Goal: Communication & Community: Answer question/provide support

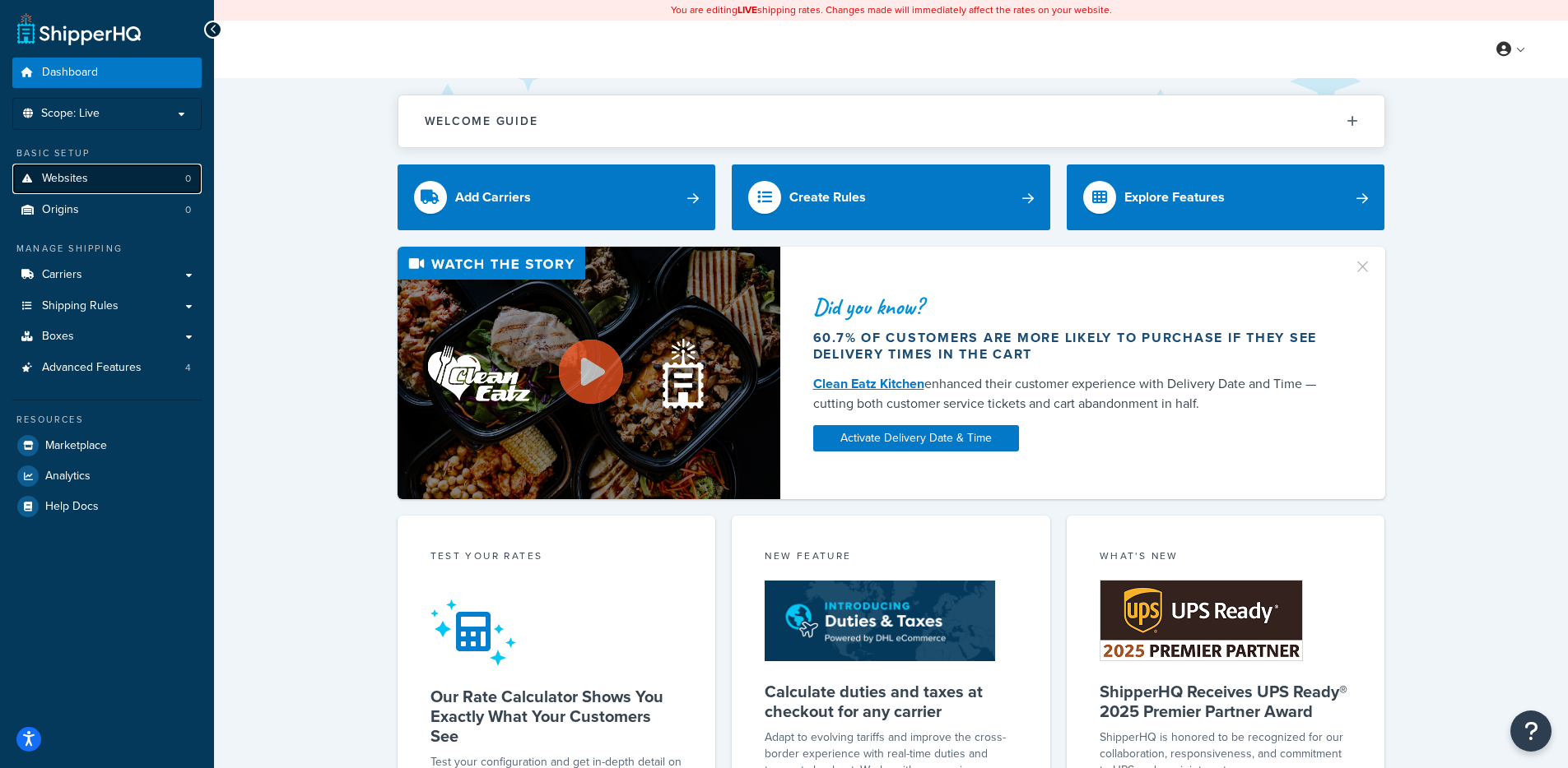
click at [131, 175] on link "Websites 0" at bounding box center [106, 179] width 189 height 30
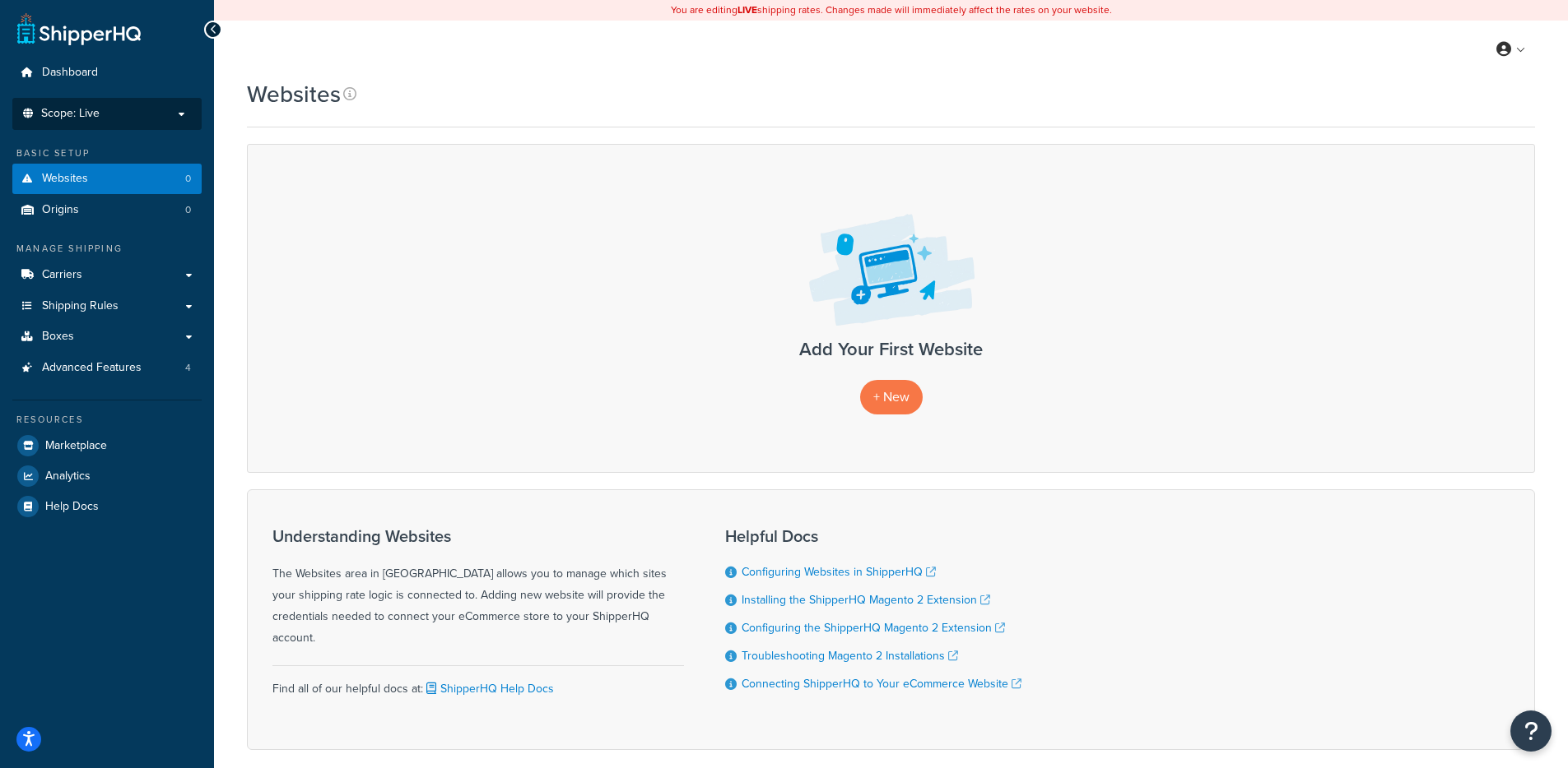
click at [124, 116] on p "Scope: Live" at bounding box center [107, 114] width 175 height 14
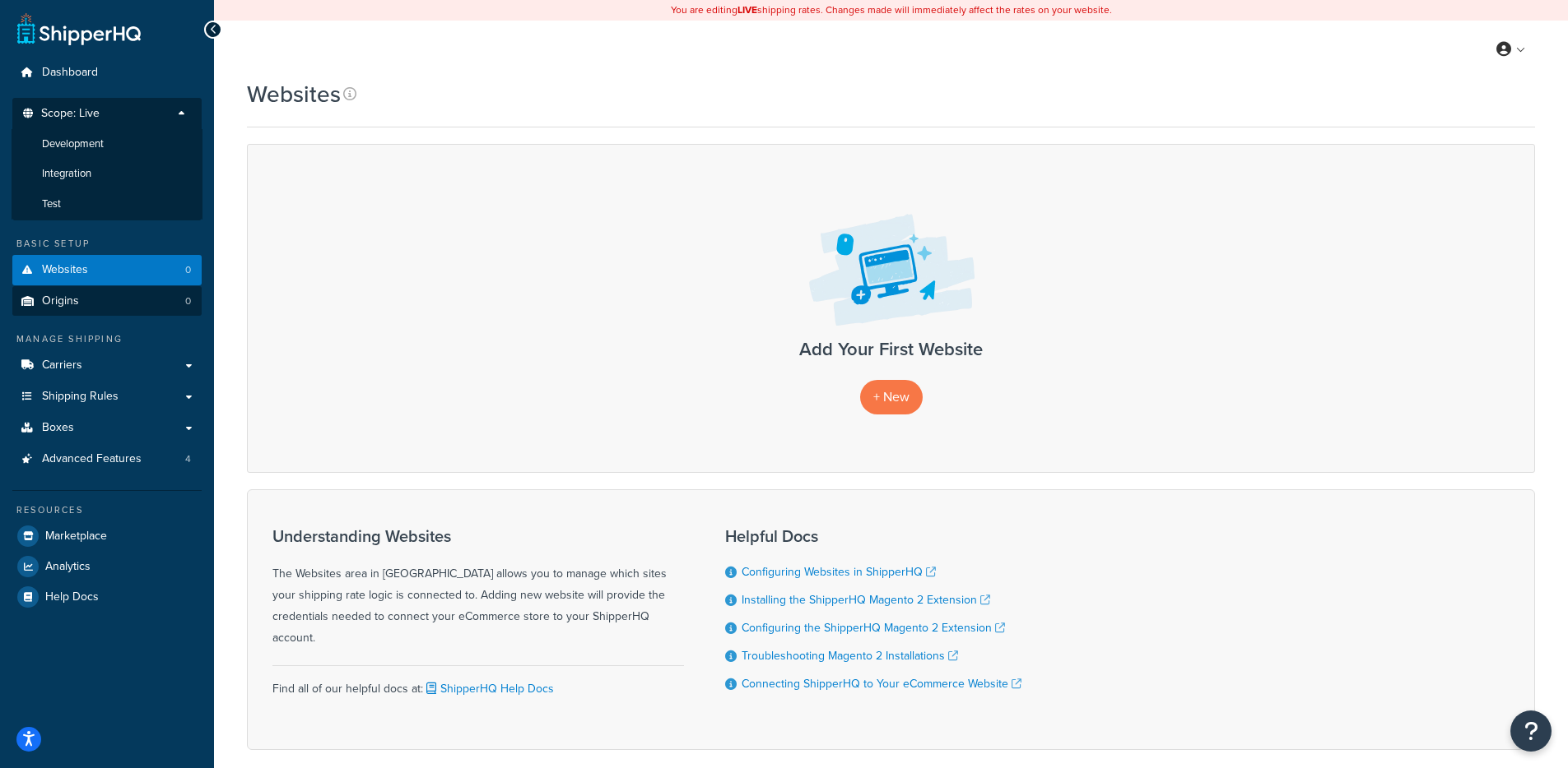
click at [90, 195] on li "Test" at bounding box center [106, 204] width 191 height 30
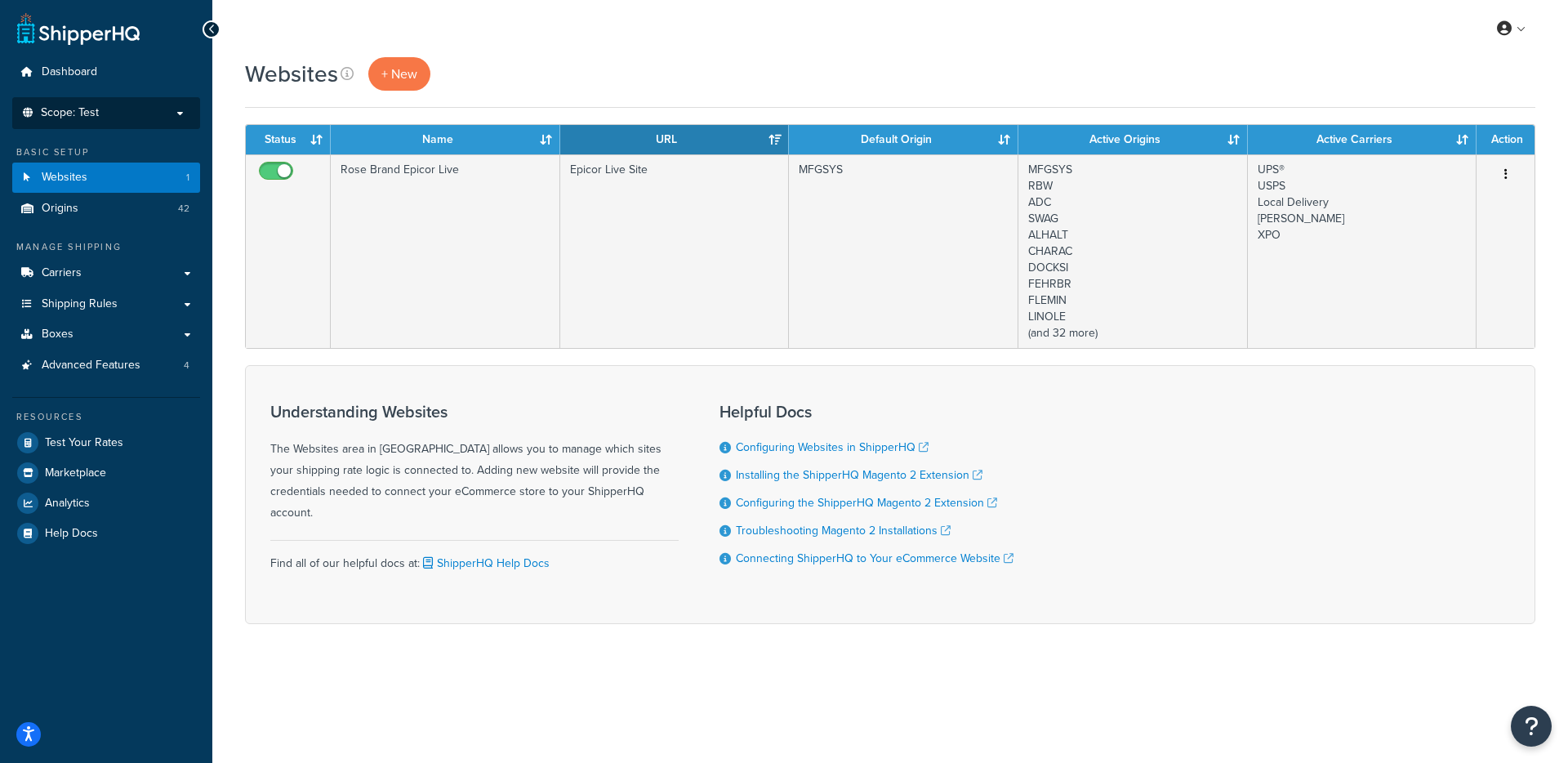
click at [154, 110] on p "Scope: Test" at bounding box center [106, 113] width 174 height 14
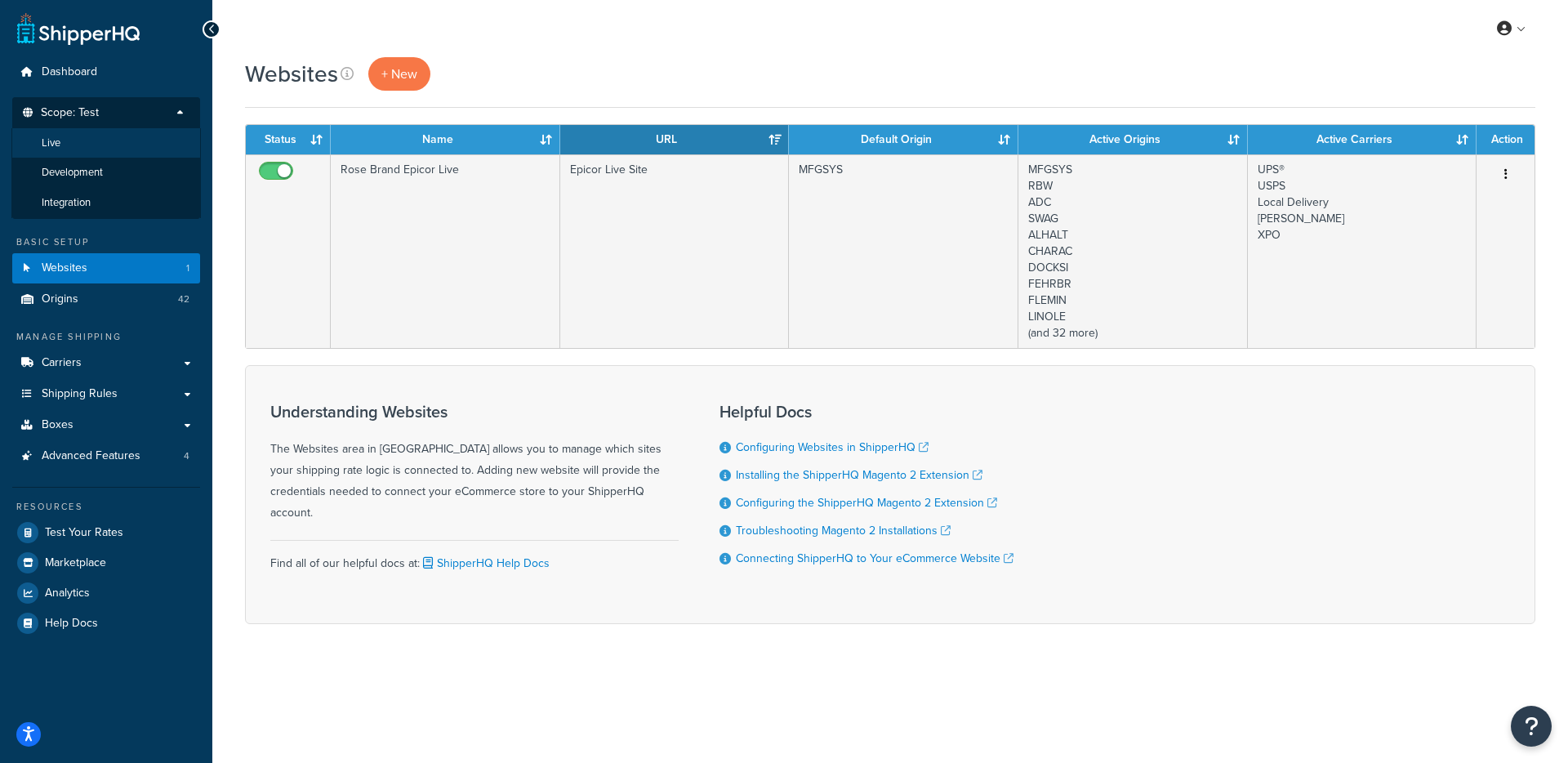
click at [144, 148] on li "Live" at bounding box center [105, 143] width 189 height 30
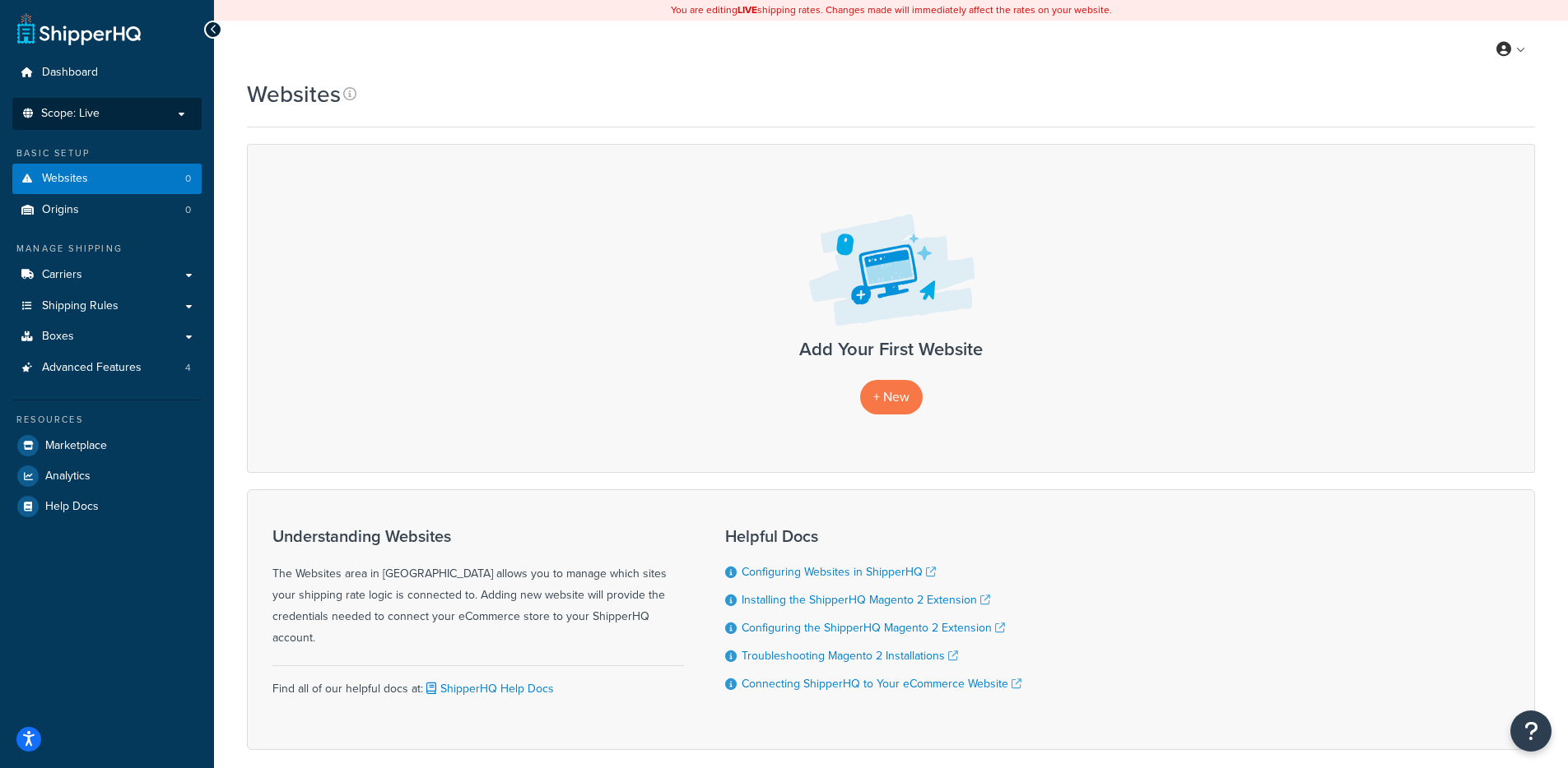
click at [154, 111] on p "Scope: Live" at bounding box center [107, 114] width 175 height 14
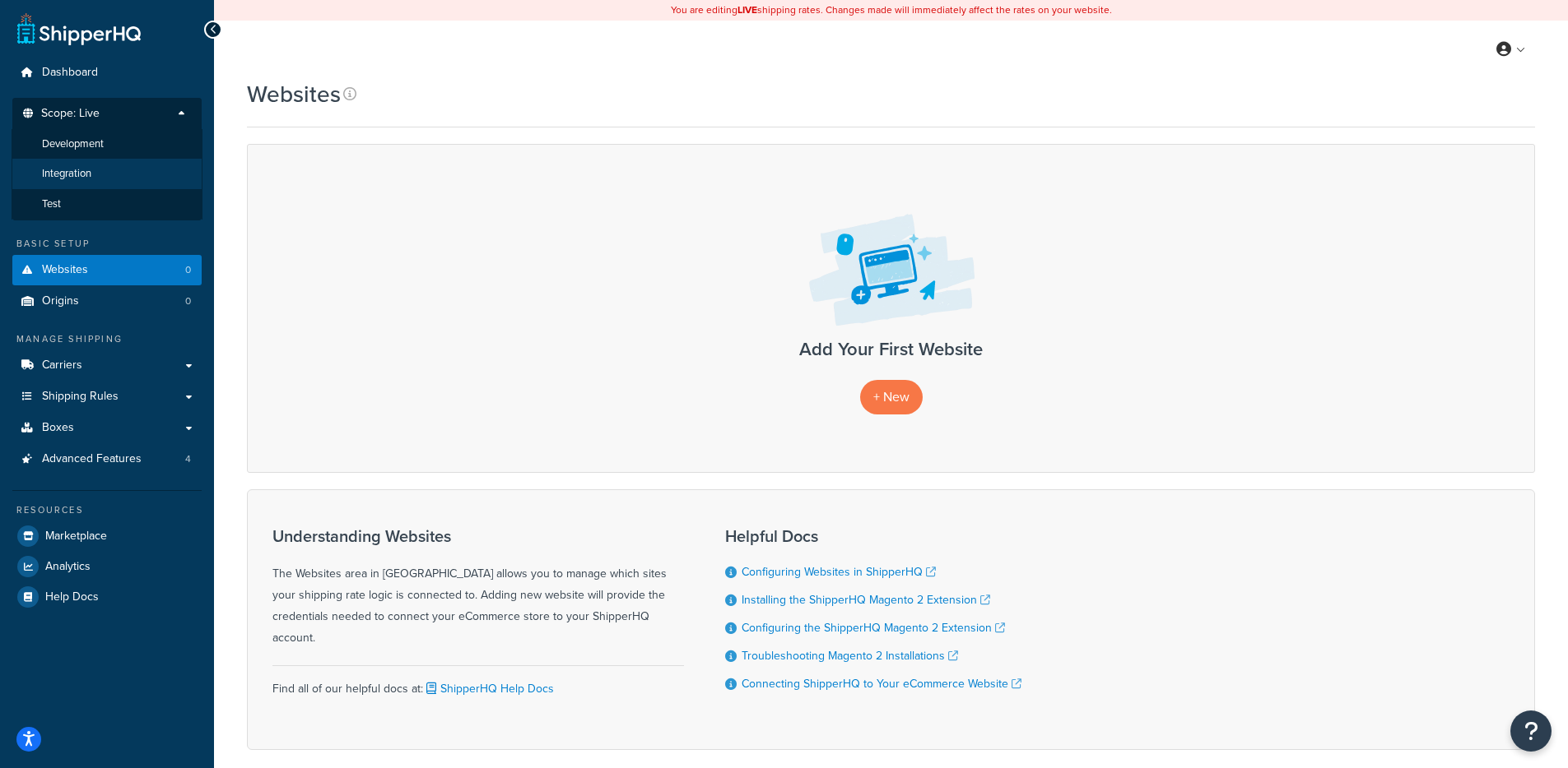
click at [116, 182] on li "Integration" at bounding box center [106, 174] width 191 height 30
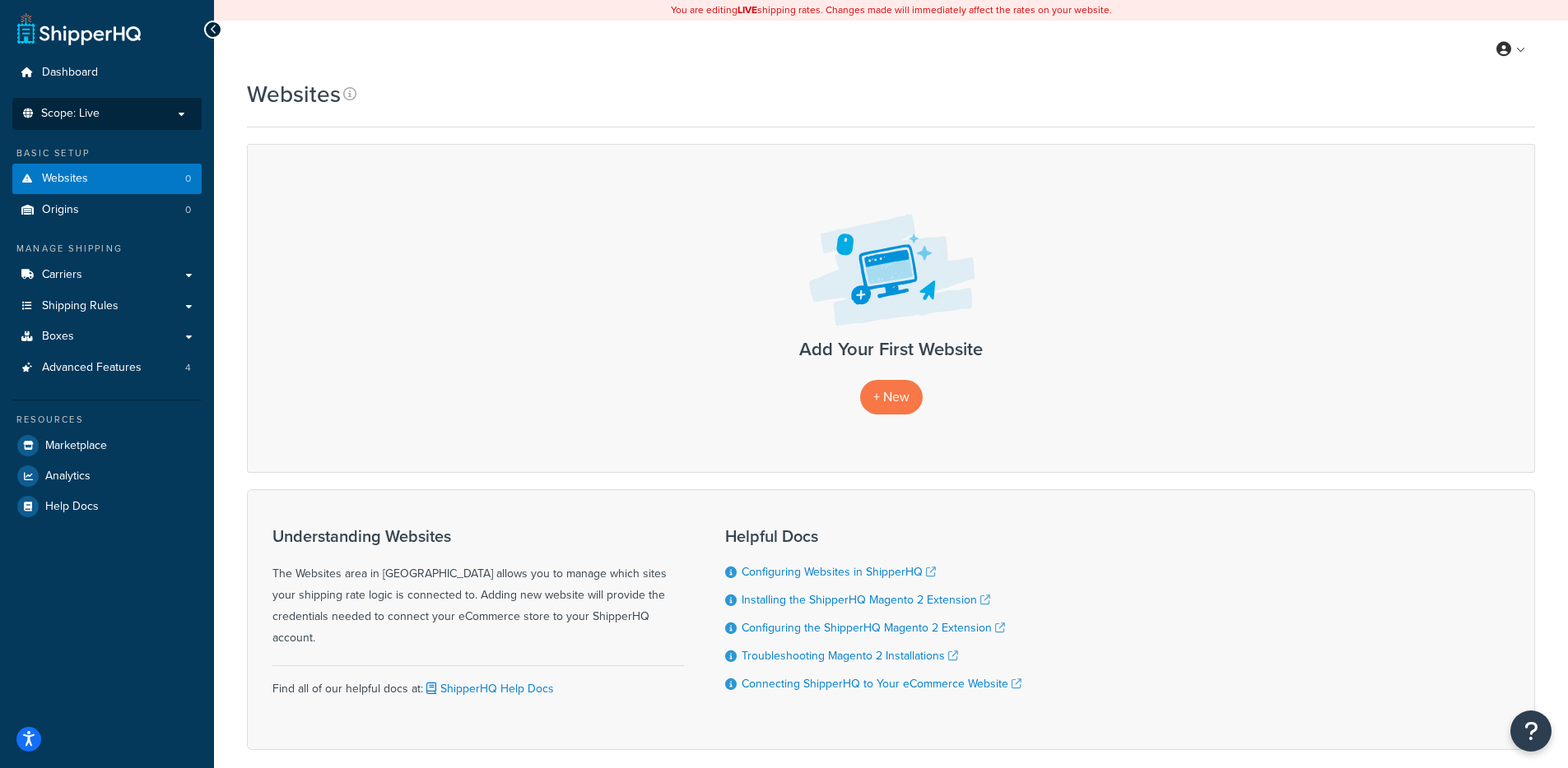
drag, startPoint x: 147, startPoint y: 102, endPoint x: 135, endPoint y: 130, distance: 30.5
click at [145, 103] on li "Scope: Live Development Integration Test" at bounding box center [106, 114] width 189 height 32
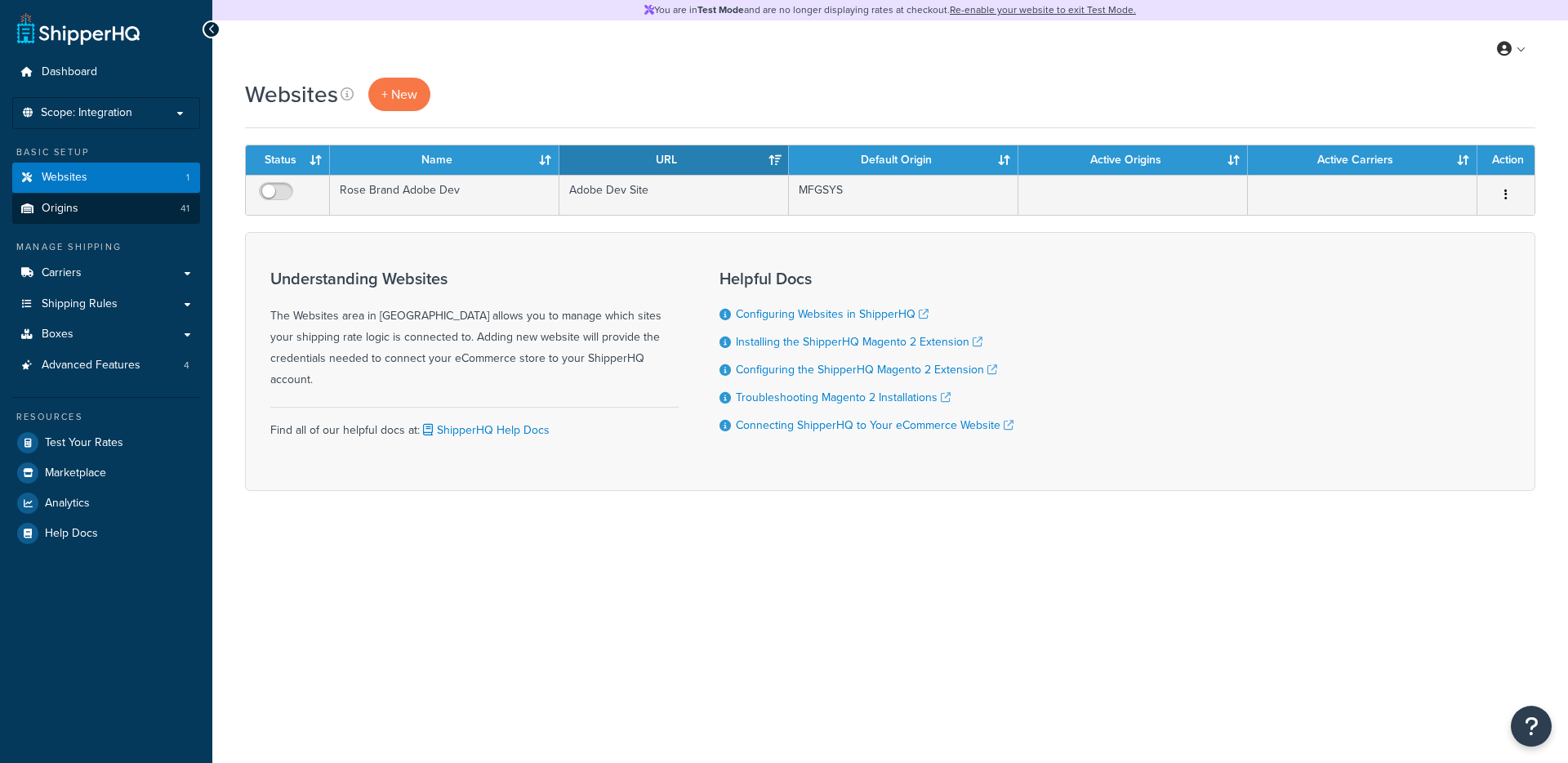
click at [77, 204] on link "Origins 41" at bounding box center [105, 208] width 188 height 30
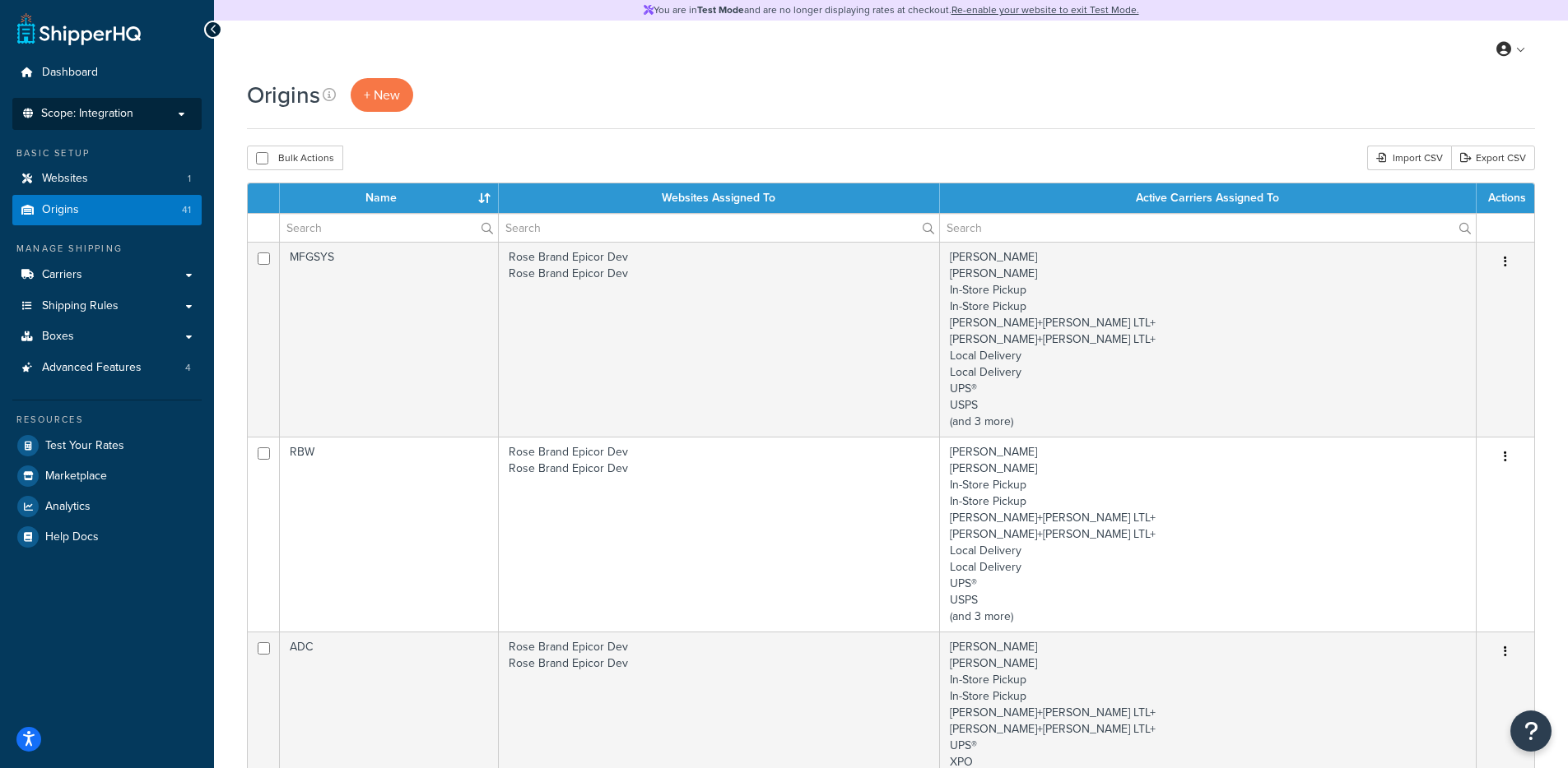
click at [142, 119] on p "Scope: Integration" at bounding box center [107, 114] width 175 height 14
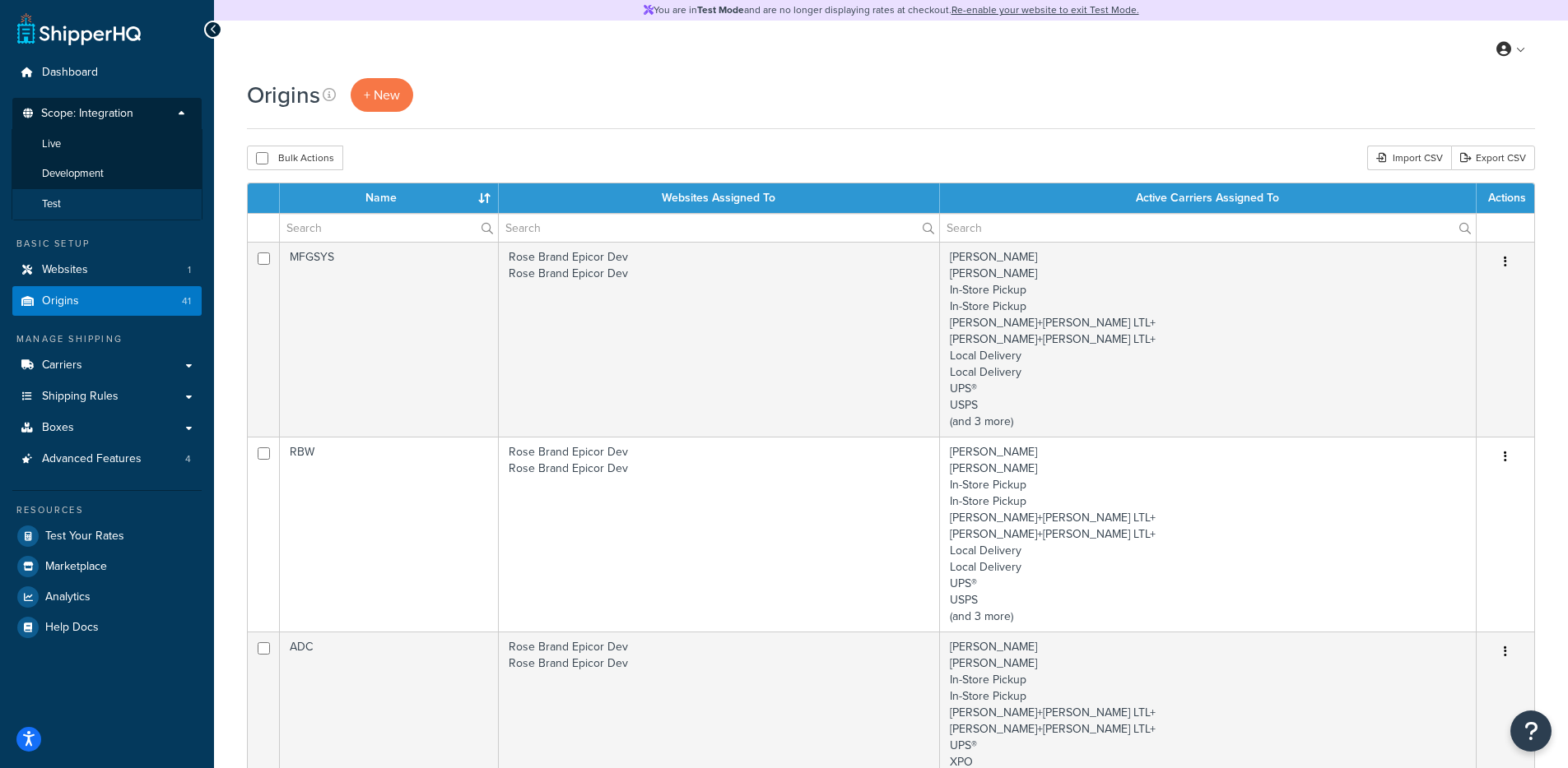
click at [88, 206] on li "Test" at bounding box center [106, 204] width 191 height 30
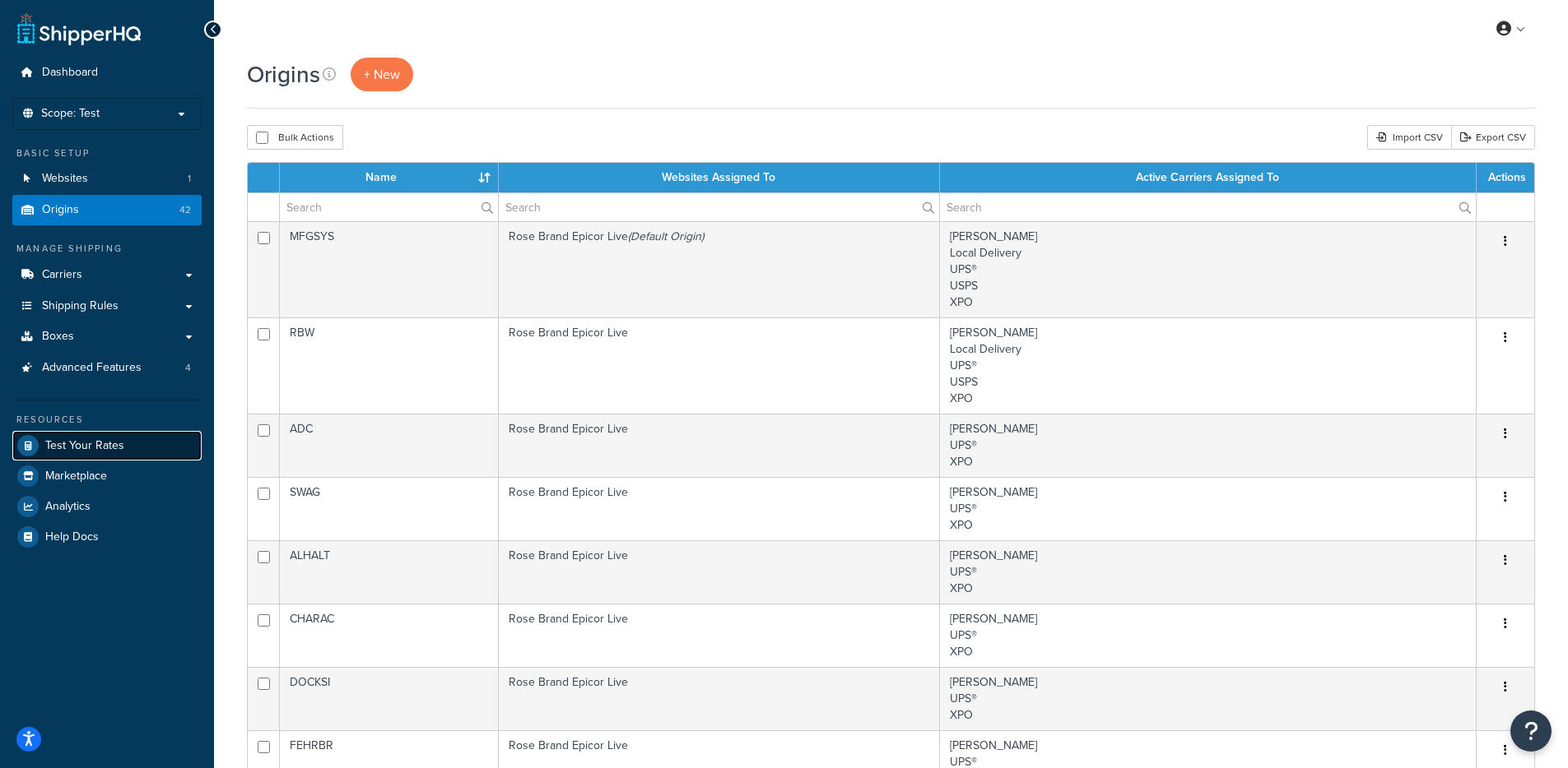
click at [119, 443] on span "Test Your Rates" at bounding box center [85, 446] width 79 height 14
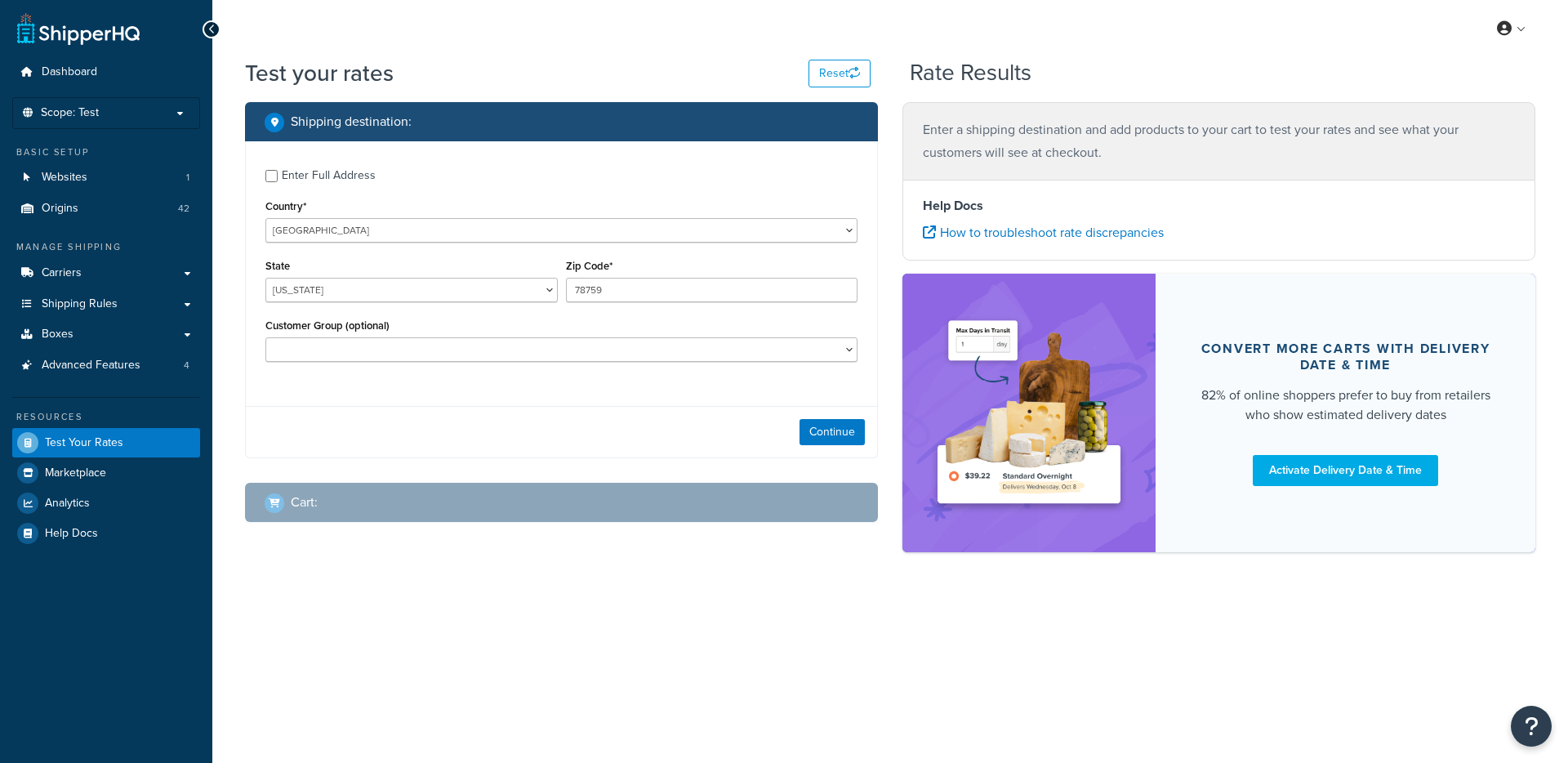
select select "[GEOGRAPHIC_DATA]"
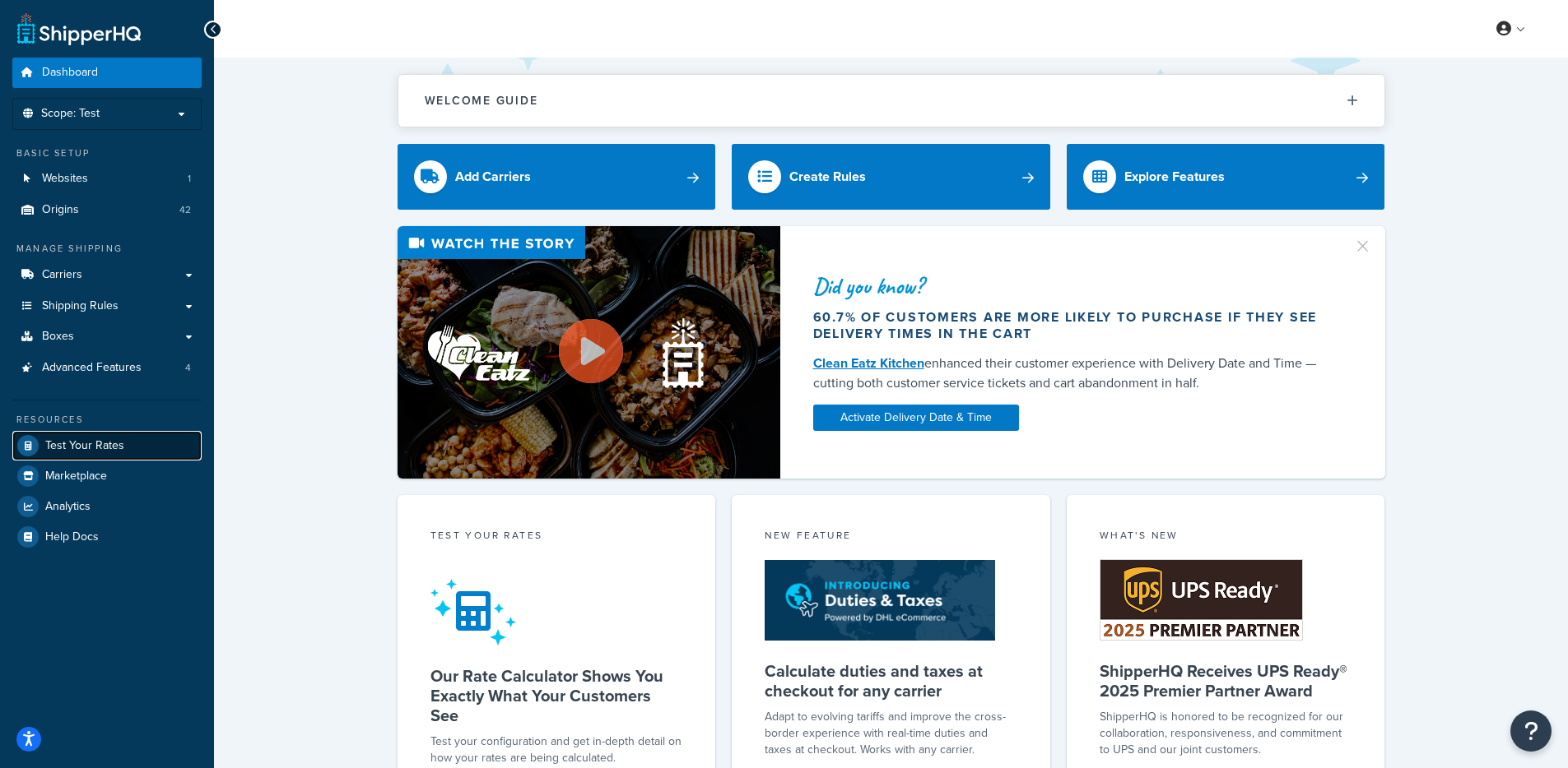
click at [102, 439] on span "Test Your Rates" at bounding box center [85, 446] width 79 height 14
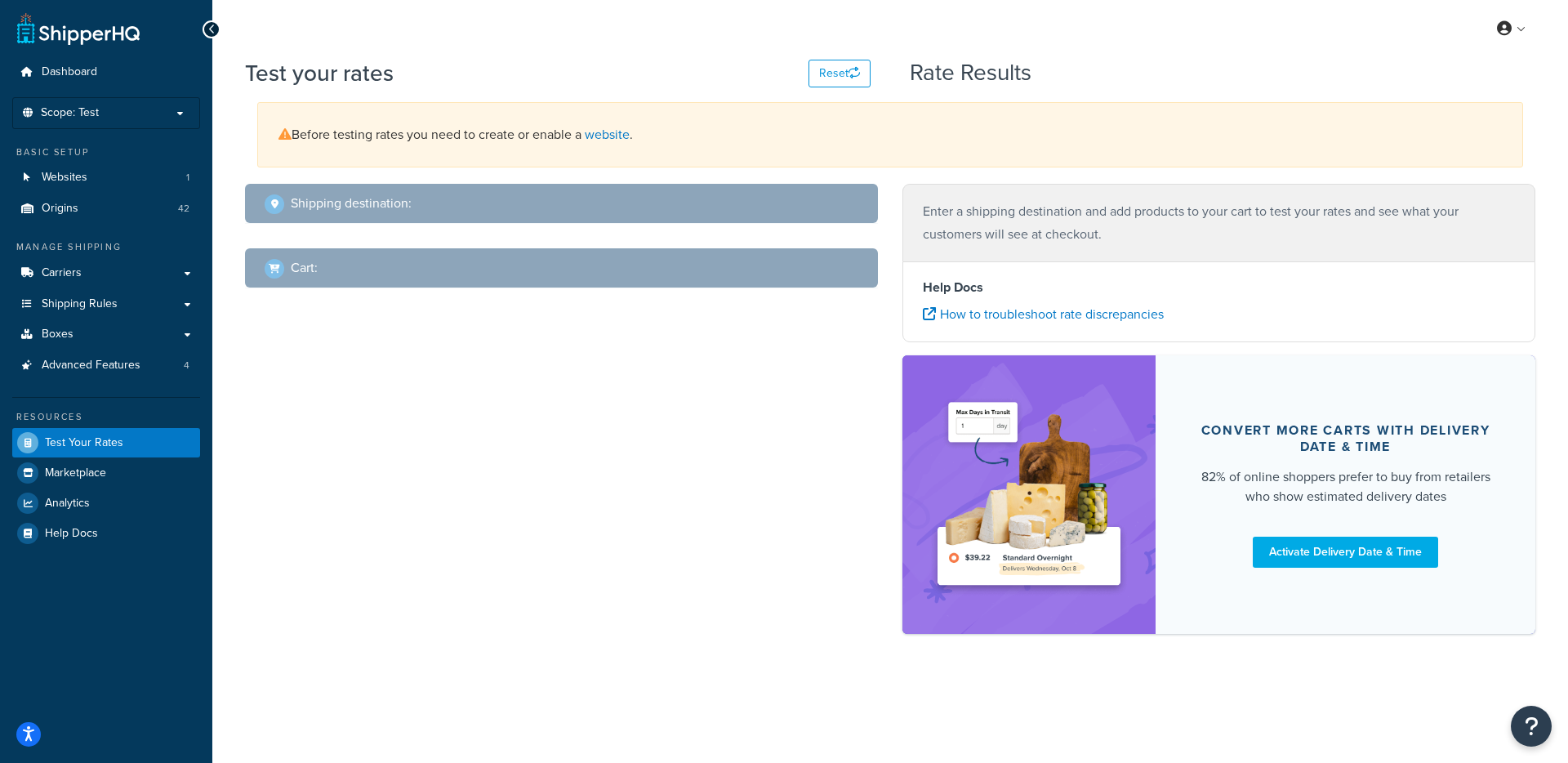
select select "TX"
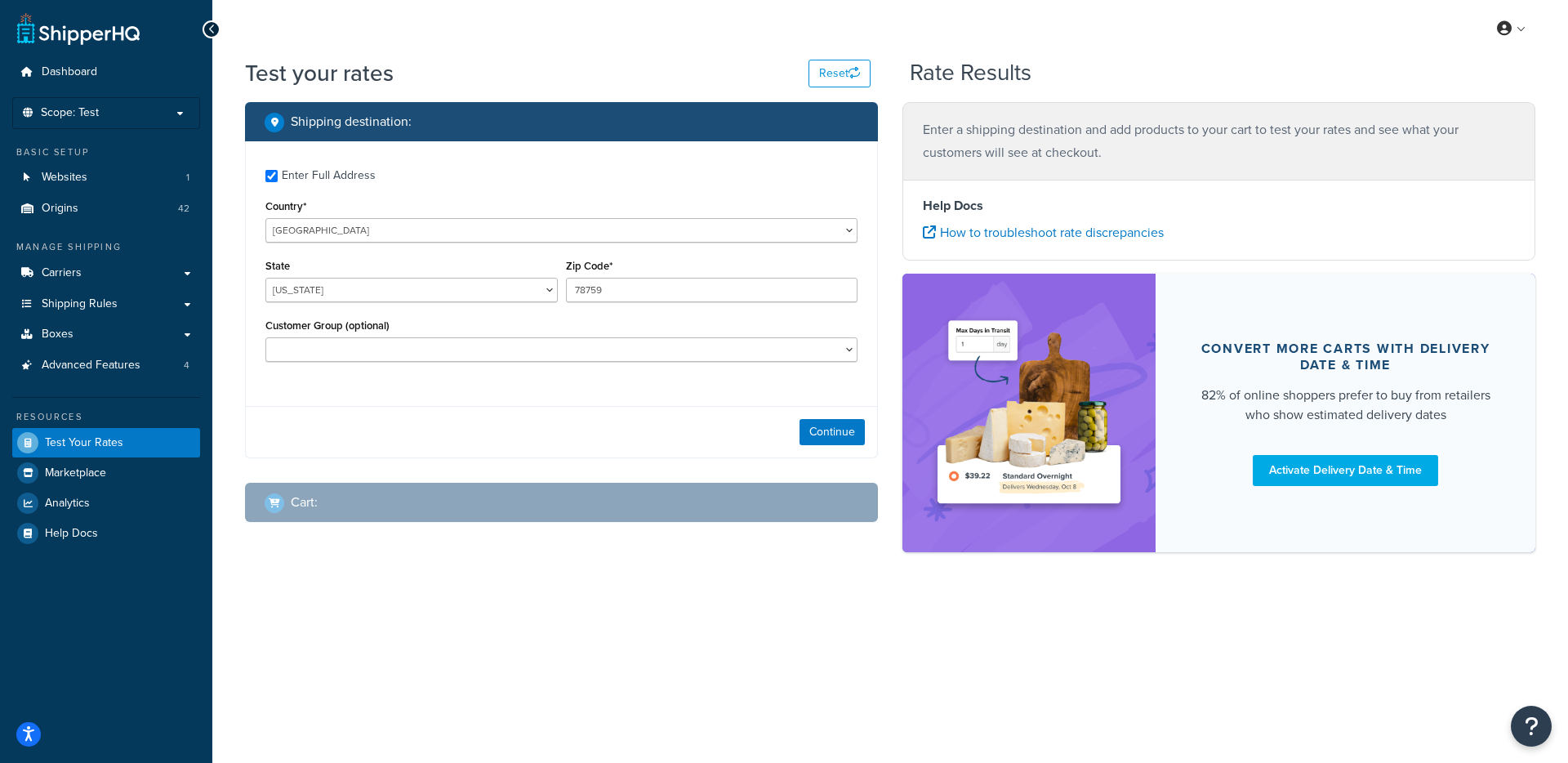
checkbox input "true"
type input "20002"
select select "DC"
select select "Cust_Default"
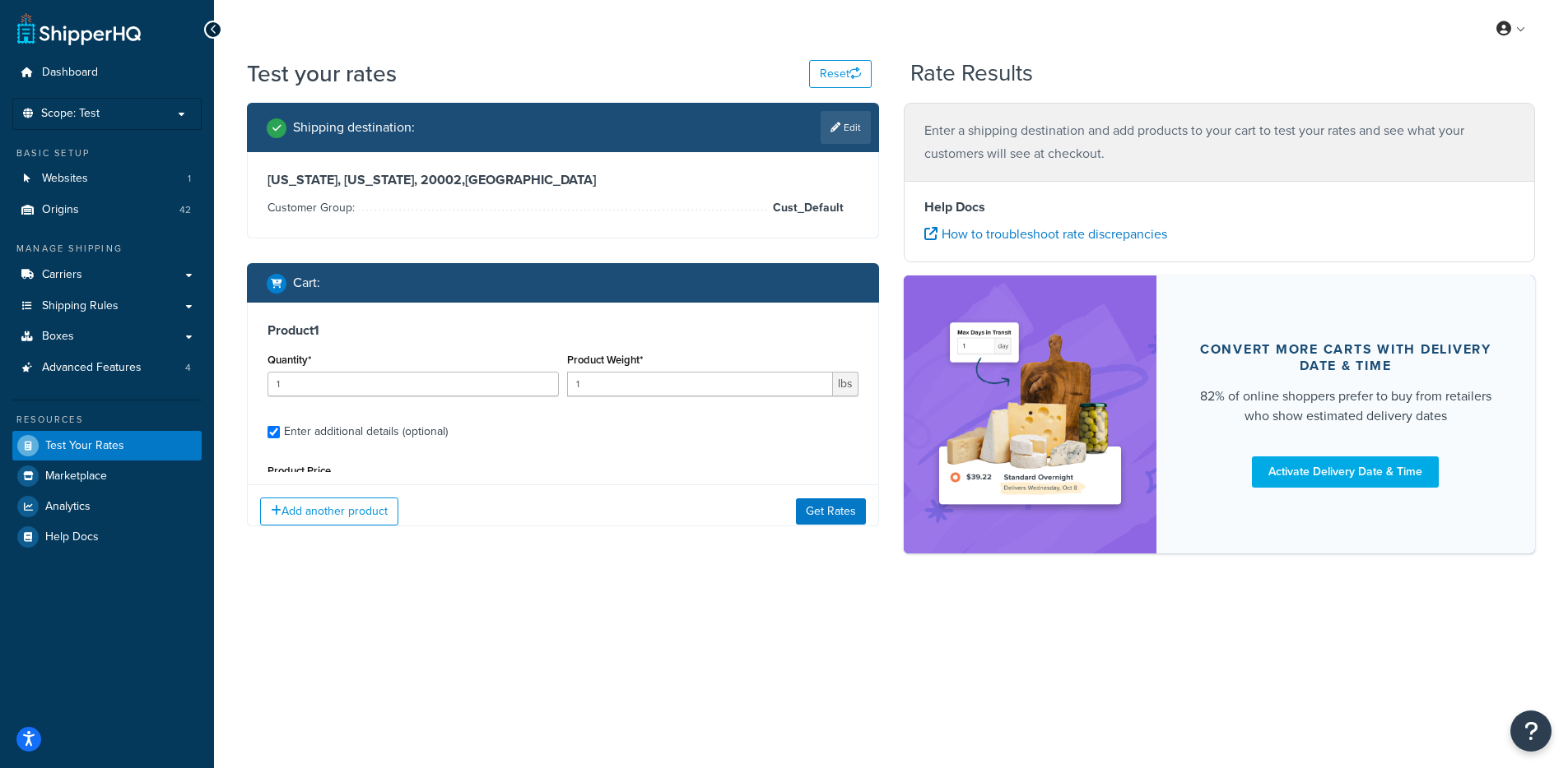
type input "2"
type input "27"
type input "790"
type input "153.00000"
type input "246.00000"
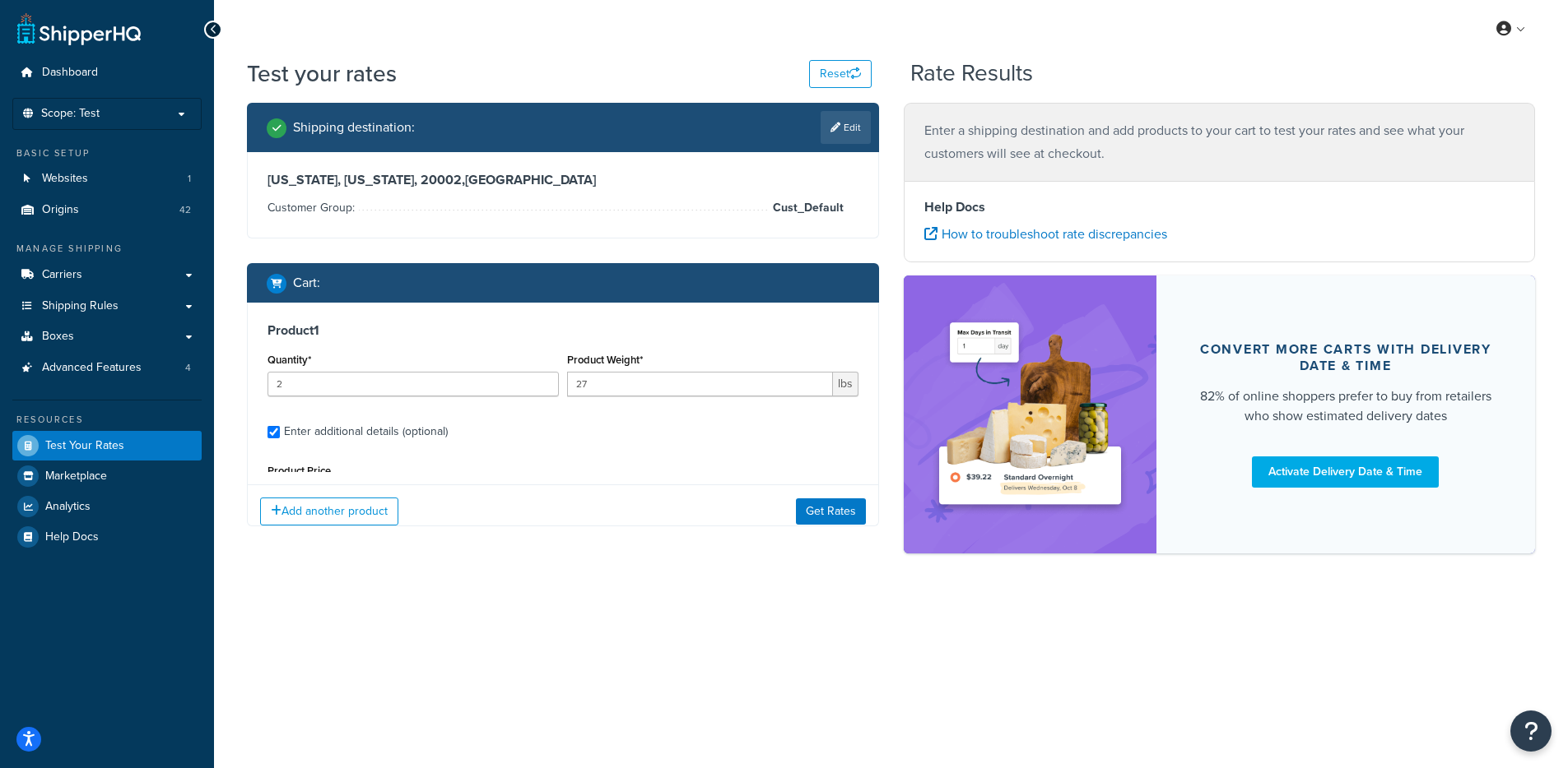
type input "0.21000"
select select "68252"
select select "150"
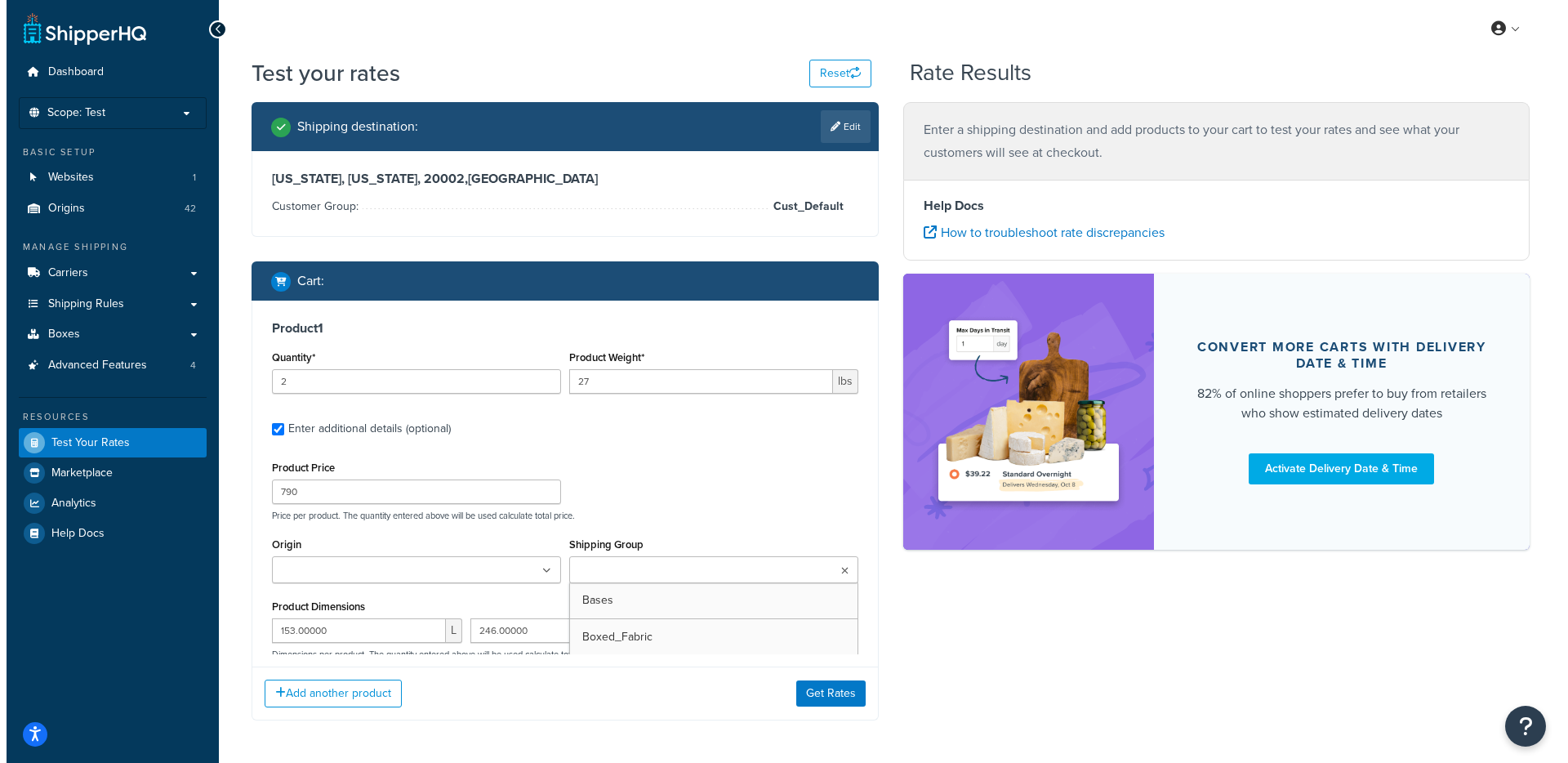
scroll to position [443, 0]
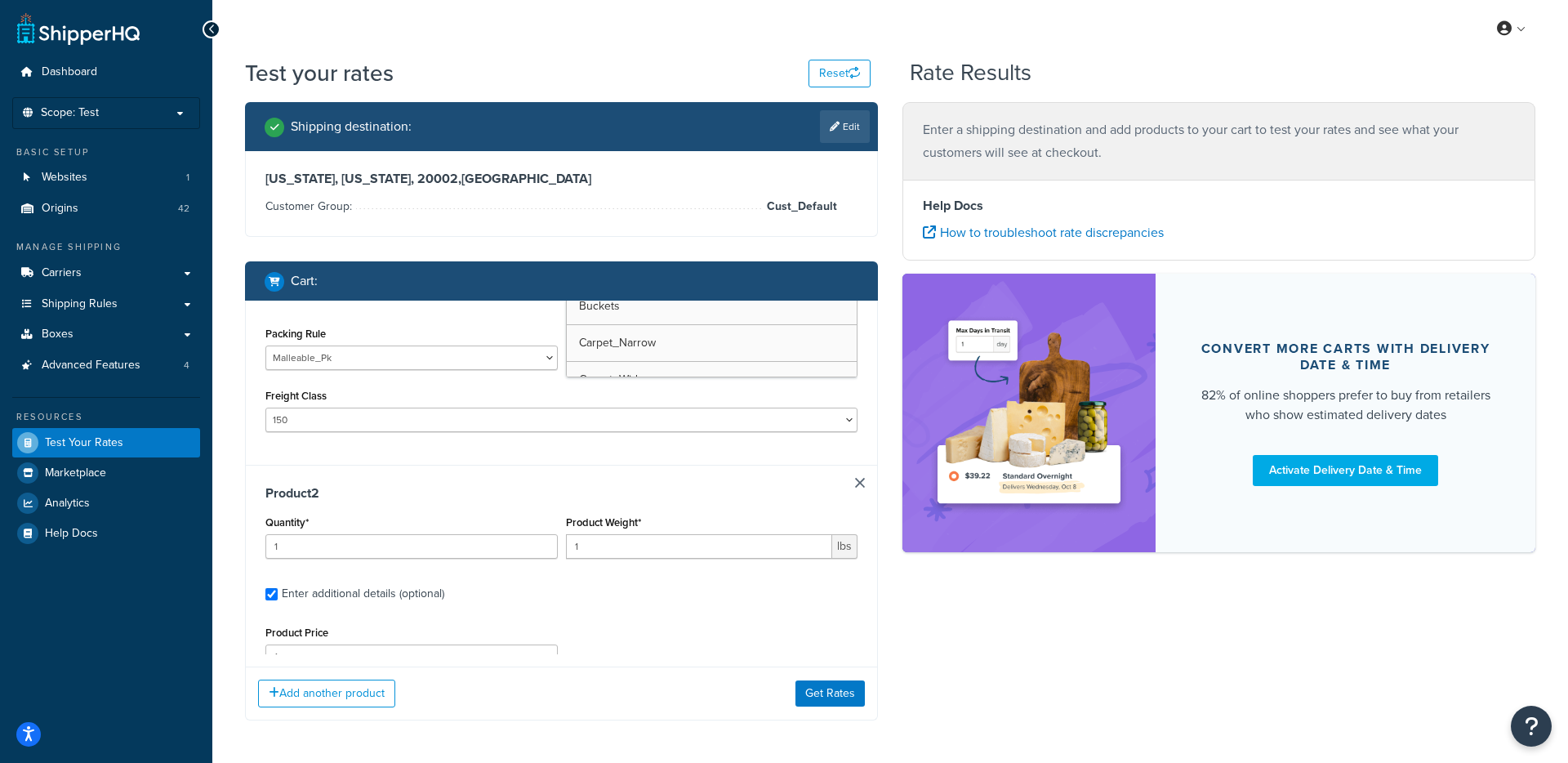
type input "13"
type input "425"
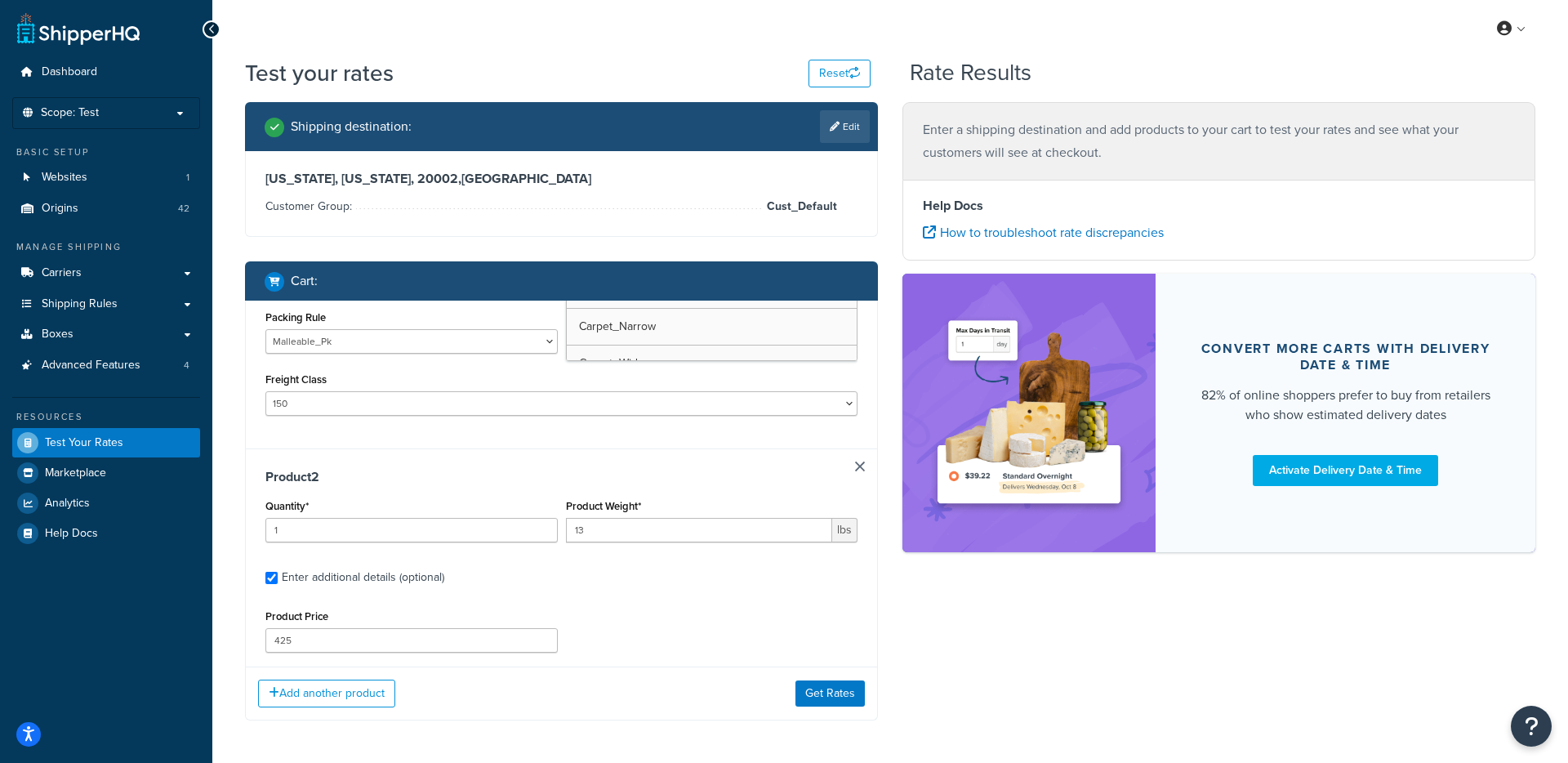
type input "152.00000"
type input "102.00000"
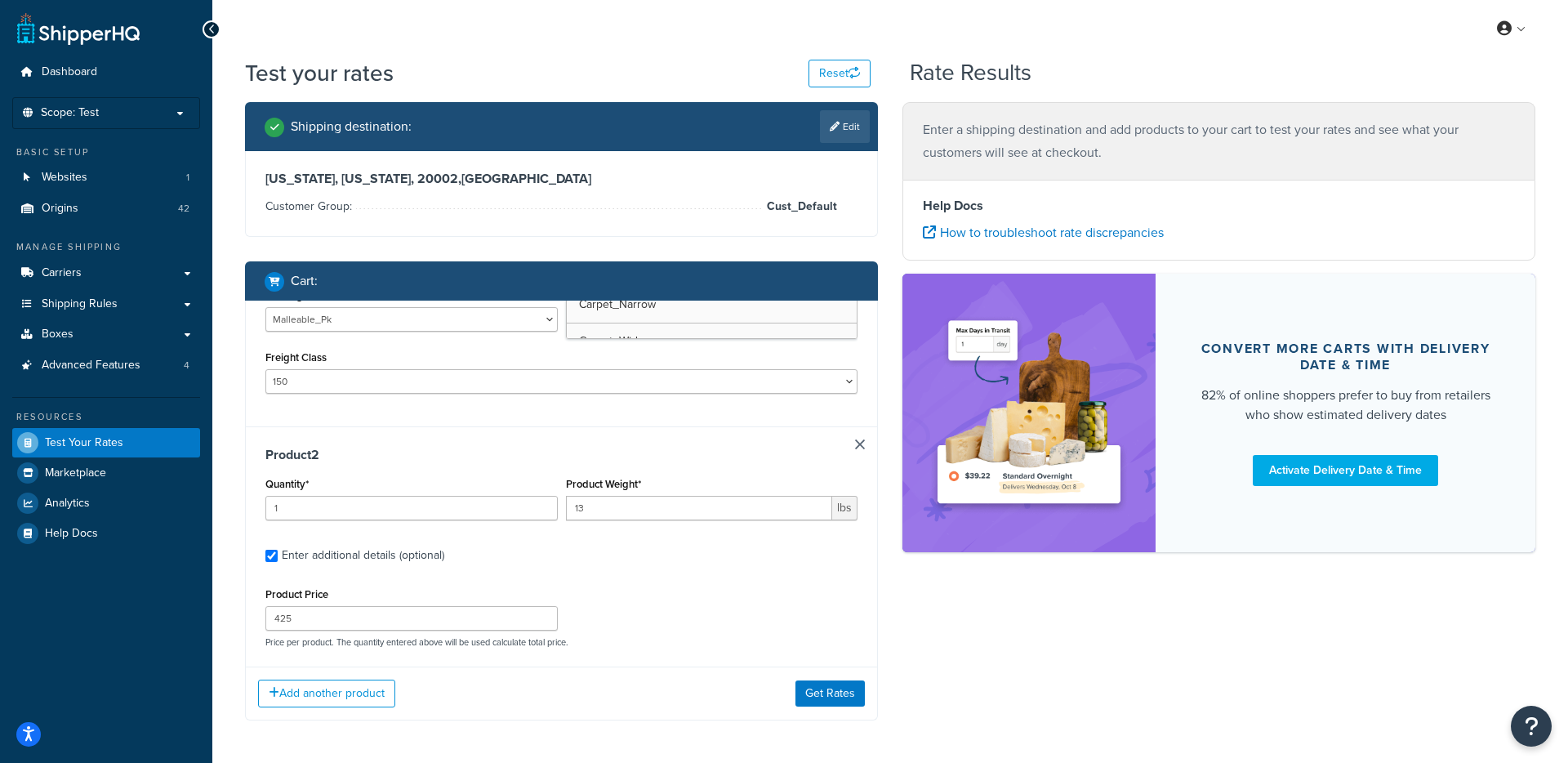
type input "0.21000"
select select "68252"
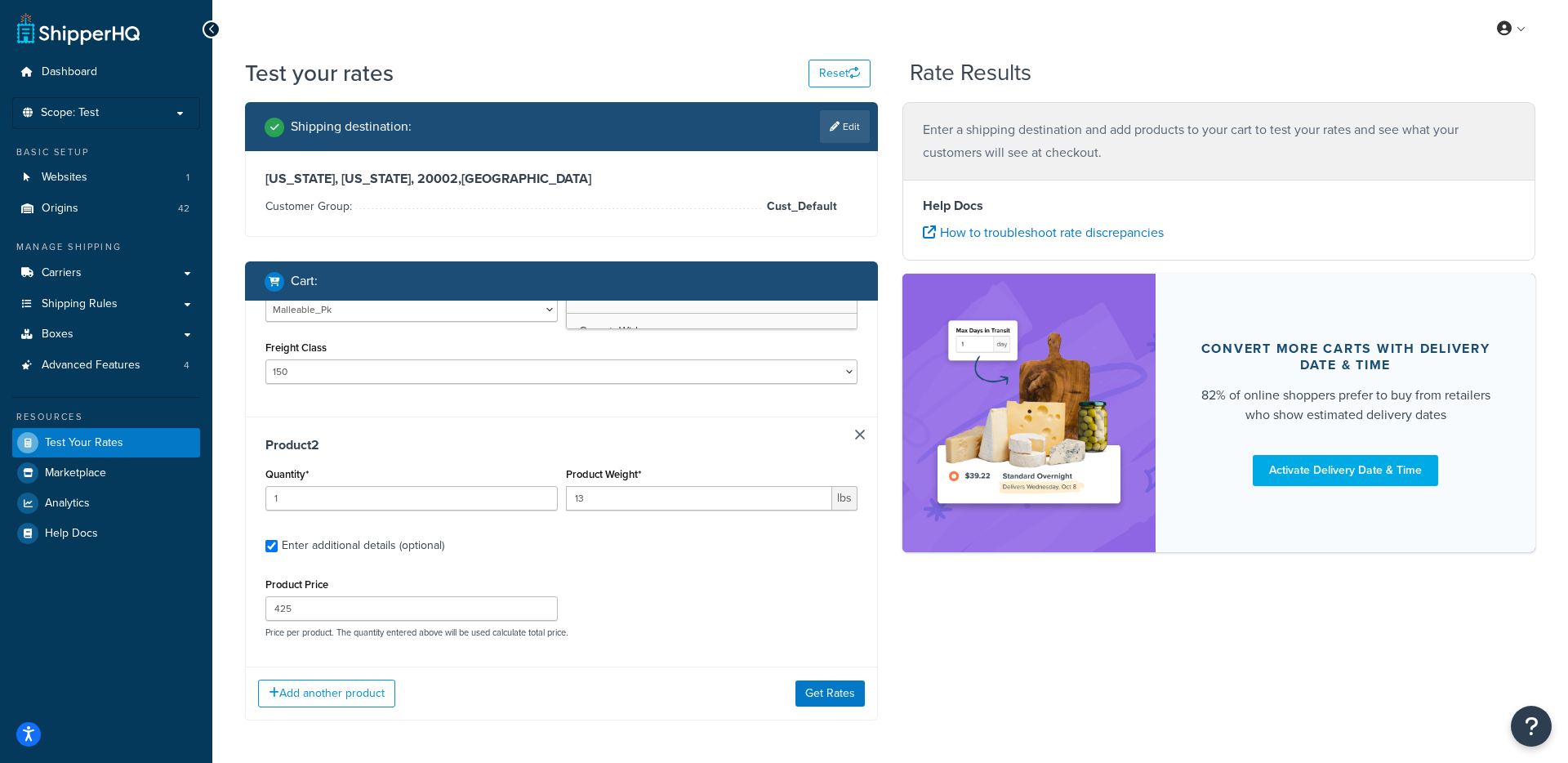
select select "150"
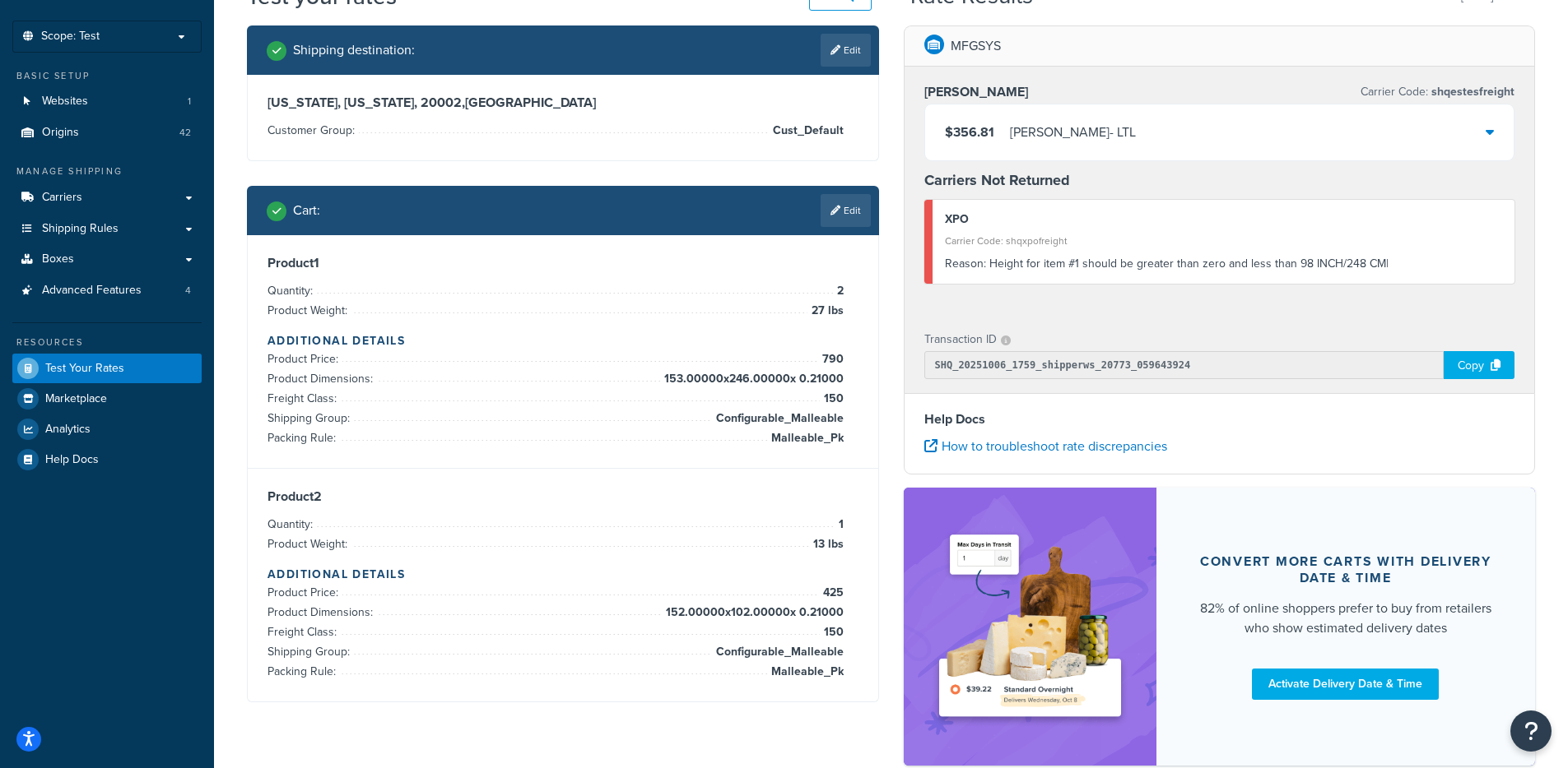
scroll to position [29, 0]
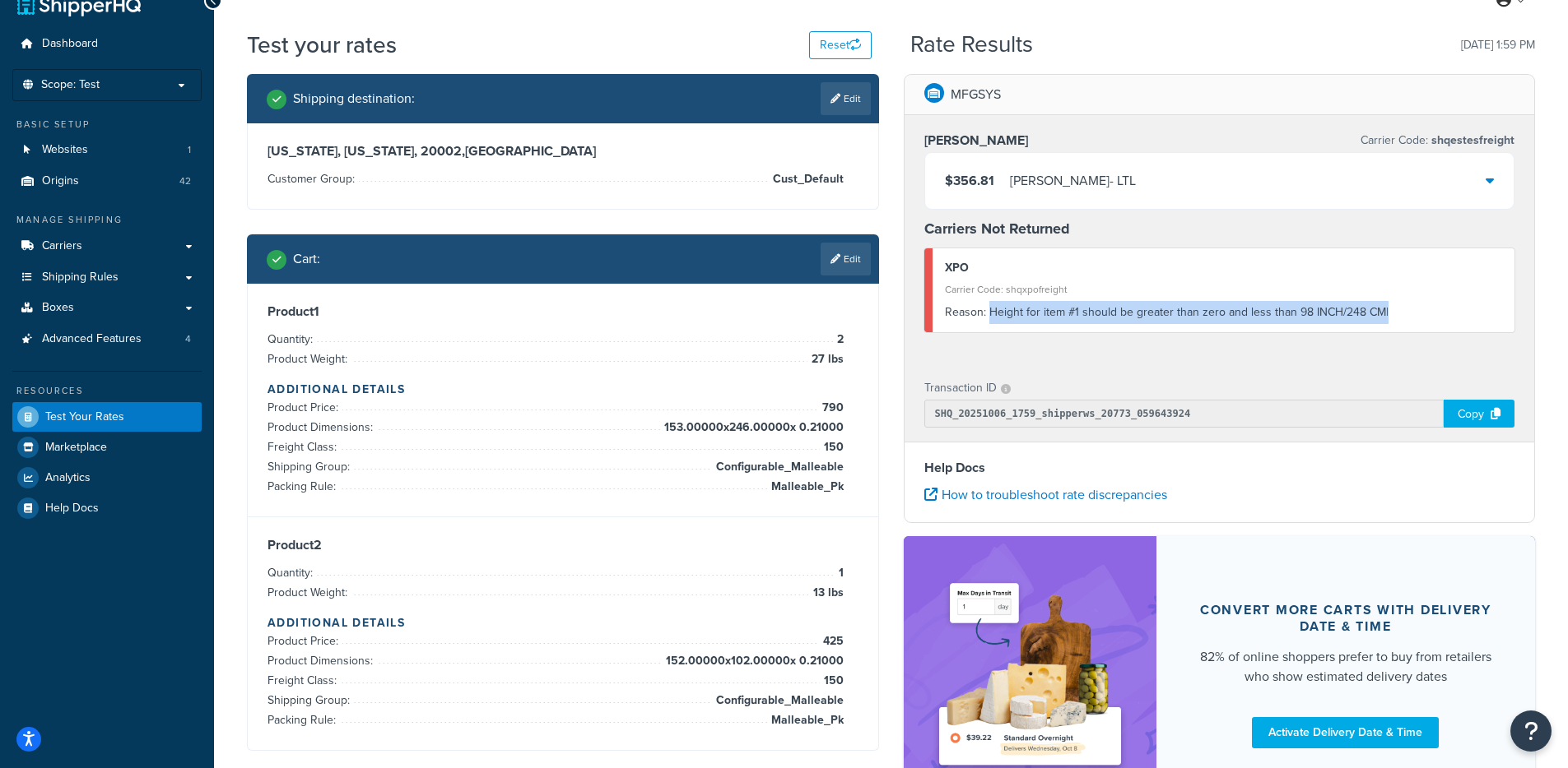
drag, startPoint x: 988, startPoint y: 317, endPoint x: 1397, endPoint y: 326, distance: 409.1
click at [1401, 319] on div "Reason: Height for item #1 should be greater than zero and less than 98 INCH/24…" at bounding box center [1224, 312] width 558 height 24
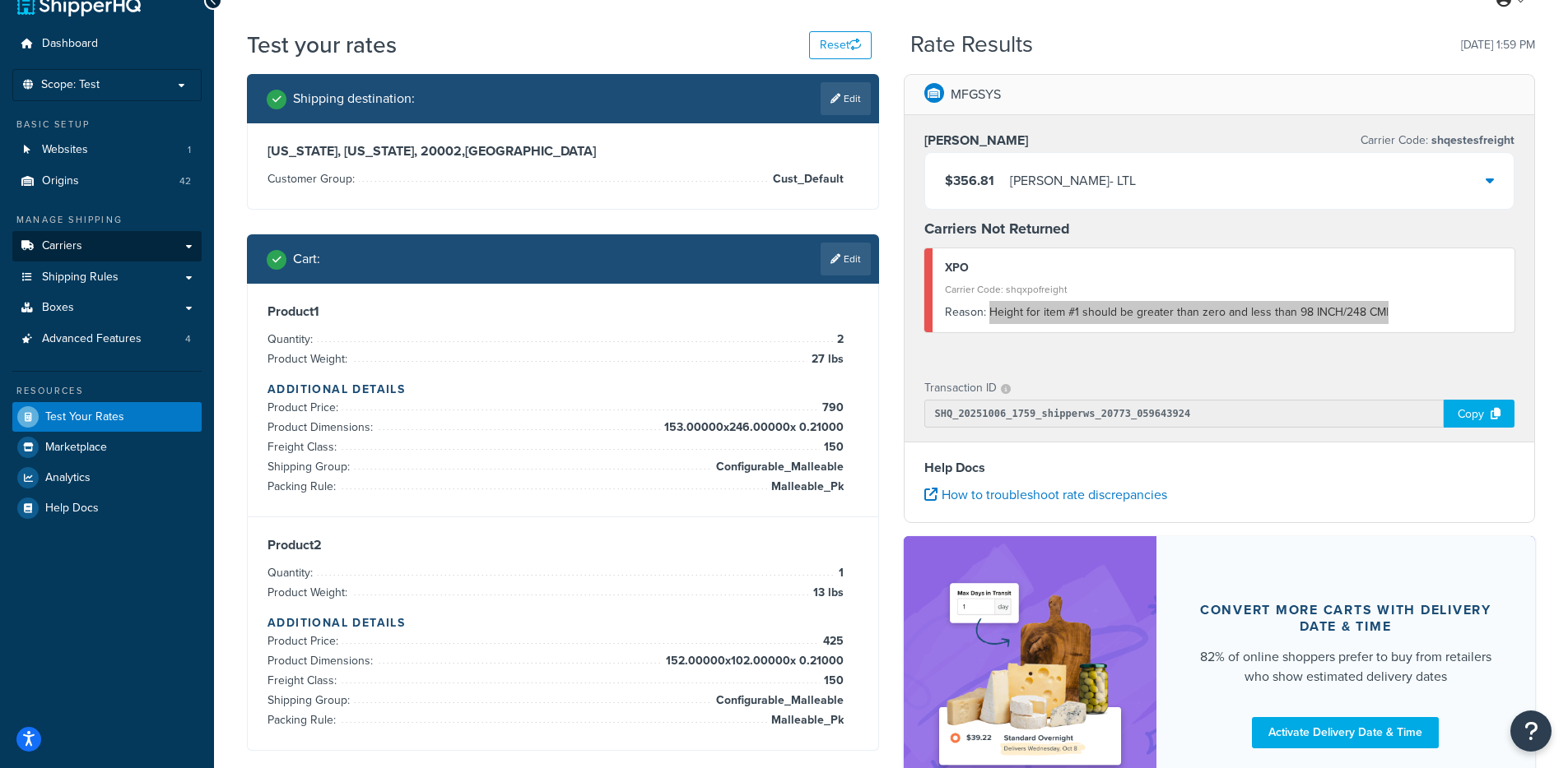
click at [103, 247] on link "Carriers" at bounding box center [106, 246] width 189 height 30
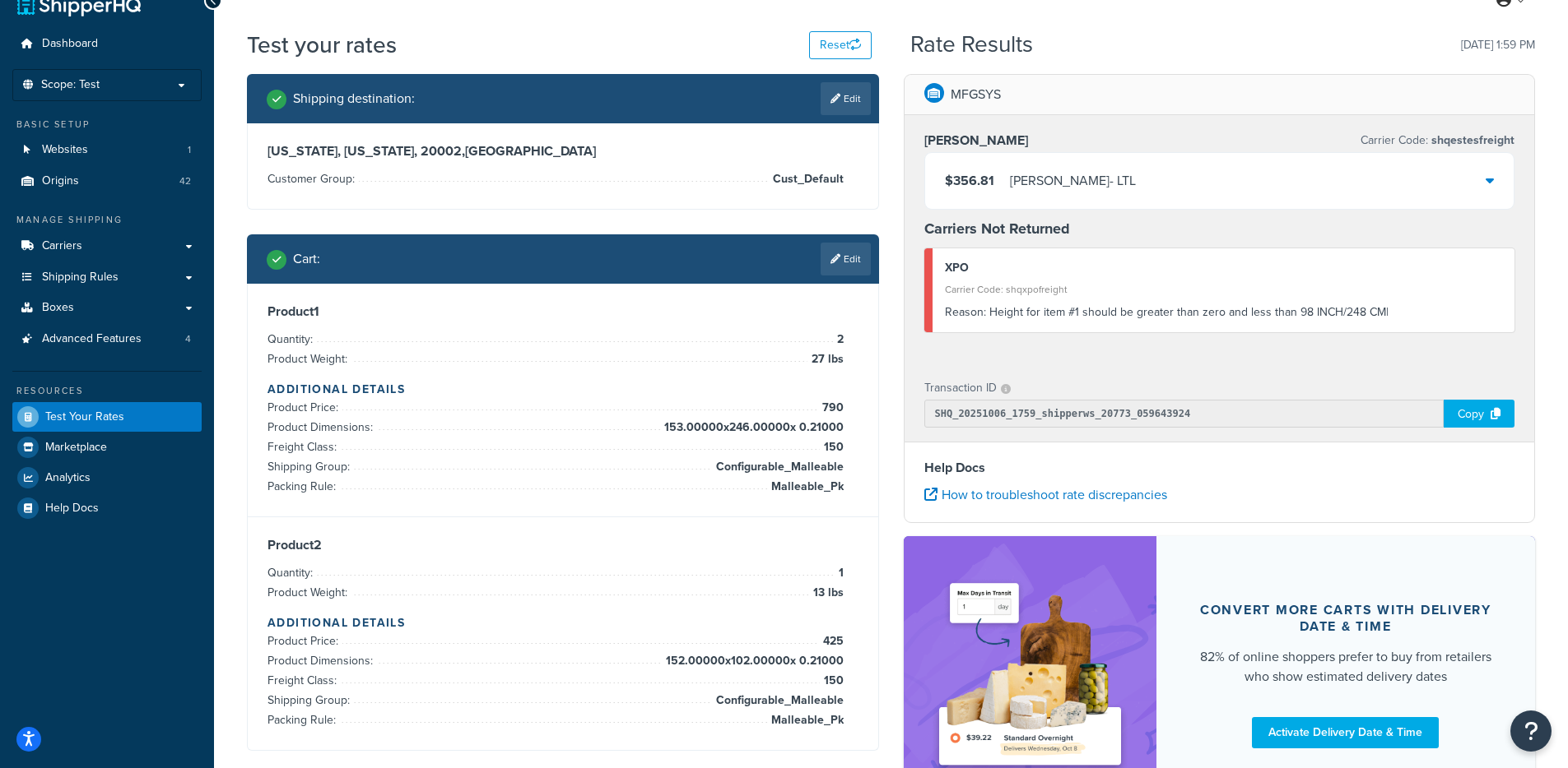
click at [735, 196] on div "Washington, District of Columbia, 20002 , United States Customer Group: Cust_De…" at bounding box center [562, 165] width 630 height 86
click at [716, 427] on span "153.00000 x 246.00000 x 0.21000" at bounding box center [752, 428] width 183 height 20
drag, startPoint x: 682, startPoint y: 425, endPoint x: 834, endPoint y: 435, distance: 152.3
click at [834, 432] on span "153.00000 x 246.00000 x 0.21000" at bounding box center [752, 428] width 183 height 20
drag, startPoint x: 1226, startPoint y: 149, endPoint x: 1219, endPoint y: 164, distance: 16.6
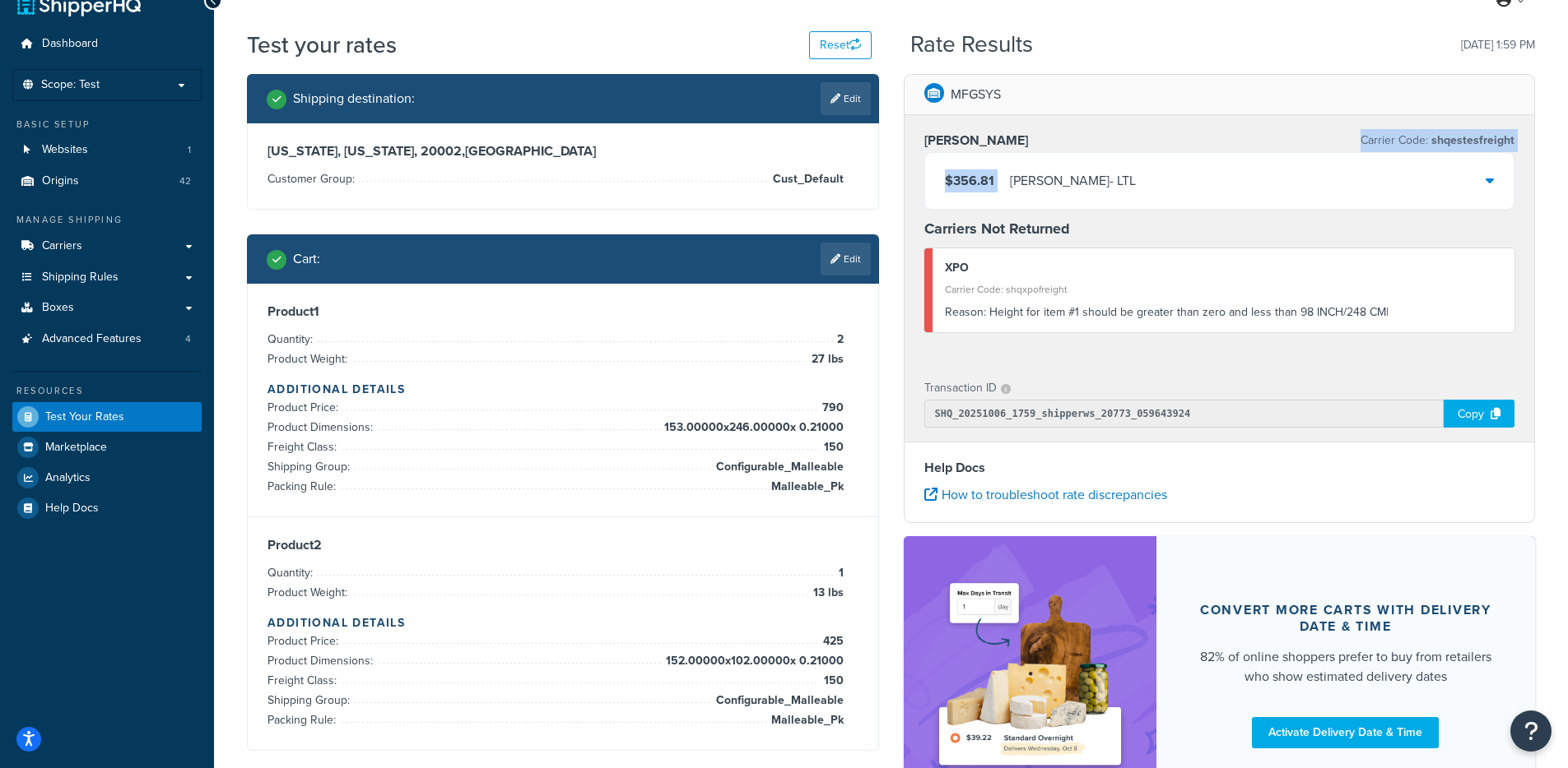
click at [1220, 156] on div "Estes Carrier Code: shqestesfreight $356.81 Estes - LTL" at bounding box center [1220, 169] width 591 height 81
click at [1198, 164] on div "$356.81 Estes - LTL" at bounding box center [1220, 181] width 590 height 56
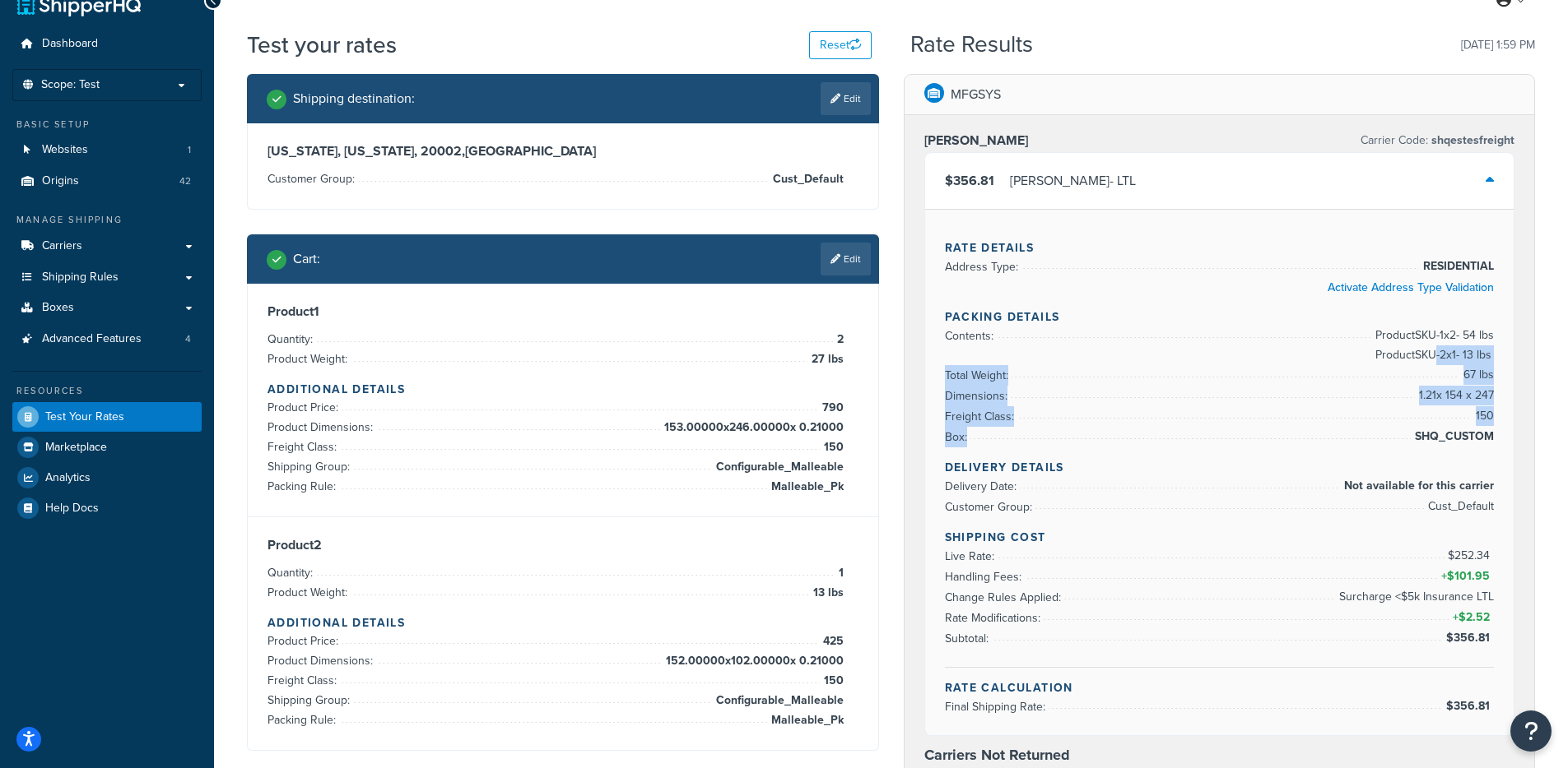
drag, startPoint x: 1428, startPoint y: 350, endPoint x: 1495, endPoint y: 439, distance: 111.4
click at [1495, 439] on div "Rate Details Address Type: RESIDENTIAL Activate Address Type Validation Packing…" at bounding box center [1220, 472] width 590 height 526
click at [1491, 440] on span "SHQ_CUSTOM" at bounding box center [1452, 436] width 83 height 20
drag, startPoint x: 935, startPoint y: 418, endPoint x: 1057, endPoint y: 399, distance: 123.5
click at [1057, 399] on div "Rate Details Address Type: RESIDENTIAL Activate Address Type Validation Packing…" at bounding box center [1220, 472] width 590 height 526
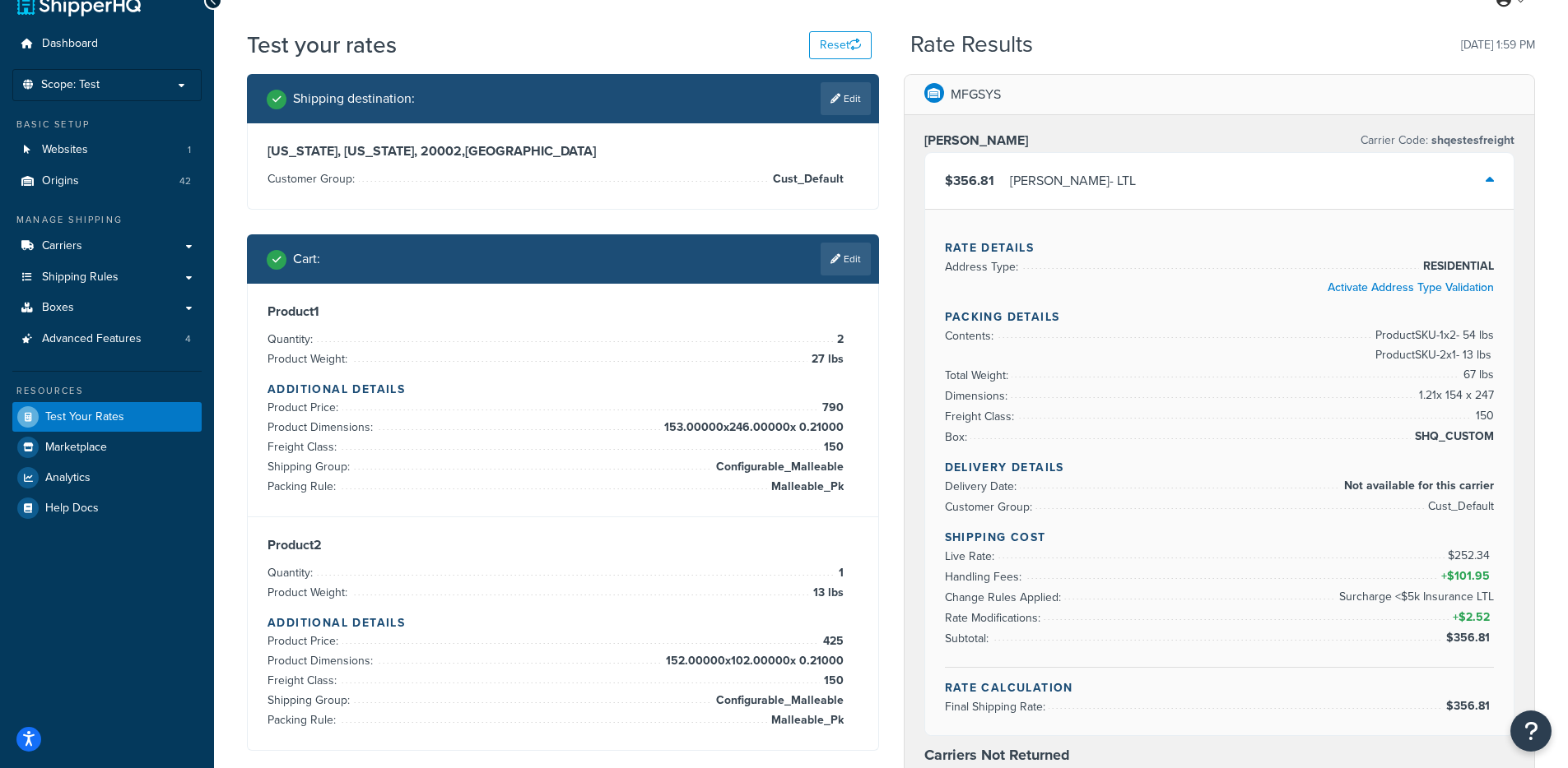
click at [1059, 399] on li "Dimensions: 1.21 x 154 x 247" at bounding box center [1220, 396] width 550 height 21
drag, startPoint x: 913, startPoint y: 405, endPoint x: 1490, endPoint y: 392, distance: 577.1
click at [1490, 392] on div "Estes Carrier Code: shqestesfreight $356.81 Estes - LTL Rate Details Address Ty…" at bounding box center [1220, 503] width 630 height 775
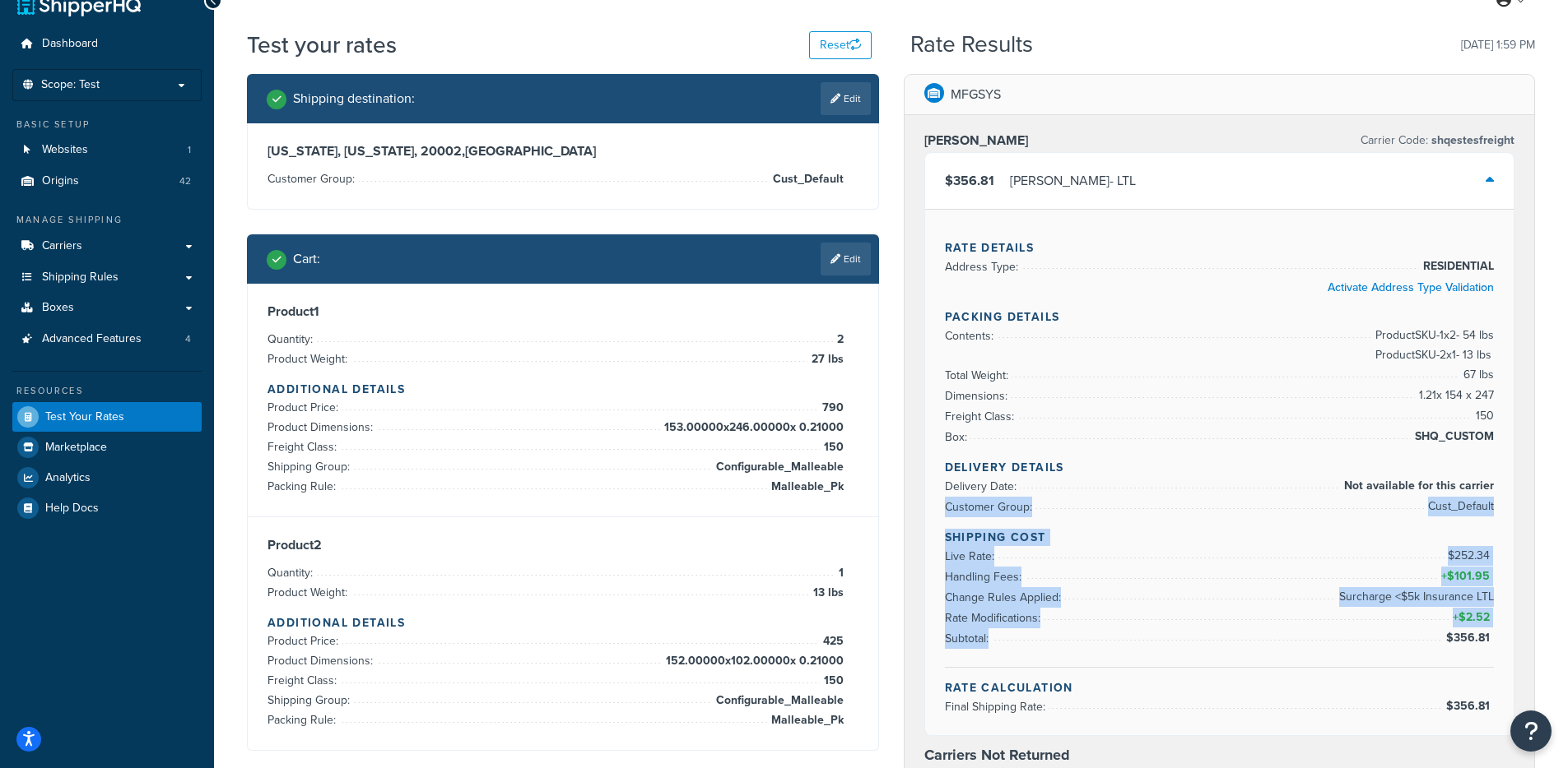
drag, startPoint x: 929, startPoint y: 510, endPoint x: 1500, endPoint y: 661, distance: 590.6
click at [1500, 662] on div "Rate Details Address Type: RESIDENTIAL Activate Address Type Validation Packing…" at bounding box center [1220, 472] width 590 height 526
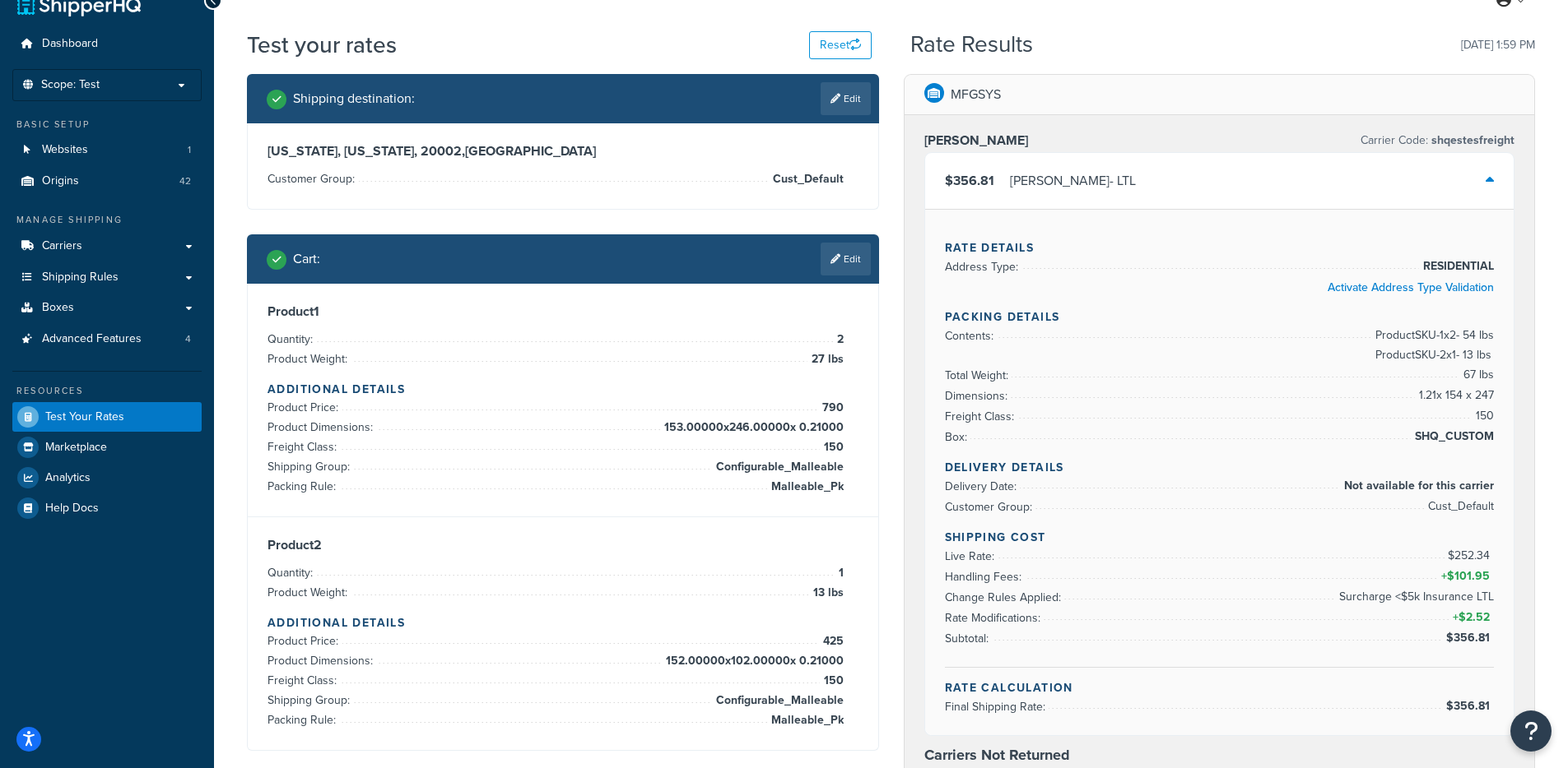
click at [1500, 660] on div "Rate Details Address Type: RESIDENTIAL Activate Address Type Validation Packing…" at bounding box center [1220, 472] width 590 height 526
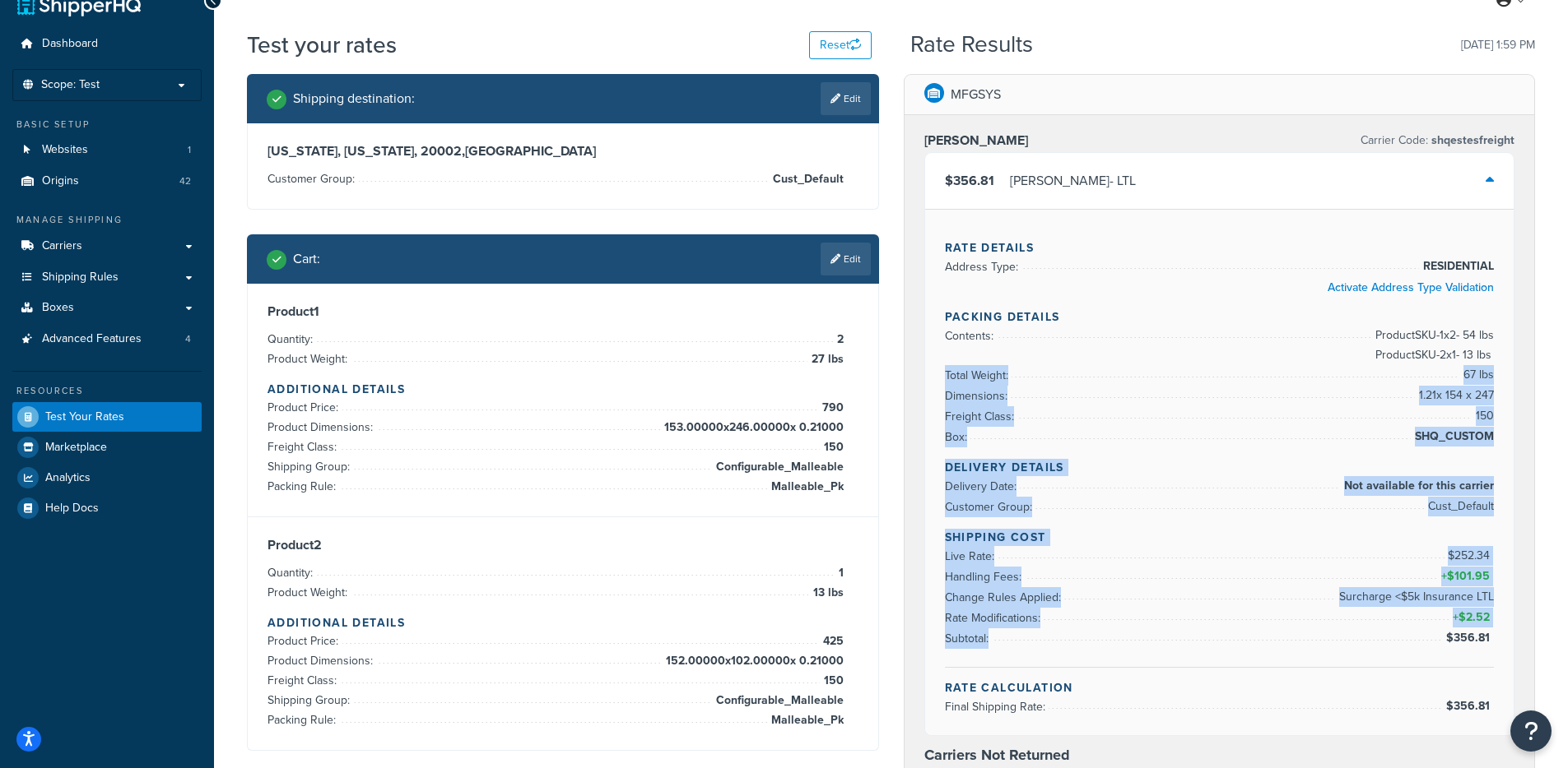
drag, startPoint x: 1499, startPoint y: 655, endPoint x: 1199, endPoint y: 348, distance: 429.2
click at [1206, 350] on div "Rate Details Address Type: RESIDENTIAL Activate Address Type Validation Packing…" at bounding box center [1220, 472] width 590 height 526
click at [1198, 348] on ul "Contents: Product SKU-1 x 2 - 54 lbs Product SKU-2 x 1 - 13 lbs Total Weight: 6…" at bounding box center [1220, 387] width 550 height 122
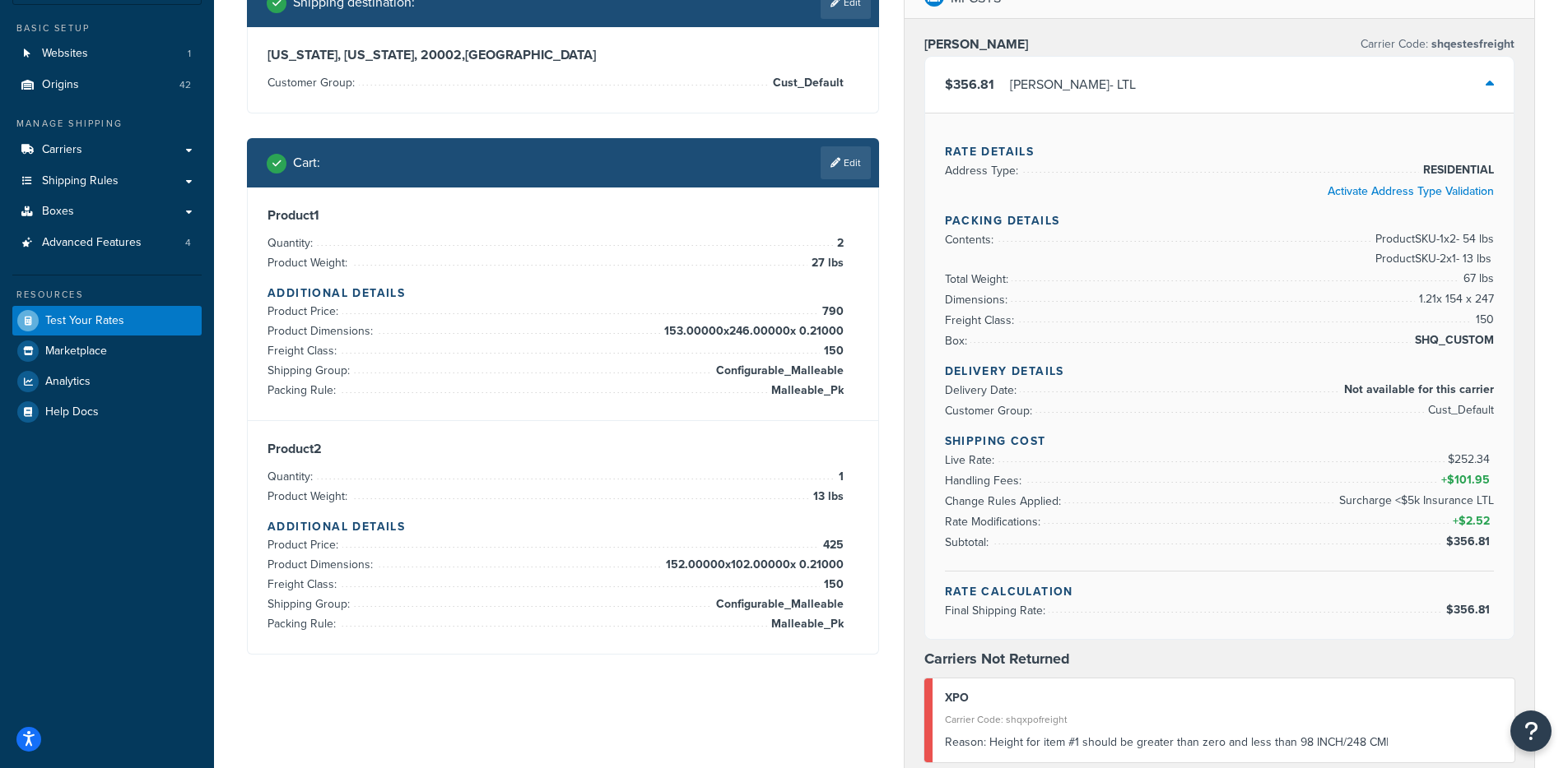
scroll to position [107, 0]
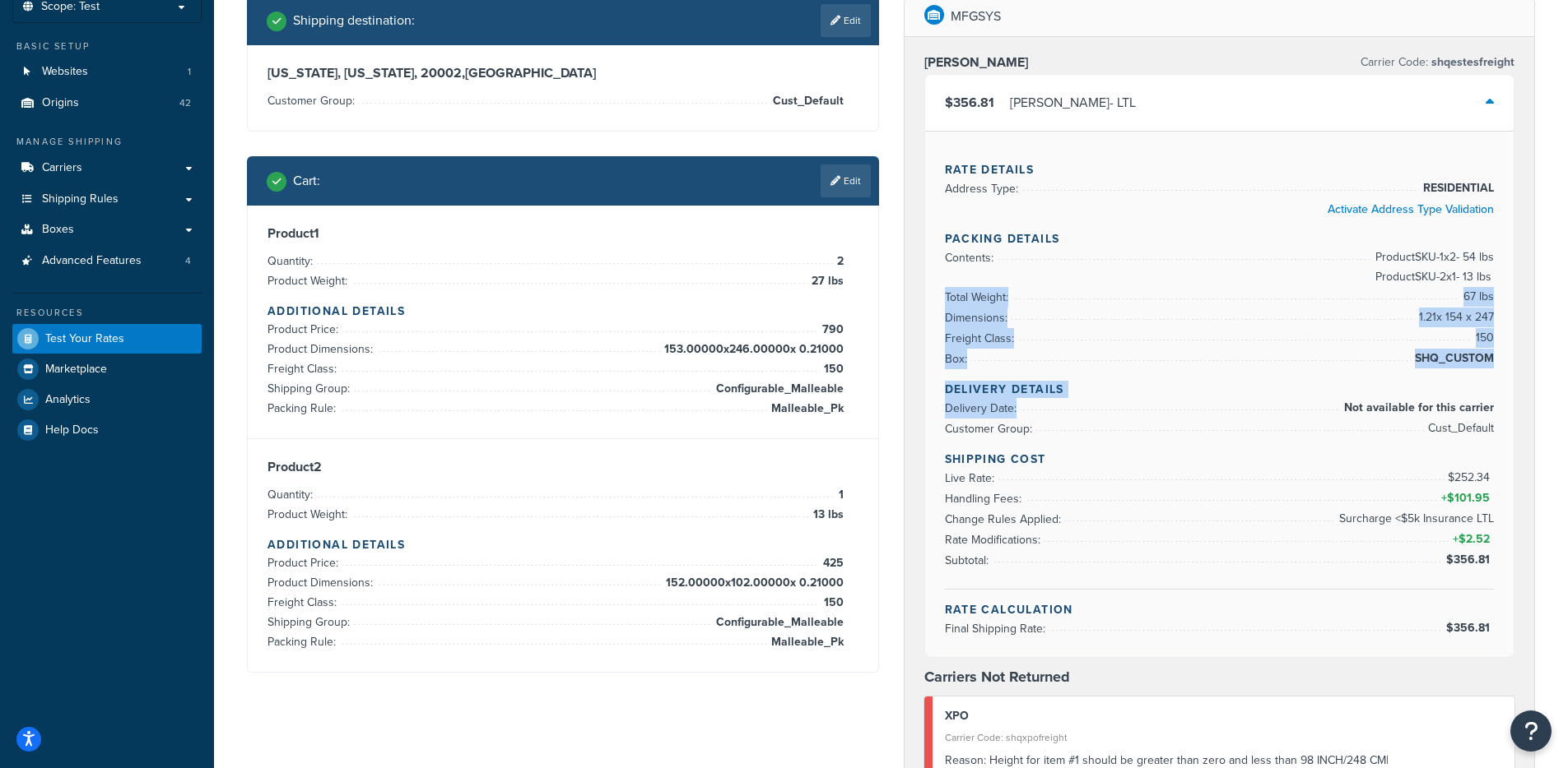
drag, startPoint x: 1313, startPoint y: 276, endPoint x: 1505, endPoint y: 401, distance: 229.1
click at [1505, 400] on div "Rate Details Address Type: RESIDENTIAL Activate Address Type Validation Packing…" at bounding box center [1220, 394] width 590 height 526
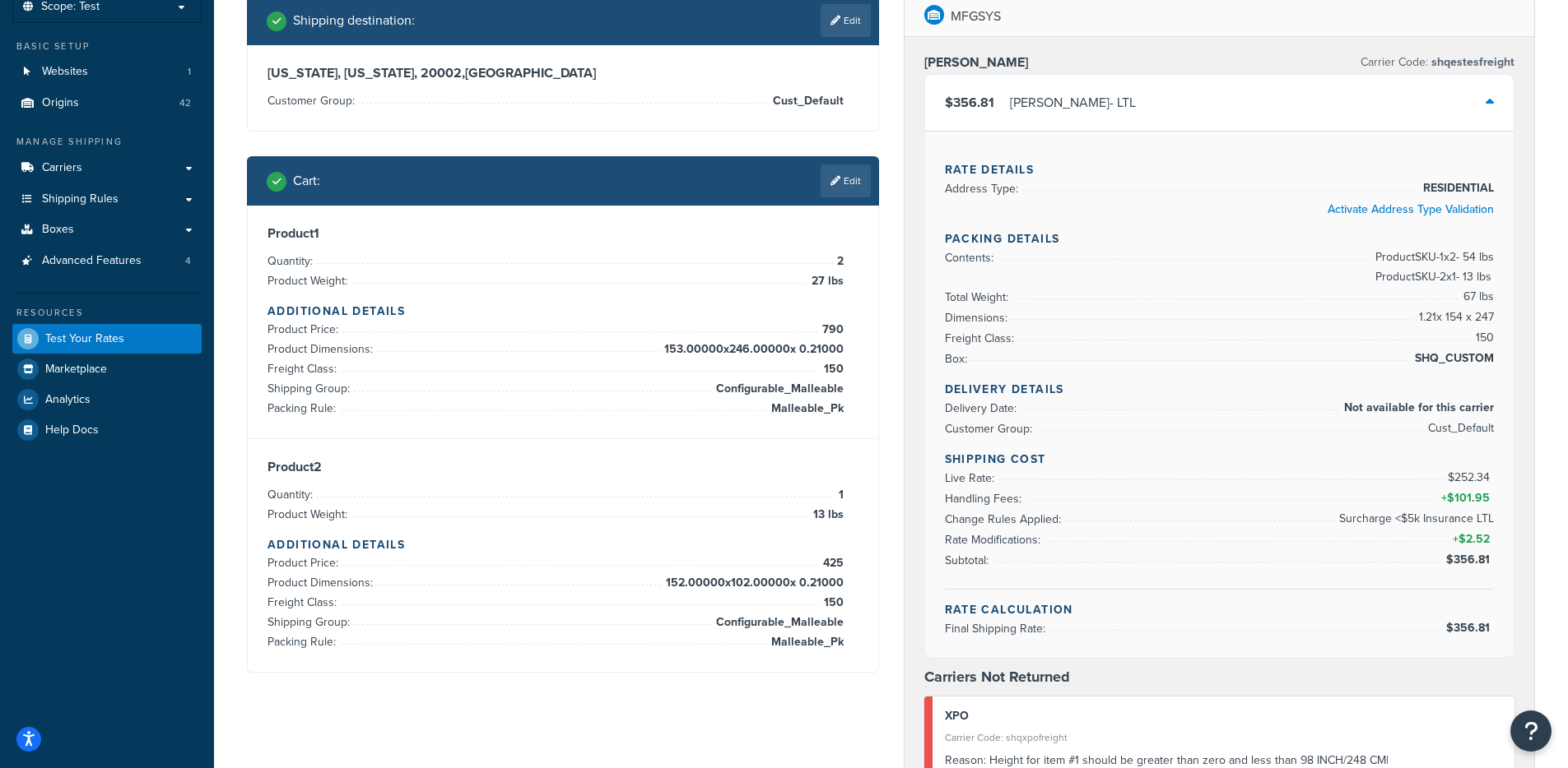
drag, startPoint x: 1503, startPoint y: 439, endPoint x: 1497, endPoint y: 448, distance: 10.8
click at [1503, 439] on div "Rate Details Address Type: RESIDENTIAL Activate Address Type Validation Packing…" at bounding box center [1220, 394] width 590 height 526
click at [1458, 465] on h4 "Shipping Cost" at bounding box center [1220, 460] width 550 height 17
drag, startPoint x: 1459, startPoint y: 491, endPoint x: 1493, endPoint y: 504, distance: 36.4
click at [1493, 504] on ul "Live Rate: $252.34 Handling Fees: + $101.95 Change Rules Applied: Surcharge <$5…" at bounding box center [1220, 519] width 550 height 102
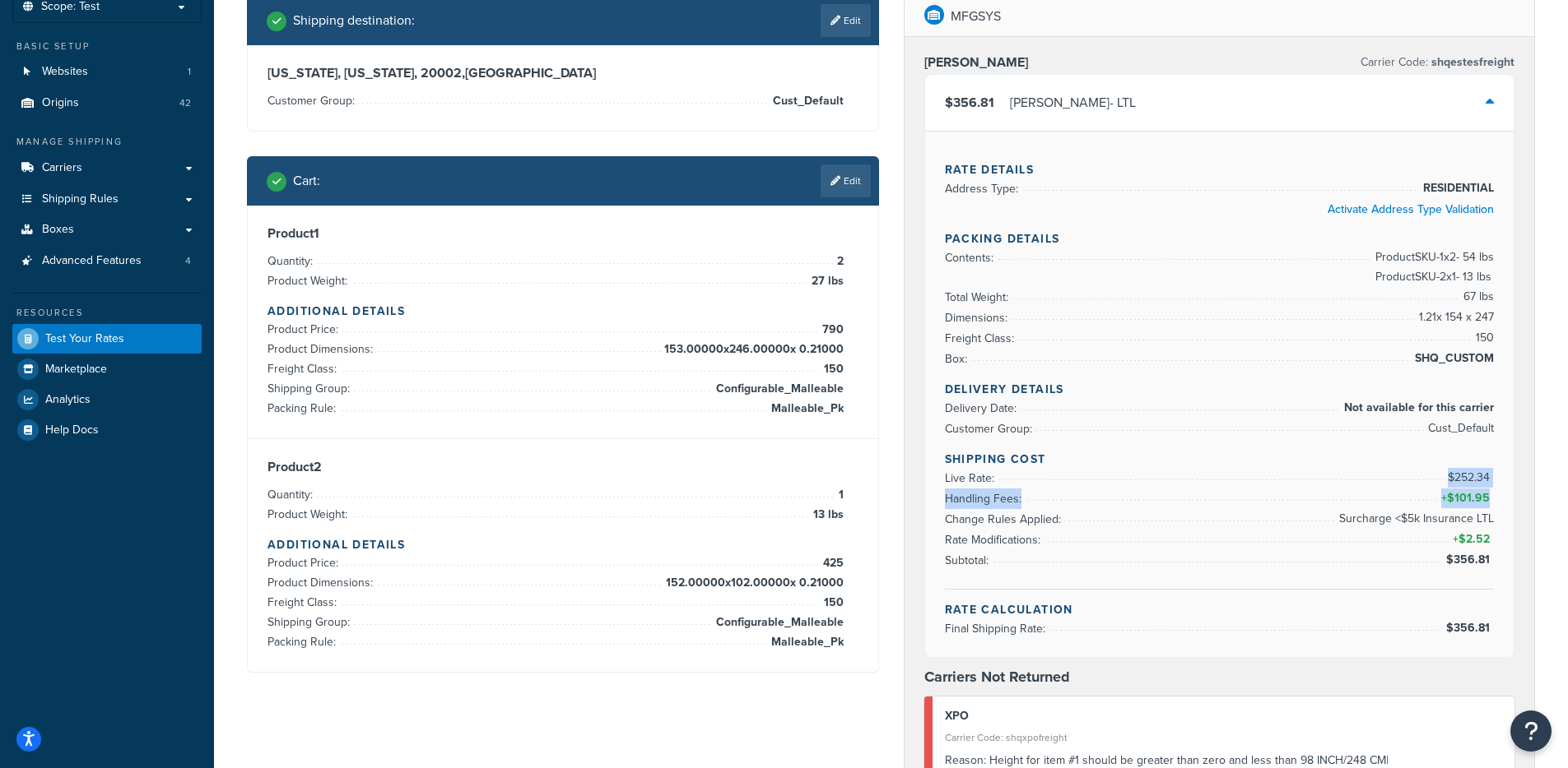
click at [1493, 504] on span "$101.95" at bounding box center [1470, 498] width 47 height 17
drag, startPoint x: 1493, startPoint y: 504, endPoint x: 1440, endPoint y: 478, distance: 59.0
click at [1440, 478] on ul "Live Rate: $252.34 Handling Fees: + $101.95 Change Rules Applied: Surcharge <$5…" at bounding box center [1220, 519] width 550 height 102
click at [1196, 127] on div "$356.81 Estes - LTL" at bounding box center [1220, 103] width 590 height 56
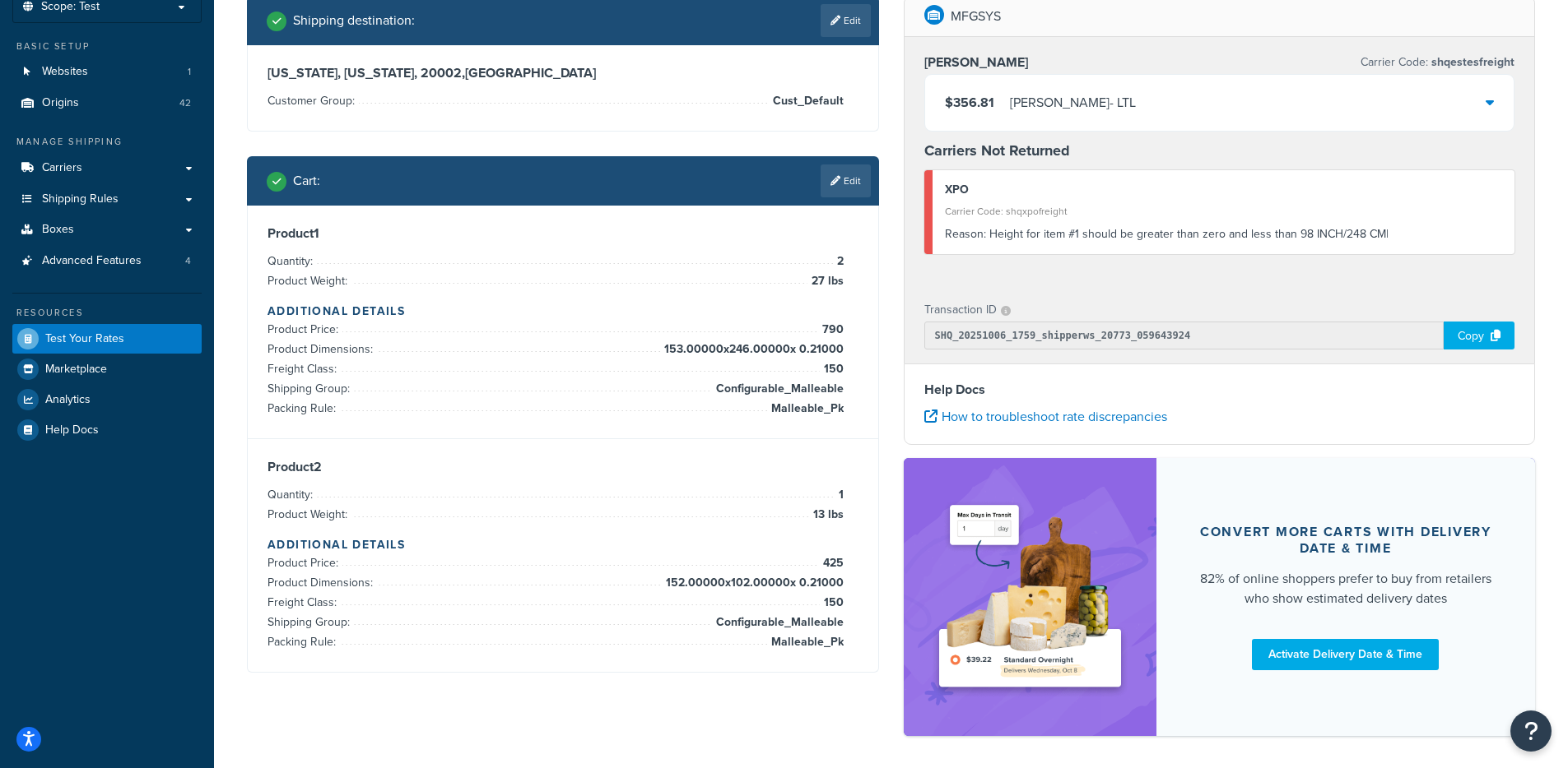
click at [594, 143] on div "Shipping destination : Edit Washington, District of Columbia, 20002 , United St…" at bounding box center [562, 347] width 657 height 701
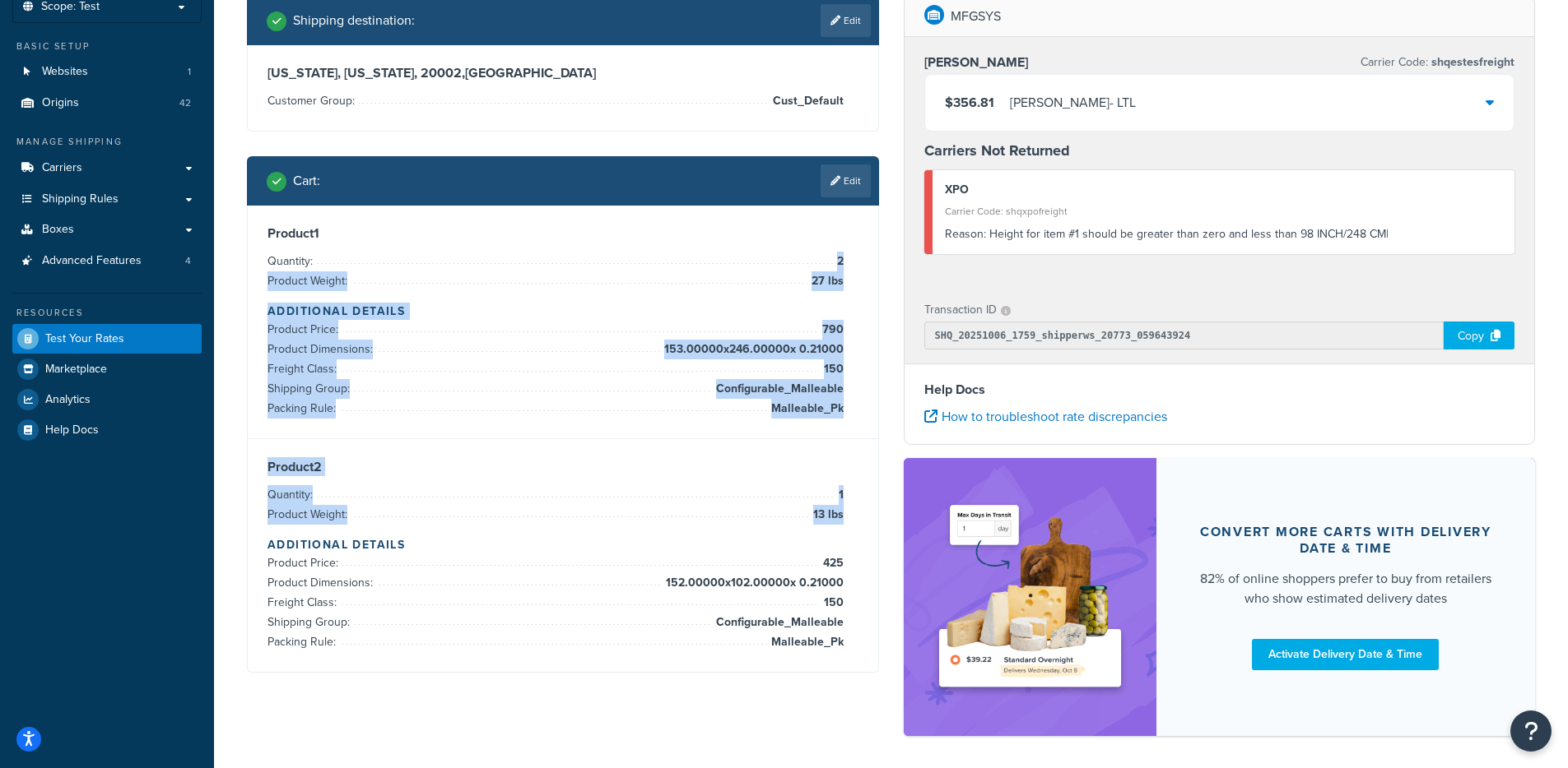
drag, startPoint x: 775, startPoint y: 408, endPoint x: 850, endPoint y: 532, distance: 144.9
click at [852, 527] on div "Product 1 Quantity: 2 Product Weight: 27 lbs Additional Details Product Price: …" at bounding box center [562, 439] width 630 height 466
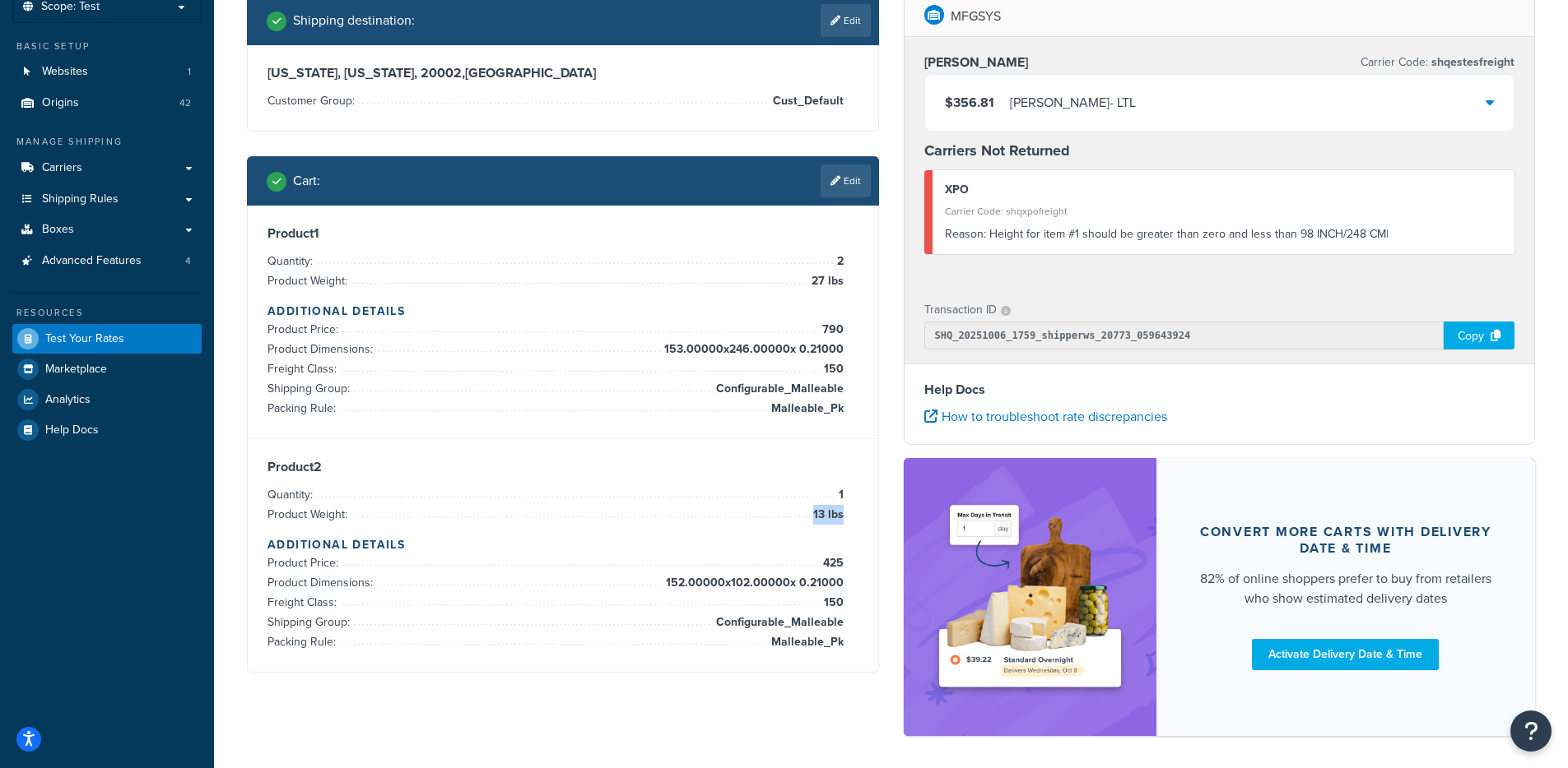
click at [852, 503] on div "Product 2 Quantity: 1 Product Weight: 13 lbs Additional Details Product Price: …" at bounding box center [562, 556] width 591 height 194
drag, startPoint x: 293, startPoint y: 83, endPoint x: 501, endPoint y: 3, distance: 222.9
click at [522, 70] on div "Washington, District of Columbia, 20002 , United States Customer Group: Cust_De…" at bounding box center [562, 87] width 591 height 46
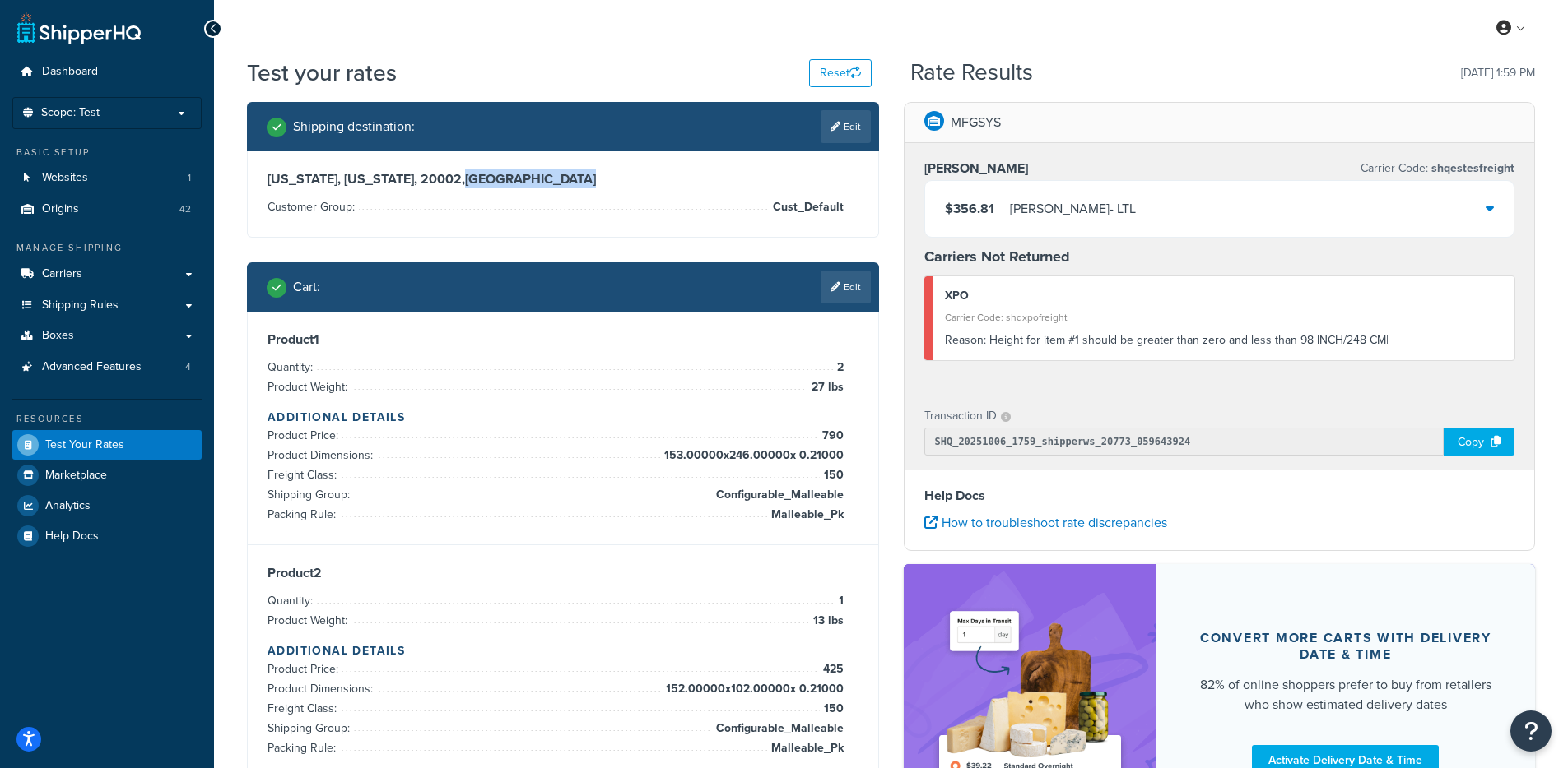
scroll to position [0, 0]
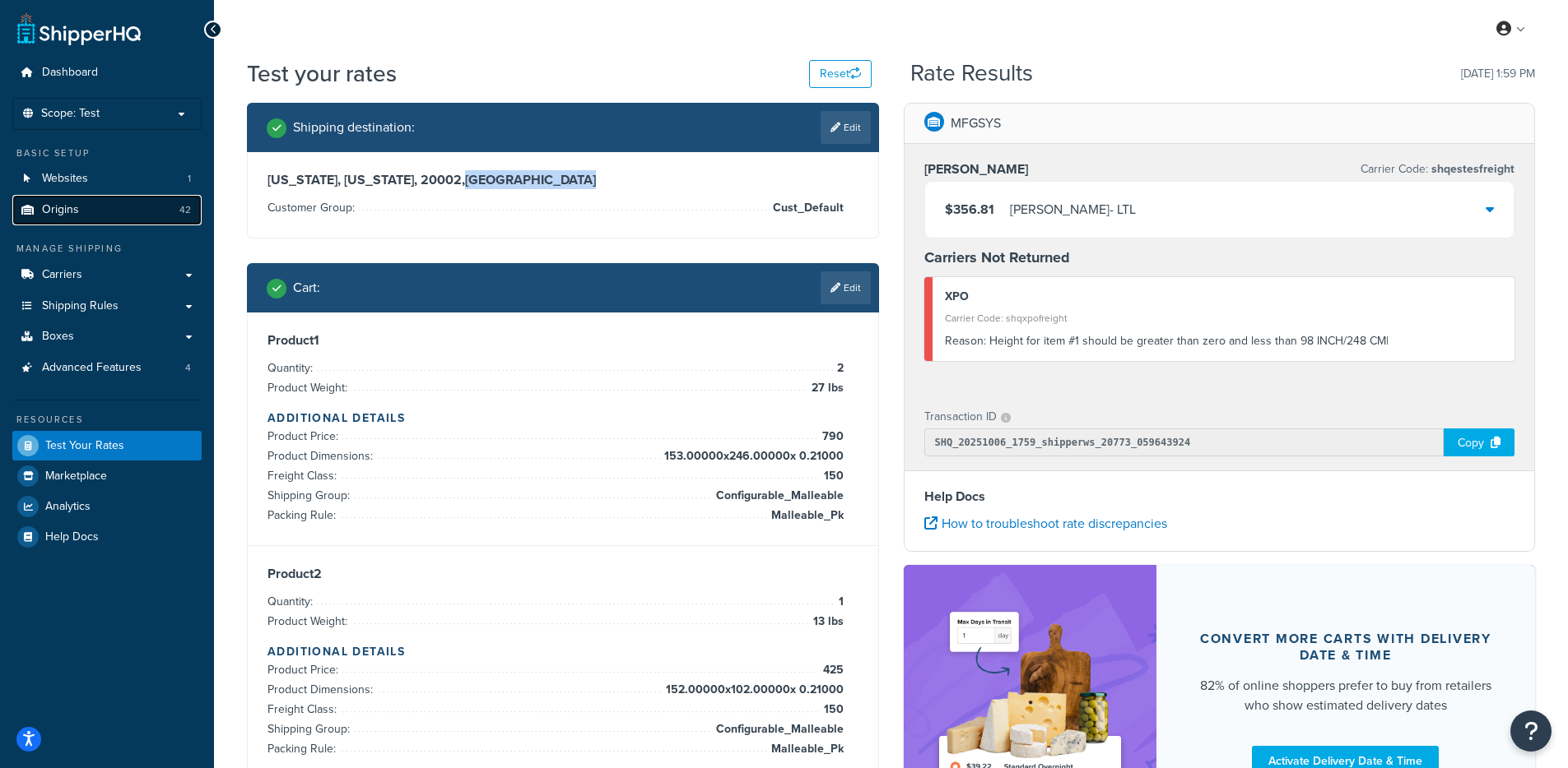
click at [135, 209] on link "Origins 42" at bounding box center [106, 210] width 189 height 30
drag, startPoint x: 849, startPoint y: 286, endPoint x: 840, endPoint y: 293, distance: 11.4
click at [849, 286] on link "Edit" at bounding box center [846, 288] width 50 height 33
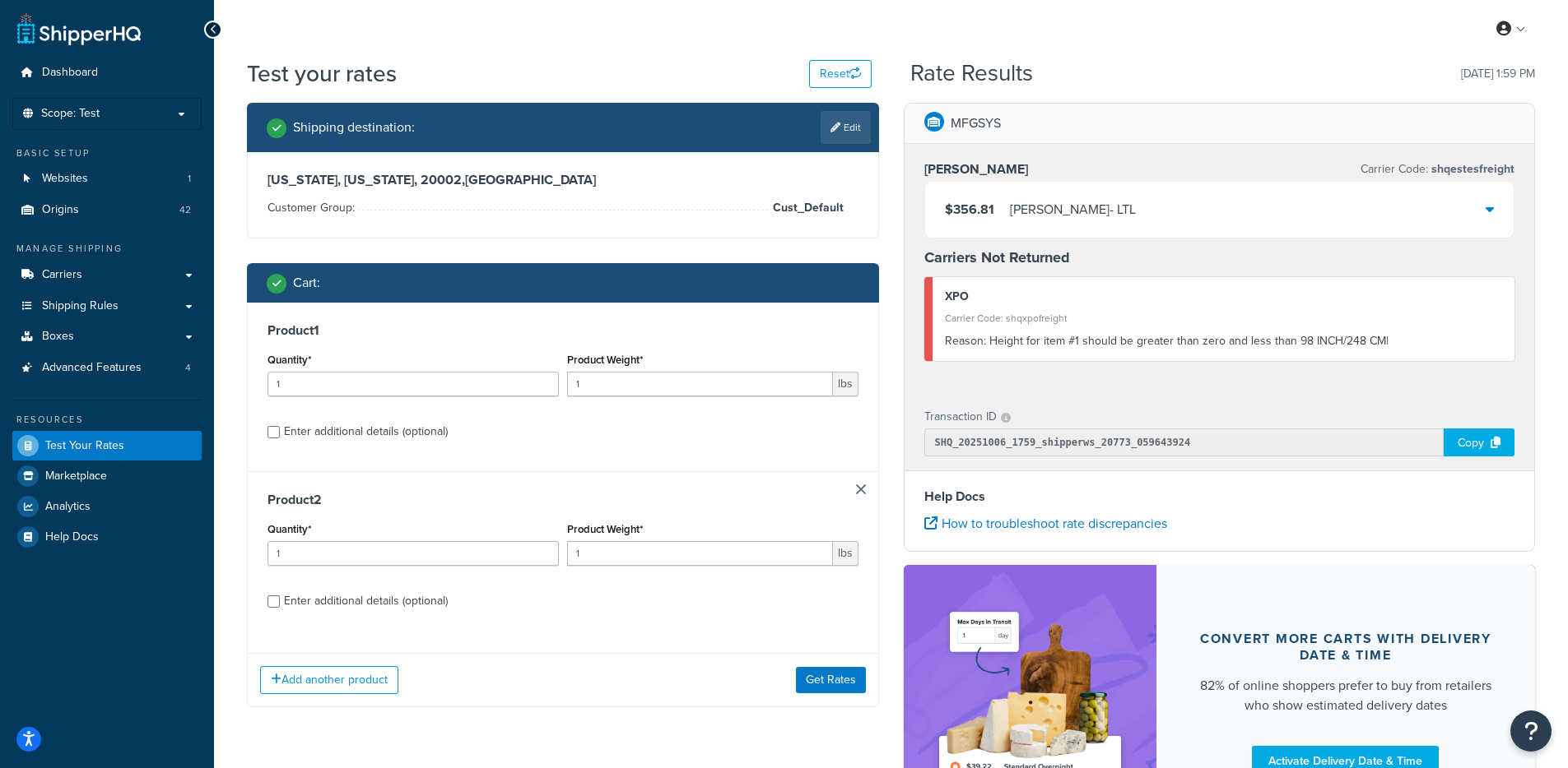
click at [405, 431] on div "Enter additional details (optional)" at bounding box center [366, 431] width 164 height 24
click at [280, 431] on input "Enter additional details (optional)" at bounding box center [273, 431] width 12 height 12
checkbox input "true"
select select "68252"
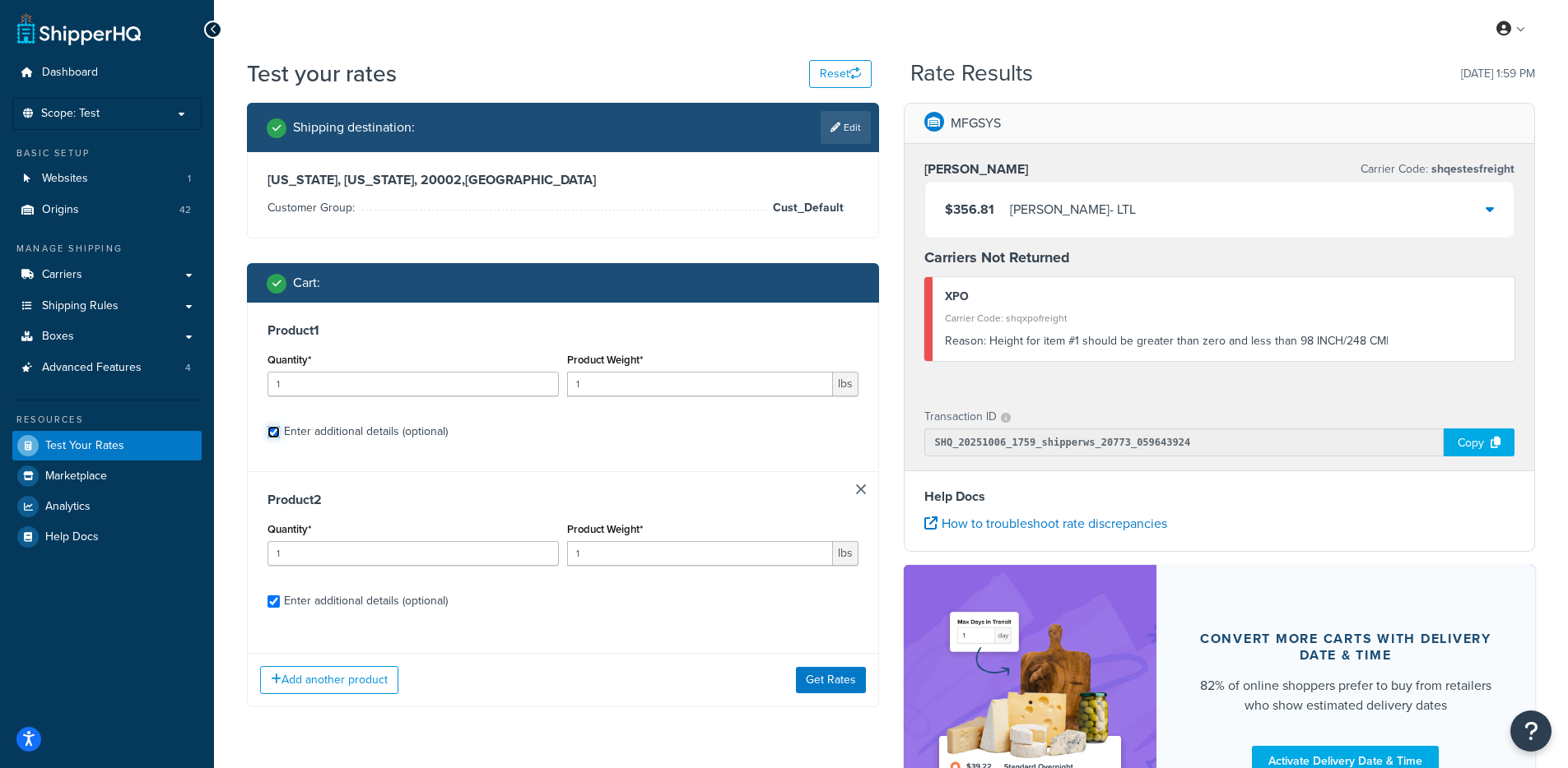
select select "150"
select select "68252"
select select "150"
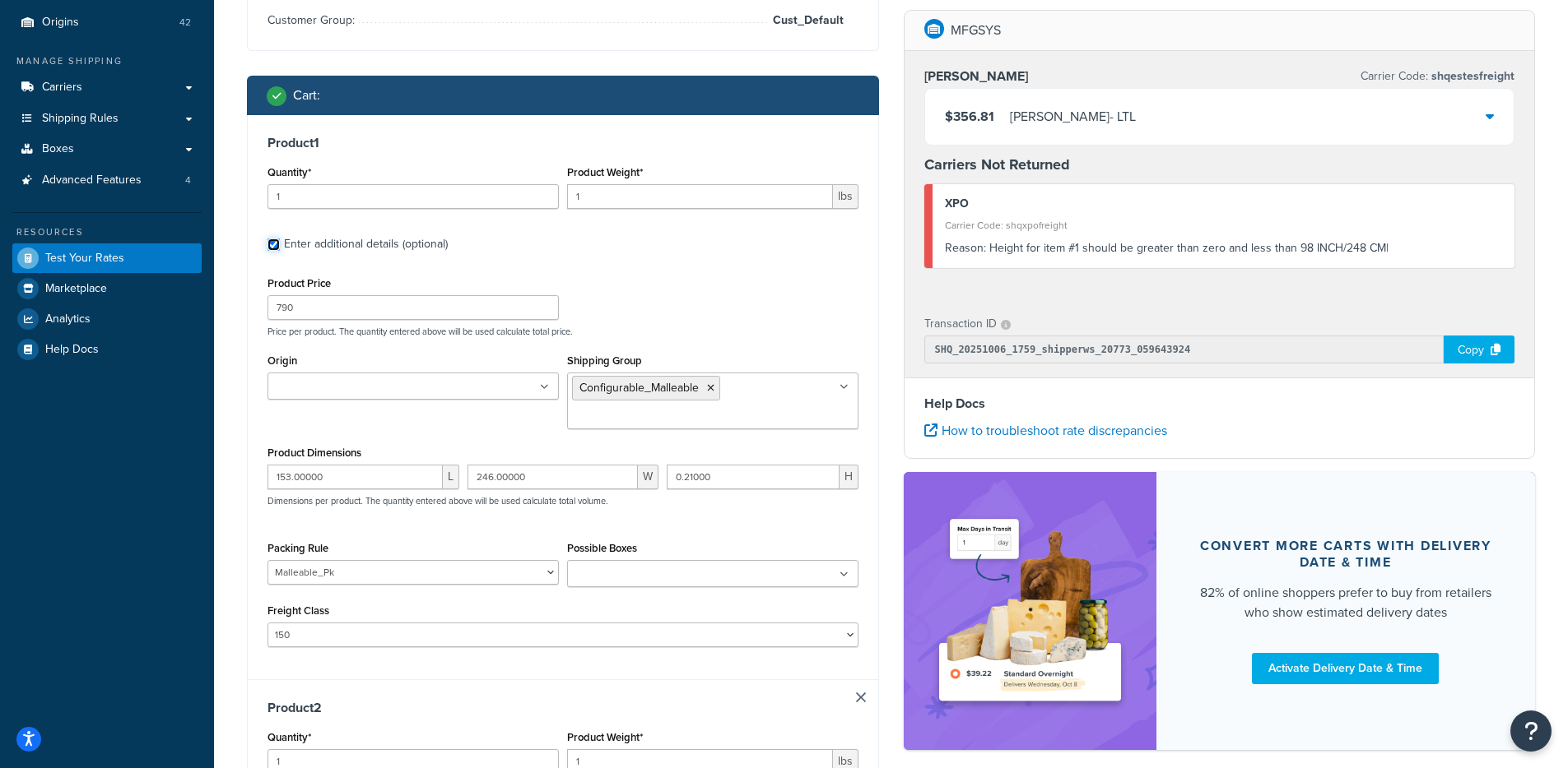
scroll to position [181, 0]
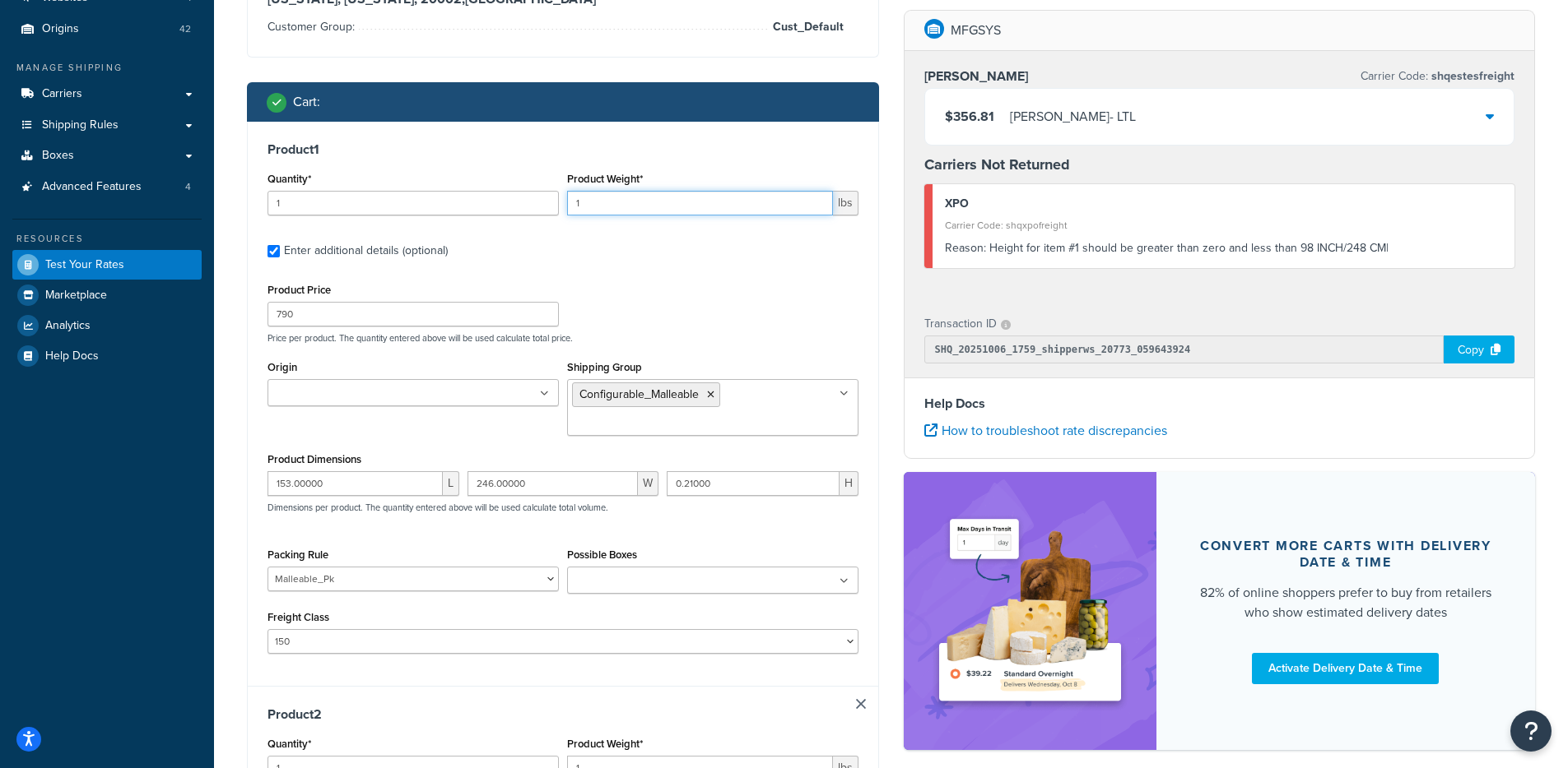
click at [664, 207] on input "1" at bounding box center [700, 203] width 266 height 24
click at [663, 207] on input "1" at bounding box center [700, 203] width 266 height 24
drag, startPoint x: 623, startPoint y: 207, endPoint x: 543, endPoint y: 200, distance: 80.3
click at [543, 200] on div "Quantity* 1 Product Weight* 1 lbs" at bounding box center [562, 198] width 599 height 60
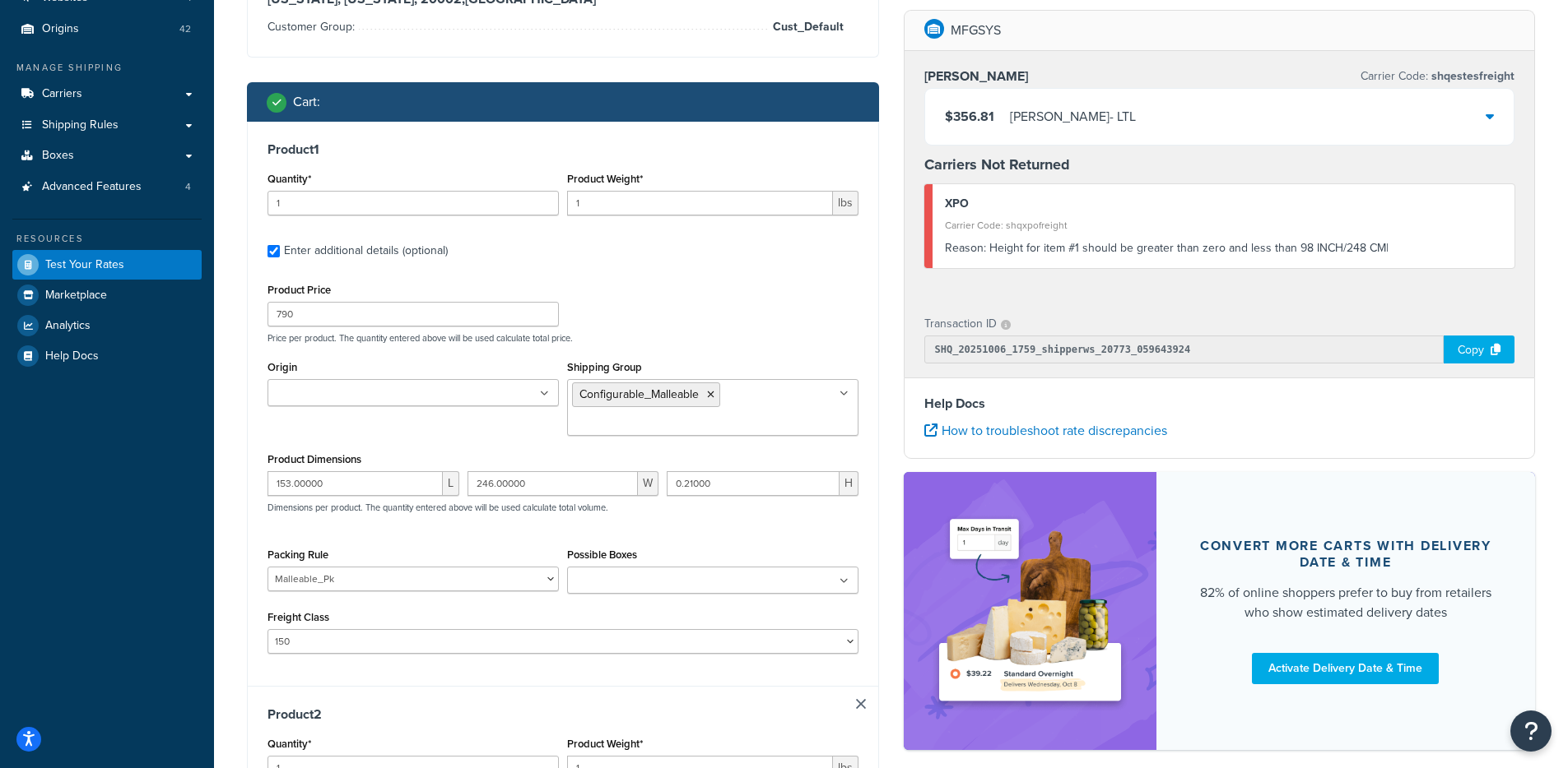
click at [594, 215] on div "Product Weight* 1 lbs" at bounding box center [713, 198] width 300 height 60
drag, startPoint x: 579, startPoint y: 204, endPoint x: 552, endPoint y: 201, distance: 27.2
click at [552, 201] on div "Quantity* 1 Product Weight* 1 lbs" at bounding box center [562, 198] width 599 height 60
type input "5"
drag, startPoint x: 357, startPoint y: 486, endPoint x: 229, endPoint y: 491, distance: 128.1
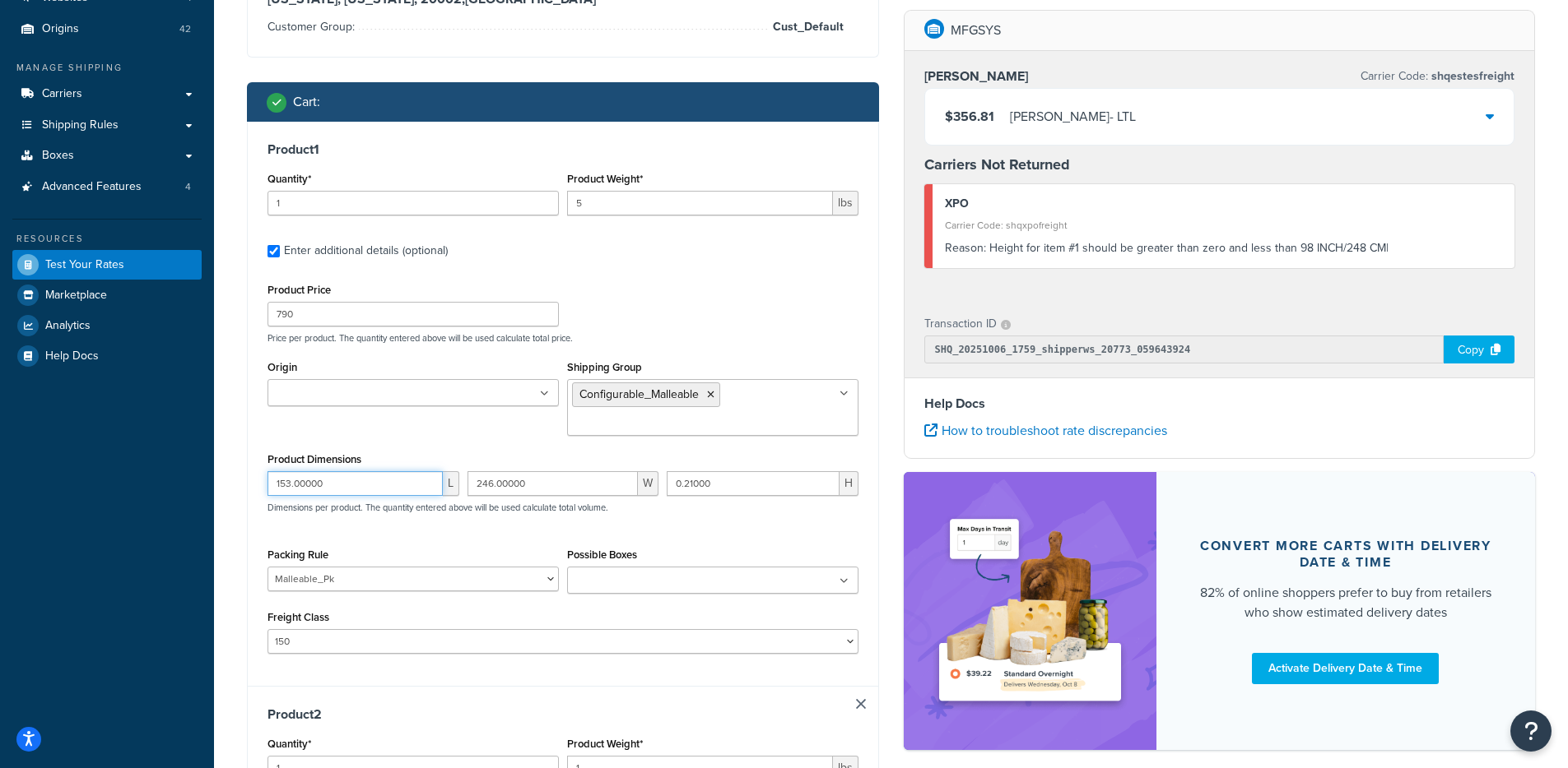
click at [229, 491] on div "Test your rates Reset Rate Results 10/06/2025, 1:59 PM Shipping destination : E…" at bounding box center [892, 630] width 1354 height 1507
type input "27"
drag, startPoint x: 529, startPoint y: 495, endPoint x: 482, endPoint y: 491, distance: 47.2
click at [482, 491] on div "25 W" at bounding box center [563, 489] width 200 height 37
drag, startPoint x: 478, startPoint y: 487, endPoint x: 432, endPoint y: 487, distance: 46.0
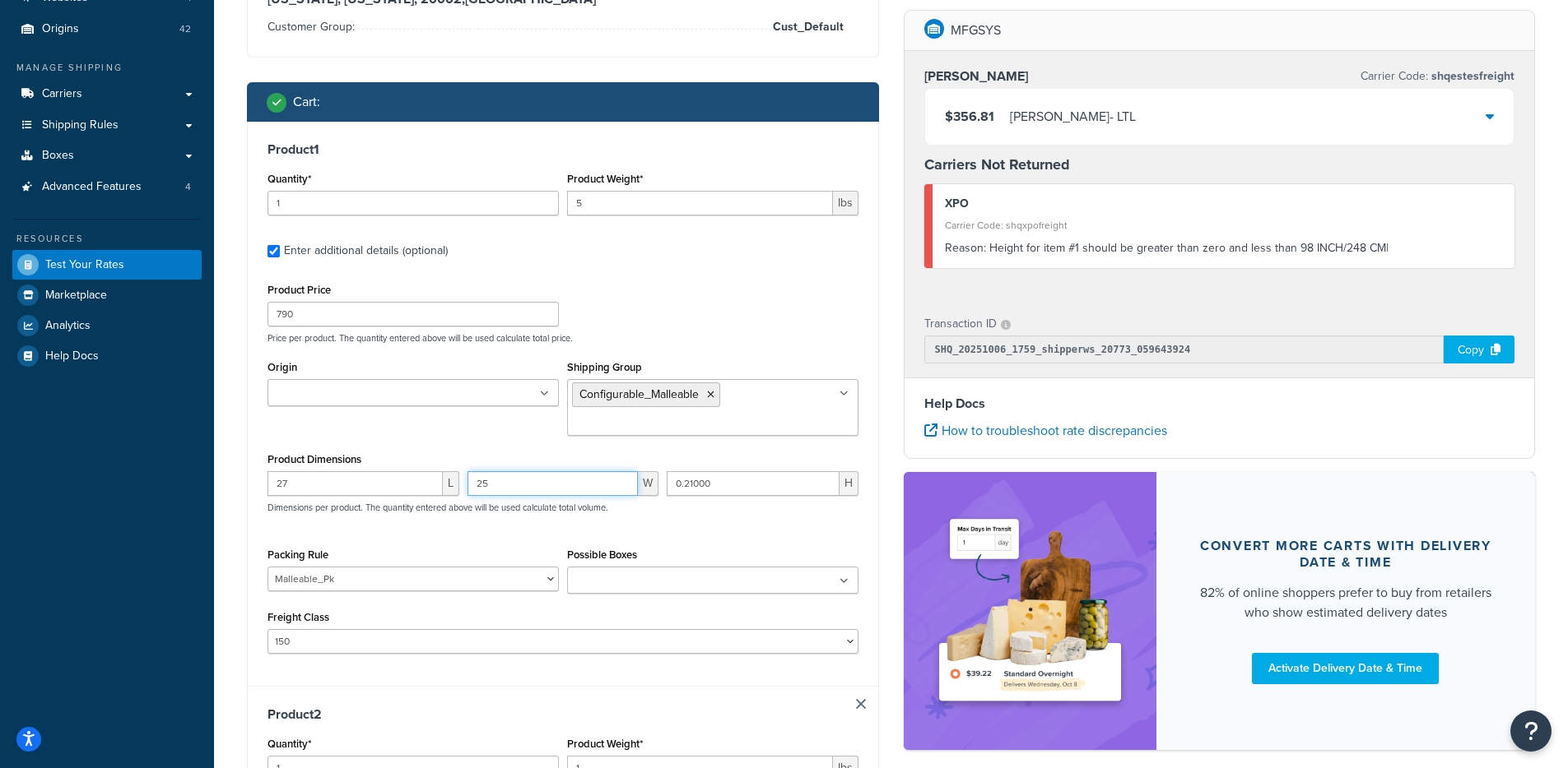
click at [432, 487] on div "27 L 25 W 0.21000 H Dimensions per product. The quantity entered above will be …" at bounding box center [562, 501] width 599 height 60
type input "22"
type input "29"
click at [248, 537] on div "Product 1 Quantity* 1 Product Weight* 5 lbs Enter additional details (optional)…" at bounding box center [562, 404] width 630 height 564
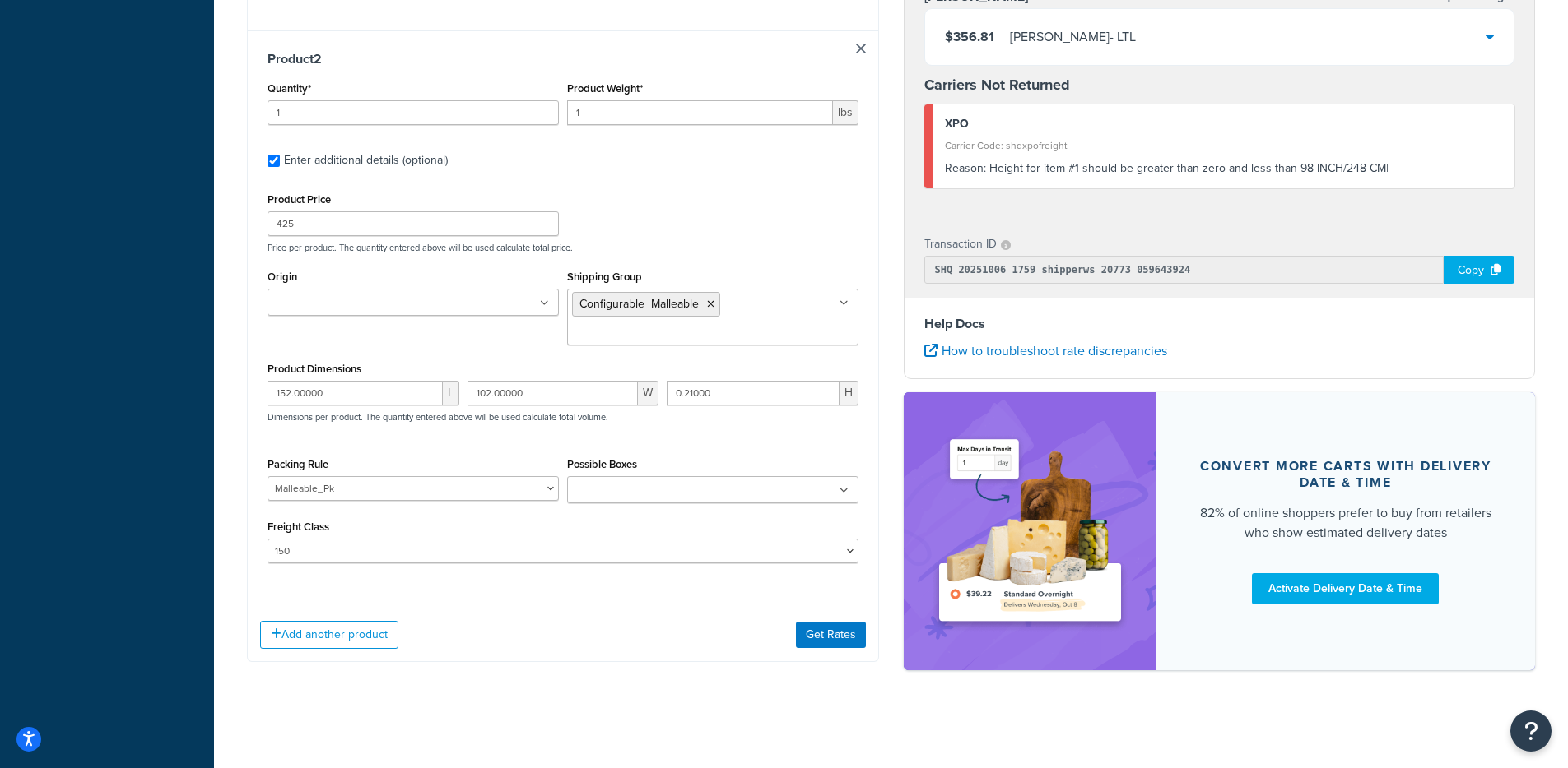
scroll to position [840, 0]
click at [376, 405] on div "152.00000 L" at bounding box center [363, 398] width 200 height 37
click at [377, 400] on input "152.00000" at bounding box center [355, 392] width 175 height 24
click at [377, 399] on input "152.00000" at bounding box center [355, 392] width 175 height 24
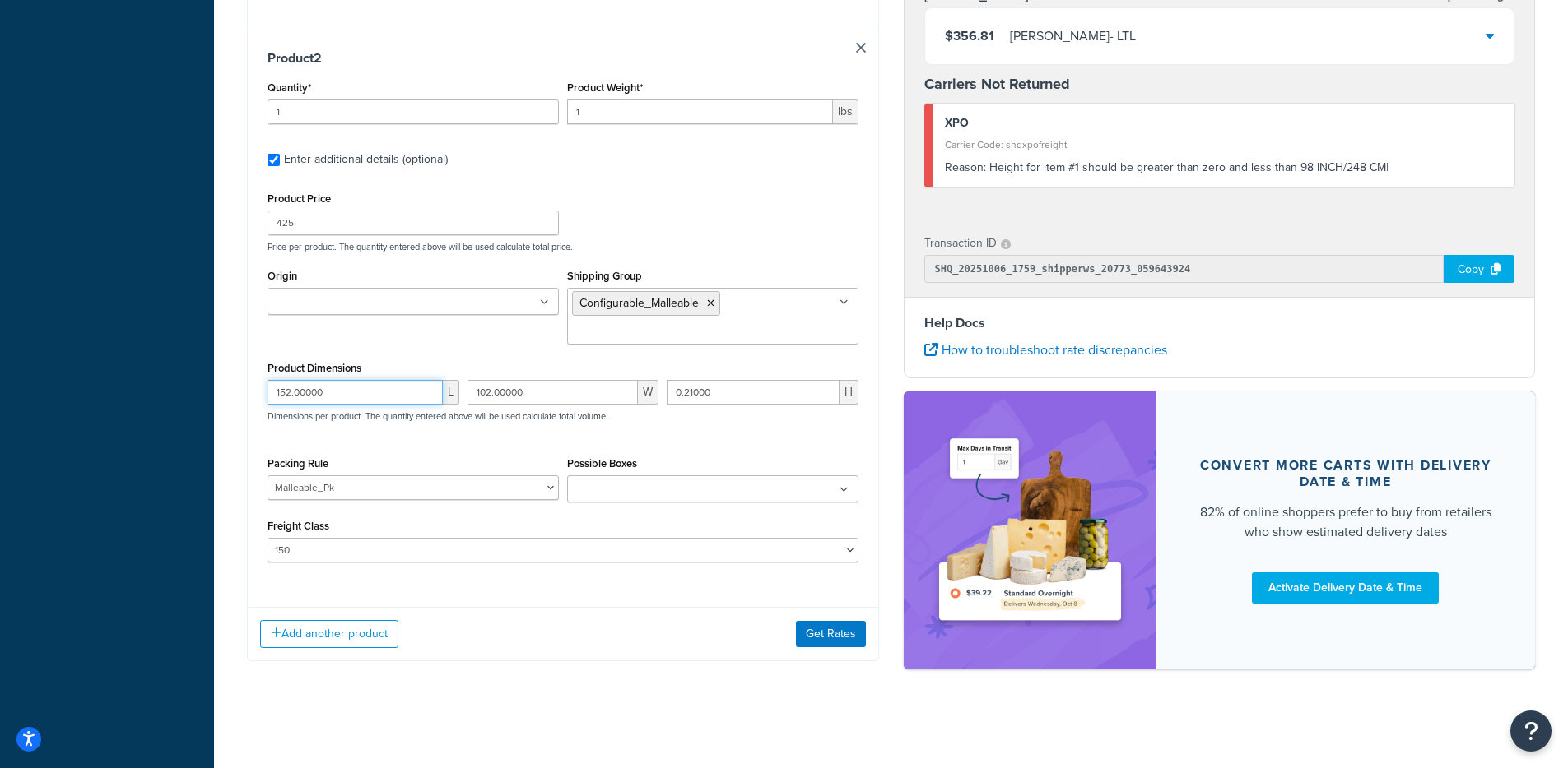
click at [377, 399] on input "152.00000" at bounding box center [355, 392] width 175 height 24
type input "21"
type input "13"
type input "17"
click at [376, 399] on input "21" at bounding box center [355, 392] width 175 height 24
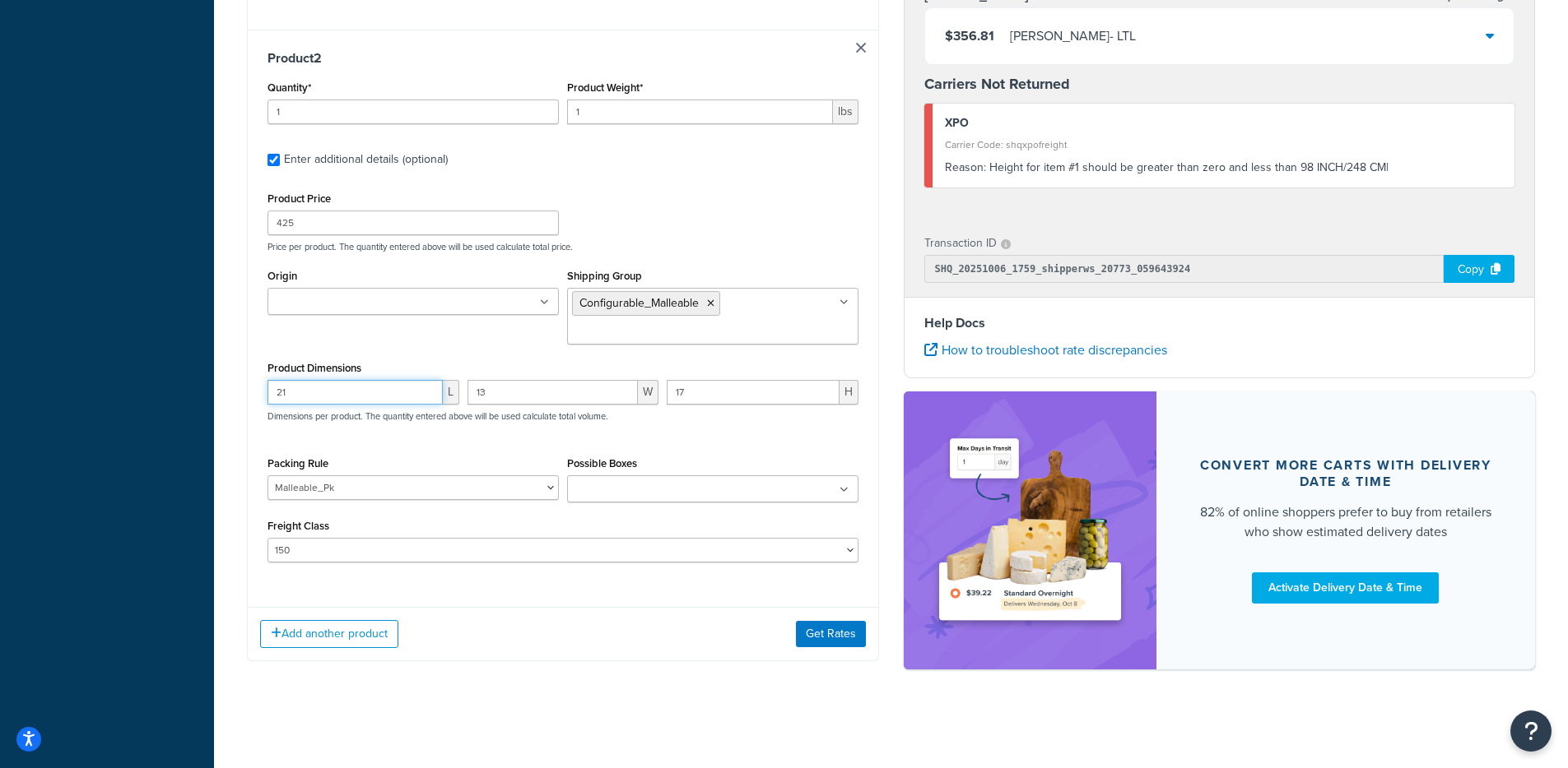
click at [376, 399] on input "21" at bounding box center [355, 392] width 175 height 24
type input "20"
type input "12"
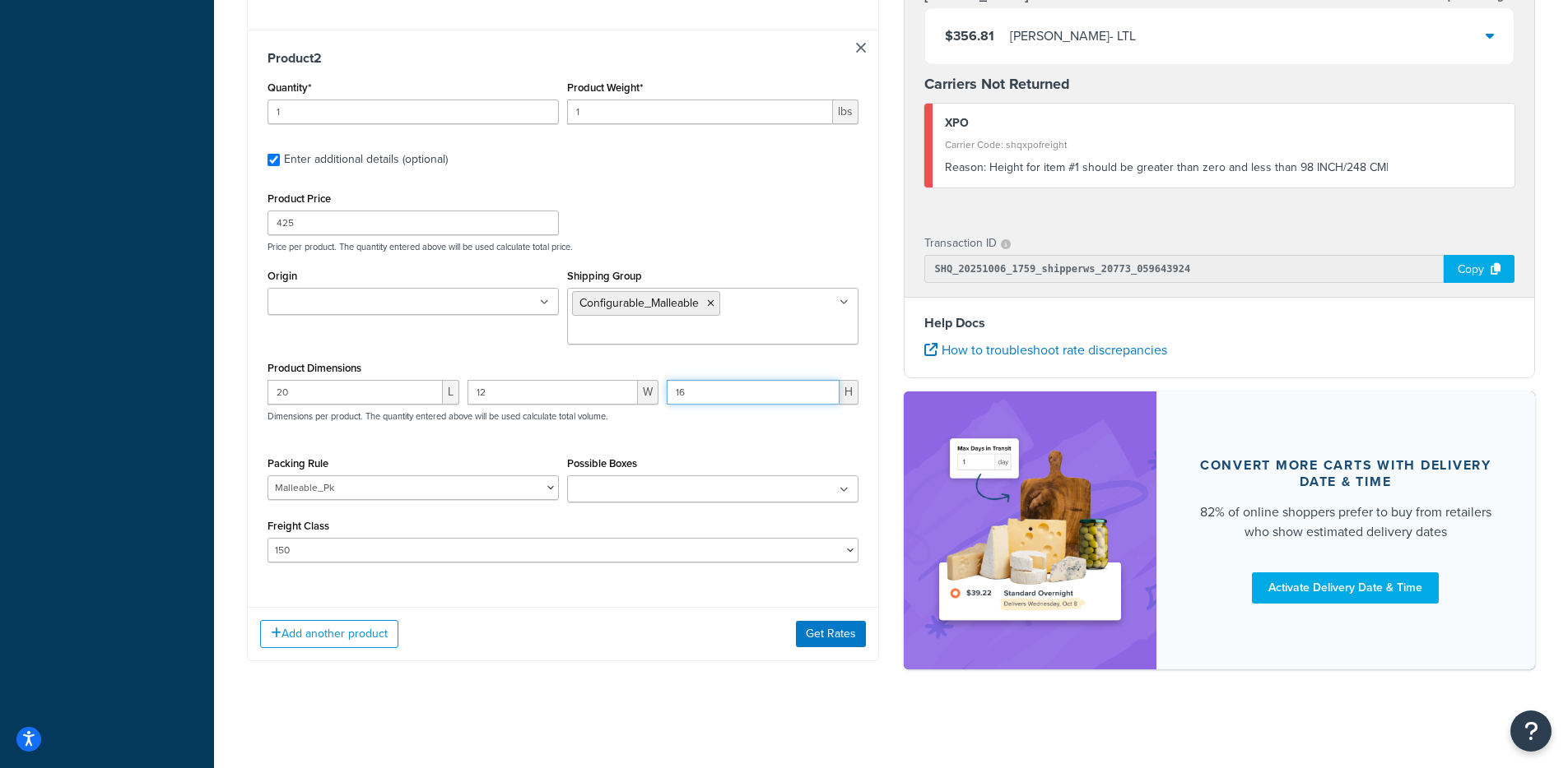
type input "16"
drag, startPoint x: 882, startPoint y: 635, endPoint x: 868, endPoint y: 637, distance: 14.1
click at [863, 636] on button "Get Rates" at bounding box center [831, 635] width 70 height 26
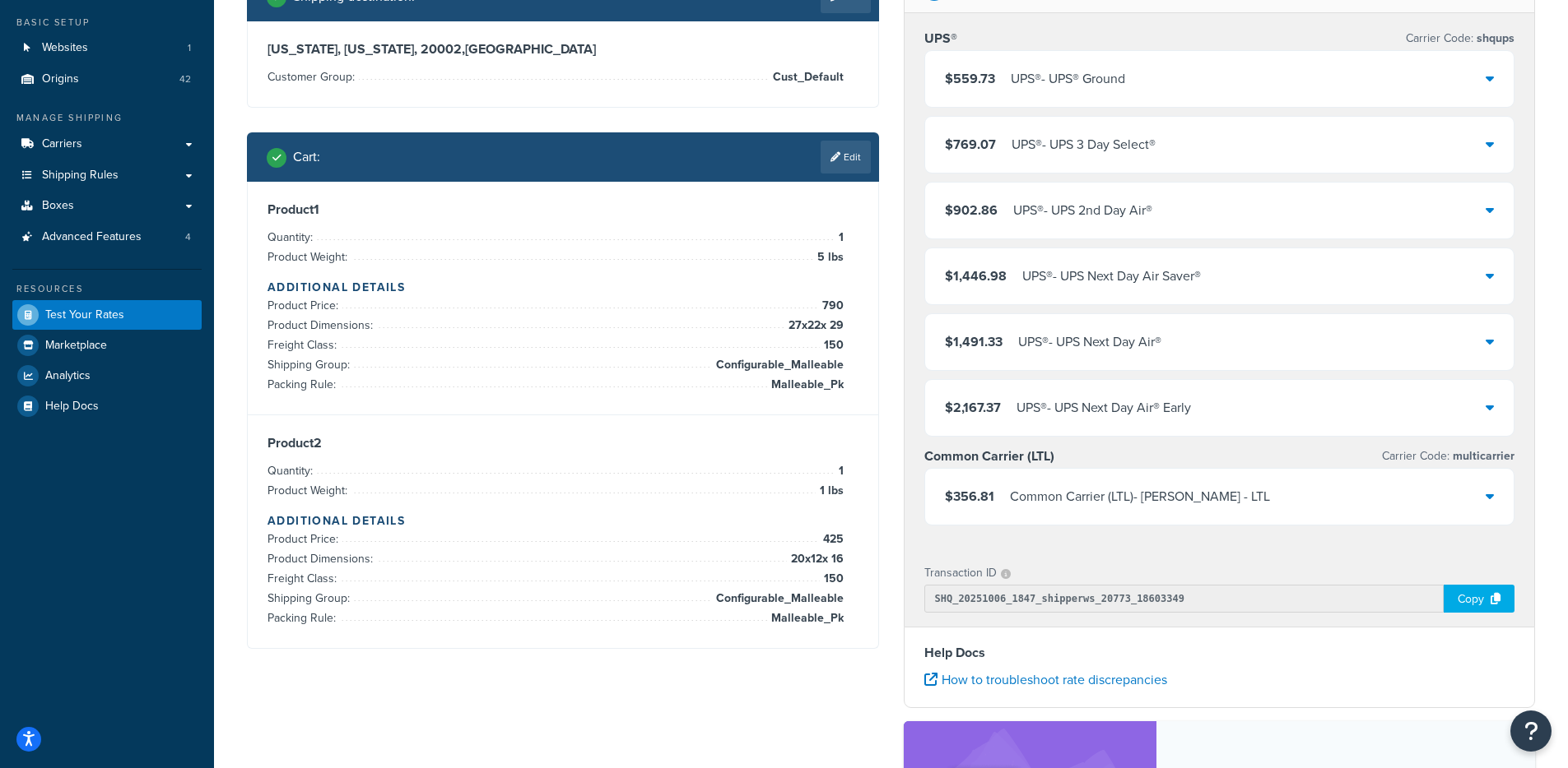
scroll to position [129, 0]
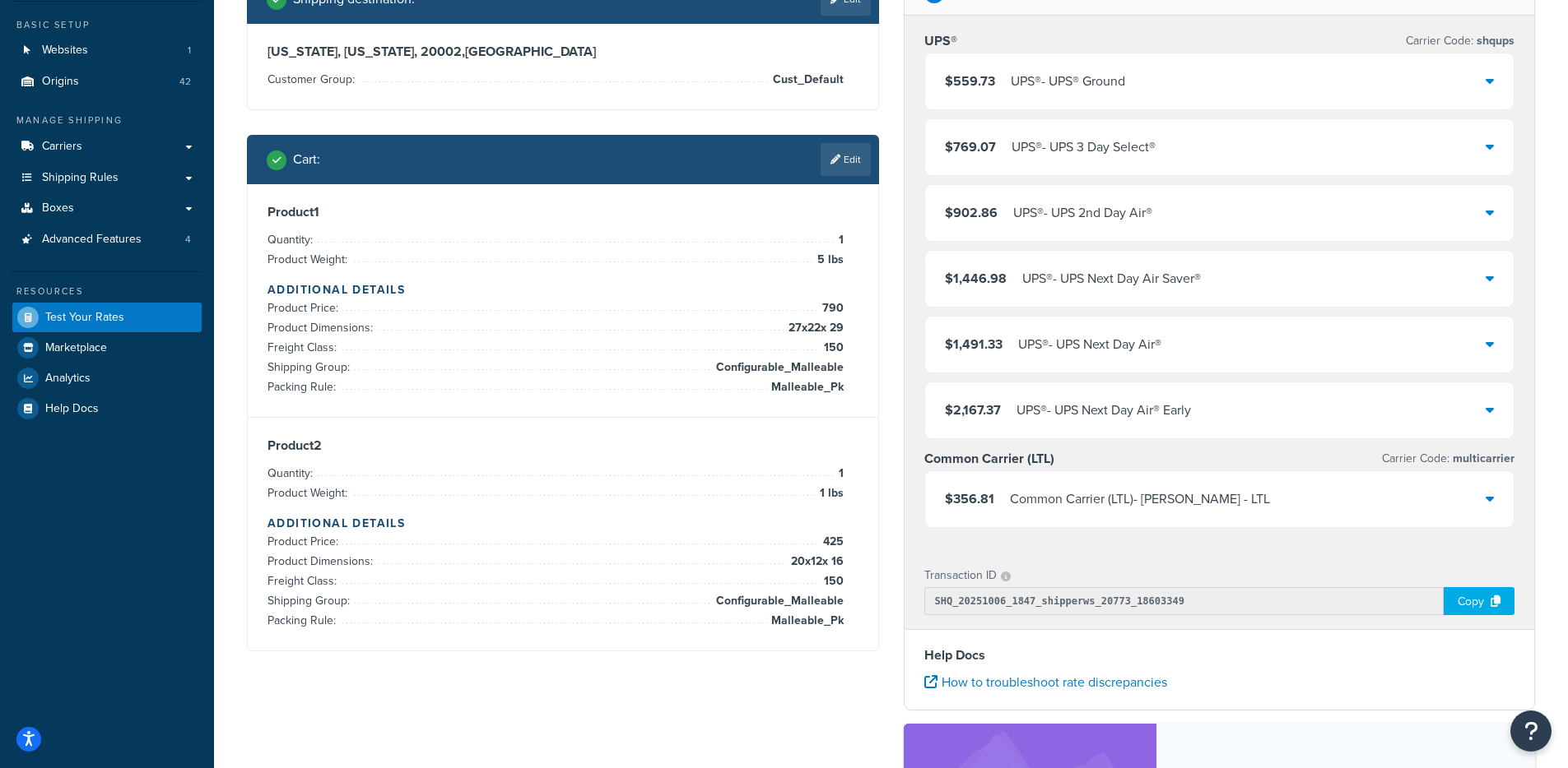
click at [1064, 90] on div "UPS® - UPS® Ground" at bounding box center [1069, 81] width 115 height 24
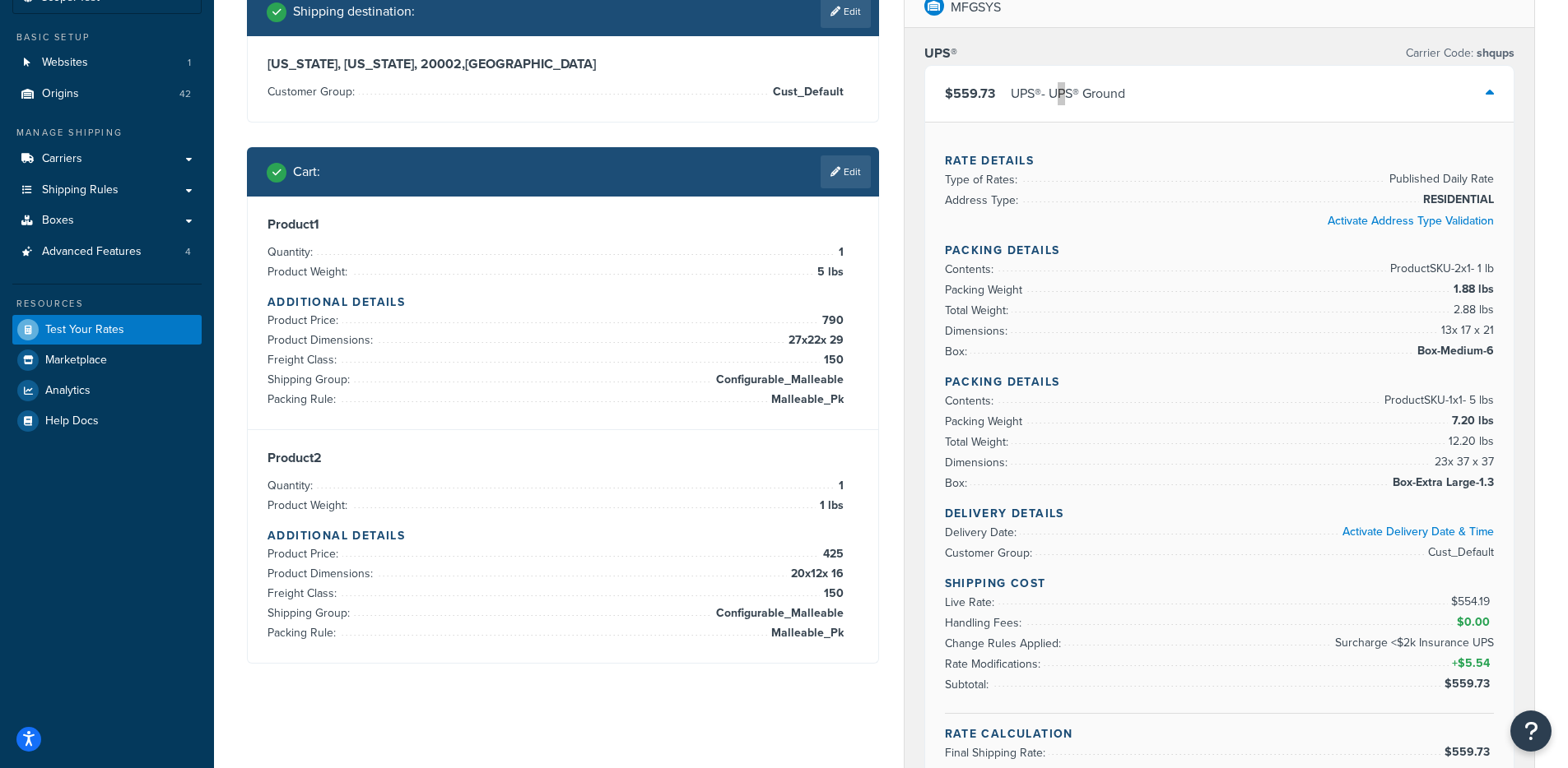
scroll to position [98, 0]
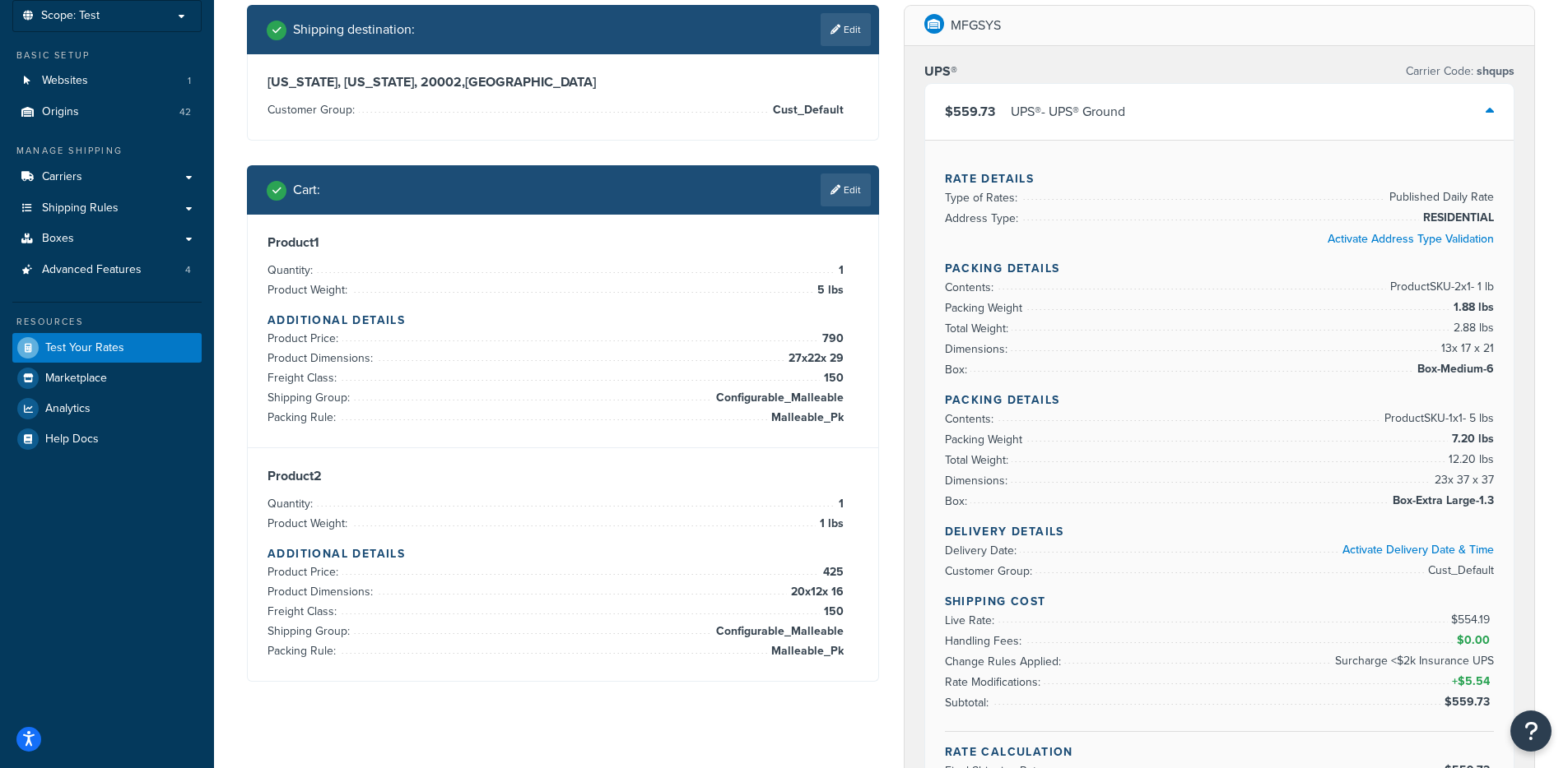
click at [664, 227] on div "Product 1 Quantity: 1 Product Weight: 5 lbs Additional Details Product Price: 7…" at bounding box center [562, 331] width 630 height 234
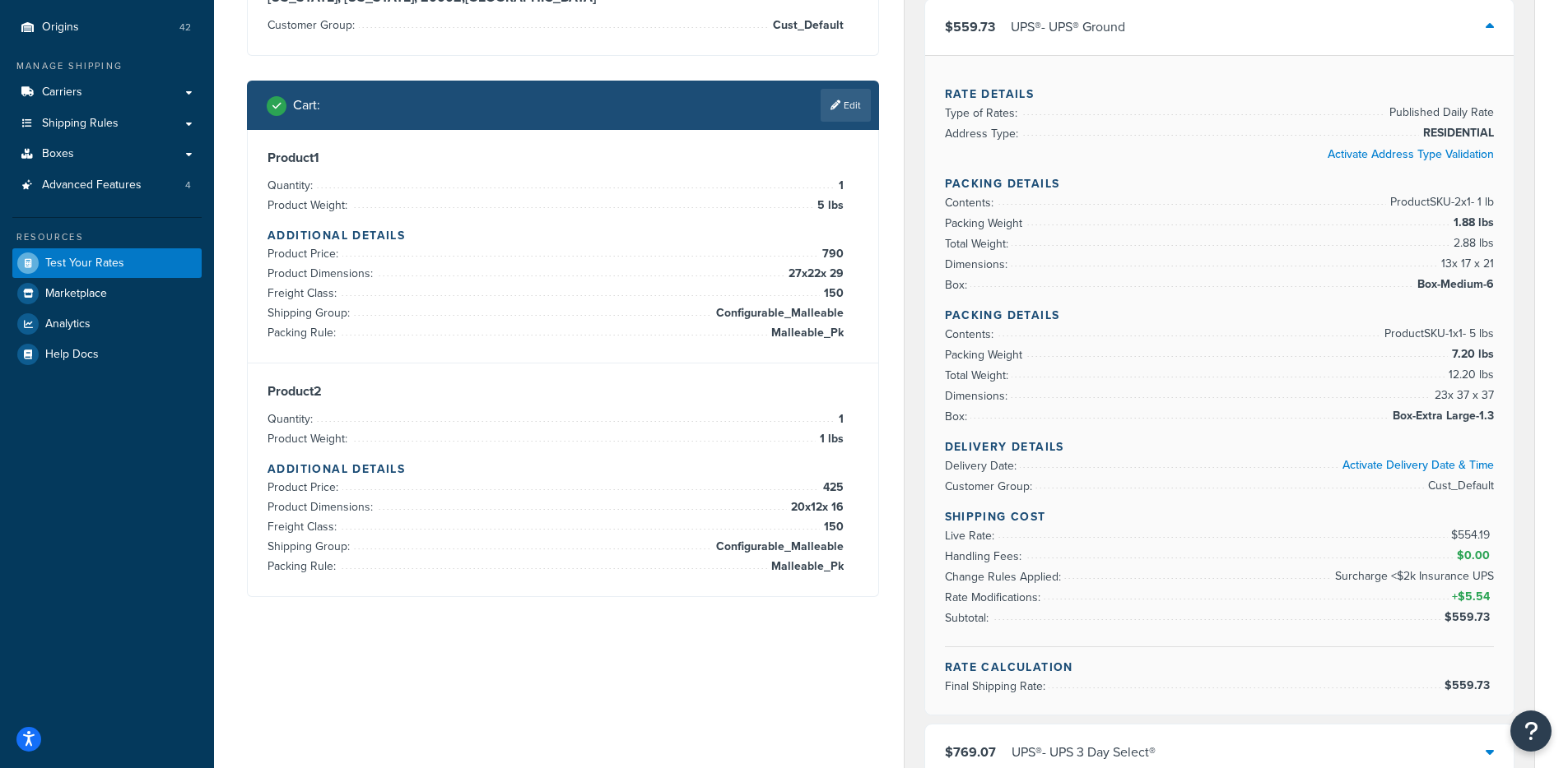
scroll to position [181, 0]
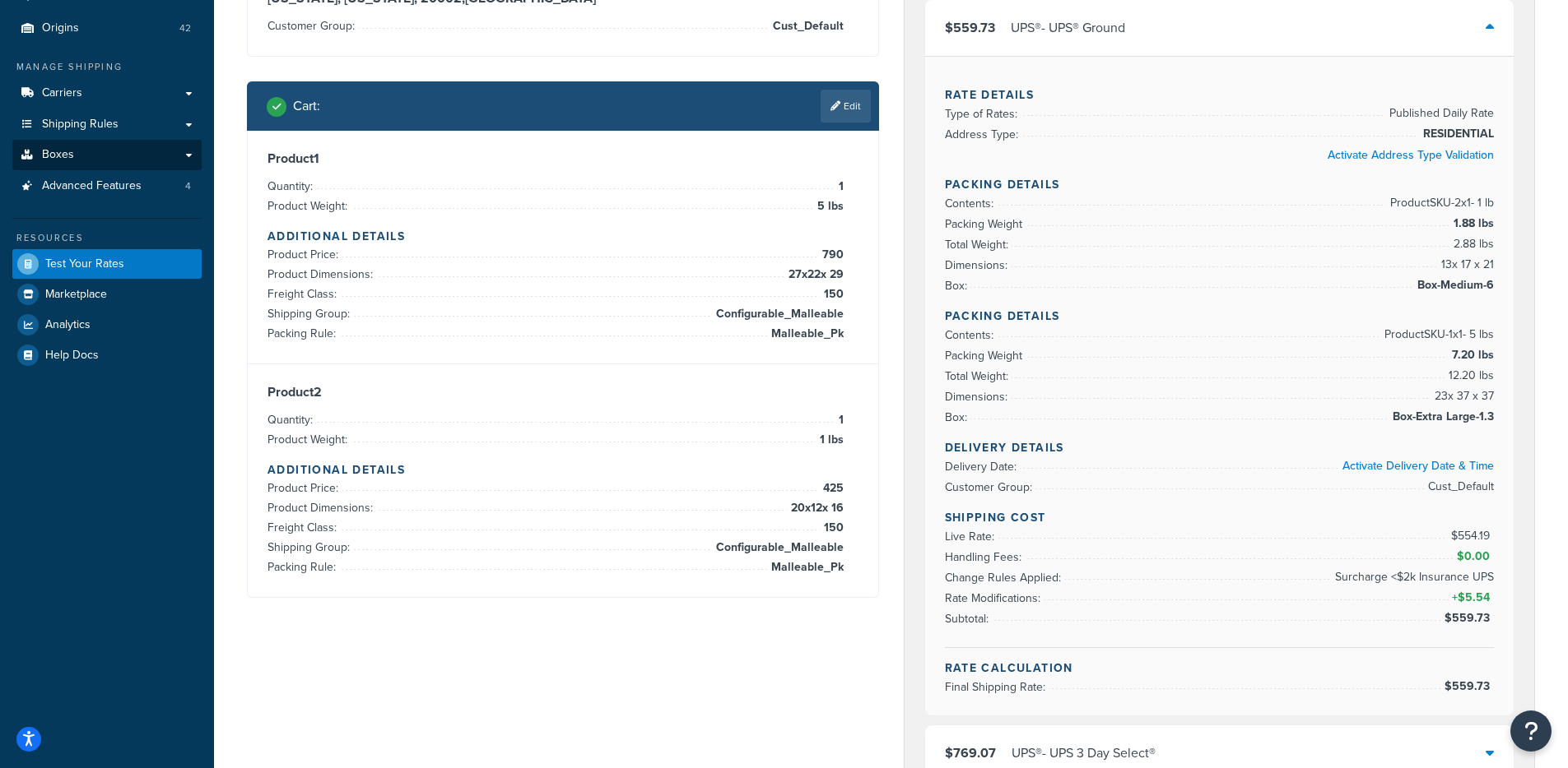
click at [143, 159] on link "Boxes" at bounding box center [106, 155] width 189 height 30
drag, startPoint x: 777, startPoint y: 267, endPoint x: 847, endPoint y: 285, distance: 72.3
click at [846, 285] on div "Product 1 Quantity: 1 Product Weight: 5 lbs Additional Details Product Price: 7…" at bounding box center [562, 247] width 591 height 194
drag, startPoint x: 1367, startPoint y: 280, endPoint x: 1487, endPoint y: 270, distance: 120.4
click at [1492, 270] on ul "Contents: Product SKU-2 x 1 - 1 lb Packing Weight 1.88 lbs Total Weight: 2.88 l…" at bounding box center [1220, 244] width 550 height 102
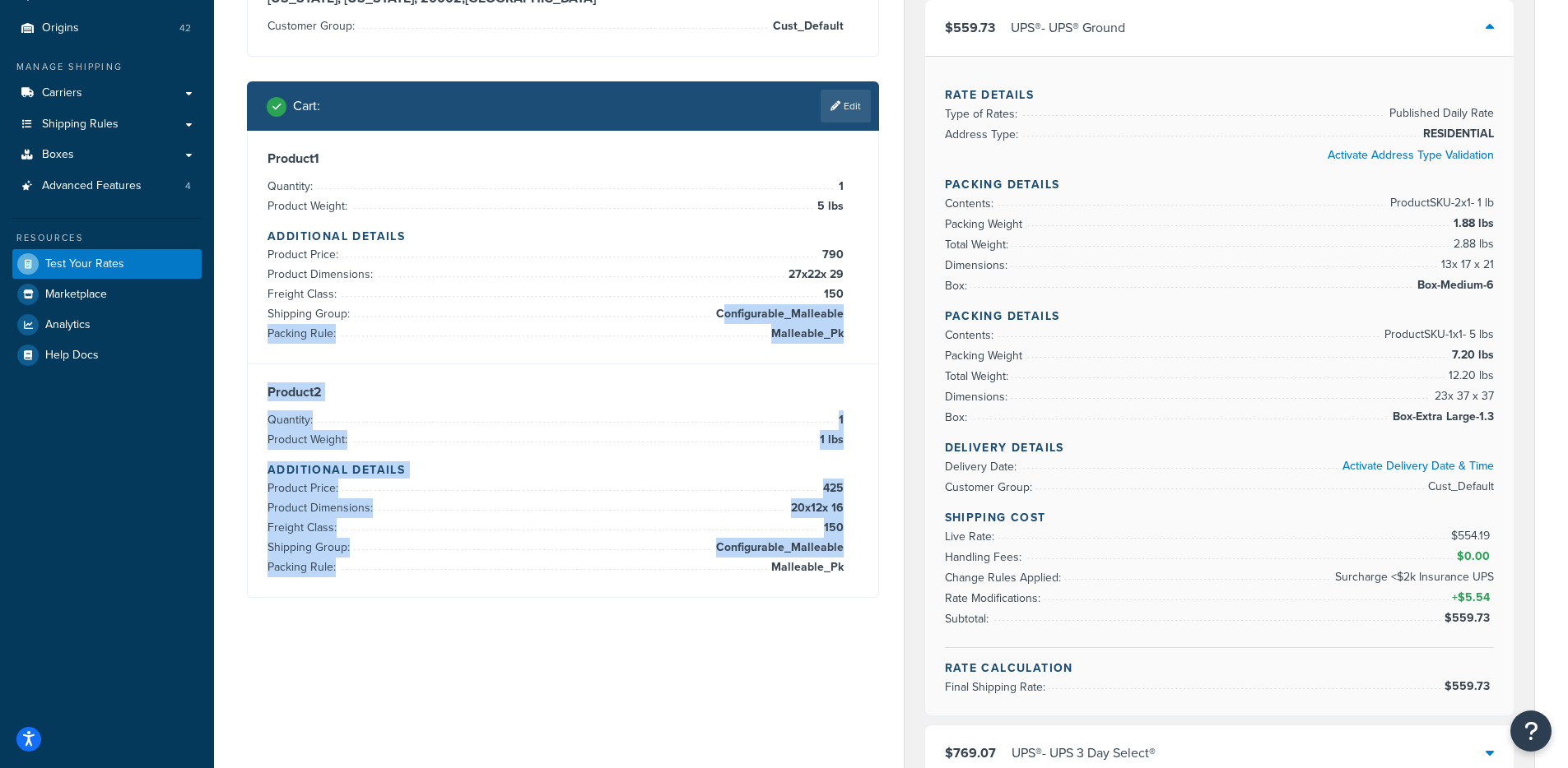
drag, startPoint x: 800, startPoint y: 488, endPoint x: 736, endPoint y: 333, distance: 167.7
click at [722, 308] on div "Shipping destination : Edit Washington, District of Columbia, 20002 , United St…" at bounding box center [562, 272] width 657 height 701
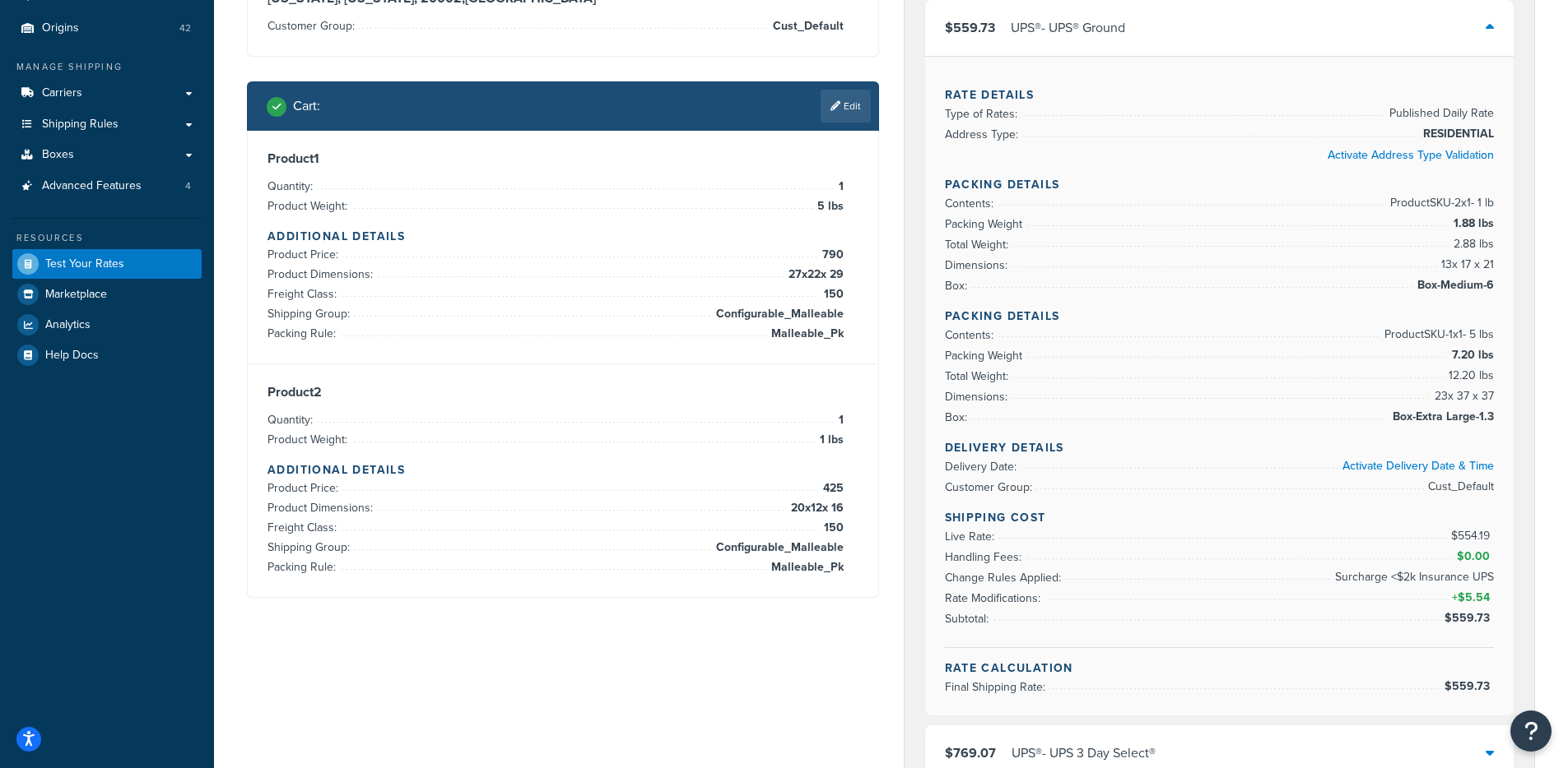
click at [733, 330] on li "Packing Rule: Malleable_Pk" at bounding box center [555, 334] width 577 height 20
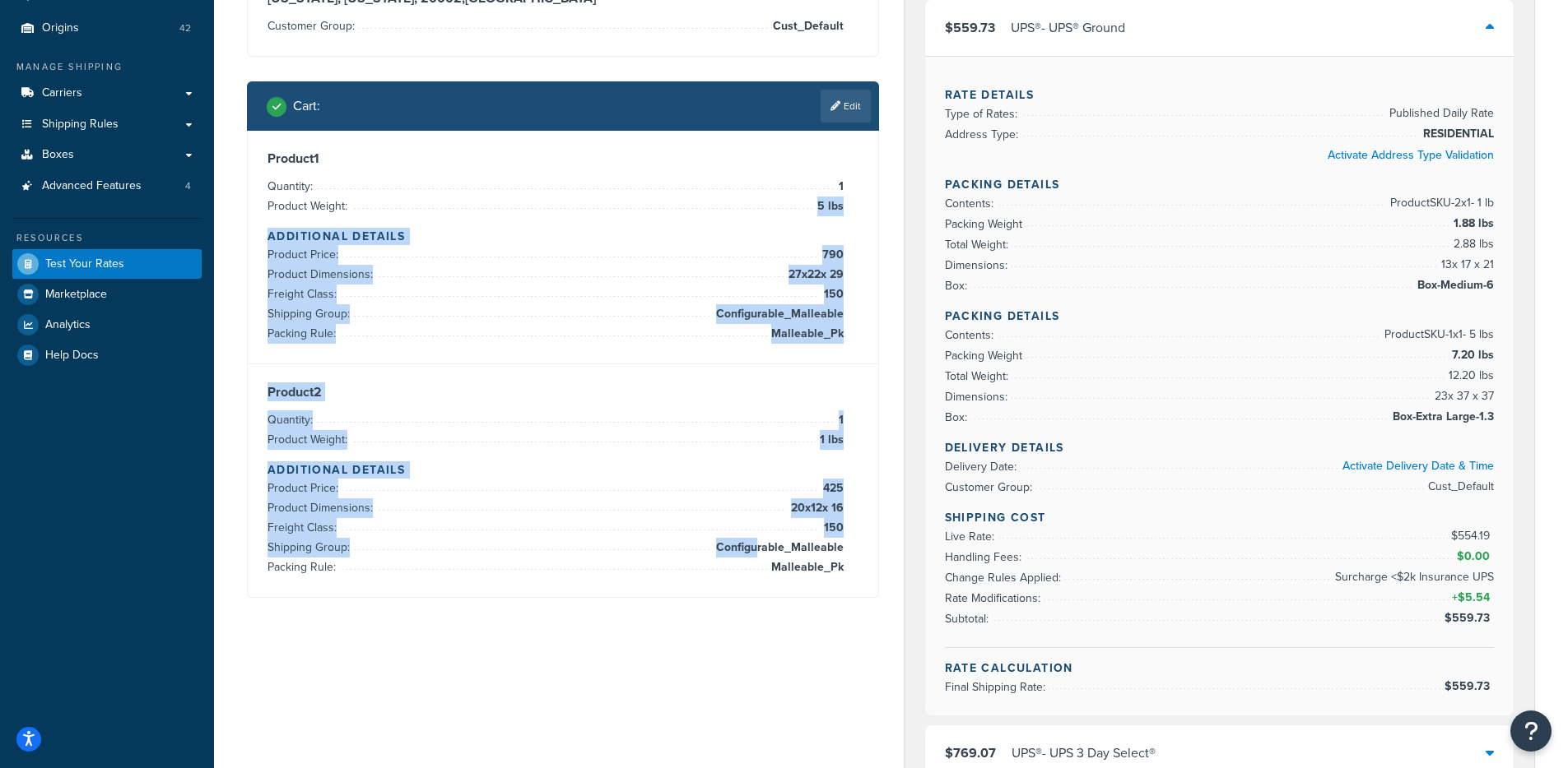
drag, startPoint x: 728, startPoint y: 212, endPoint x: 757, endPoint y: 558, distance: 347.2
click at [758, 557] on div "Product 1 Quantity: 1 Product Weight: 5 lbs Additional Details Product Price: 7…" at bounding box center [562, 364] width 630 height 466
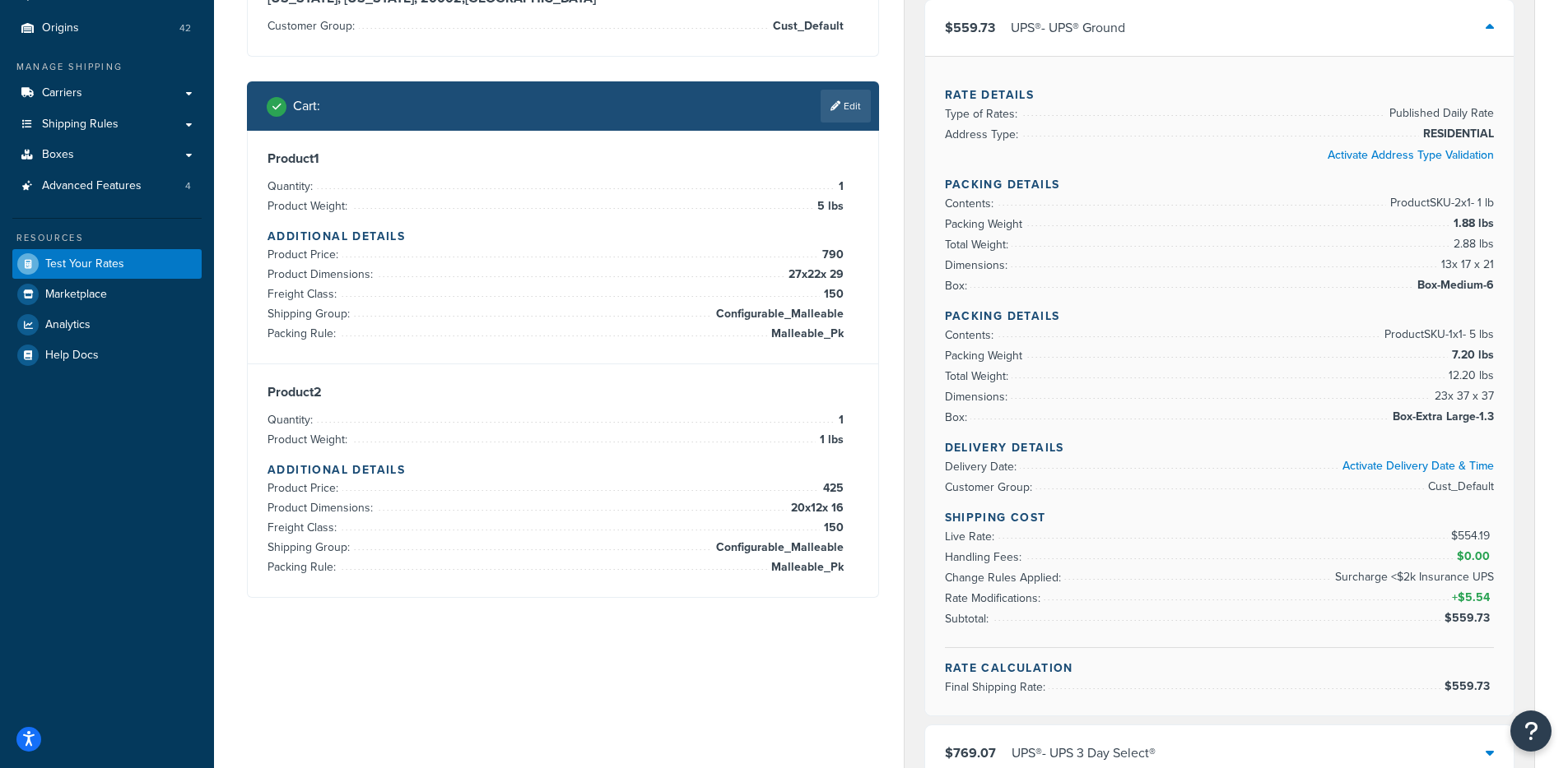
click at [762, 556] on span "Configurable_Malleable" at bounding box center [778, 547] width 132 height 20
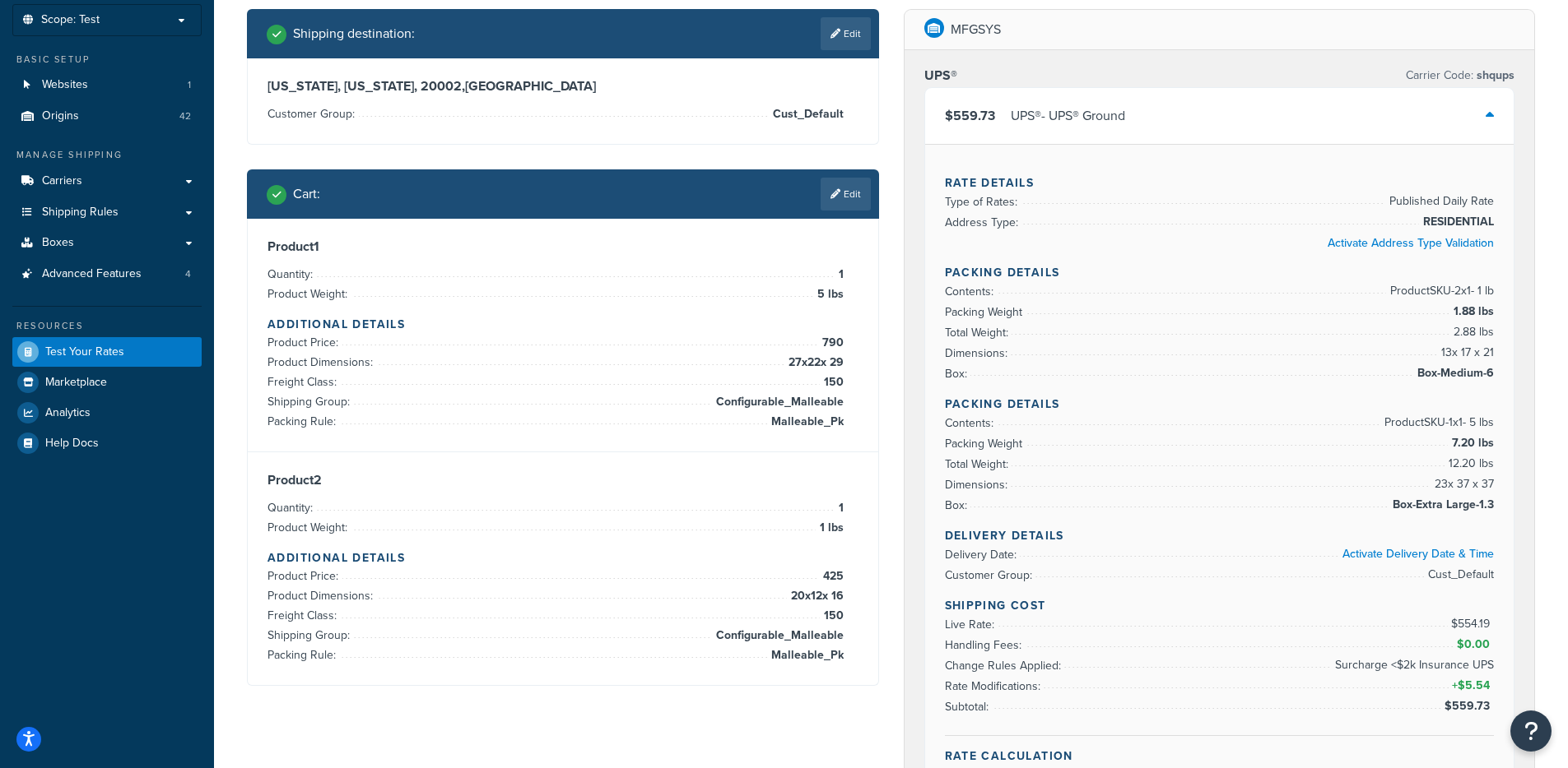
scroll to position [97, 0]
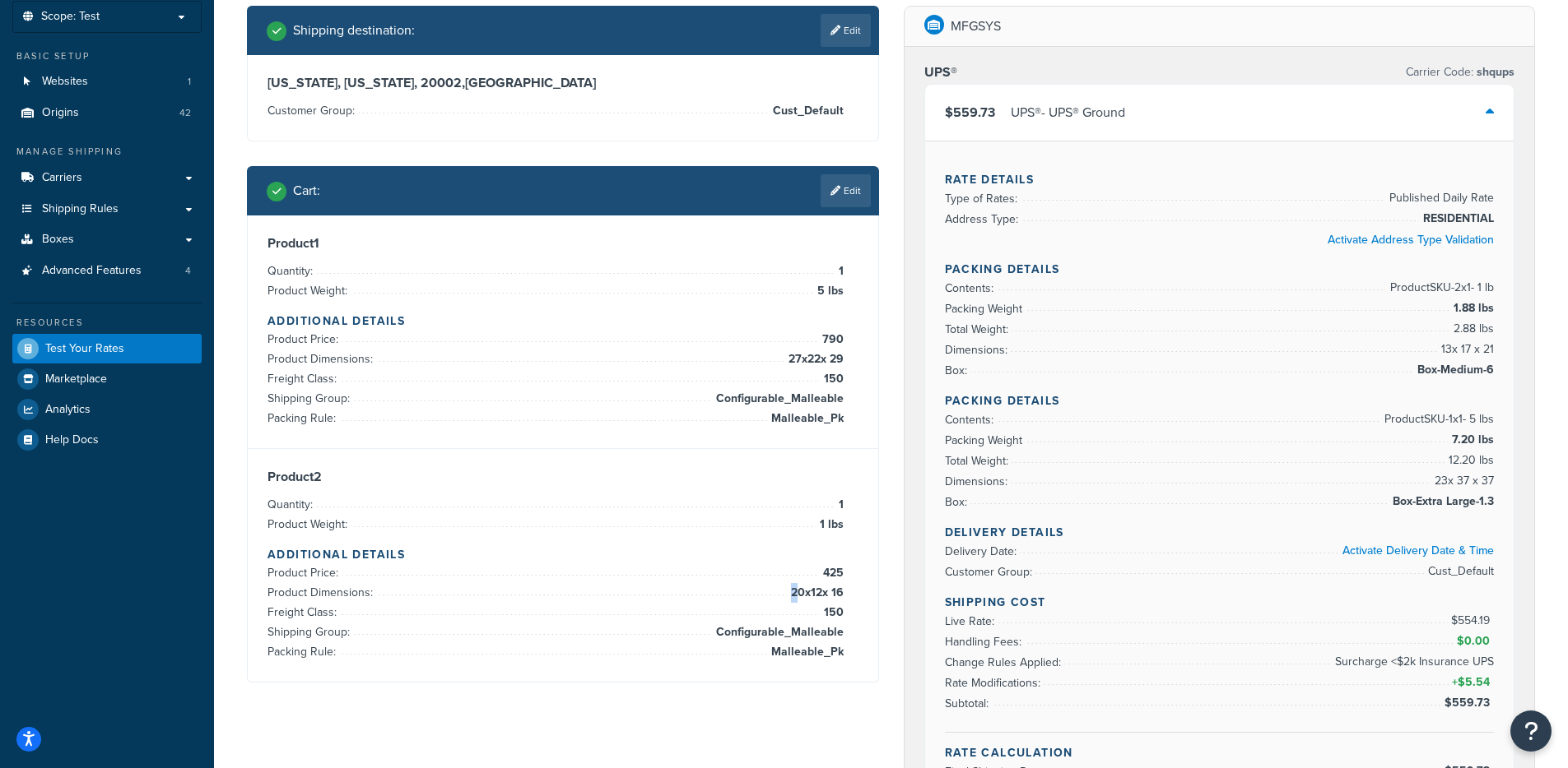
drag, startPoint x: 784, startPoint y: 589, endPoint x: 816, endPoint y: 609, distance: 37.7
click at [788, 592] on span "20 x 12 x 16" at bounding box center [816, 592] width 56 height 20
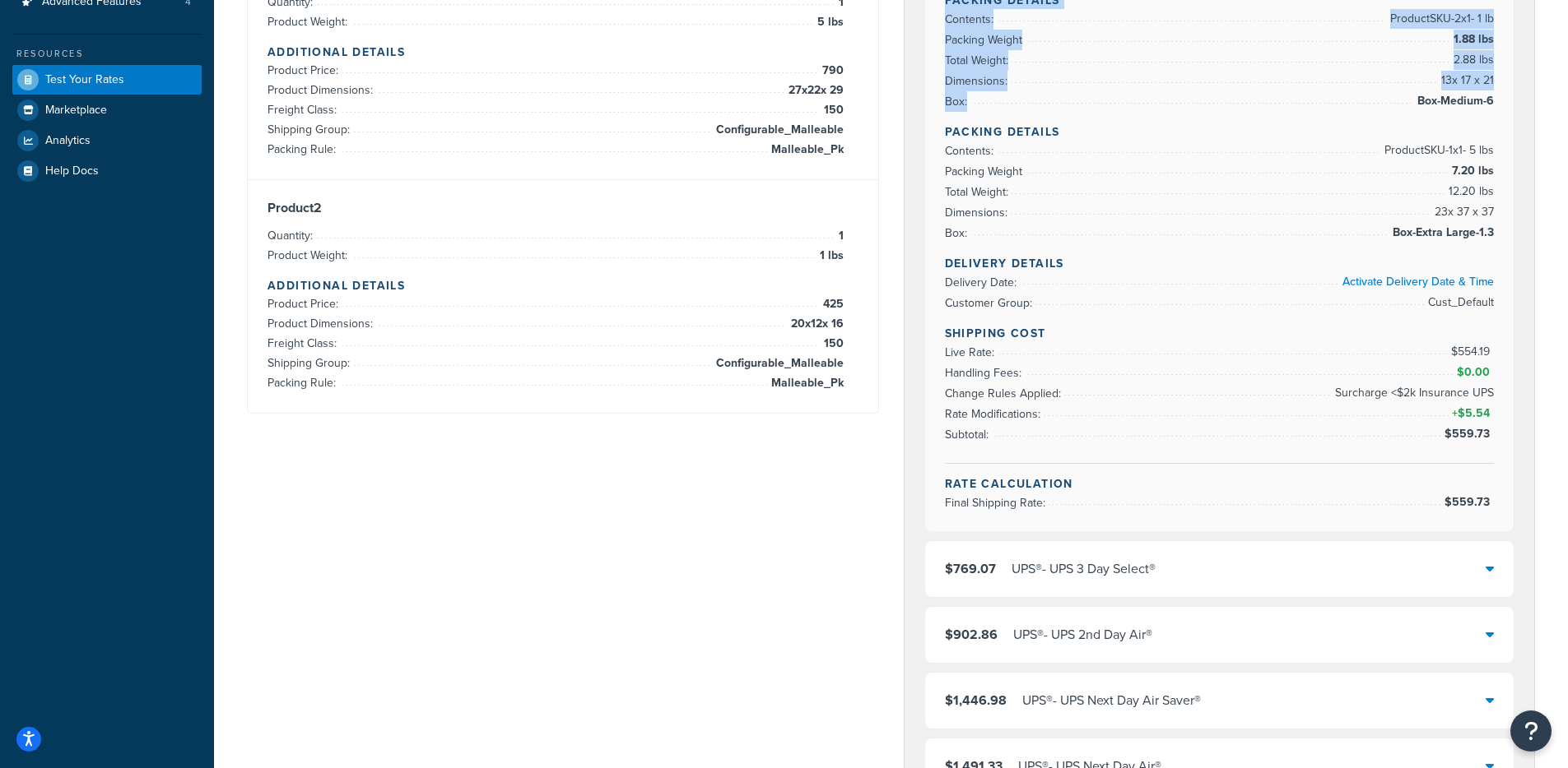
drag, startPoint x: 1177, startPoint y: 320, endPoint x: 1428, endPoint y: 341, distance: 251.9
click at [1433, 337] on div "Rate Details Type of Rates: Published Daily Rate Address Type: RESIDENTIAL Acti…" at bounding box center [1220, 201] width 590 height 660
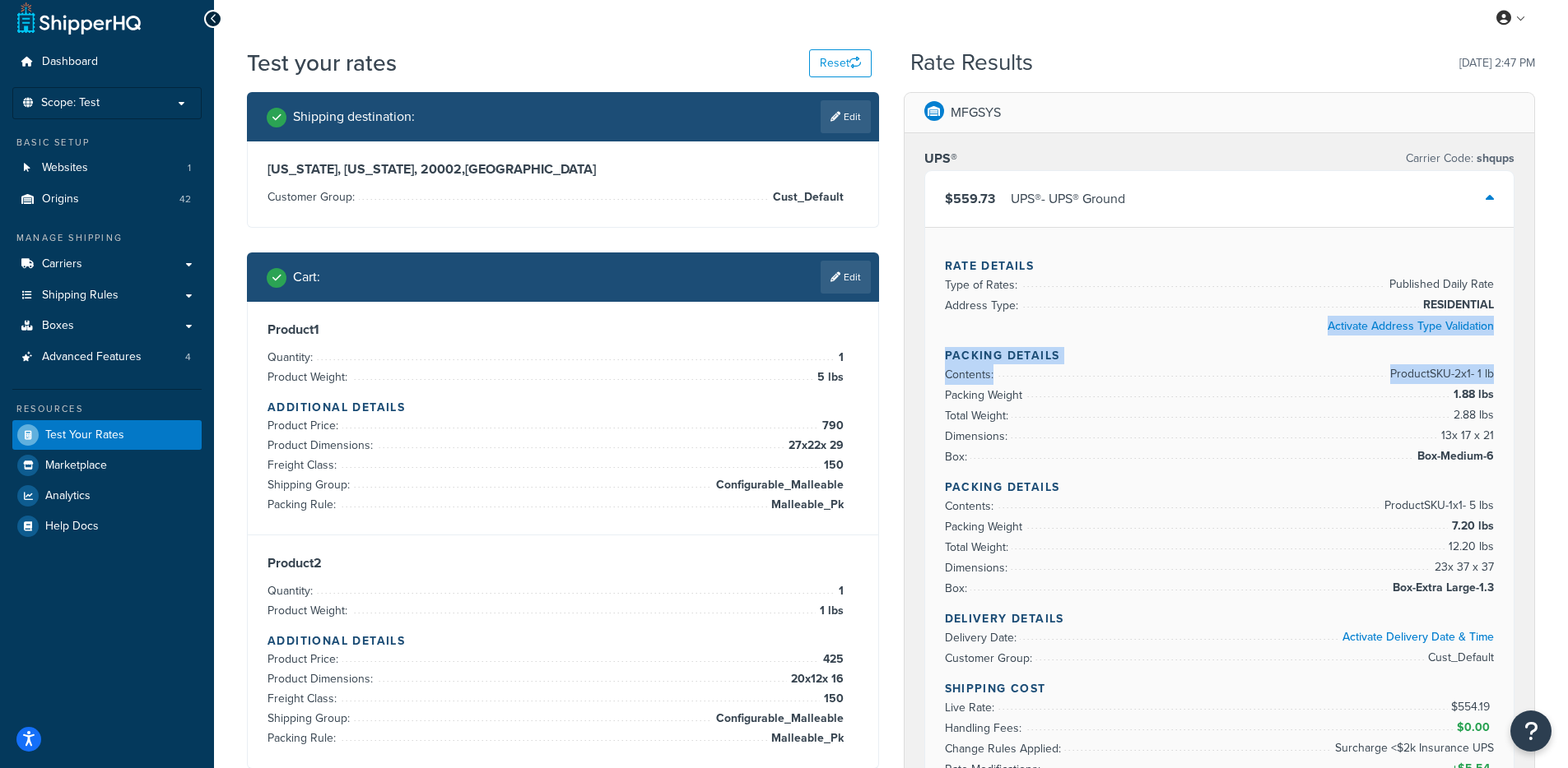
scroll to position [0, 0]
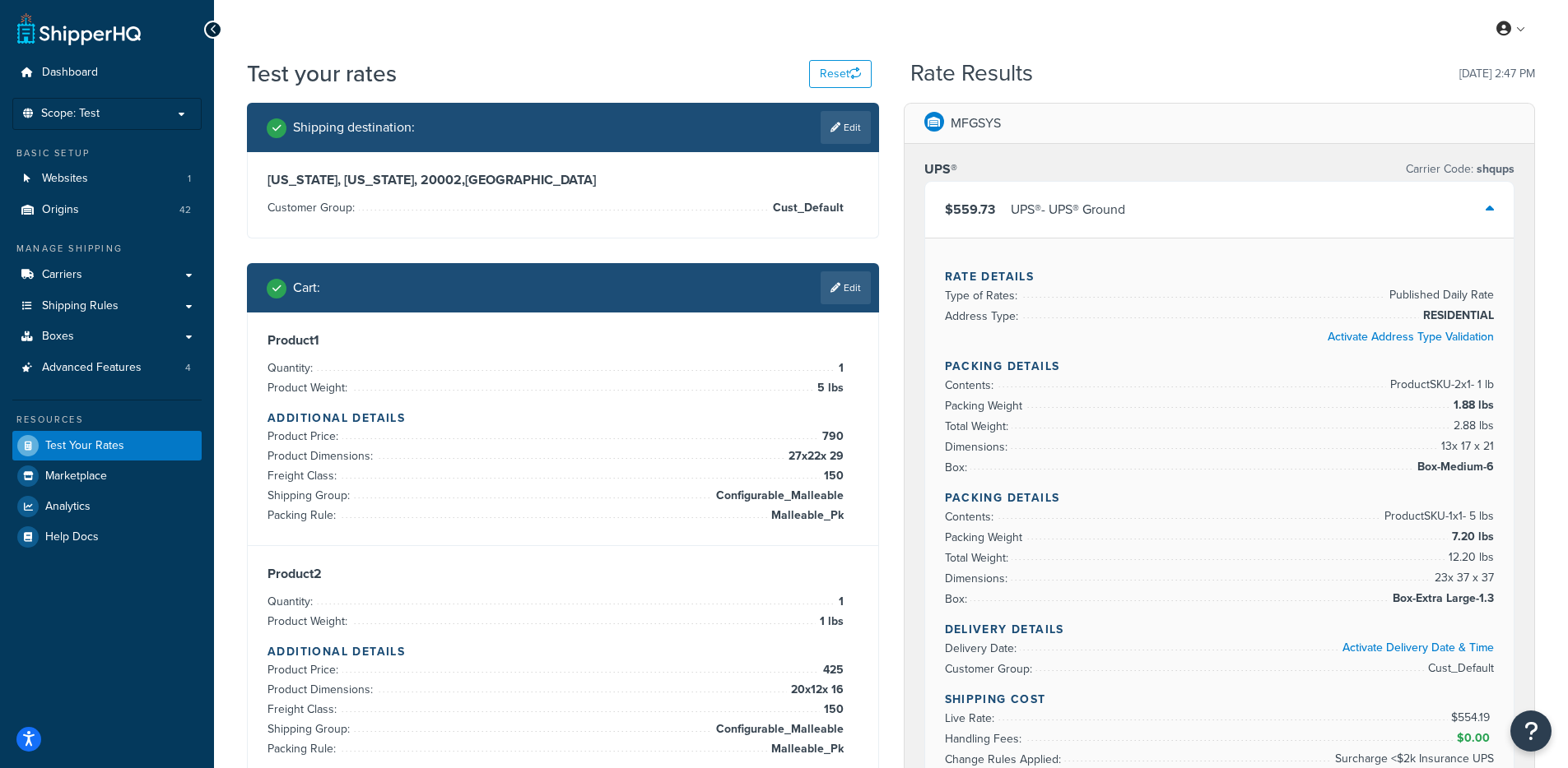
click at [700, 494] on li "Shipping Group: Configurable_Malleable" at bounding box center [555, 495] width 577 height 20
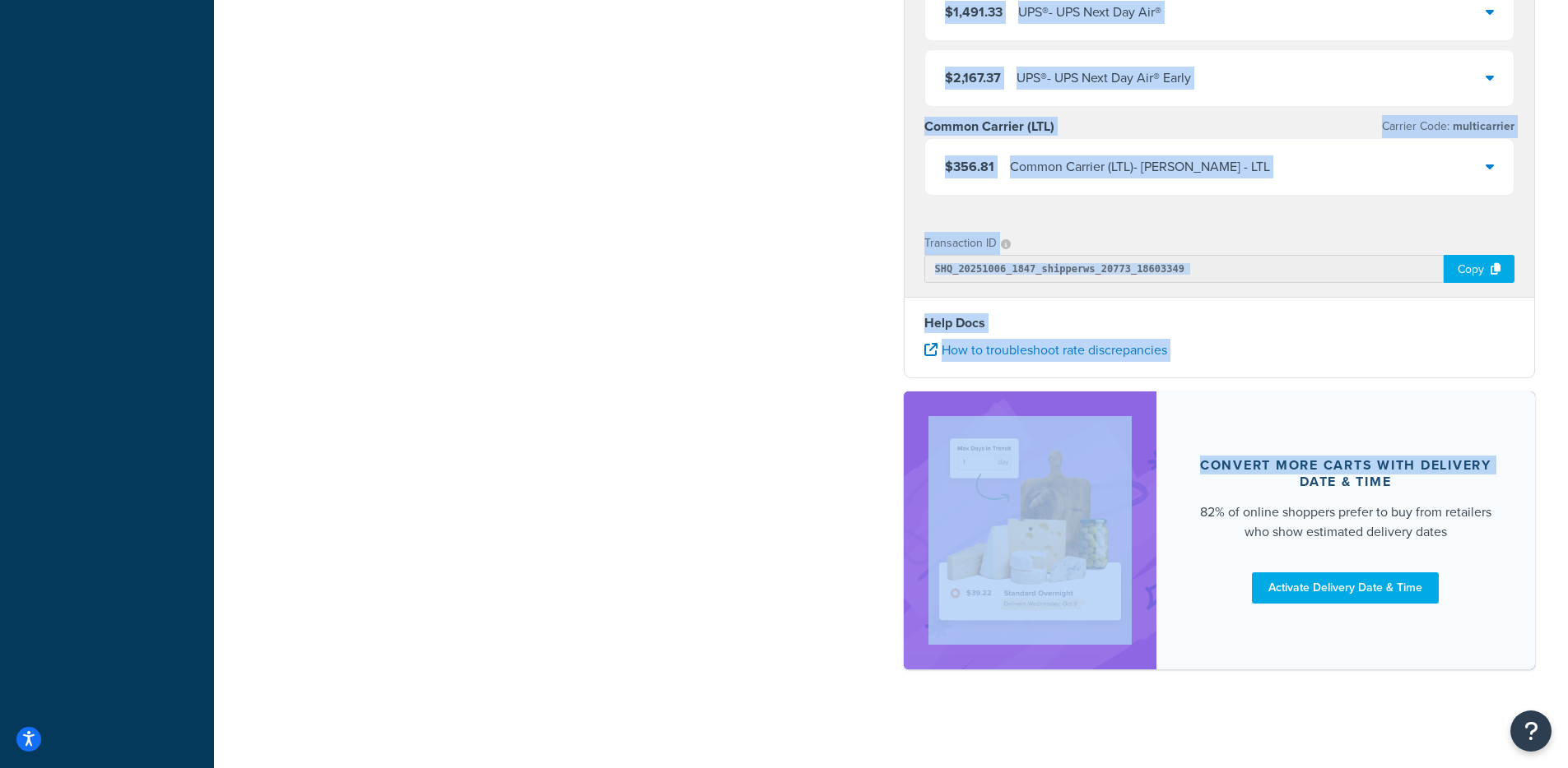
drag, startPoint x: 699, startPoint y: 369, endPoint x: 1217, endPoint y: 478, distance: 529.3
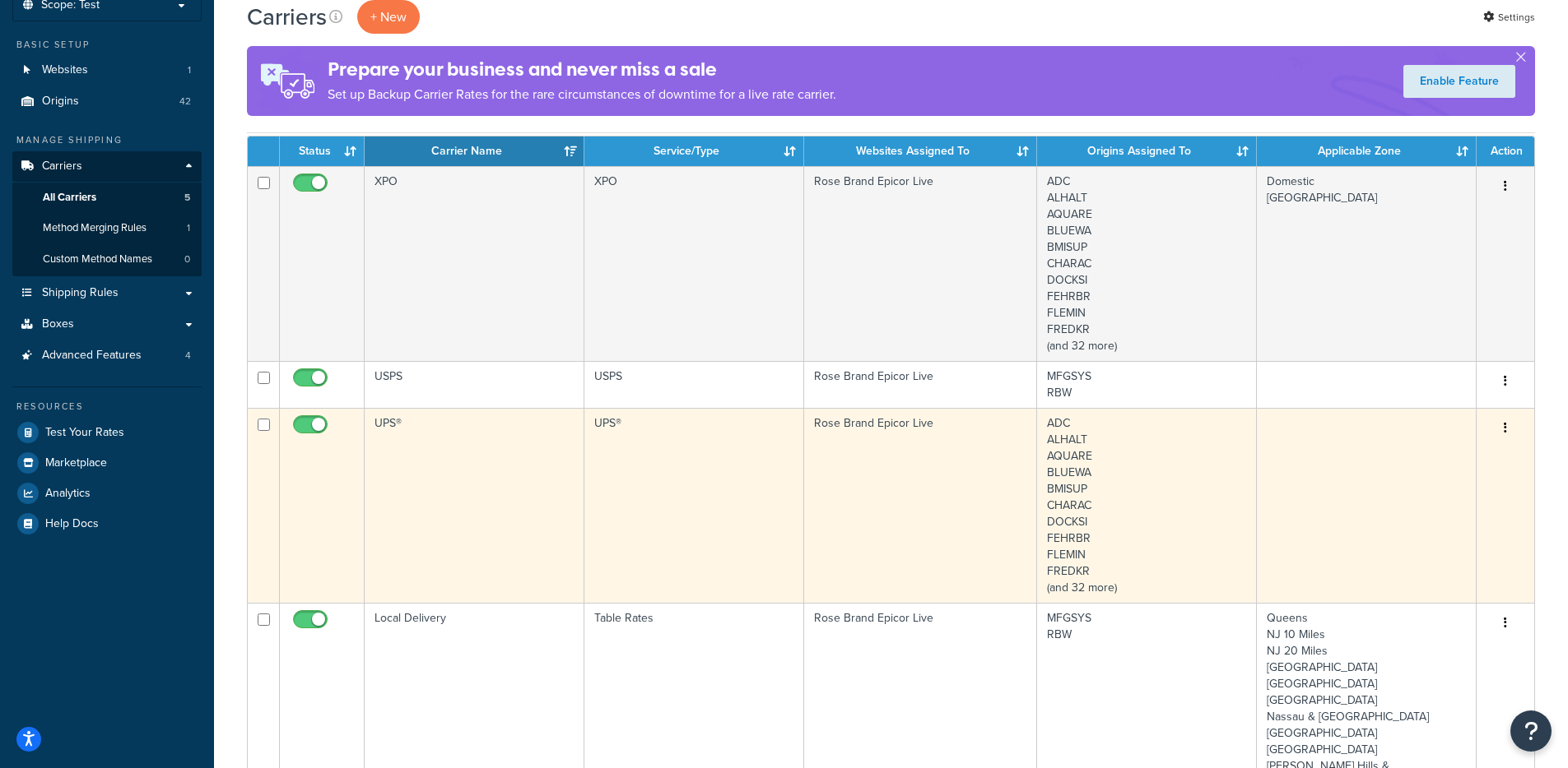
scroll to position [135, 0]
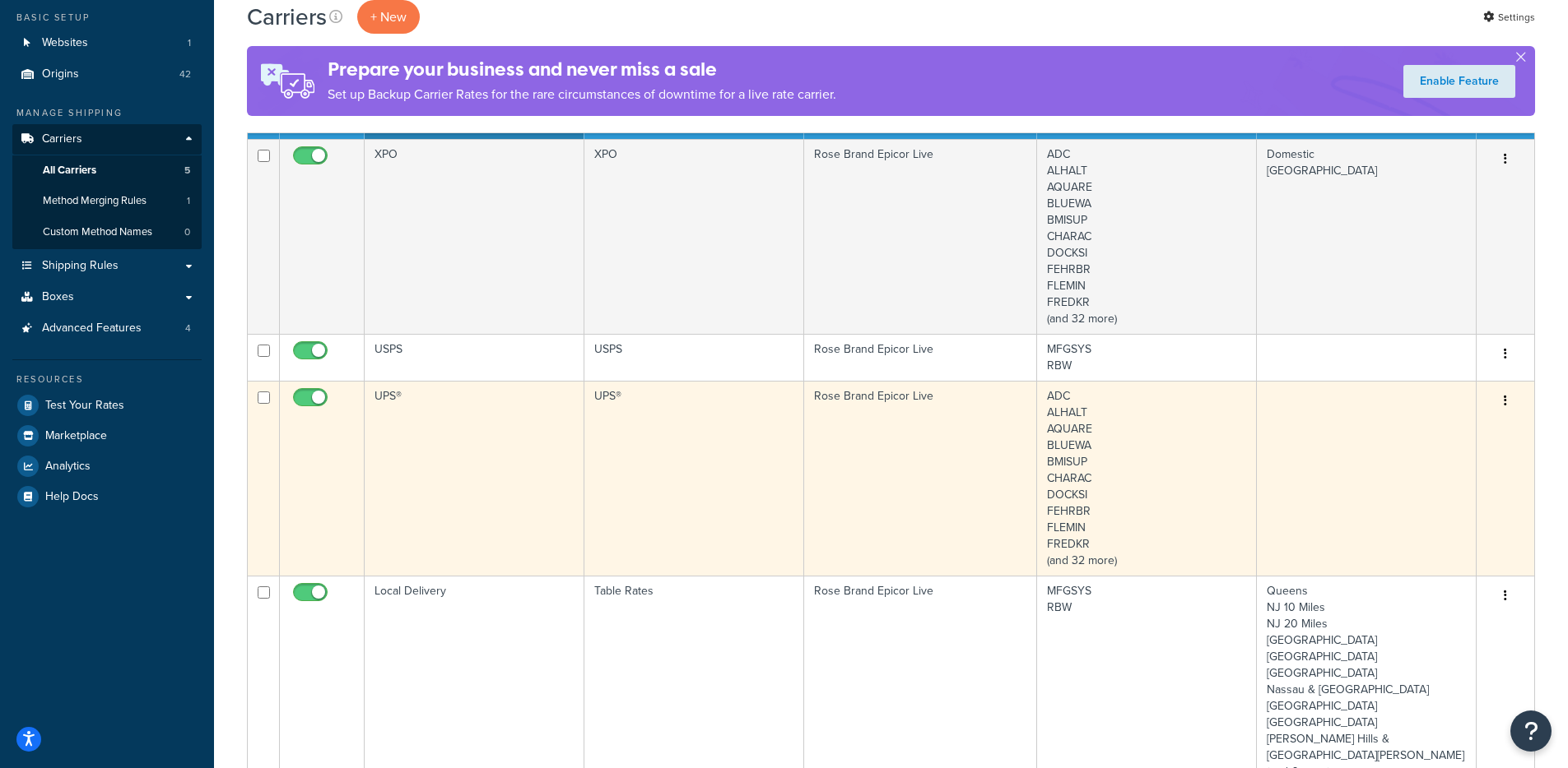
click at [692, 443] on td "UPS®" at bounding box center [694, 478] width 220 height 195
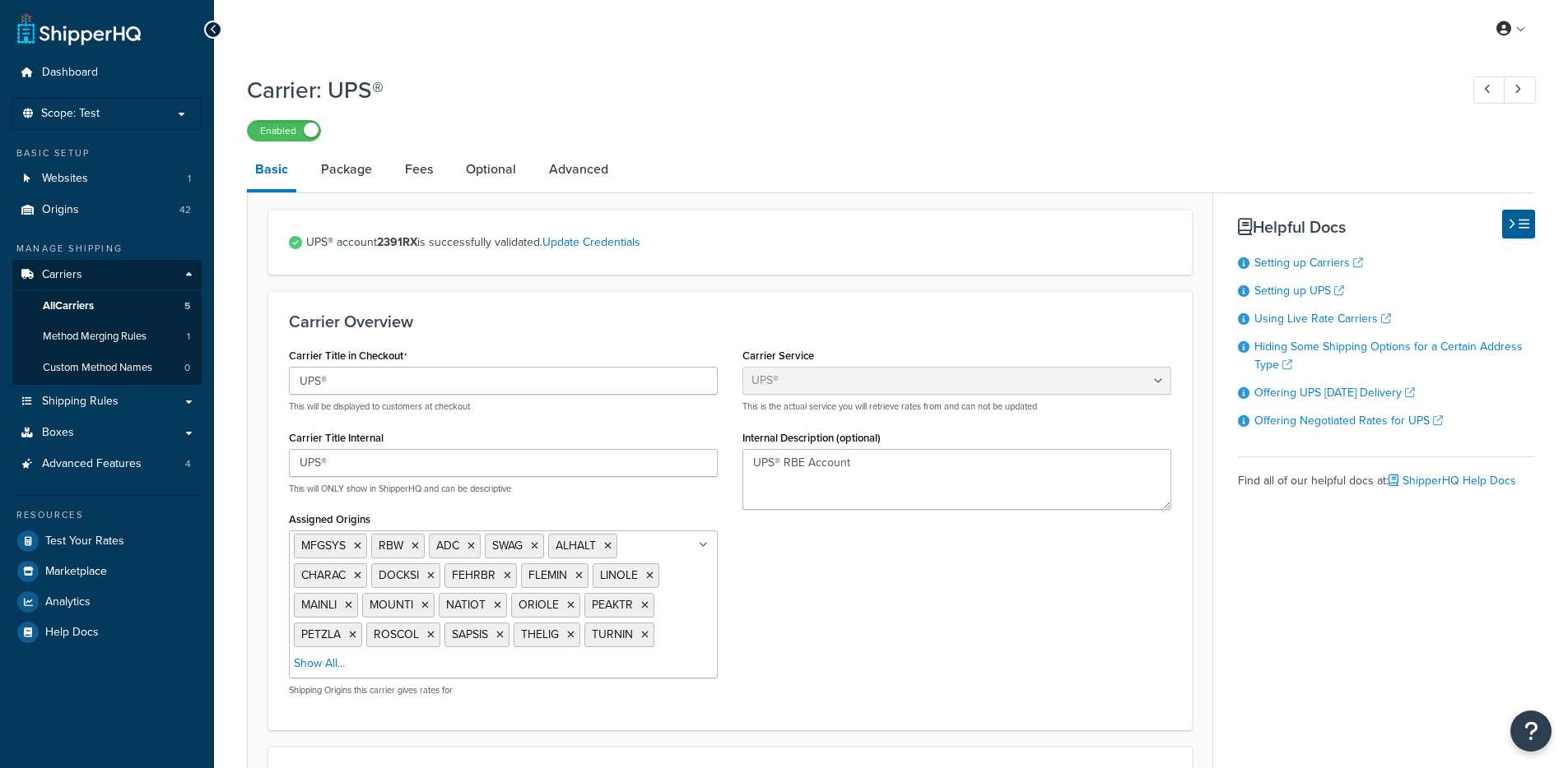
select select "ups"
select select "us"
select select "04"
click at [66, 177] on span "Websites" at bounding box center [65, 179] width 46 height 14
click at [575, 165] on link "Advanced" at bounding box center [578, 169] width 76 height 39
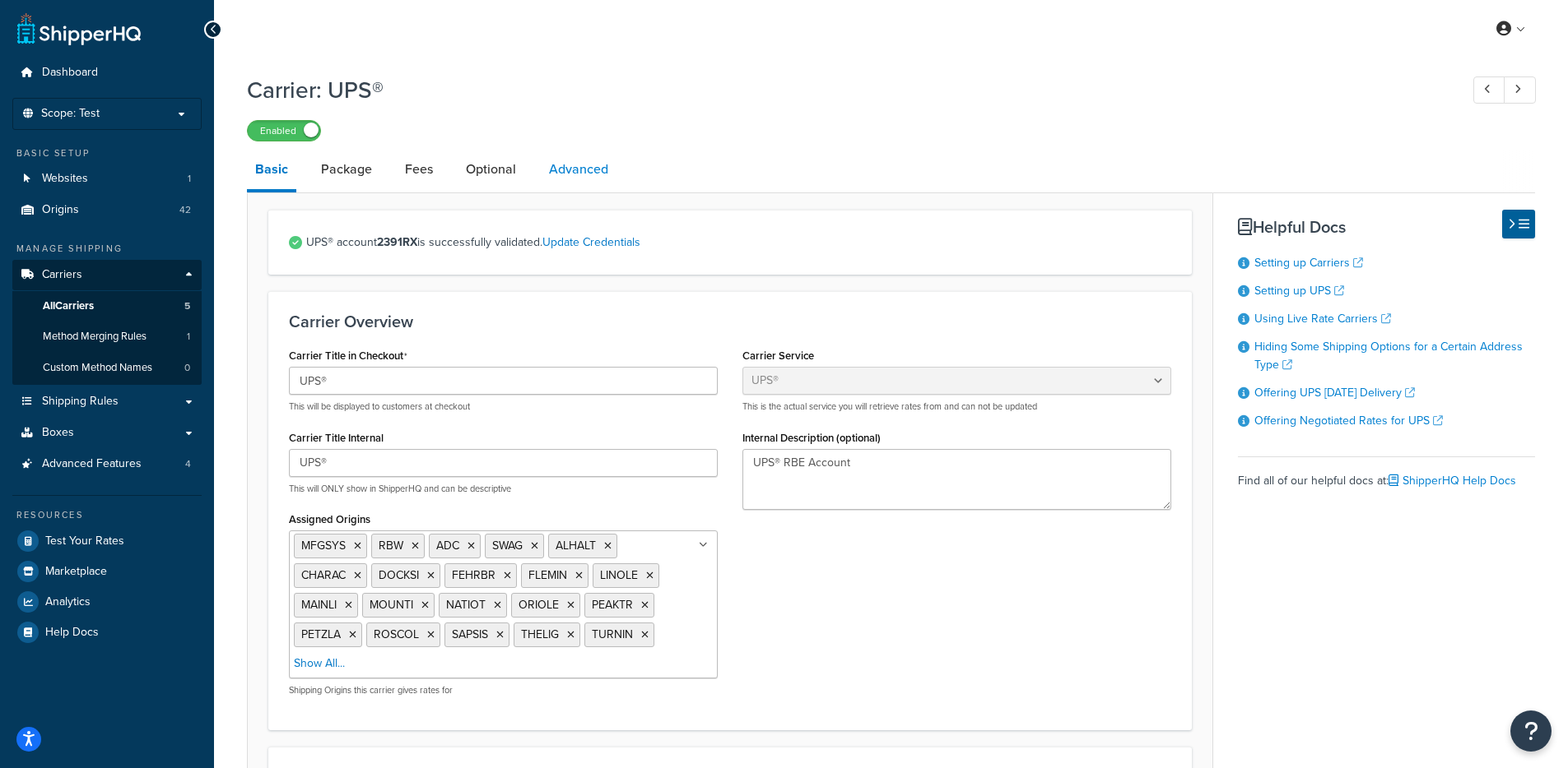
select select "false"
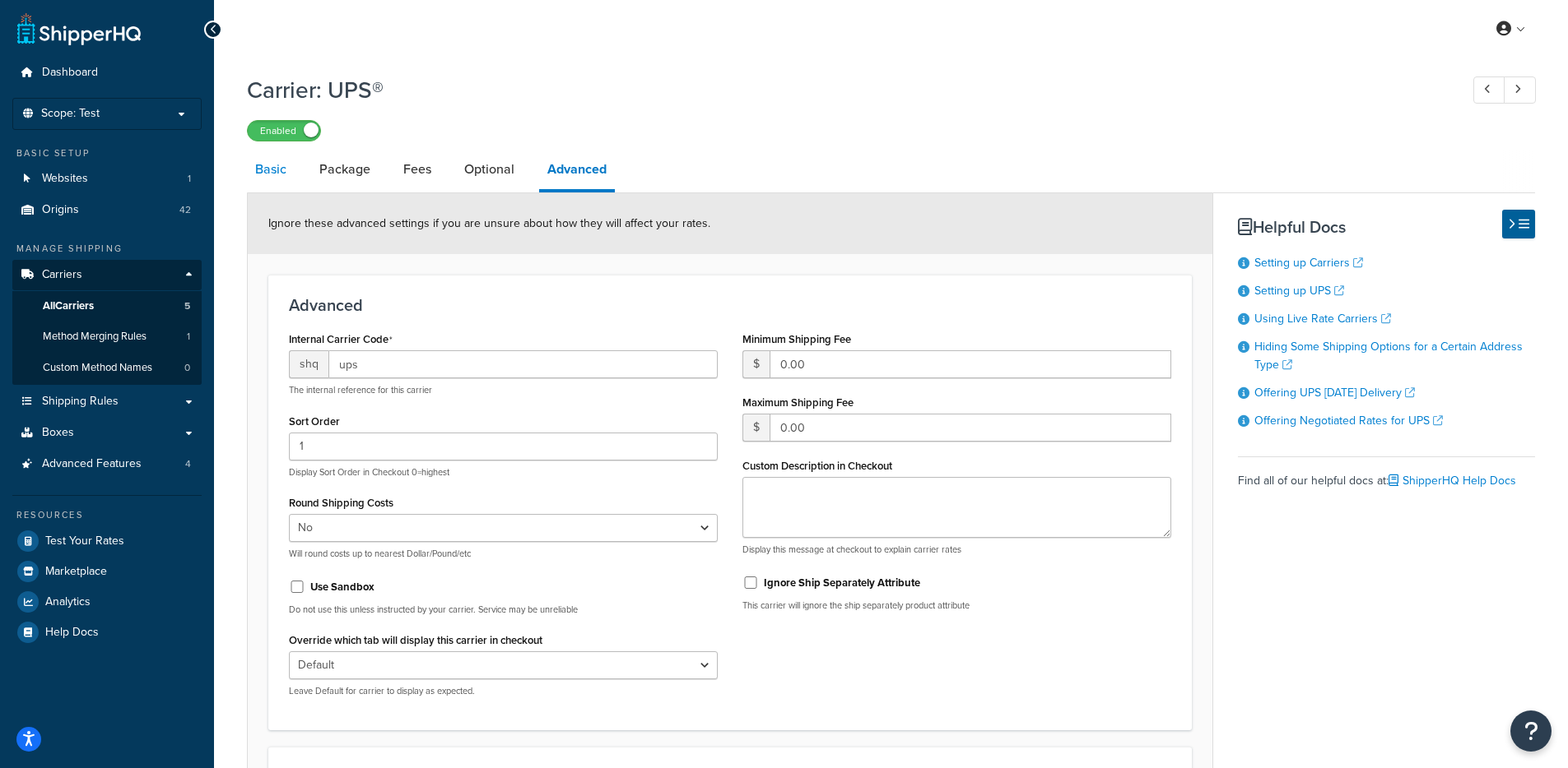
click at [257, 182] on link "Basic" at bounding box center [271, 169] width 48 height 39
select select "ups"
select select "us"
select select "04"
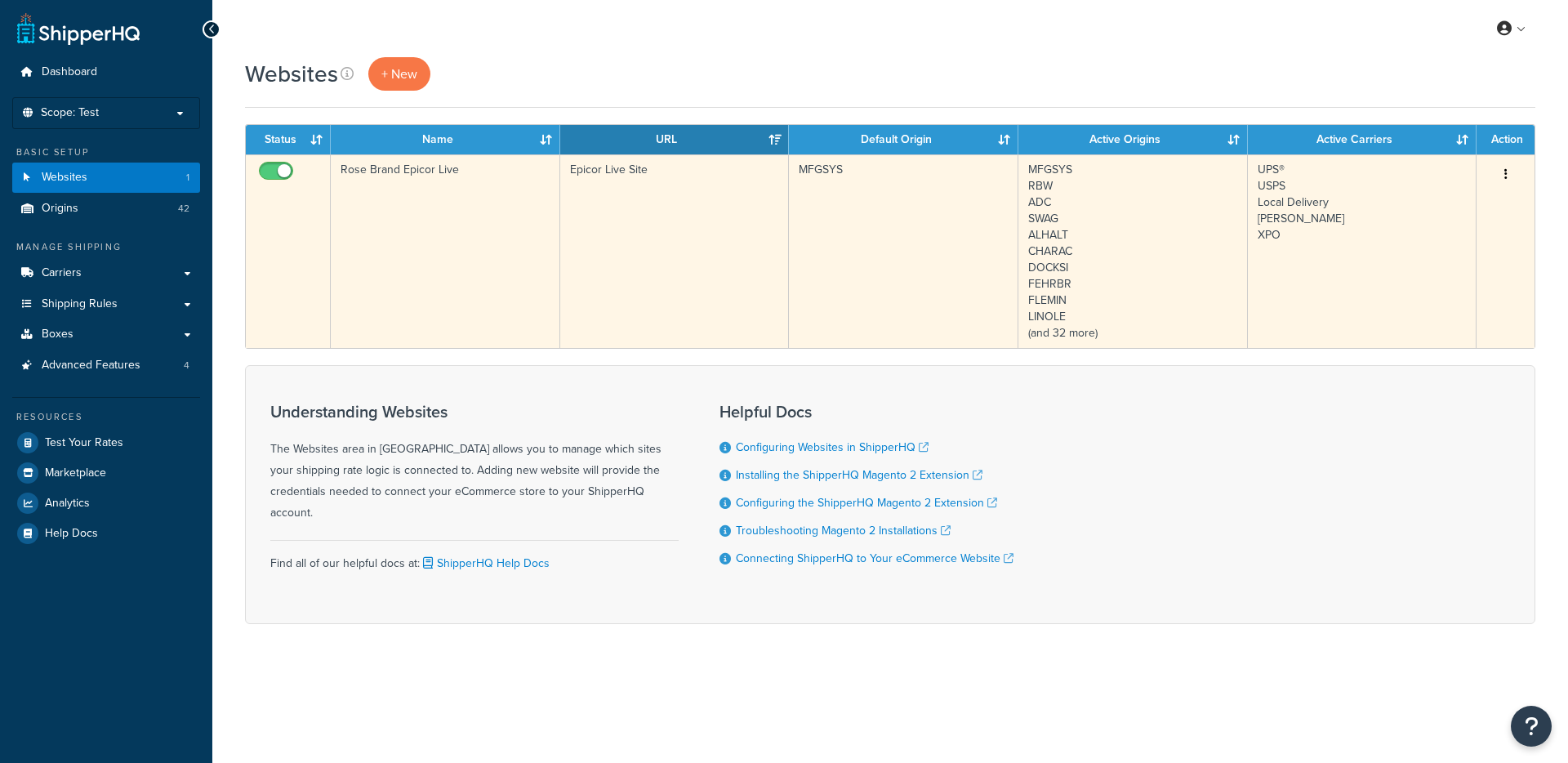
click at [579, 213] on td "Epicor Live Site" at bounding box center [675, 250] width 230 height 193
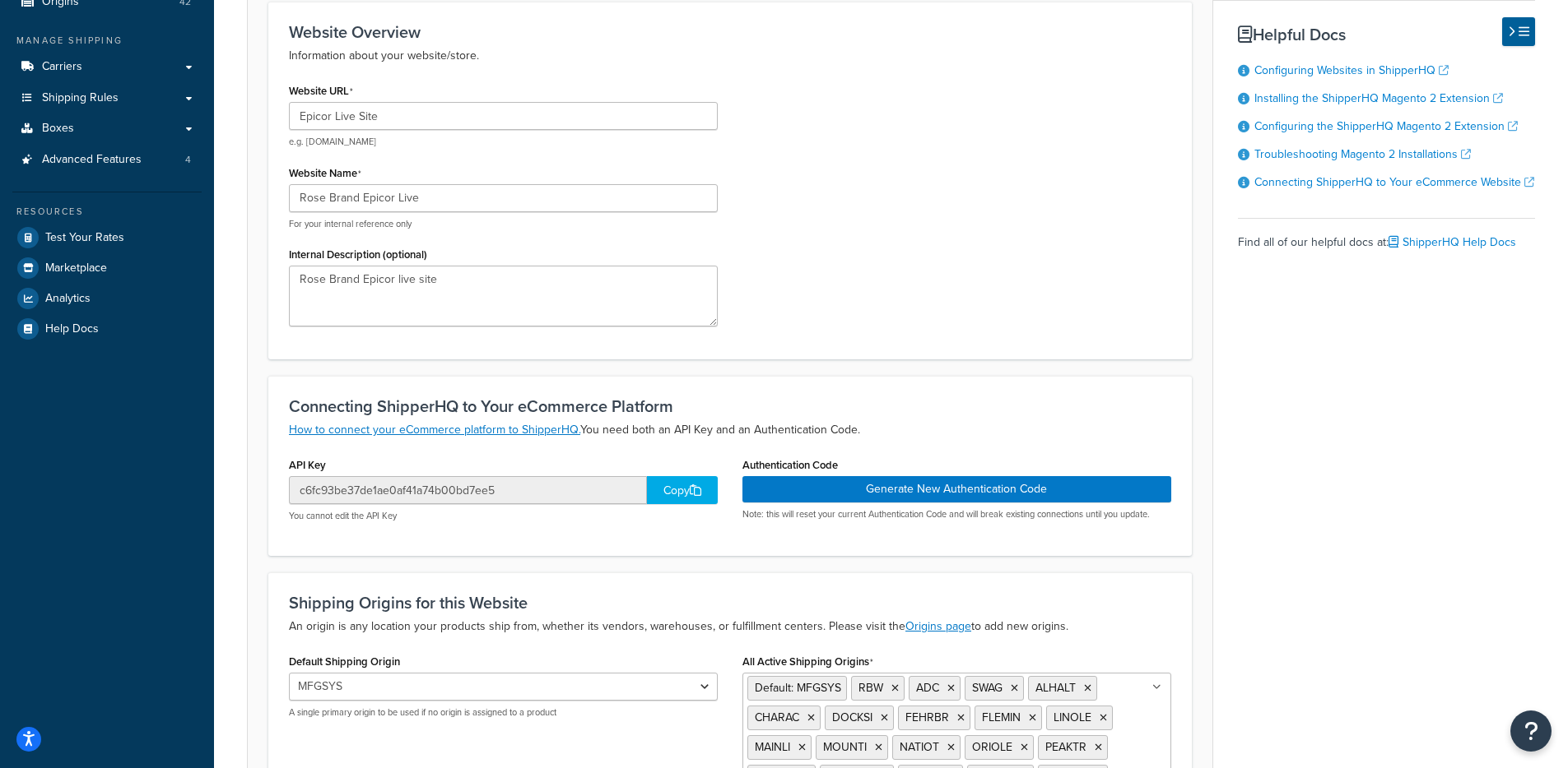
scroll to position [464, 0]
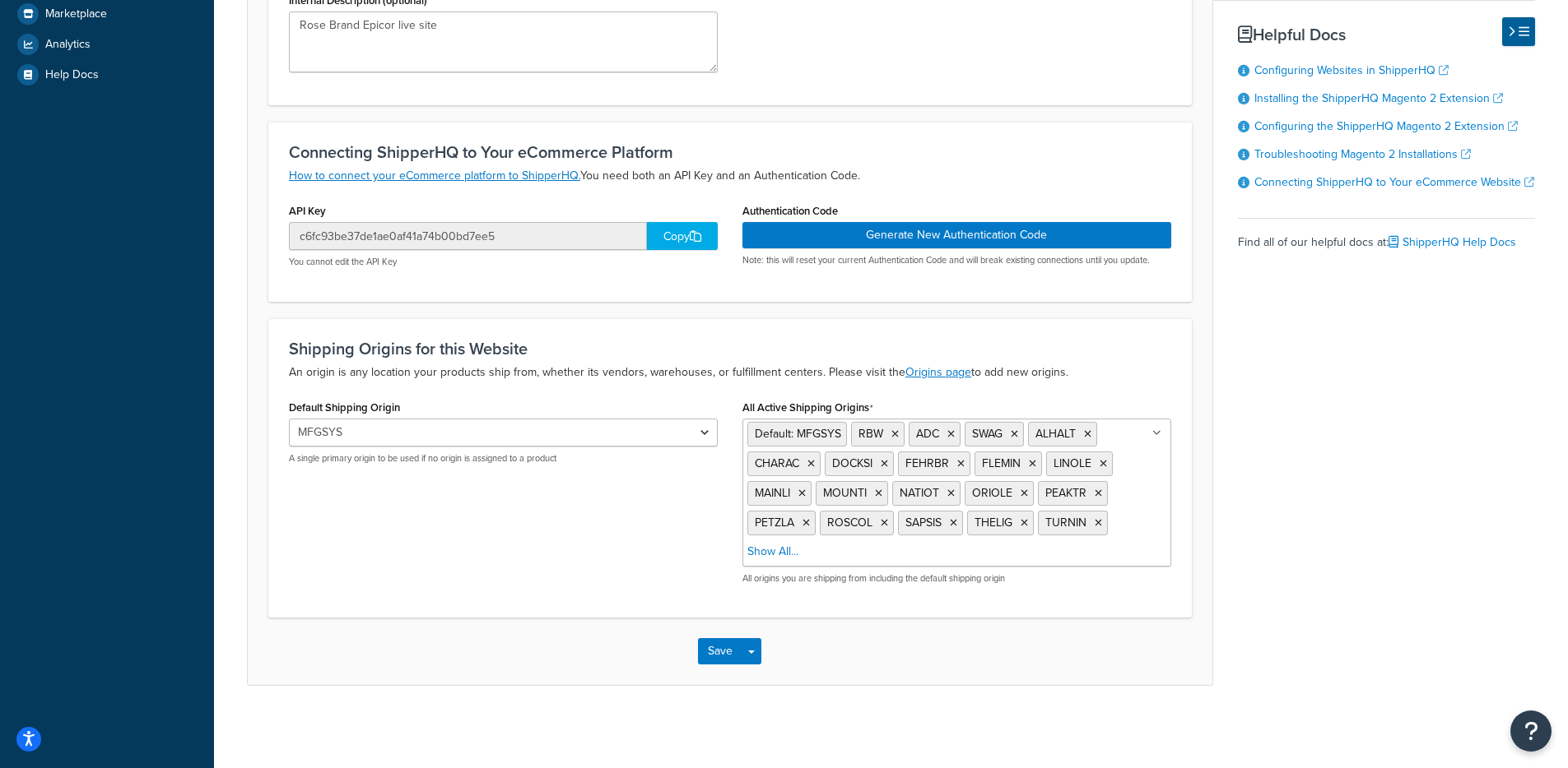
click at [661, 247] on div "Copy" at bounding box center [682, 236] width 71 height 28
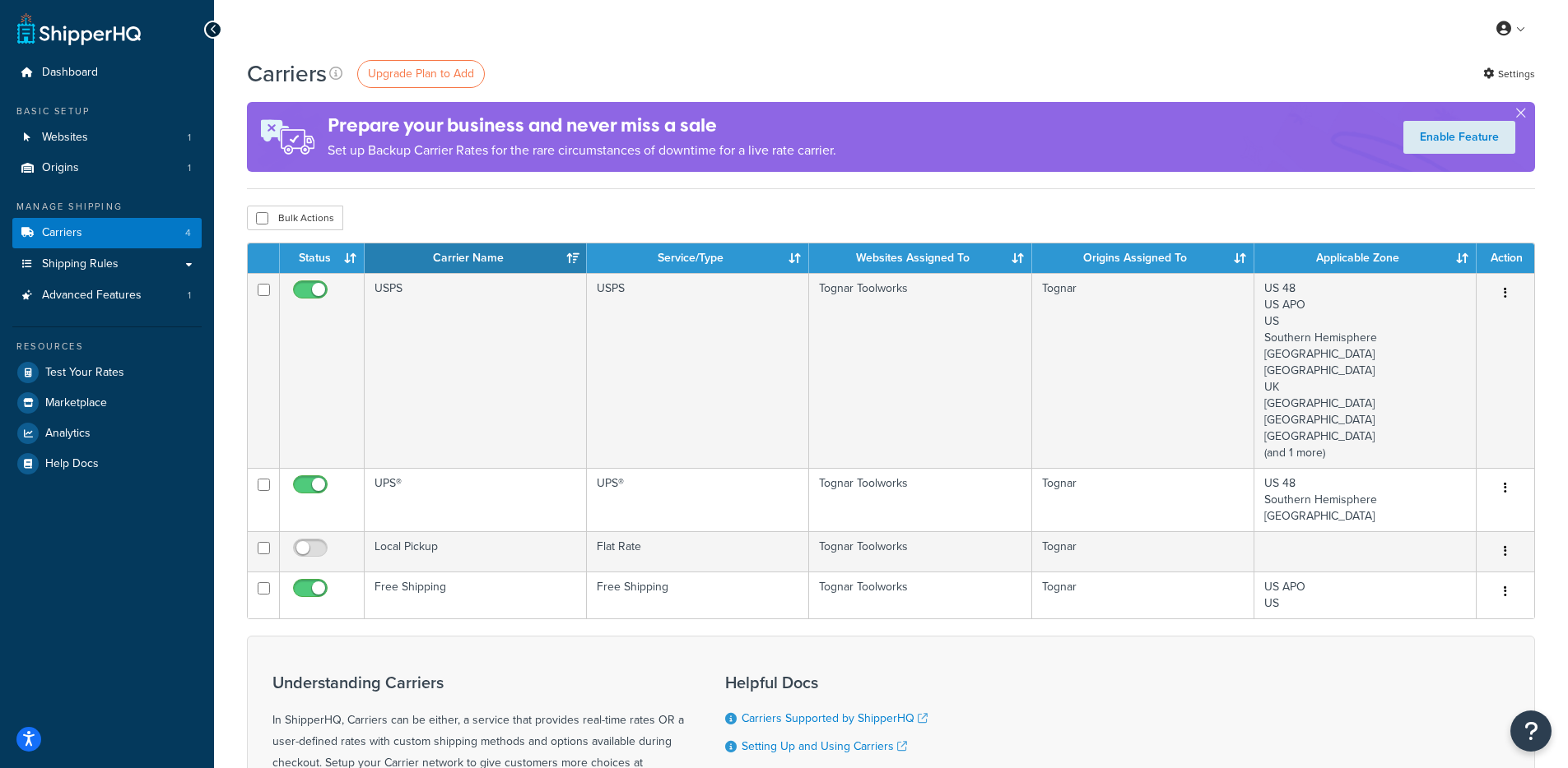
click at [629, 44] on div "My Profile Billing Global Settings Contact Us Logout" at bounding box center [892, 28] width 1354 height 57
click at [629, 42] on div "My Profile Billing Global Settings Contact Us Logout" at bounding box center [892, 28] width 1354 height 57
click at [614, 109] on div "Prepare your business and never miss a sale Set up Backup Carrier Rates for the…" at bounding box center [581, 136] width 509 height 67
click at [613, 112] on h4 "Prepare your business and never miss a sale" at bounding box center [581, 125] width 509 height 27
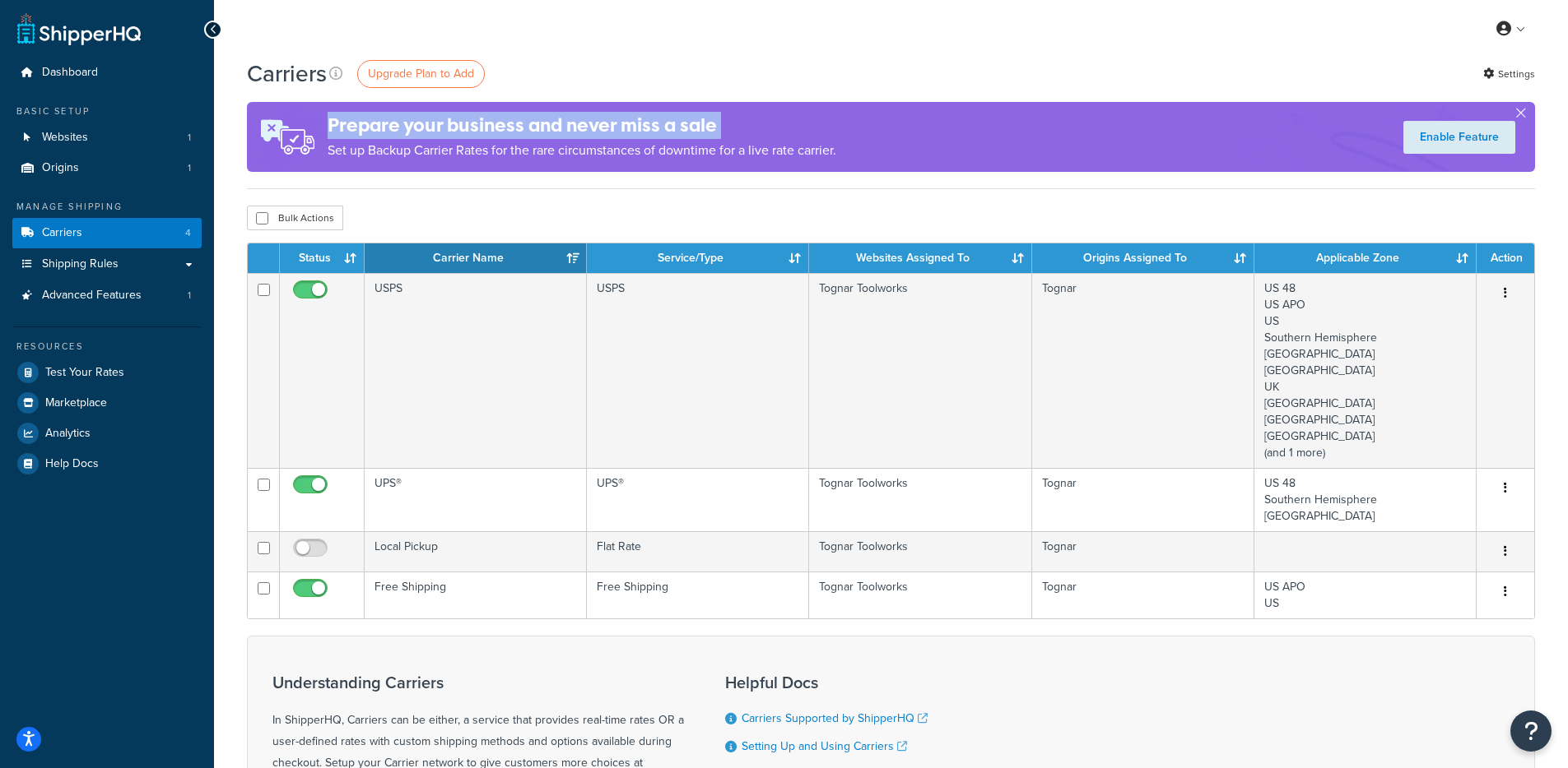
click at [613, 113] on h4 "Prepare your business and never miss a sale" at bounding box center [581, 125] width 509 height 27
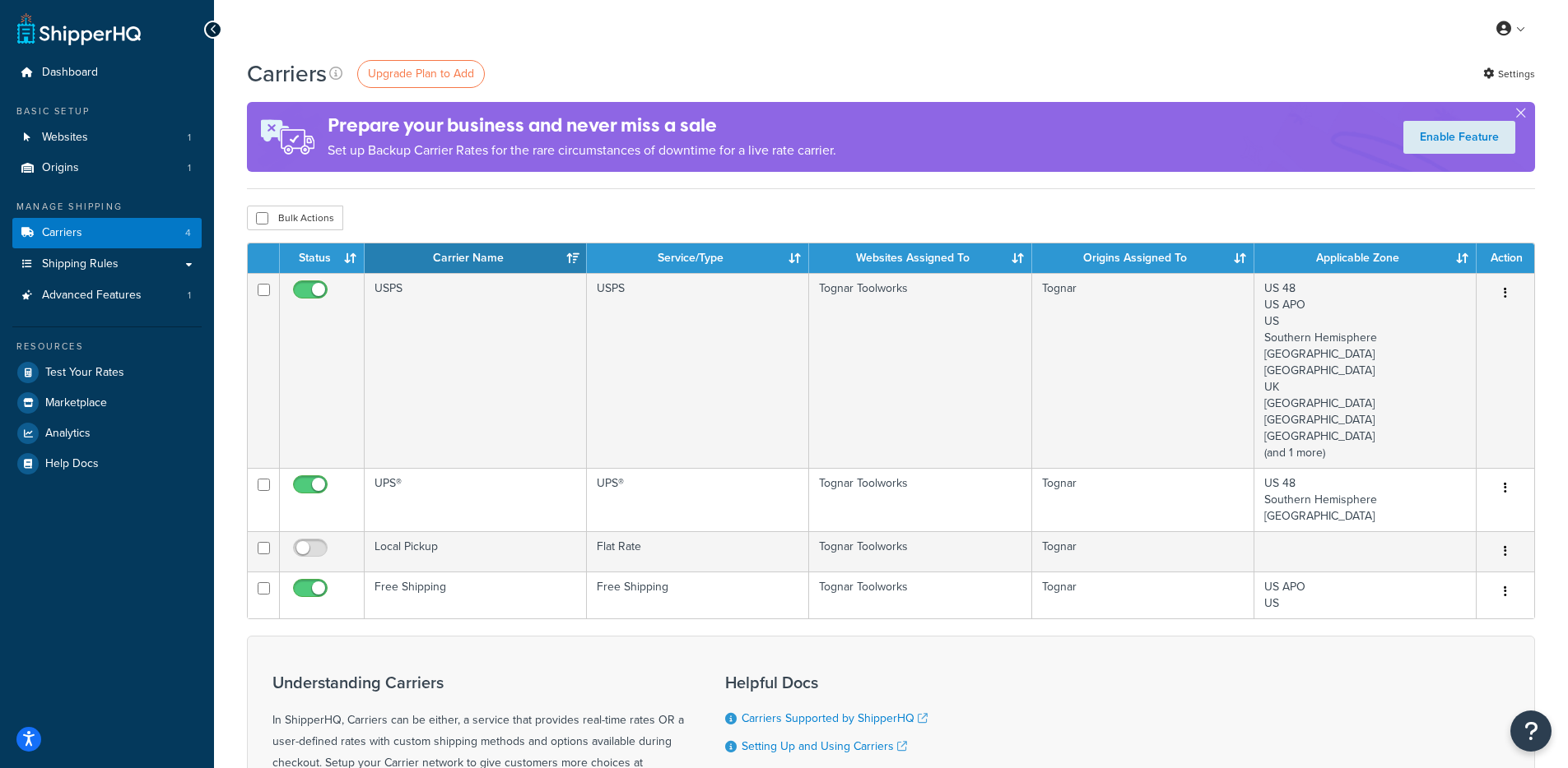
click at [613, 110] on div "Prepare your business and never miss a sale Set up Backup Carrier Rates for the…" at bounding box center [581, 136] width 509 height 67
click at [610, 118] on h4 "Prepare your business and never miss a sale" at bounding box center [581, 125] width 509 height 27
click at [610, 119] on h4 "Prepare your business and never miss a sale" at bounding box center [581, 125] width 509 height 27
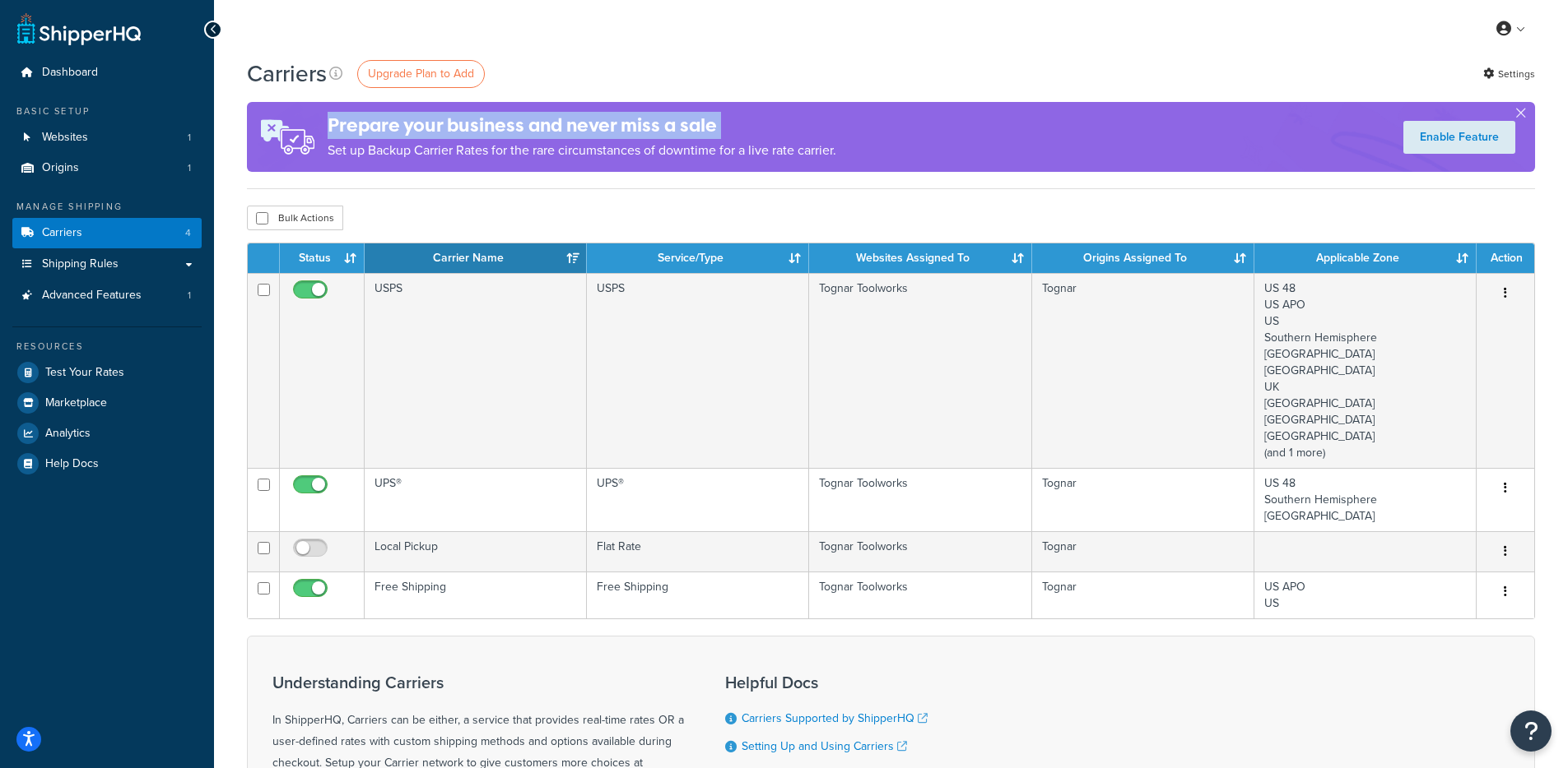
click at [610, 119] on h4 "Prepare your business and never miss a sale" at bounding box center [581, 125] width 509 height 27
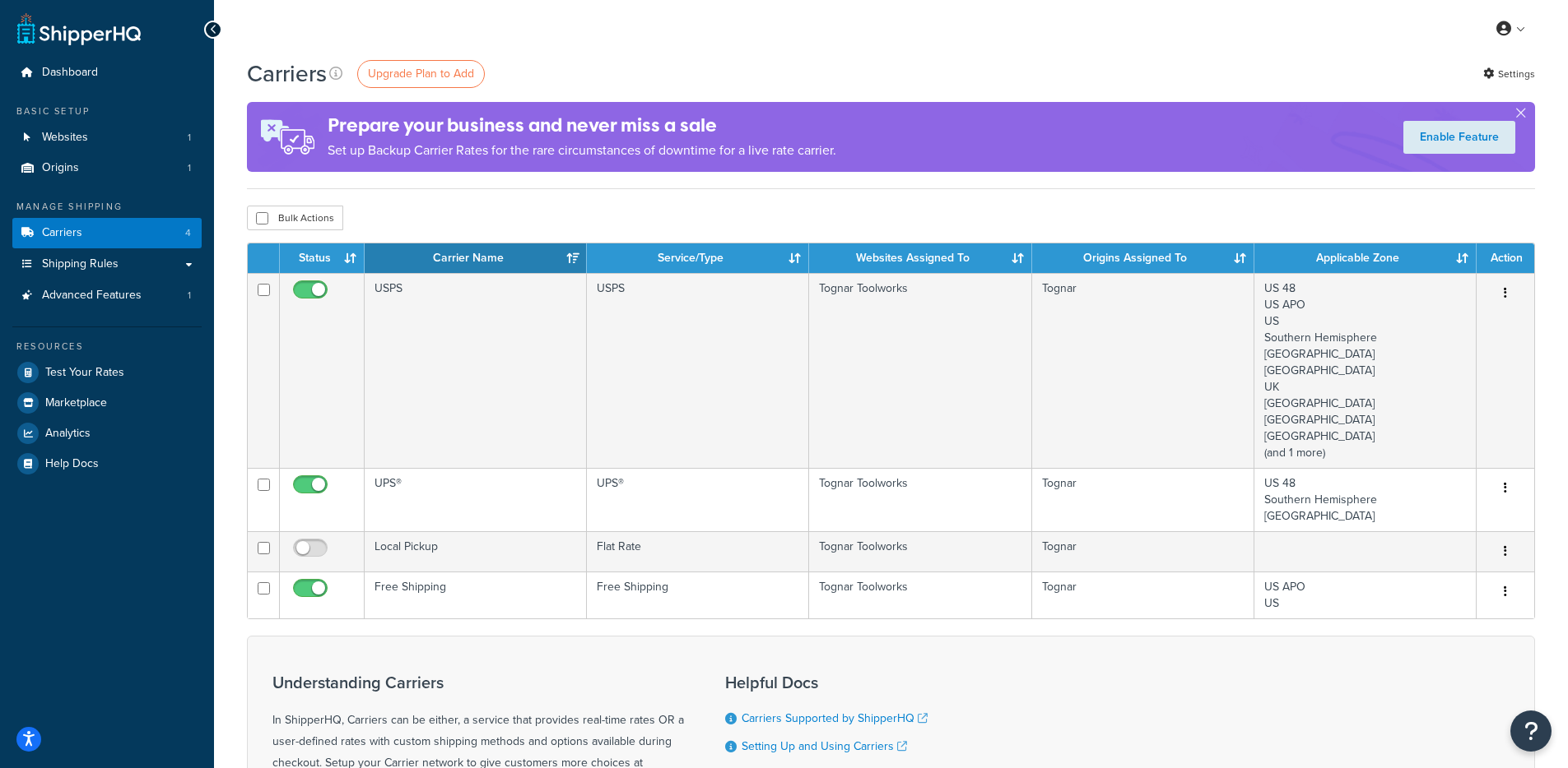
click at [577, 175] on div "Carriers Upgrade Plan to Add Settings Prepare your business and never miss a sa…" at bounding box center [892, 123] width 1289 height 132
click at [572, 146] on p "Set up Backup Carrier Rates for the rare circumstances of downtime for a live r…" at bounding box center [581, 150] width 509 height 24
click at [569, 155] on p "Set up Backup Carrier Rates for the rare circumstances of downtime for a live r…" at bounding box center [581, 150] width 509 height 24
click at [569, 154] on p "Set up Backup Carrier Rates for the rare circumstances of downtime for a live r…" at bounding box center [581, 150] width 509 height 24
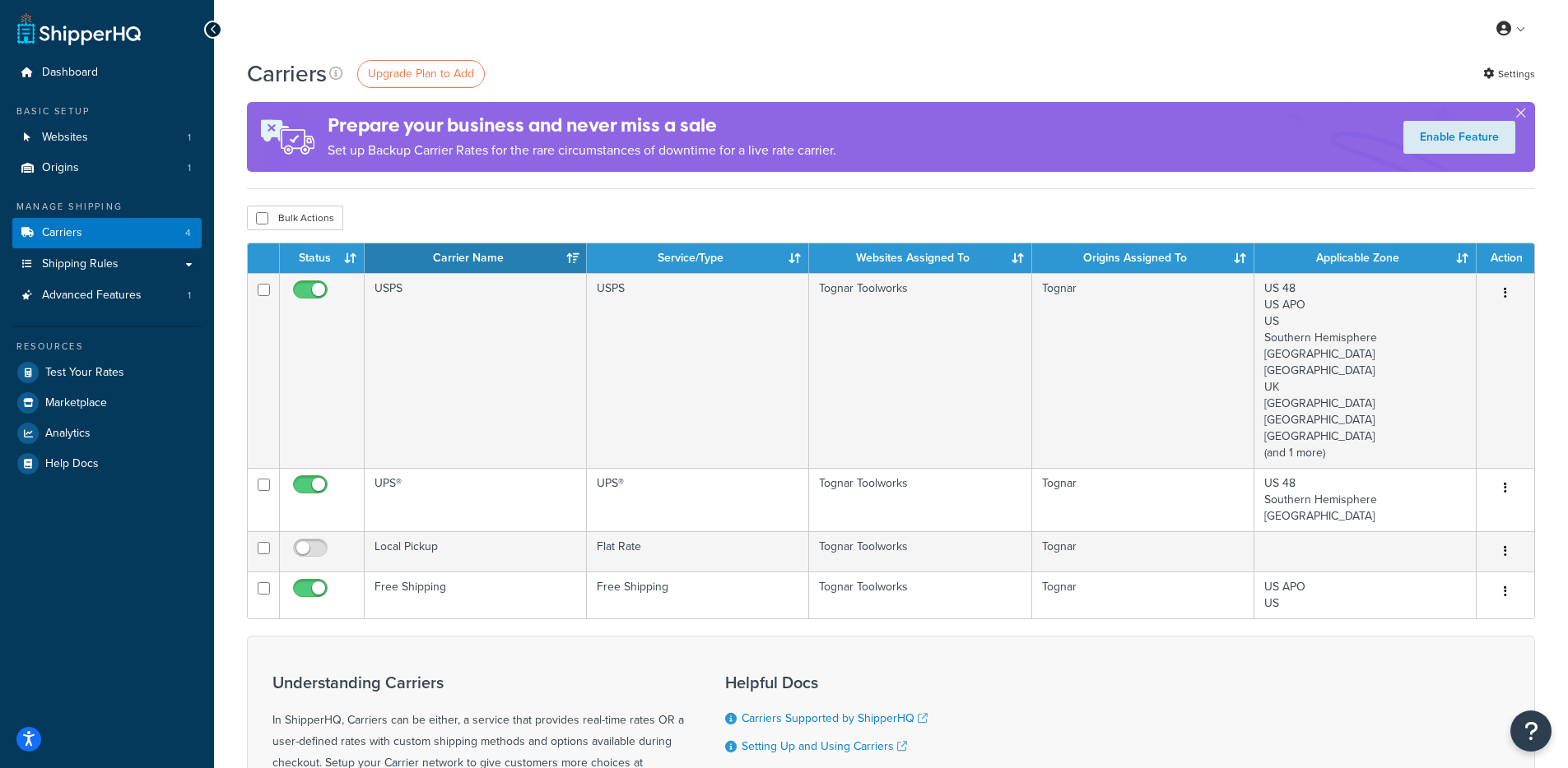
click at [570, 122] on h4 "Prepare your business and never miss a sale" at bounding box center [581, 125] width 509 height 27
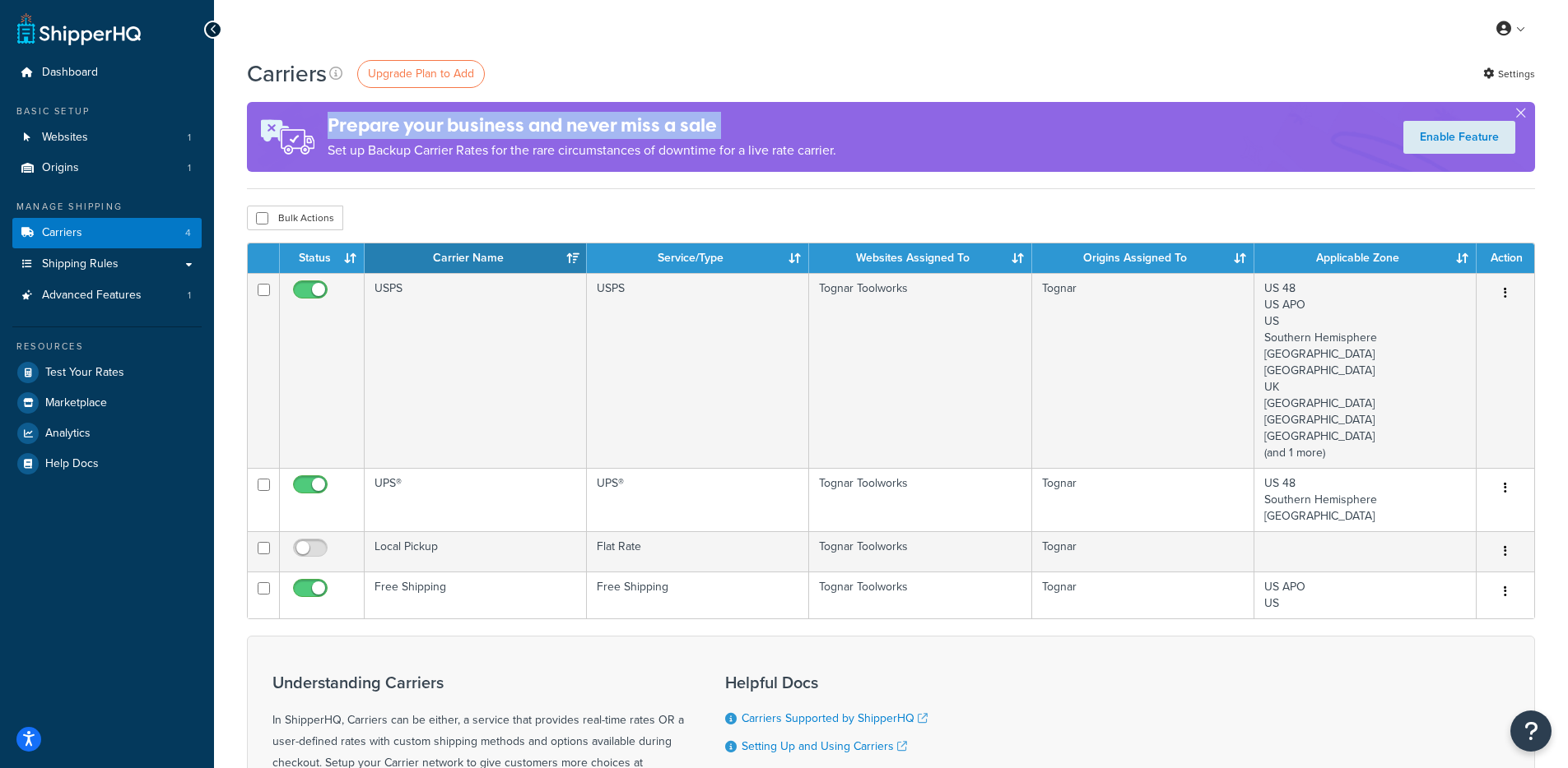
click at [570, 122] on h4 "Prepare your business and never miss a sale" at bounding box center [581, 125] width 509 height 27
click at [584, 103] on div "Prepare your business and never miss a sale Set up Backup Carrier Rates for the…" at bounding box center [581, 136] width 509 height 67
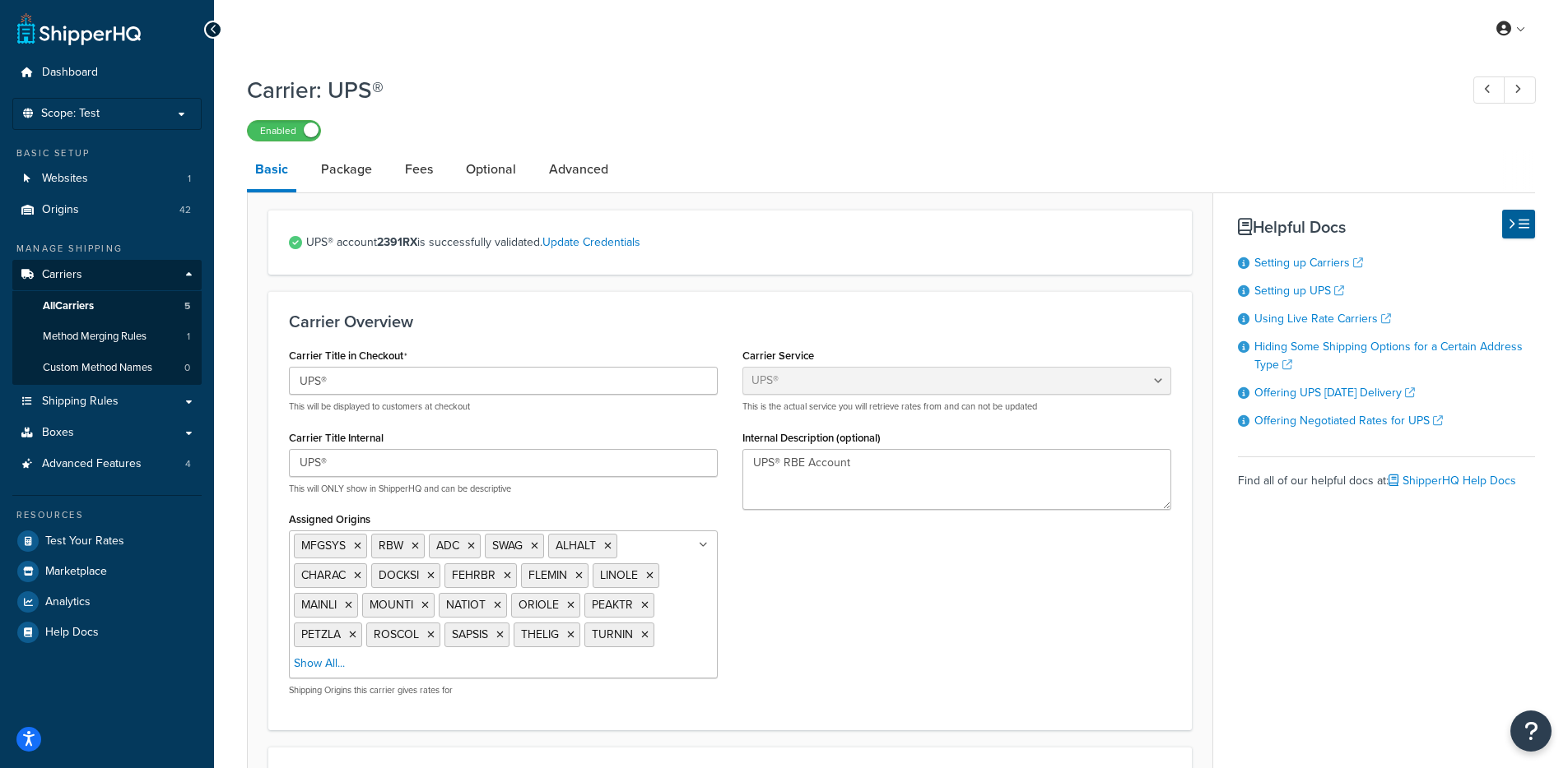
select select "ups"
select select "us"
select select "04"
click at [724, 325] on h3 "Carrier Overview" at bounding box center [730, 321] width 882 height 18
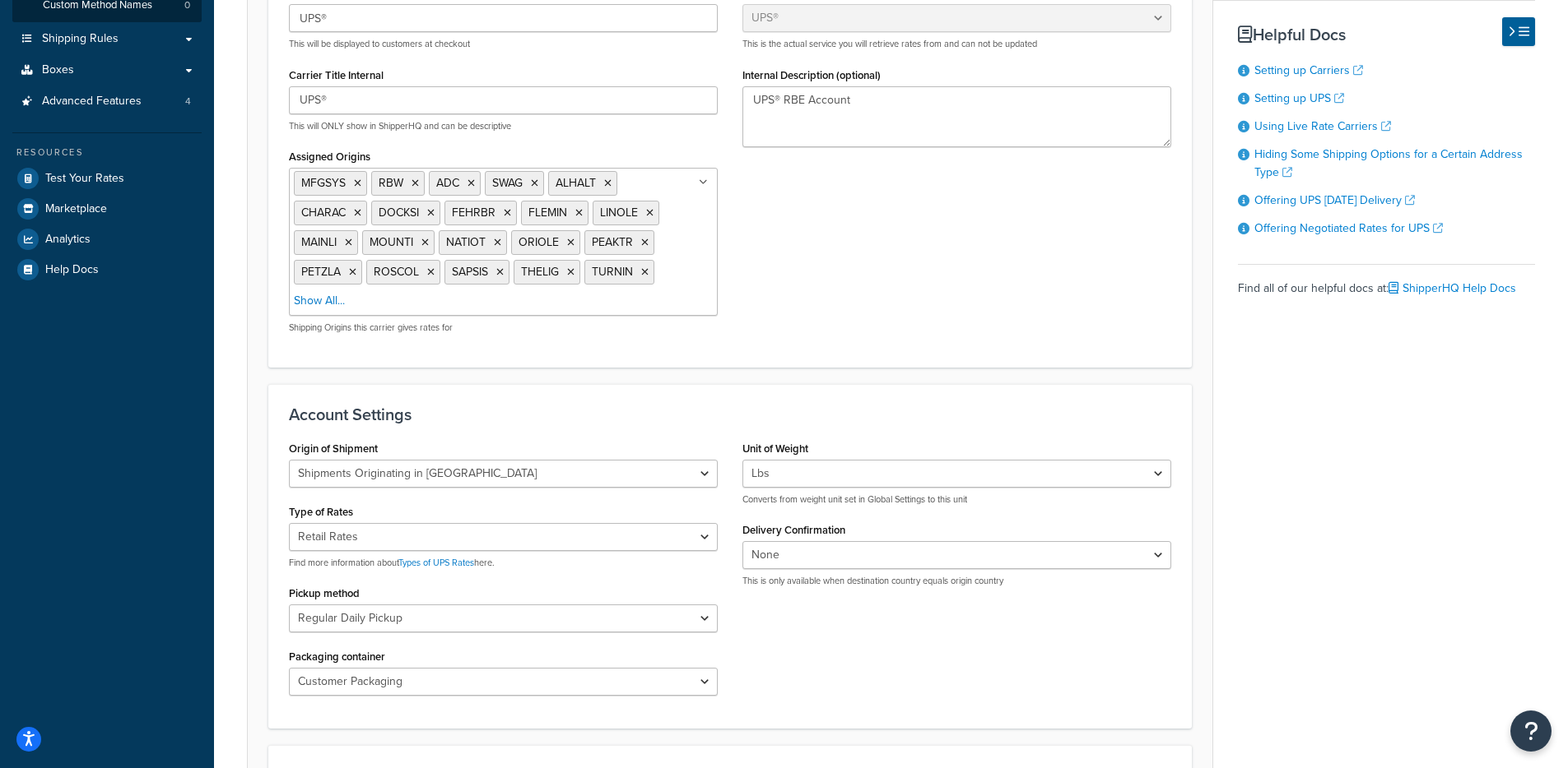
scroll to position [375, 0]
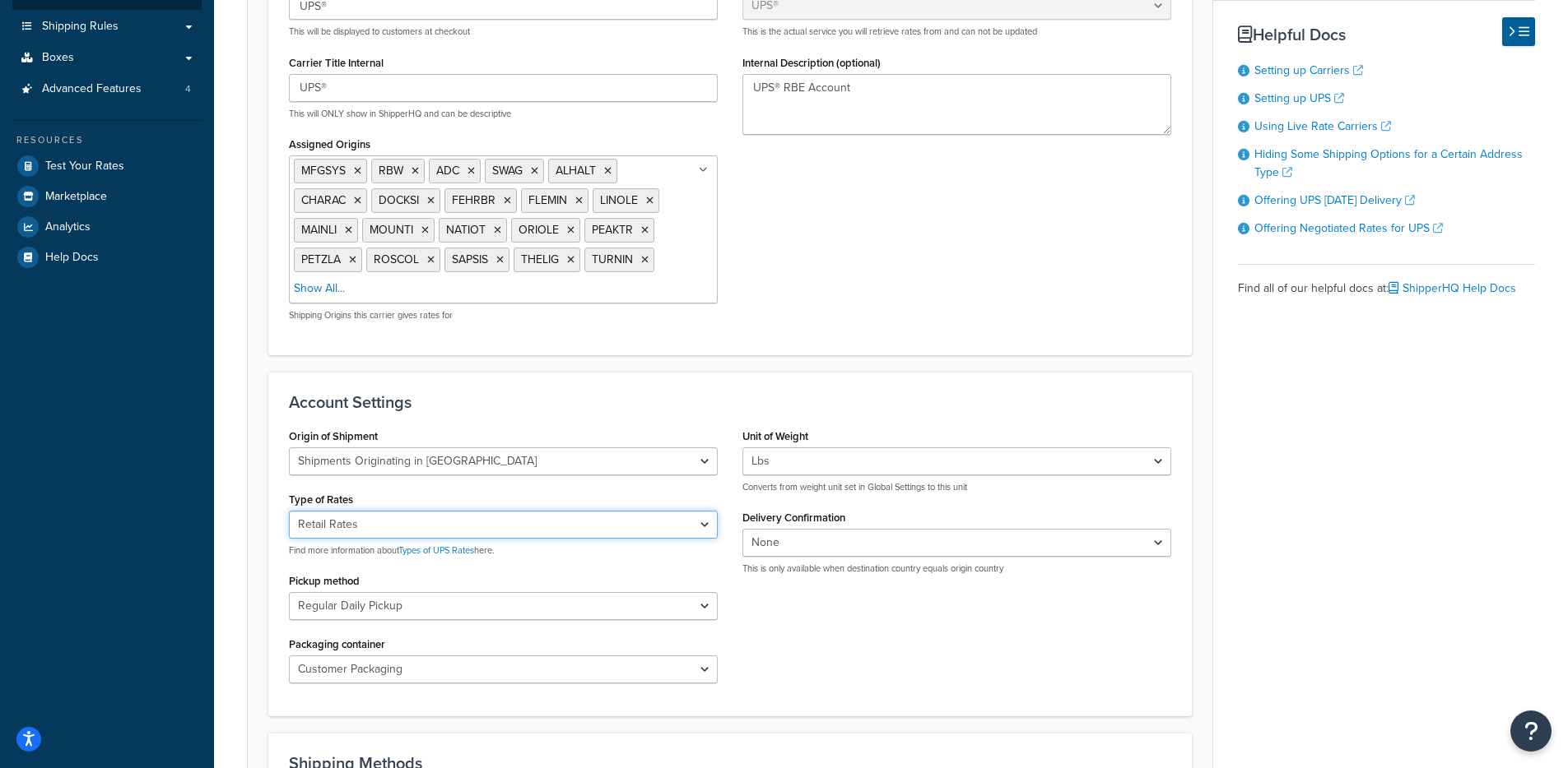
click at [620, 530] on select "Negotiated Rates (Rates Associated with Shipper Number) Daily Rates Retail Rate…" at bounding box center [503, 525] width 429 height 28
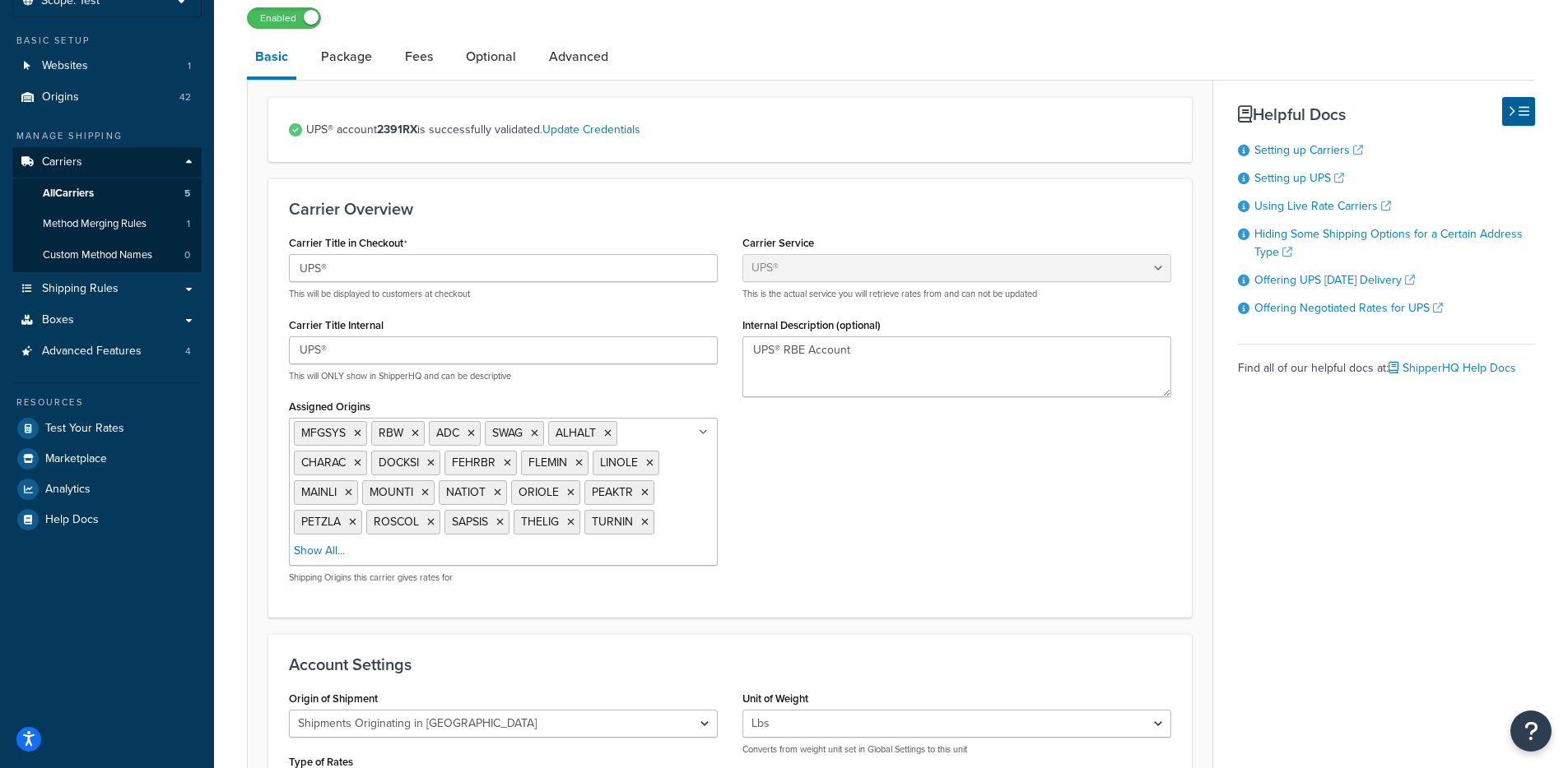
scroll to position [0, 0]
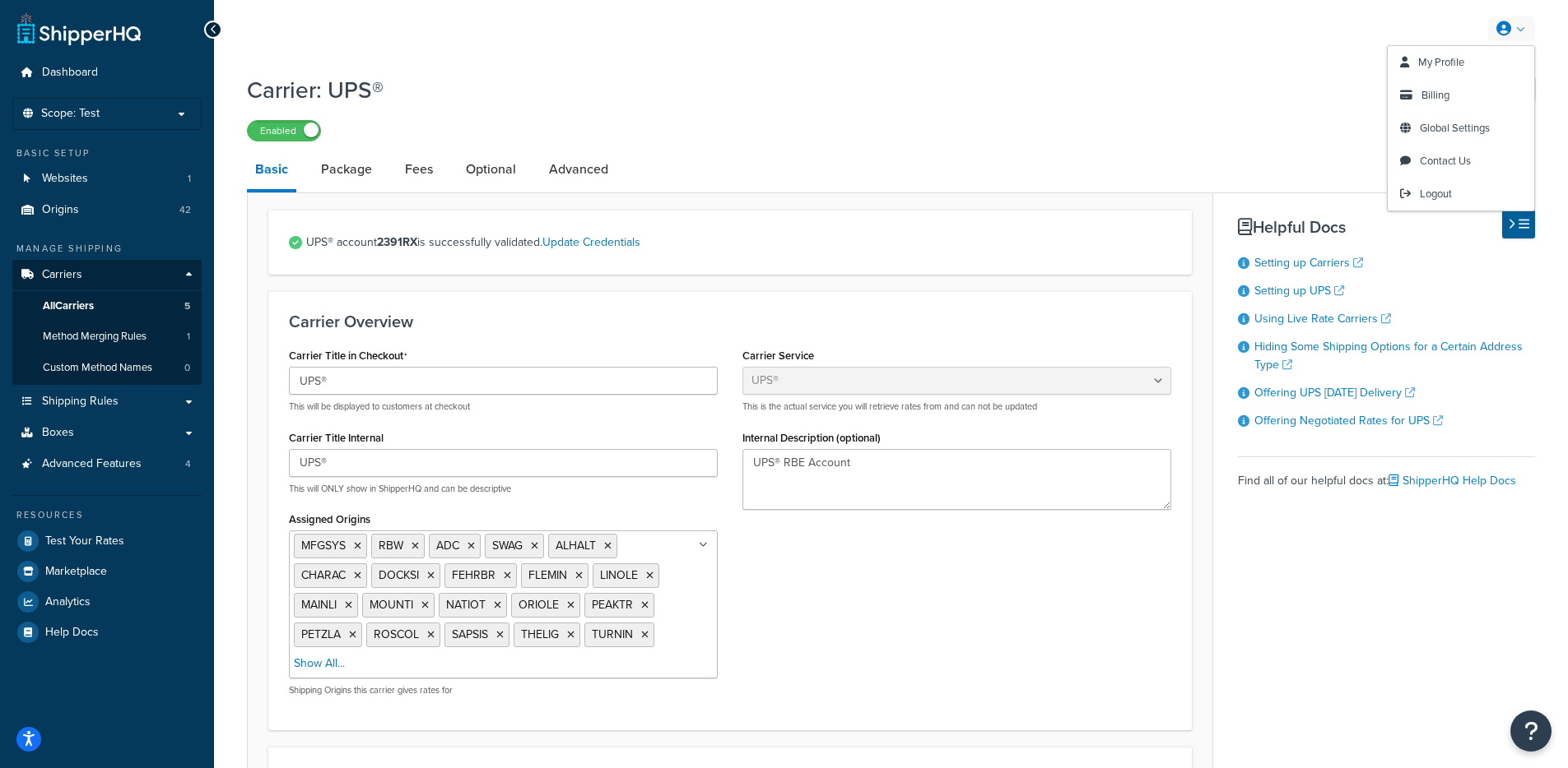
click at [1090, 107] on div "Carrier: UPS® Enabled" at bounding box center [892, 103] width 1289 height 76
click at [832, 216] on div "UPS® account 2391RX is successfully validated. Update Credentials" at bounding box center [730, 242] width 924 height 65
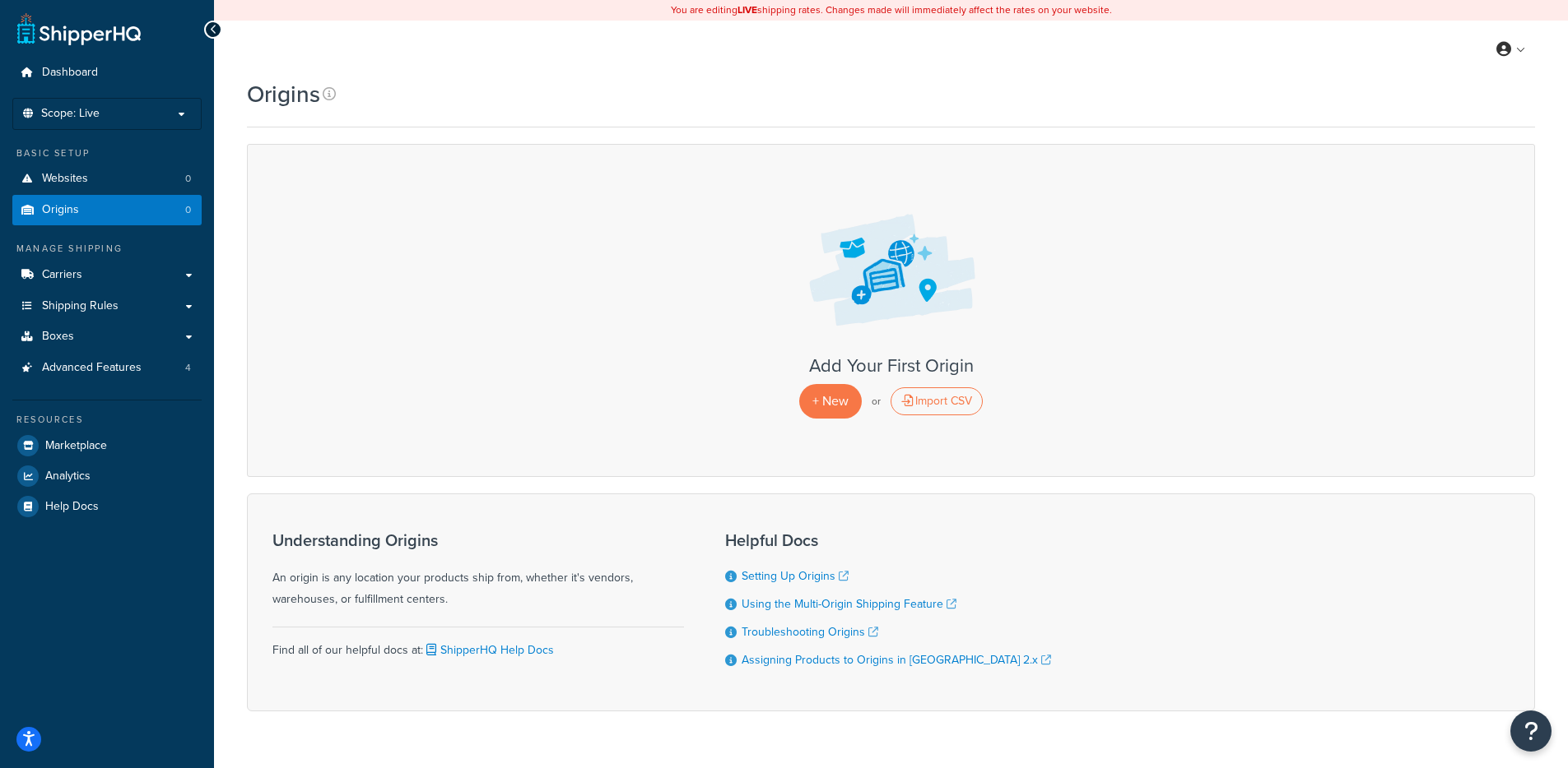
click at [574, 412] on div "+ New or Import CSV" at bounding box center [891, 401] width 1254 height 34
click at [96, 118] on span "Scope: Live" at bounding box center [71, 114] width 58 height 14
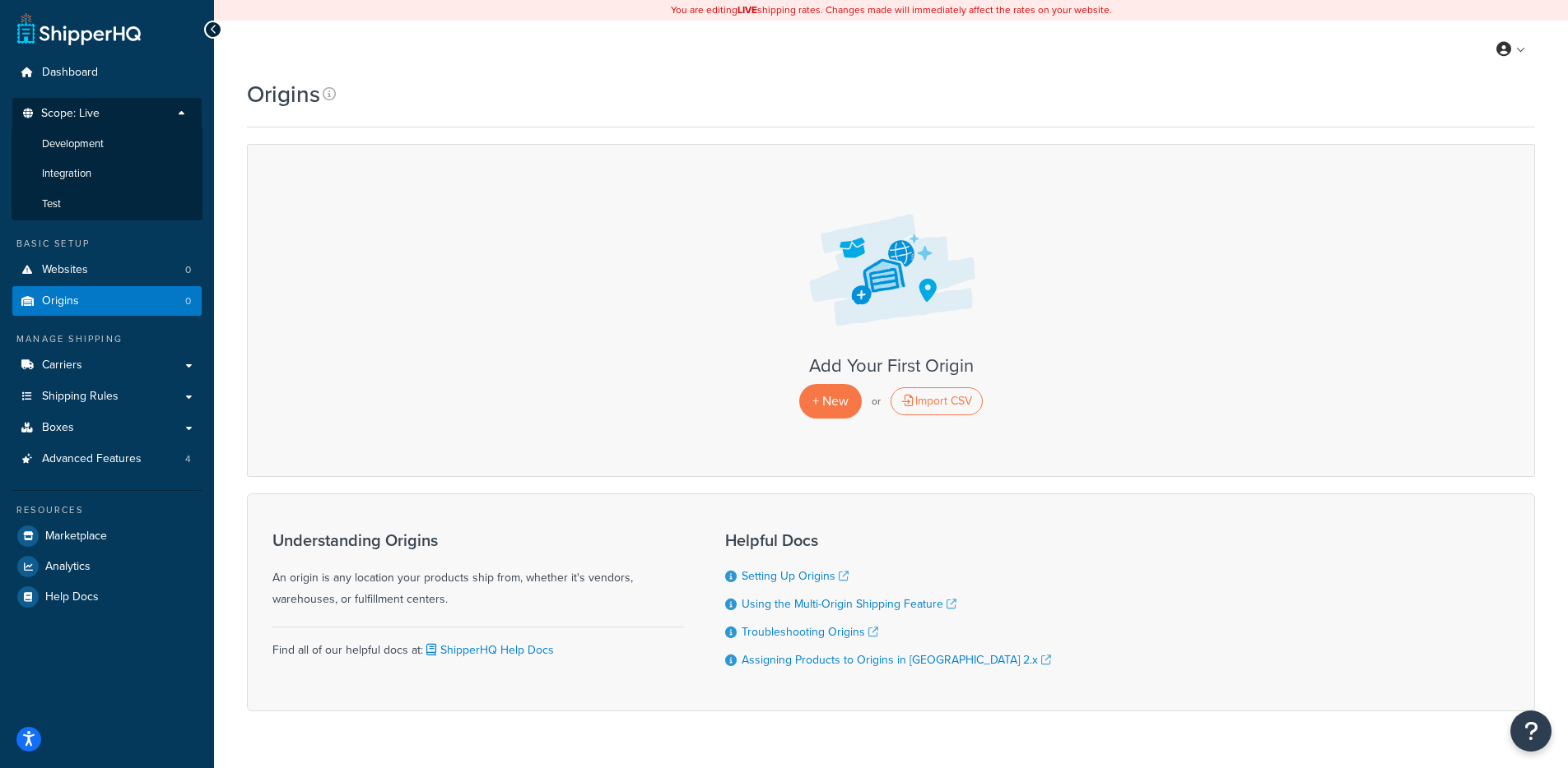
drag, startPoint x: 95, startPoint y: 197, endPoint x: 122, endPoint y: 215, distance: 32.4
click at [96, 198] on li "Test" at bounding box center [106, 204] width 191 height 30
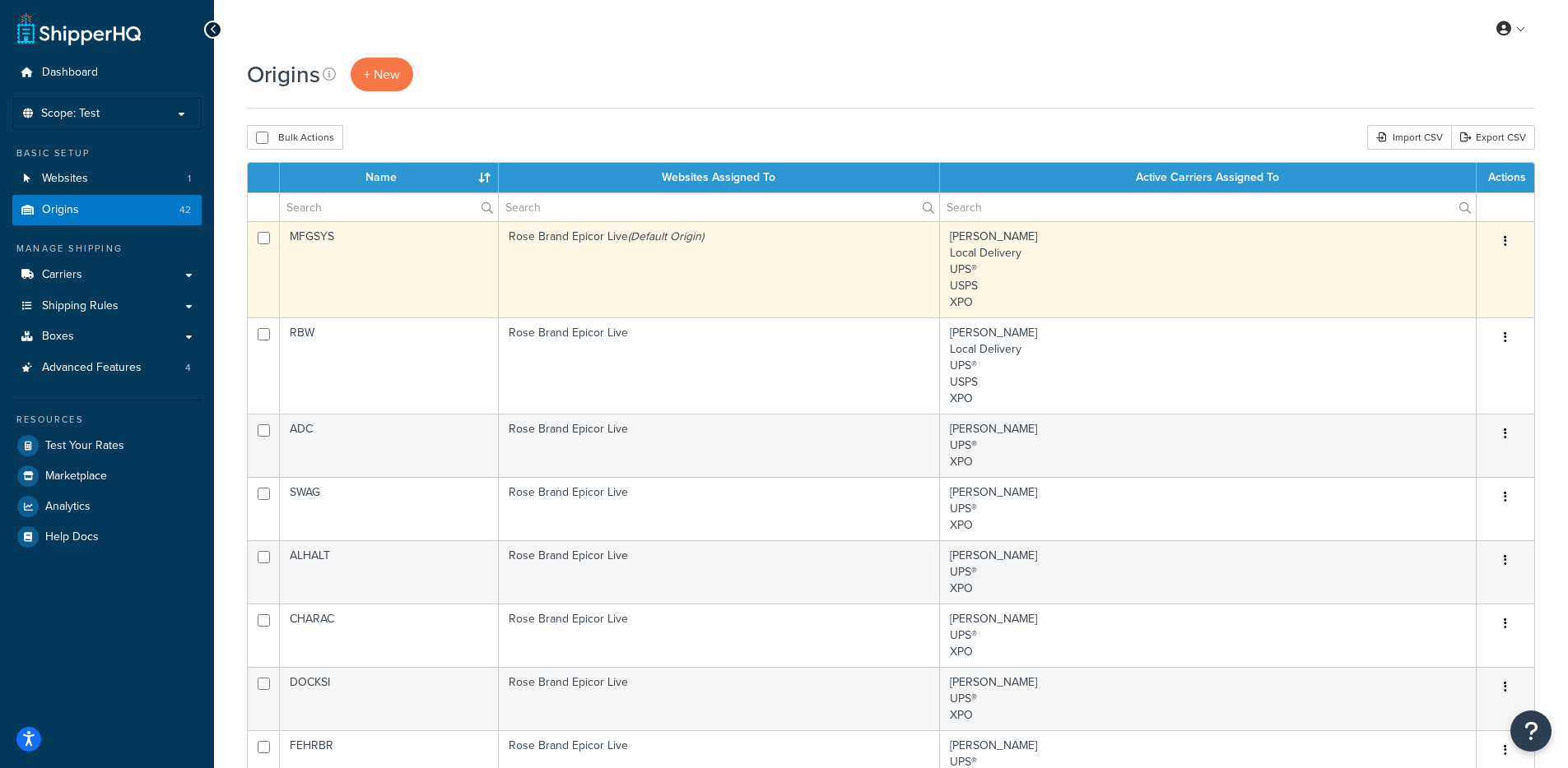
click at [450, 256] on td "MFGSYS" at bounding box center [389, 269] width 219 height 96
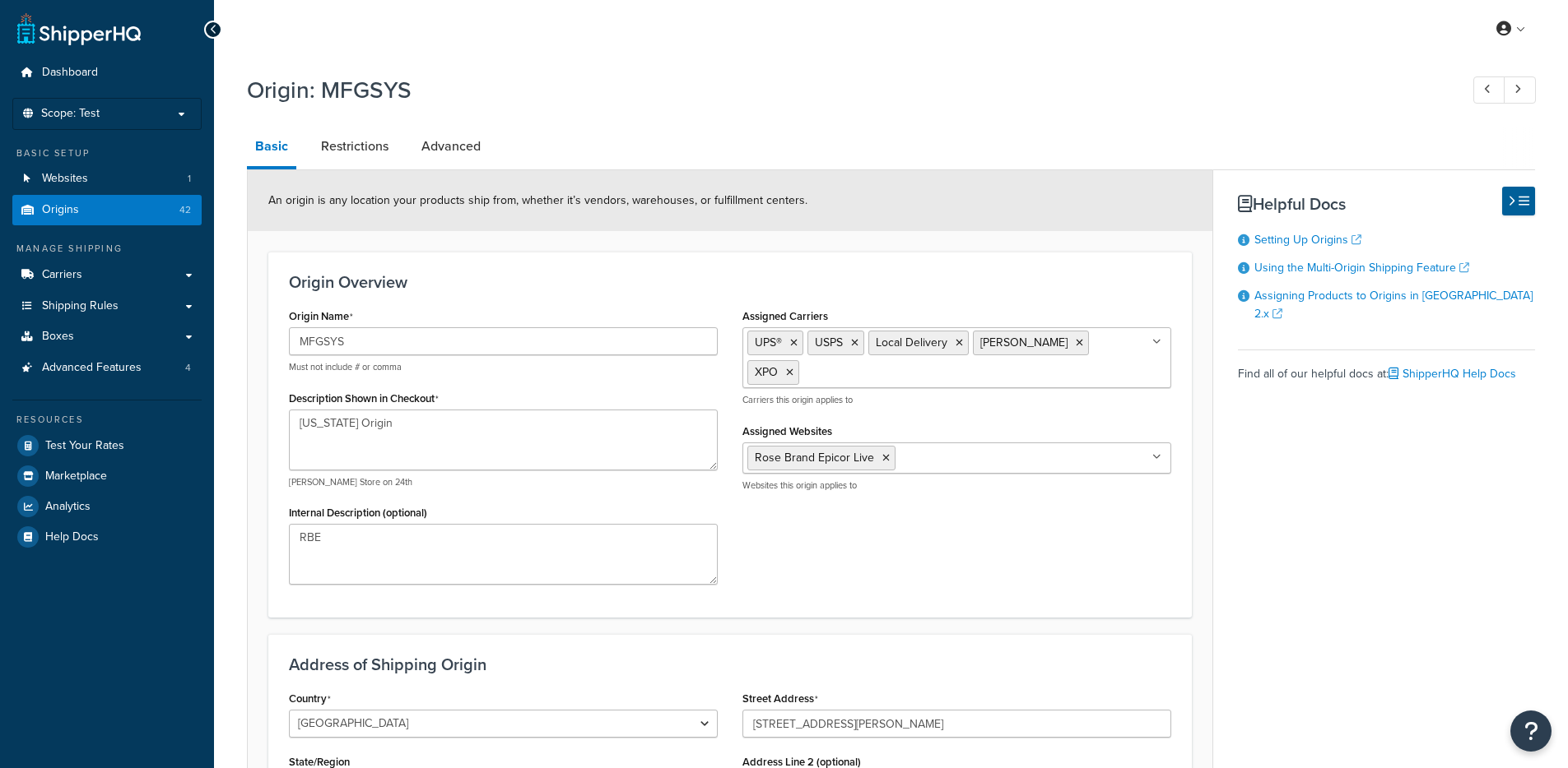
select select "30"
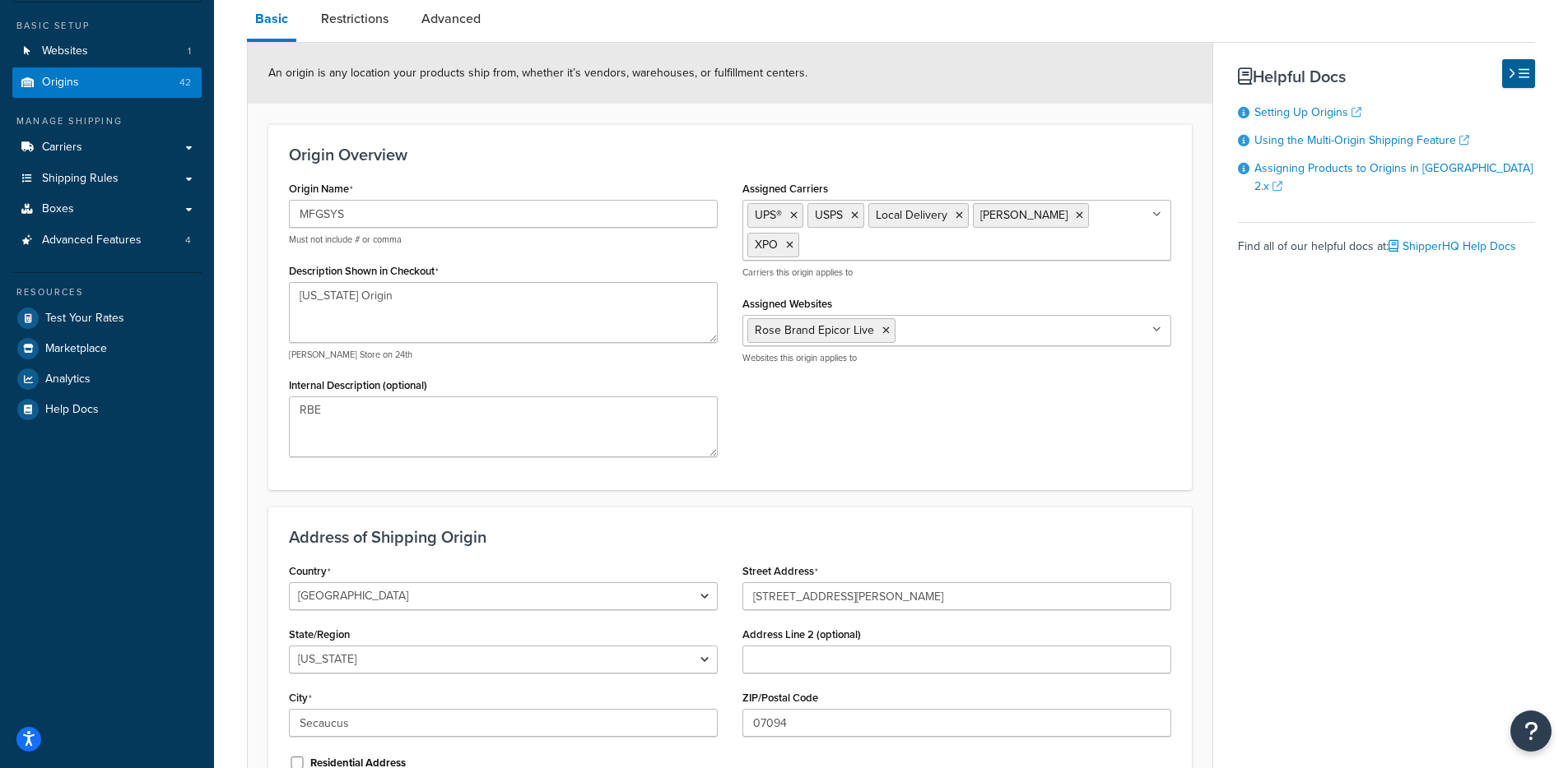
scroll to position [316, 0]
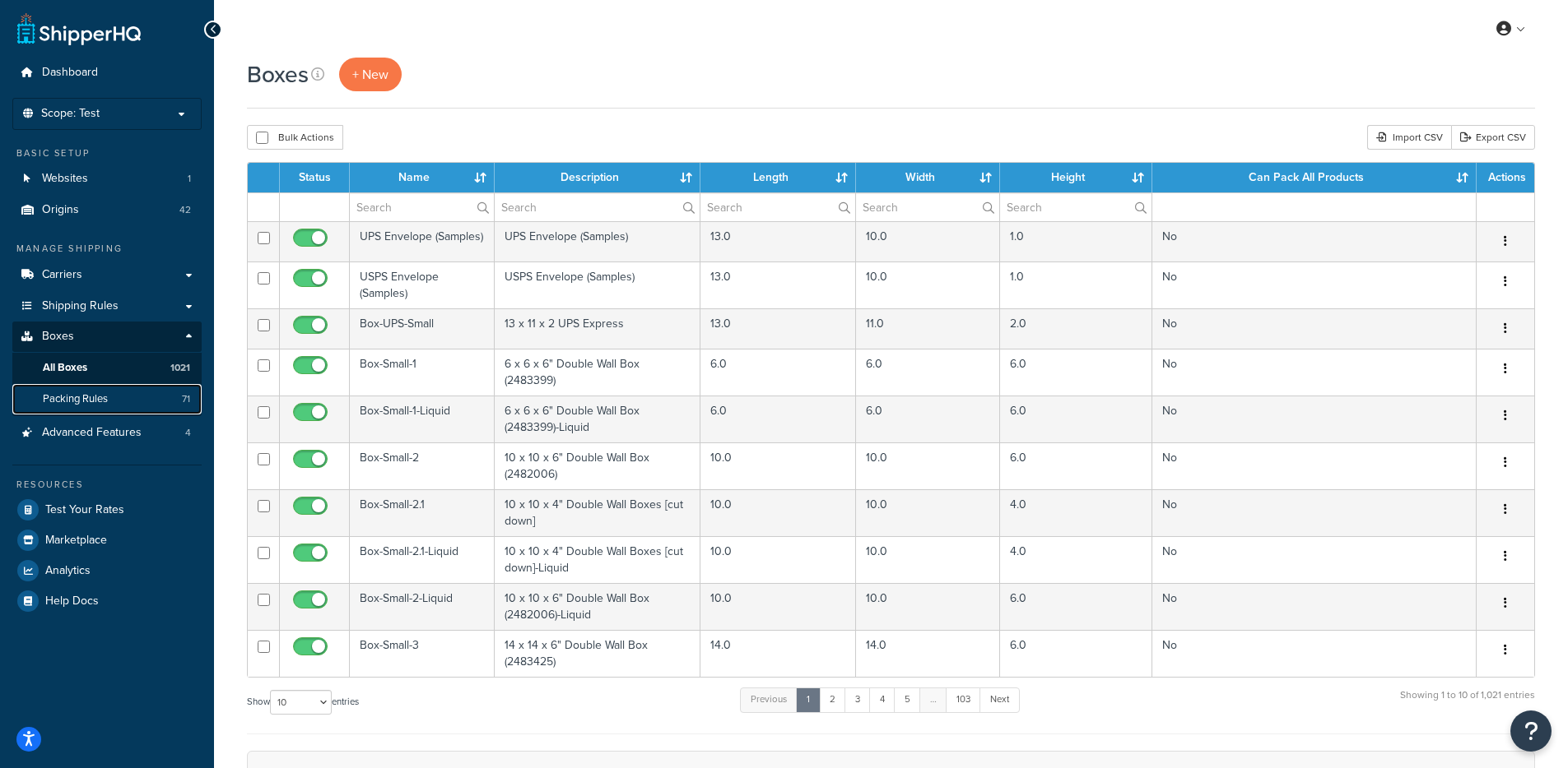
click at [124, 396] on link "Packing Rules 71" at bounding box center [106, 400] width 189 height 30
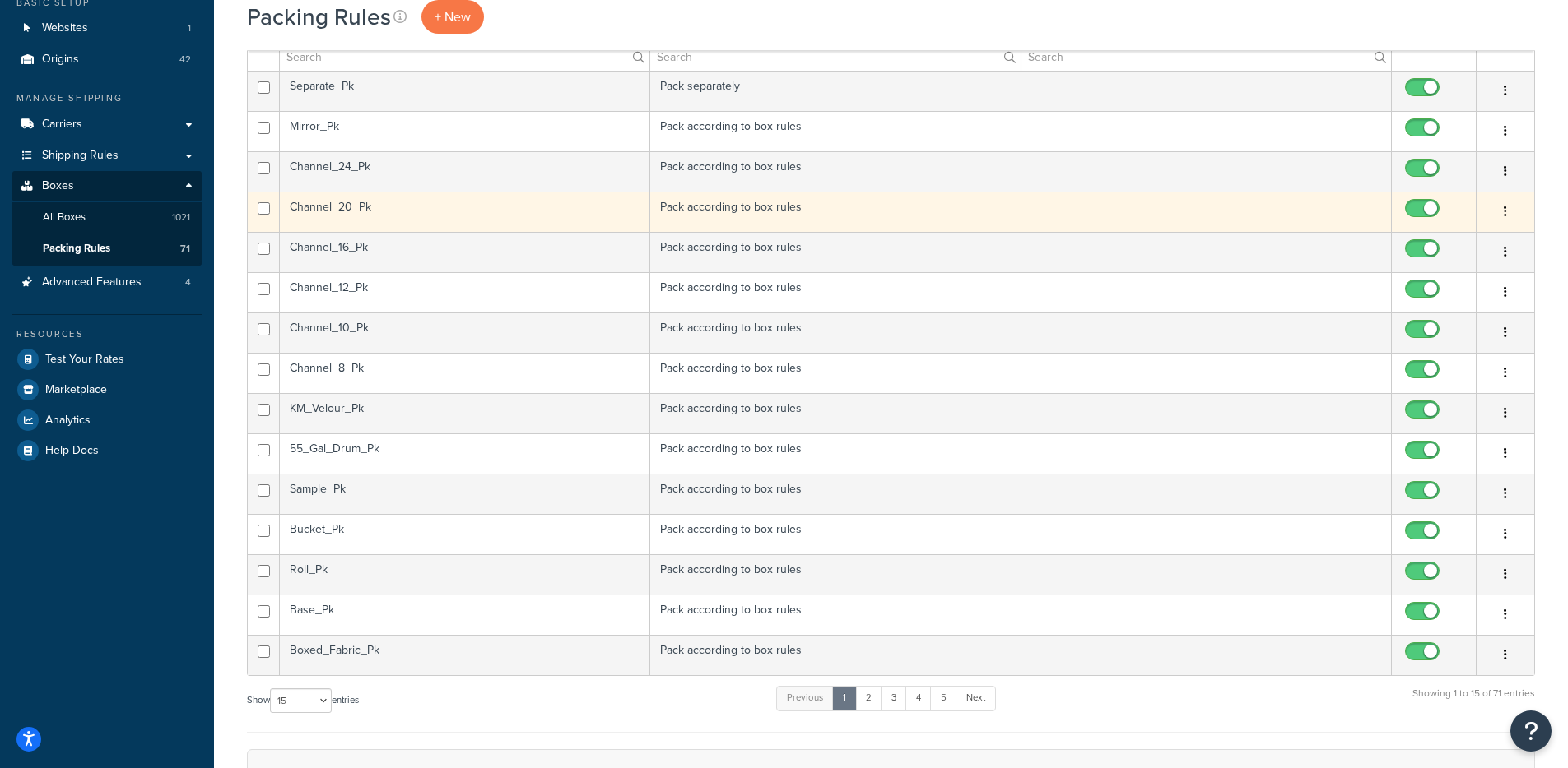
scroll to position [241, 0]
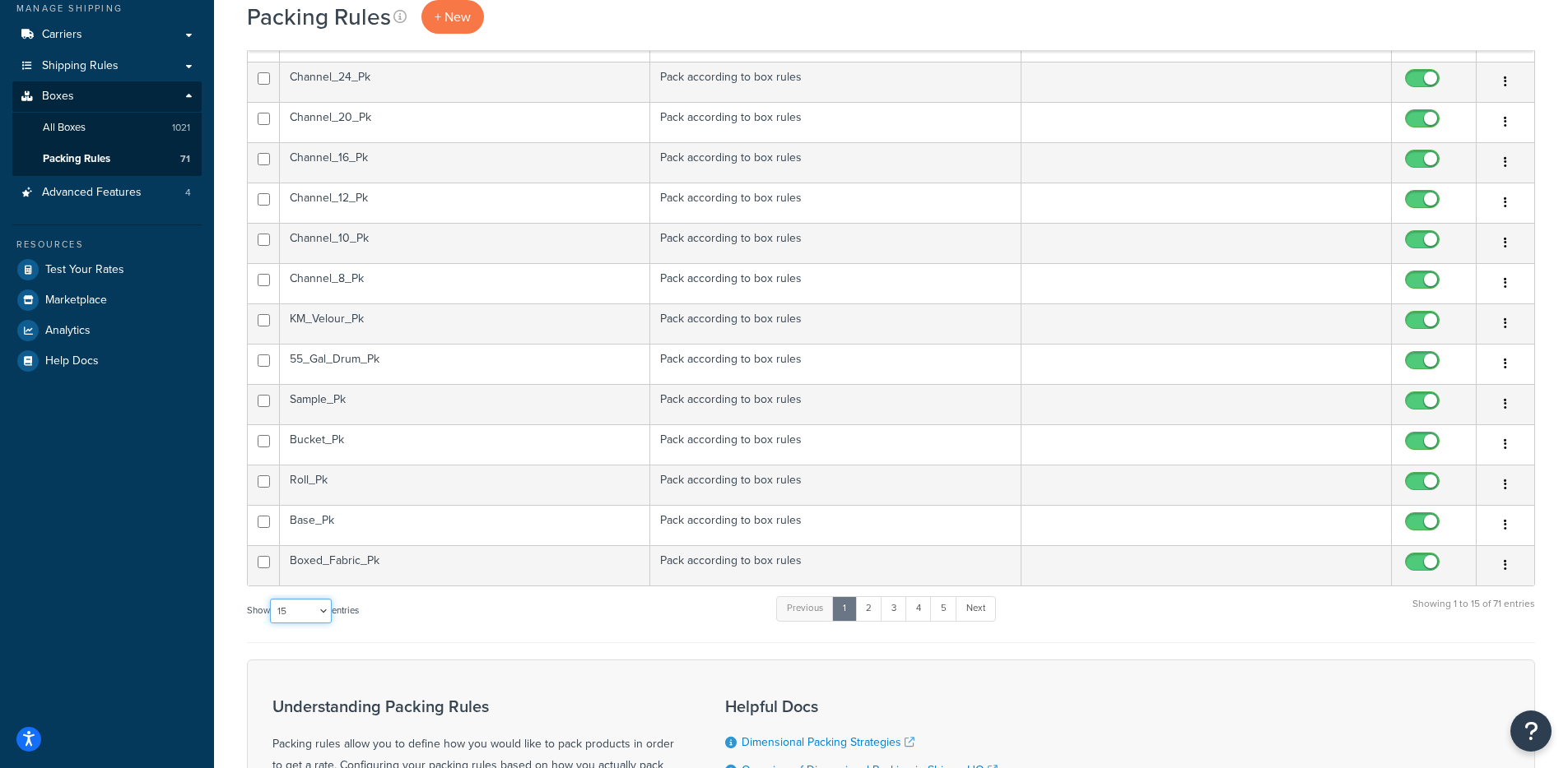
click at [300, 621] on select "10 15 25 50 100" at bounding box center [301, 611] width 62 height 24
select select "100"
click at [272, 623] on select "10 15 25 50 100" at bounding box center [301, 611] width 62 height 24
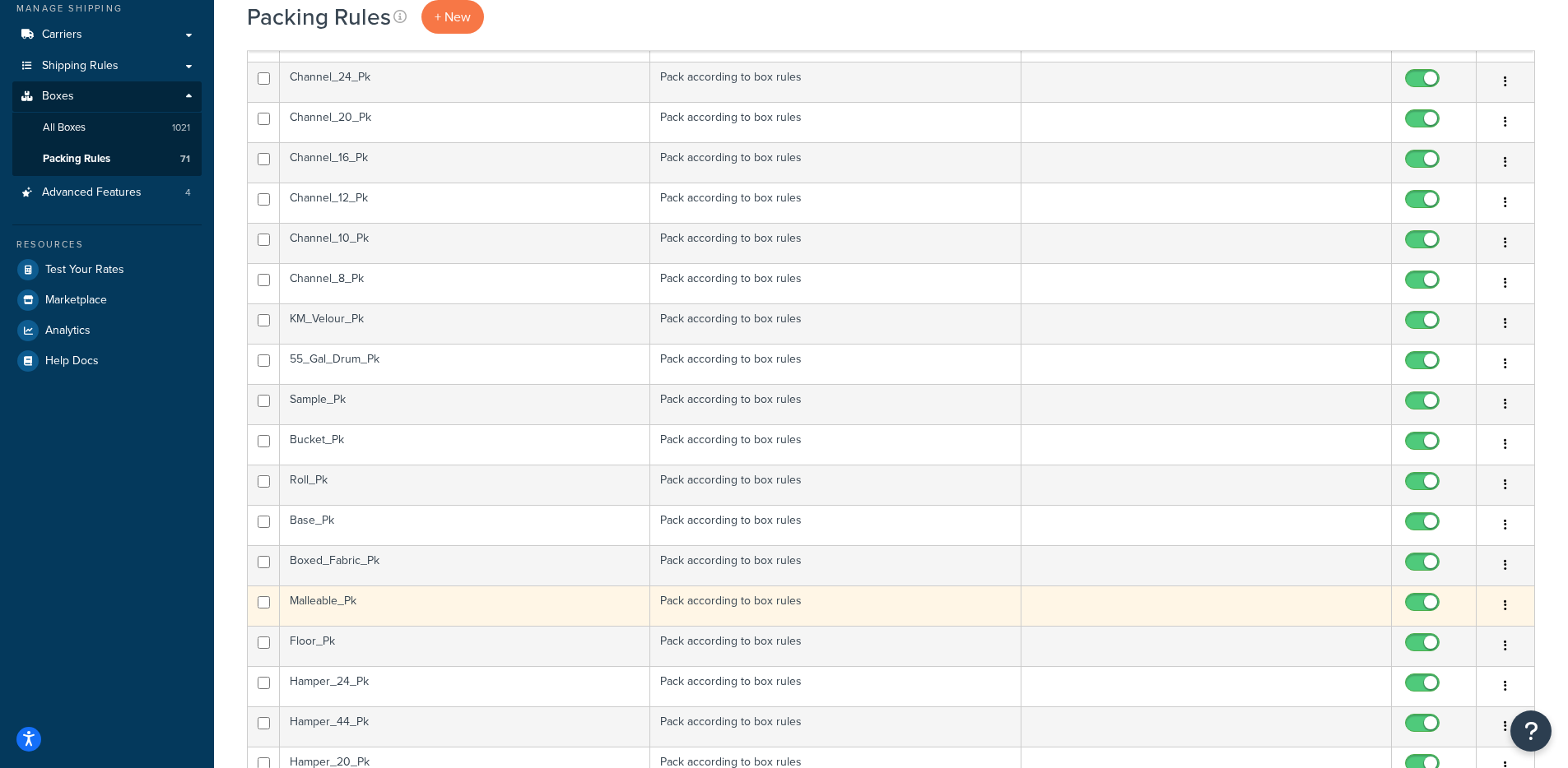
click at [407, 591] on td "Malleable_Pk" at bounding box center [466, 605] width 371 height 40
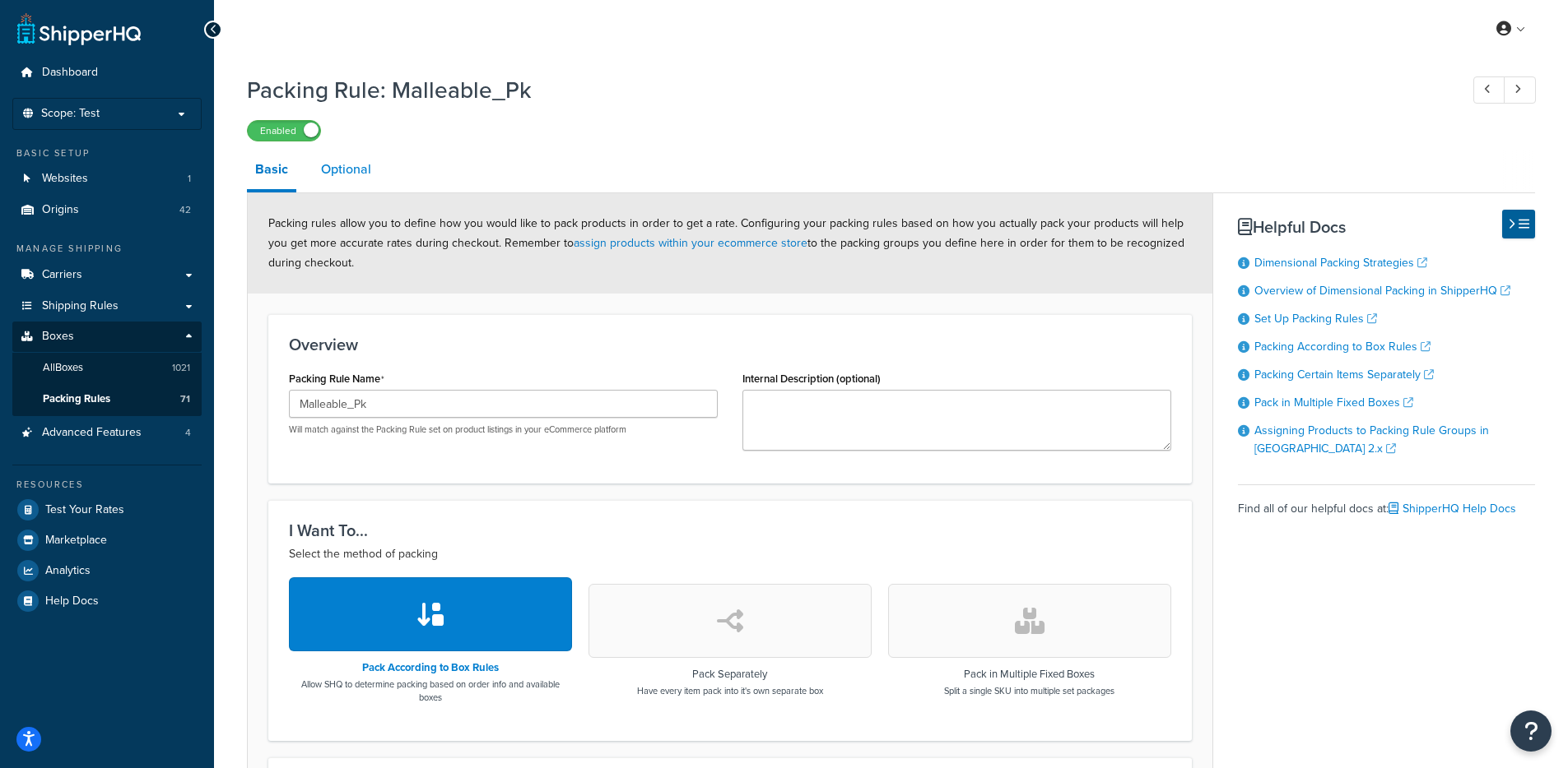
drag, startPoint x: 372, startPoint y: 168, endPoint x: 354, endPoint y: 174, distance: 19.0
click at [372, 168] on link "Optional" at bounding box center [346, 169] width 67 height 39
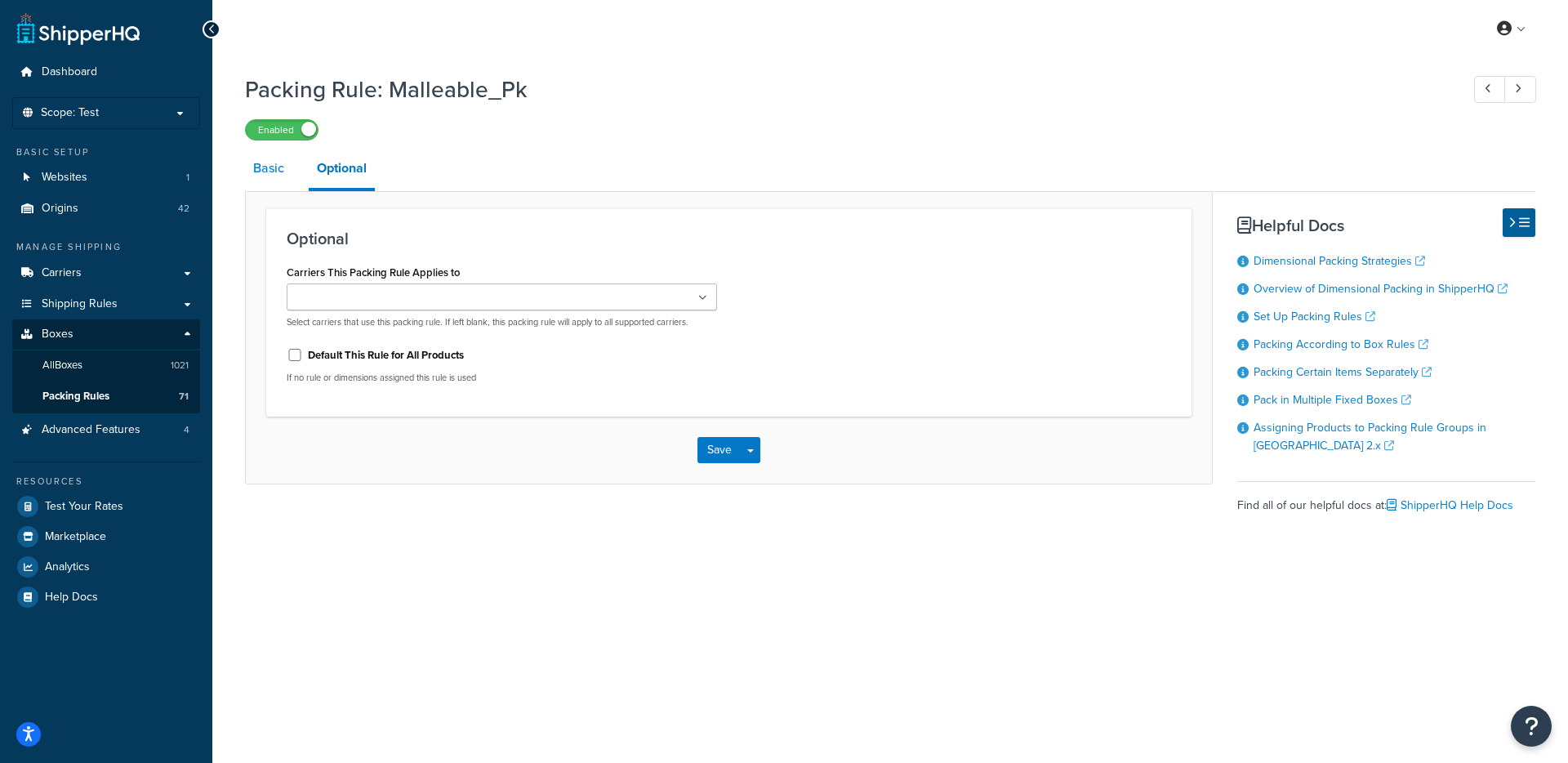
click at [275, 175] on link "Basic" at bounding box center [269, 168] width 48 height 39
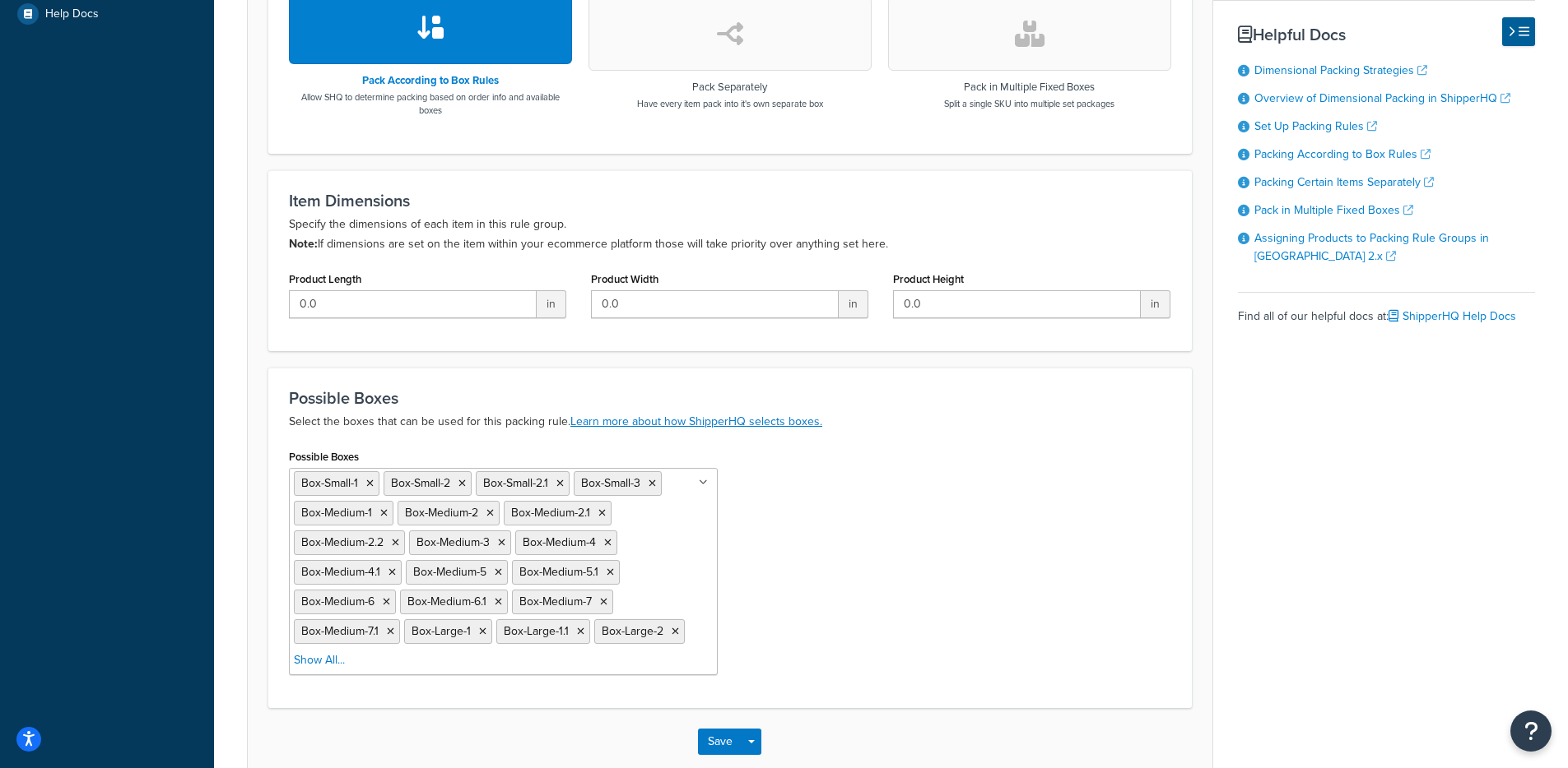
scroll to position [680, 0]
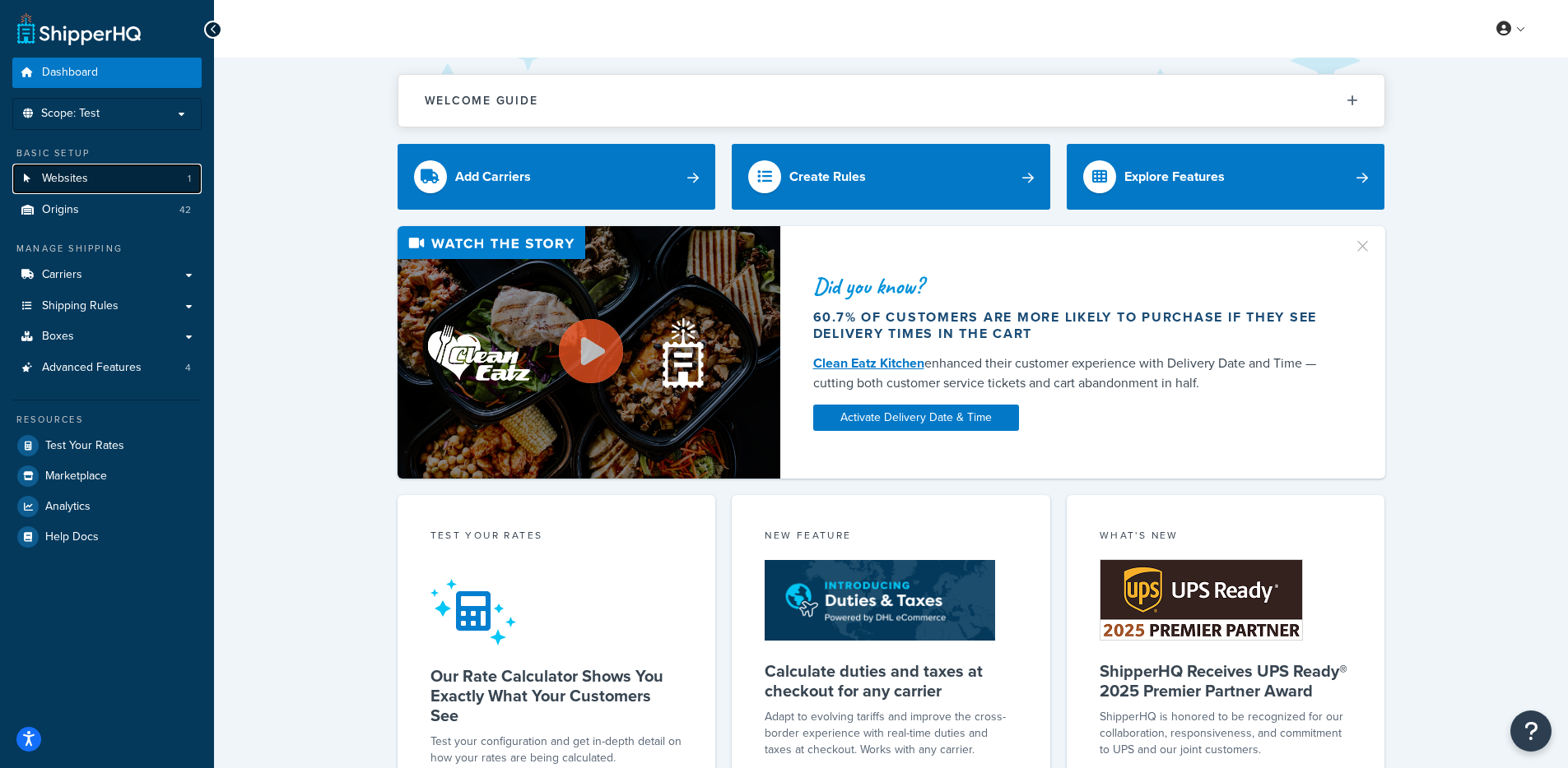
click at [149, 185] on link "Websites 1" at bounding box center [106, 179] width 189 height 30
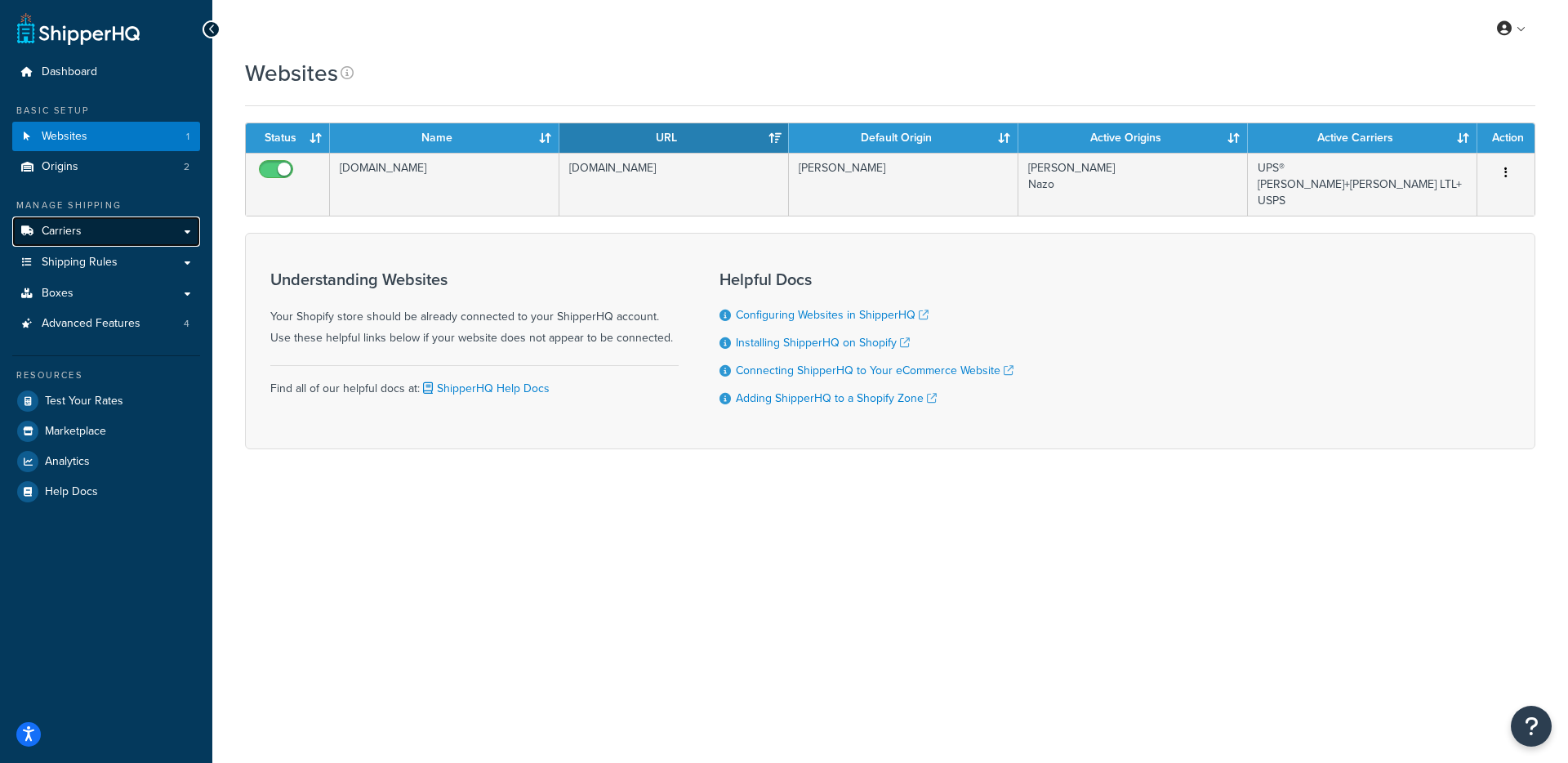
click at [157, 239] on link "Carriers" at bounding box center [105, 232] width 188 height 30
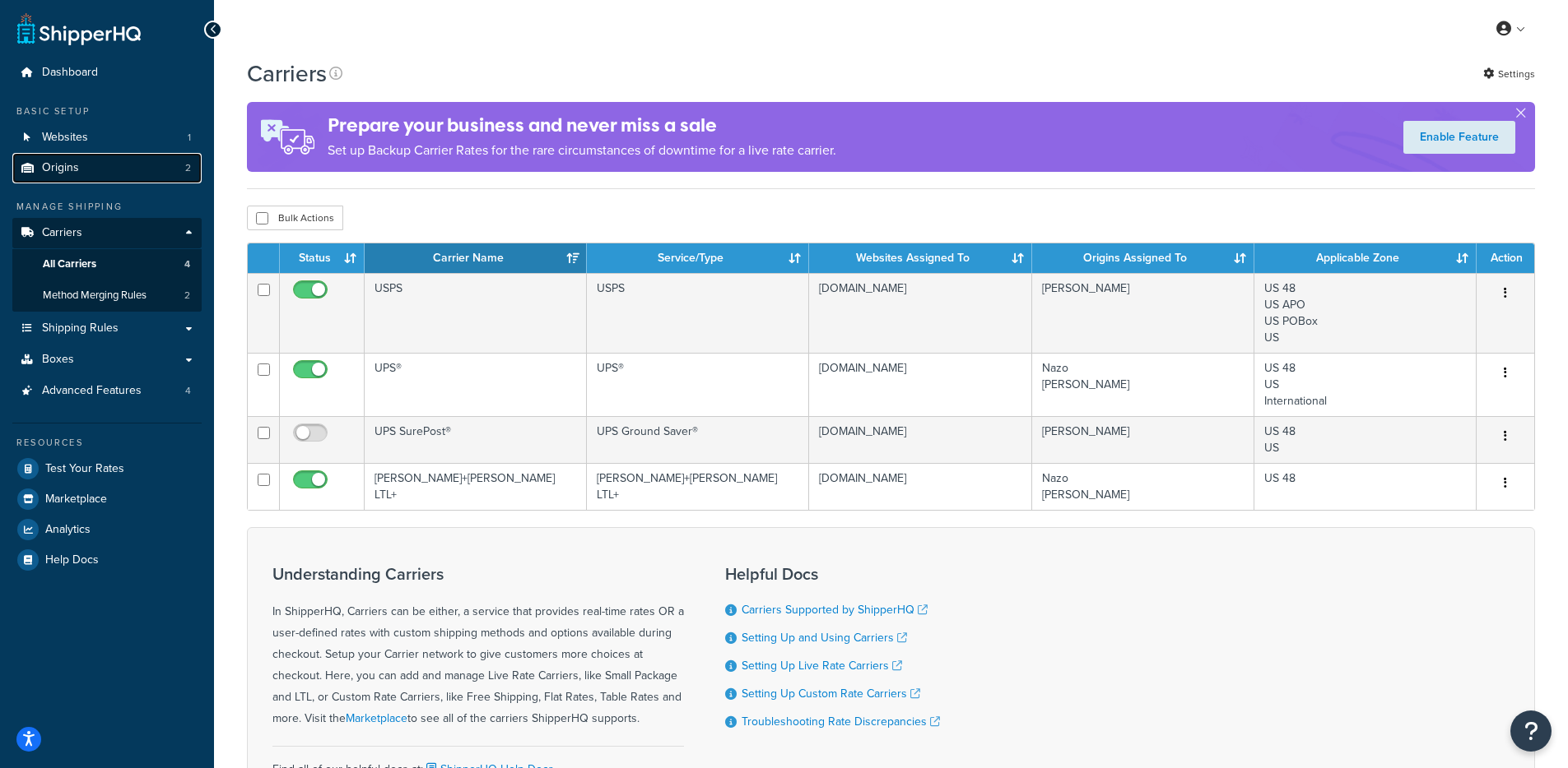
click at [123, 174] on link "Origins 2" at bounding box center [106, 168] width 189 height 30
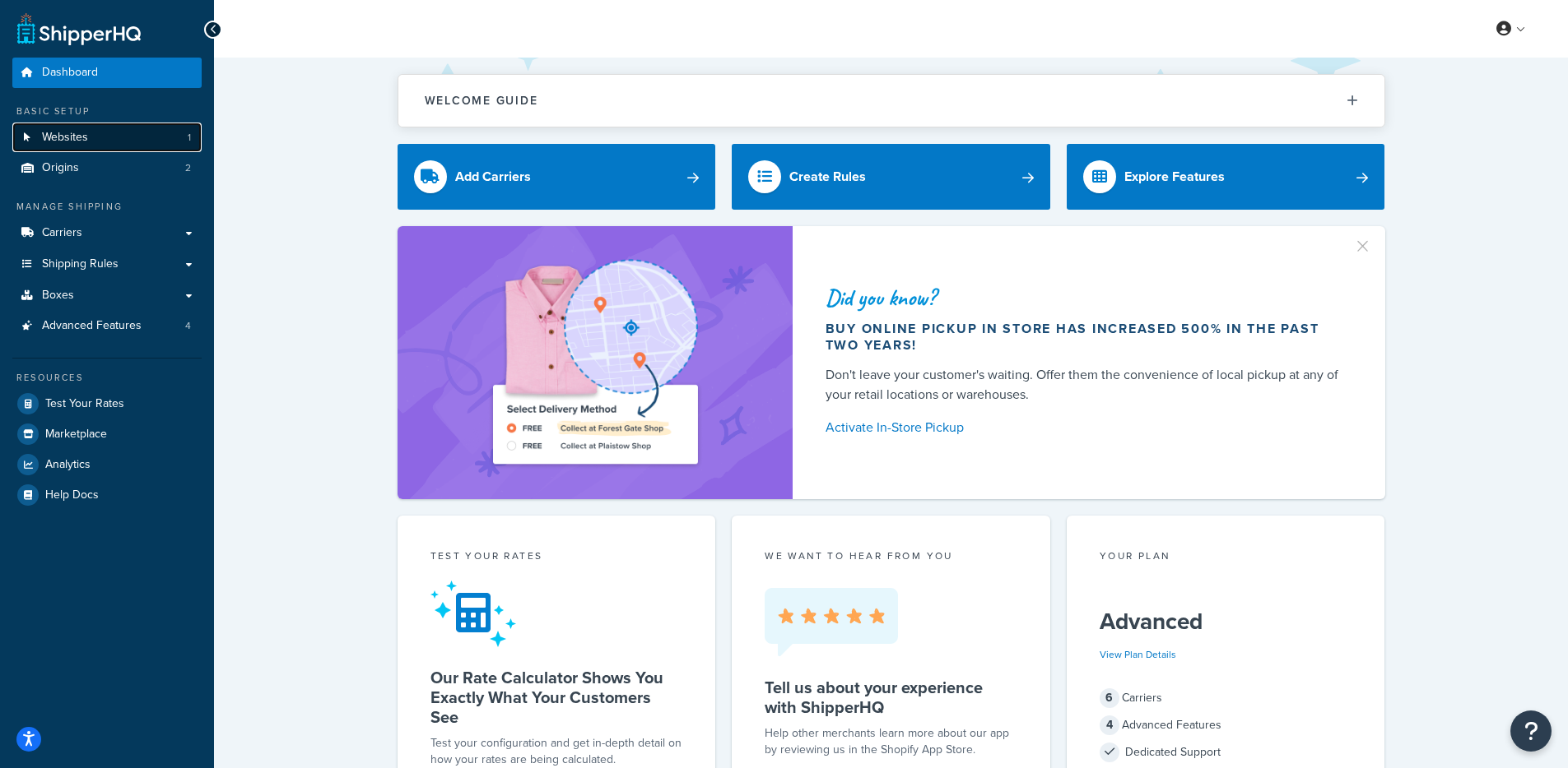
click at [103, 129] on link "Websites 1" at bounding box center [106, 137] width 189 height 30
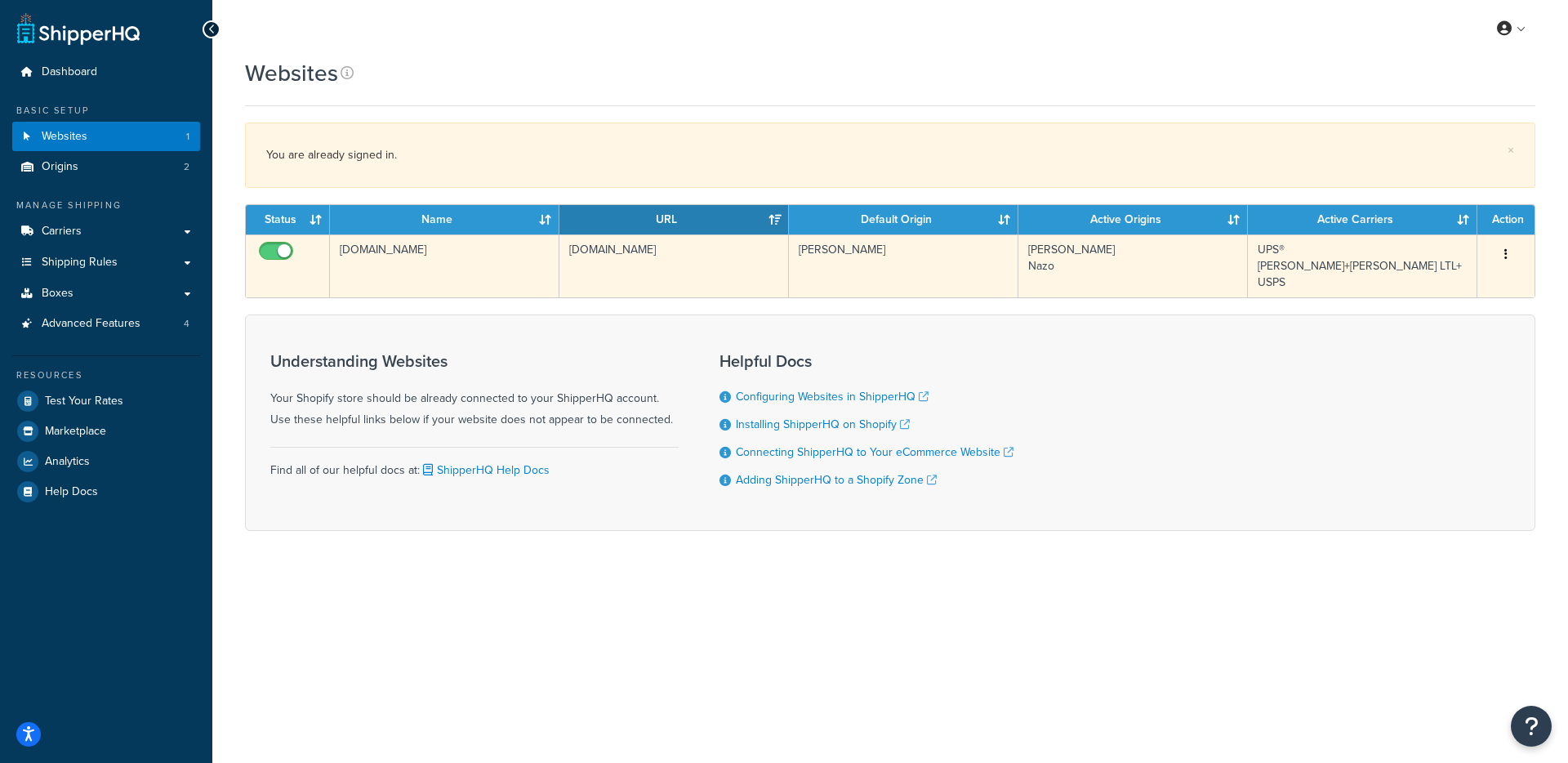
click at [492, 265] on td "[DOMAIN_NAME]" at bounding box center [445, 265] width 230 height 63
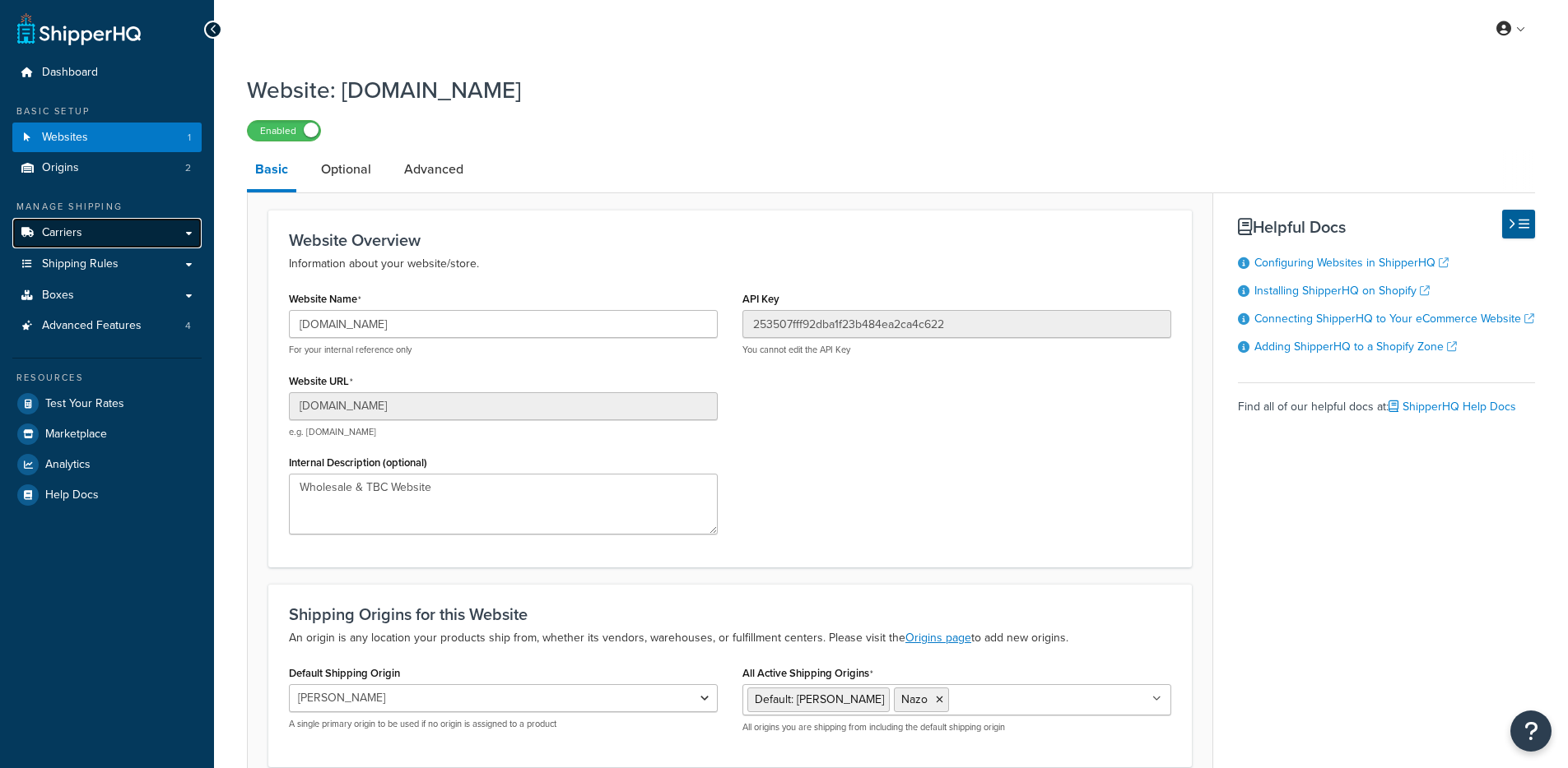
click at [122, 240] on link "Carriers" at bounding box center [106, 233] width 189 height 30
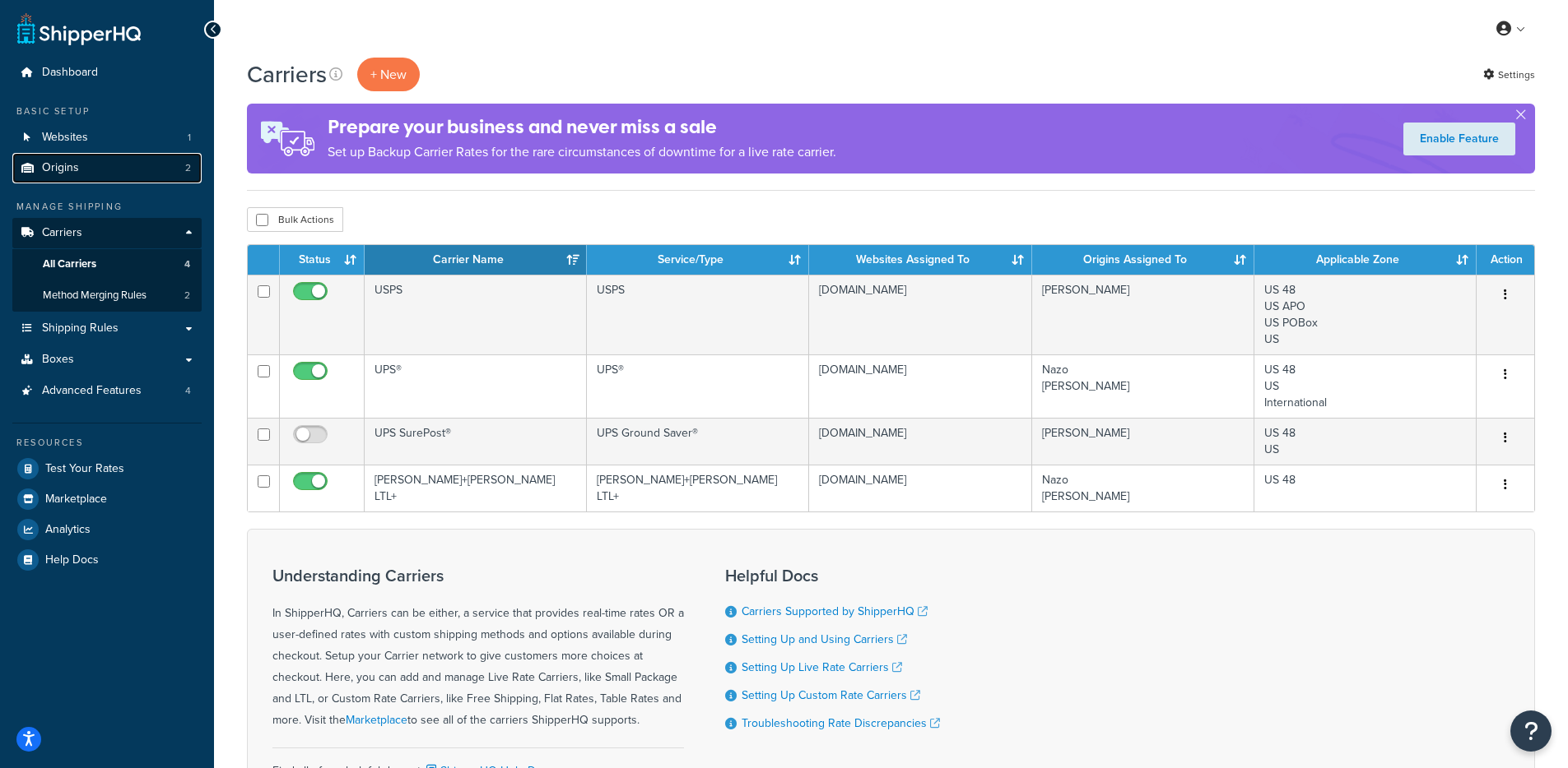
click at [112, 167] on link "Origins 2" at bounding box center [106, 168] width 189 height 30
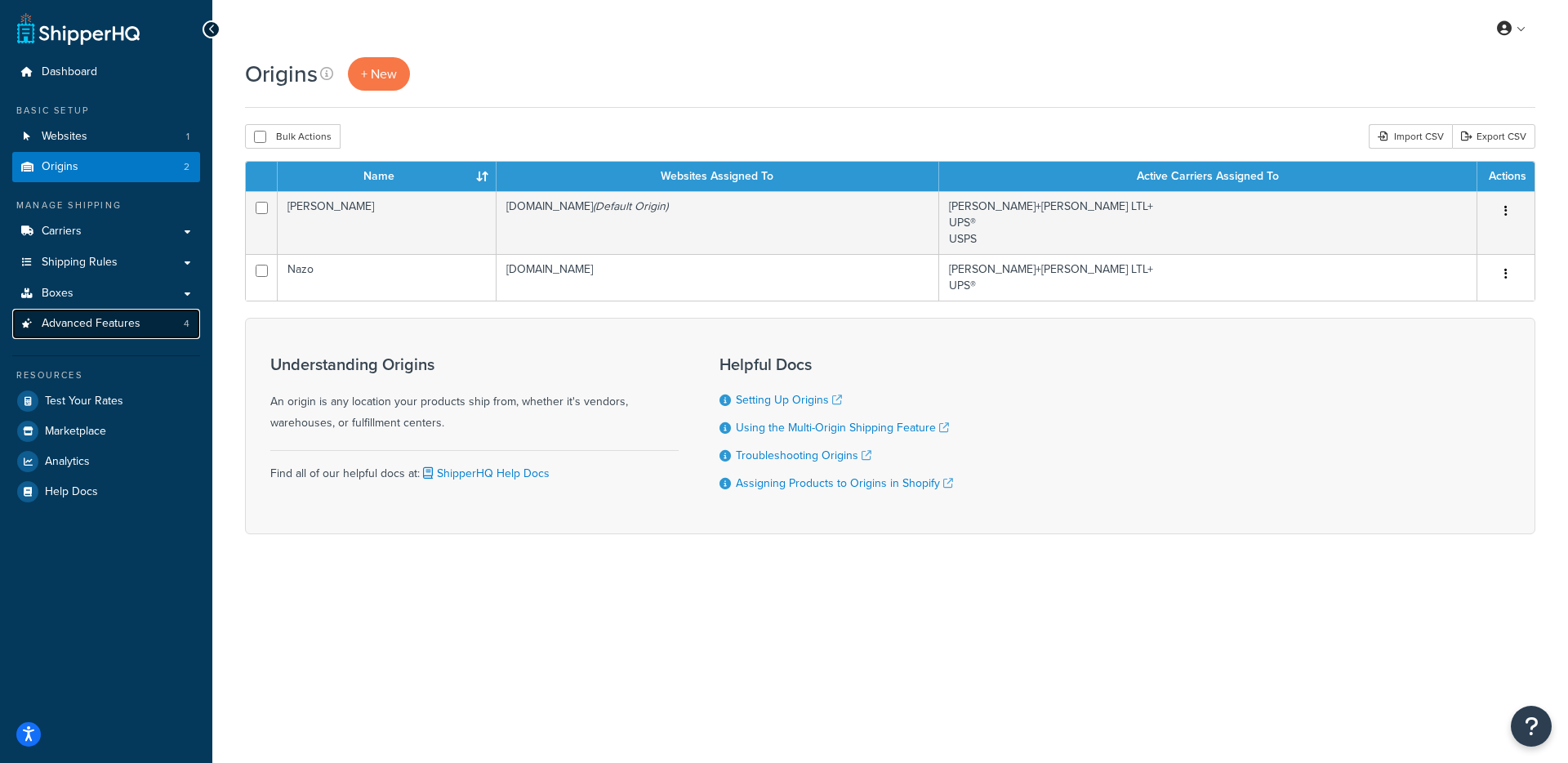
click at [130, 318] on span "Advanced Features" at bounding box center [91, 324] width 99 height 14
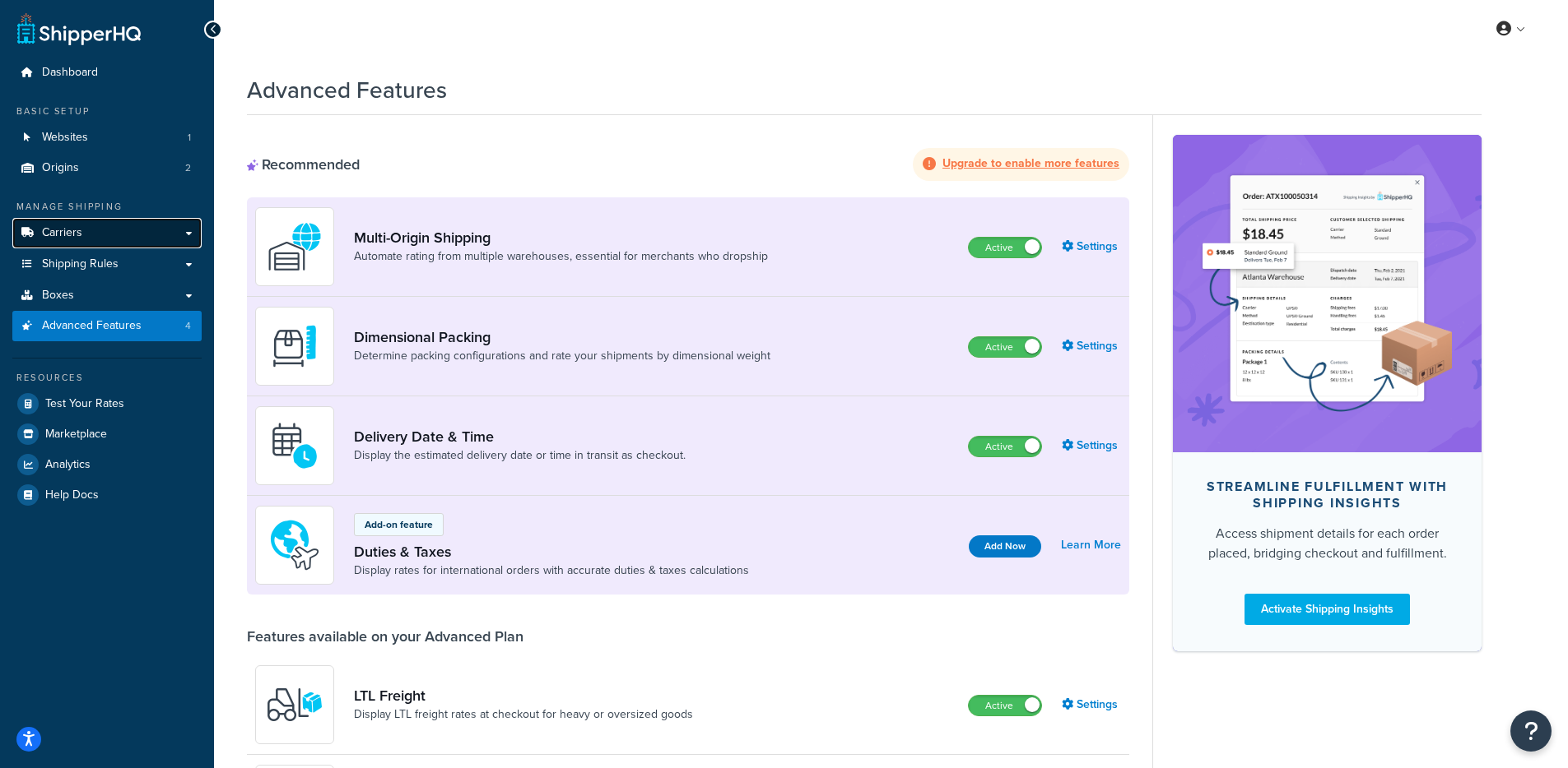
click at [108, 230] on link "Carriers" at bounding box center [106, 233] width 189 height 30
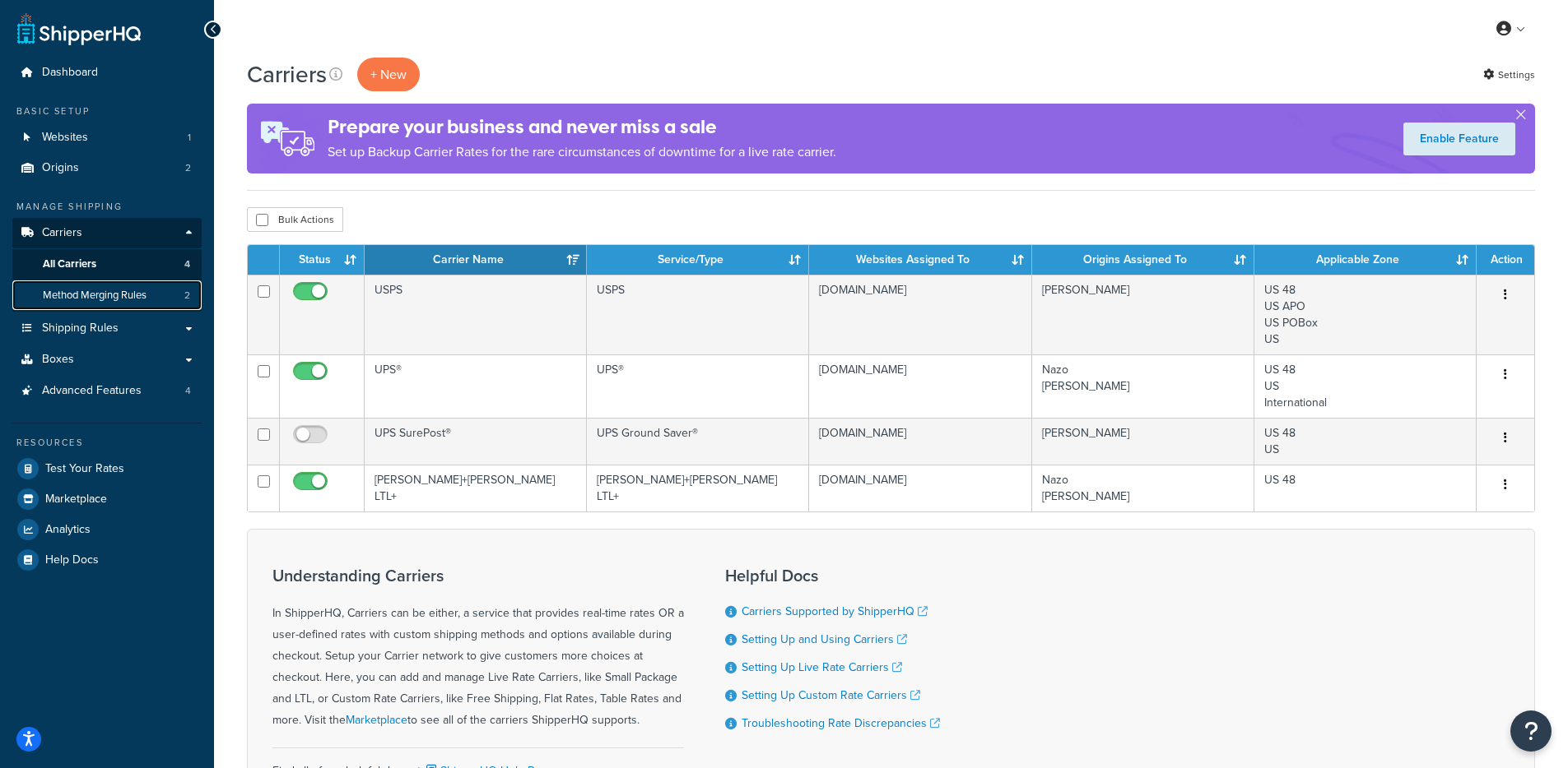
click at [121, 298] on span "Method Merging Rules" at bounding box center [95, 295] width 103 height 14
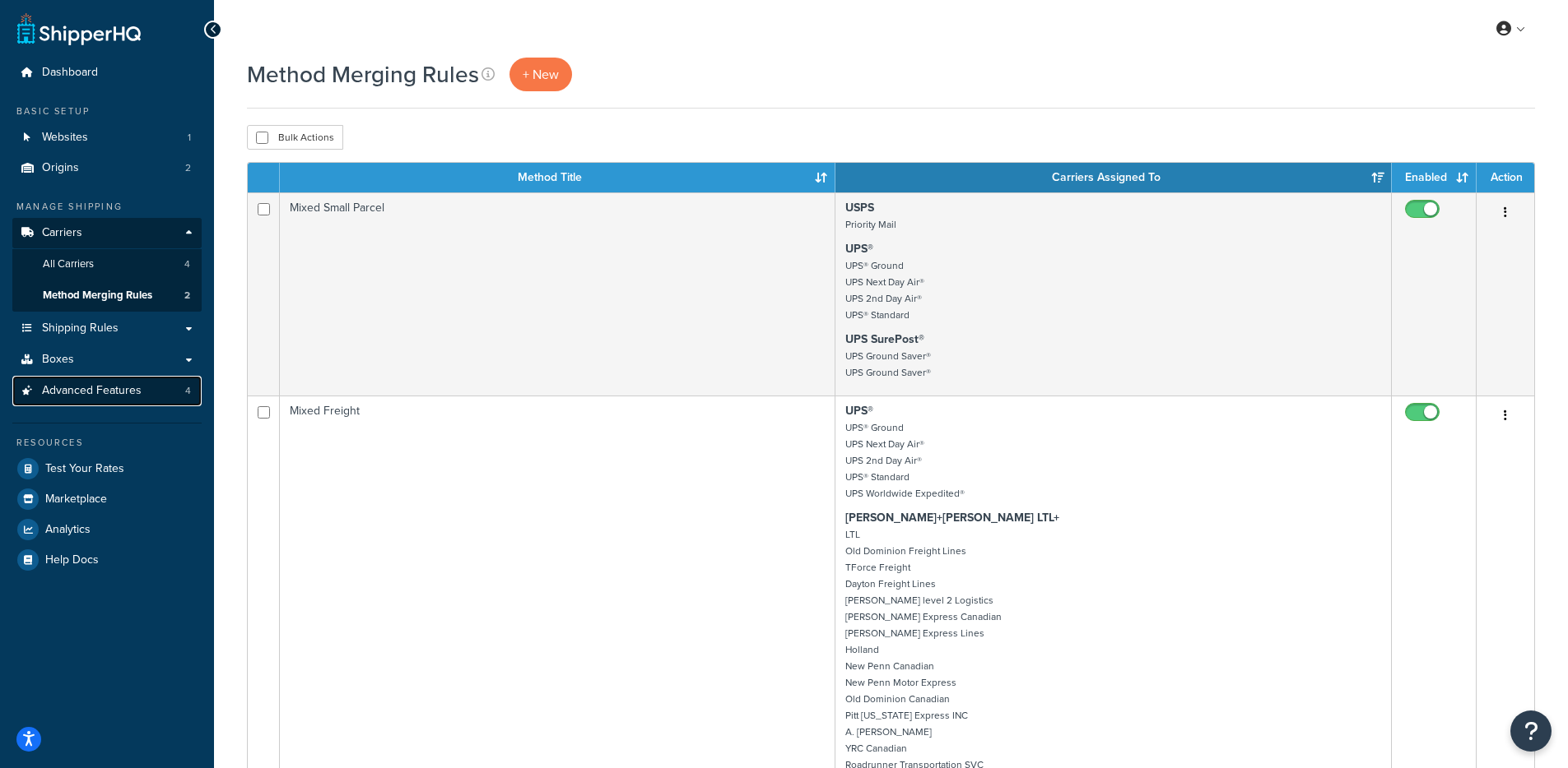
click at [129, 398] on span "Advanced Features" at bounding box center [92, 391] width 100 height 14
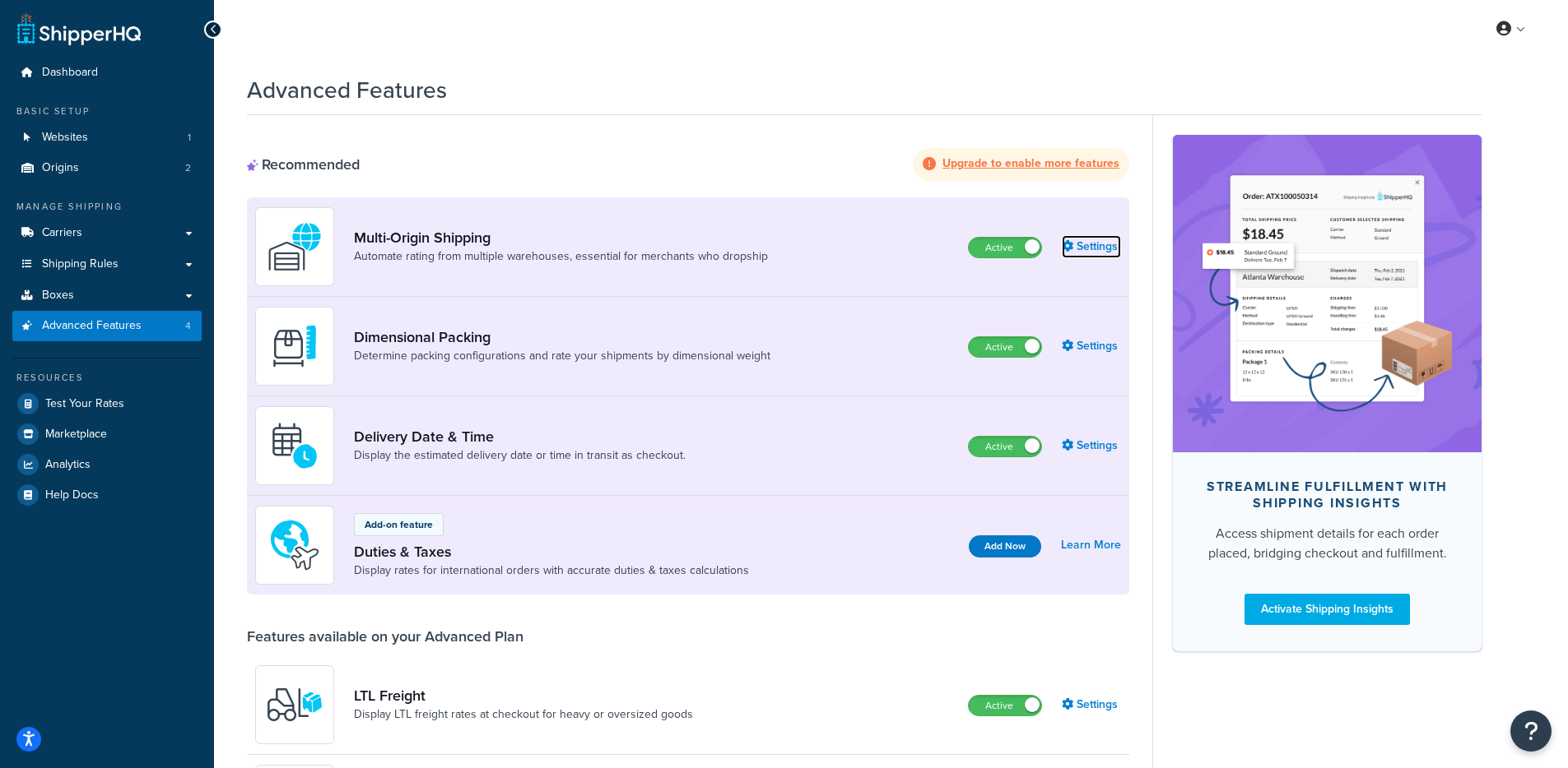
click at [1089, 250] on link "Settings" at bounding box center [1091, 246] width 59 height 24
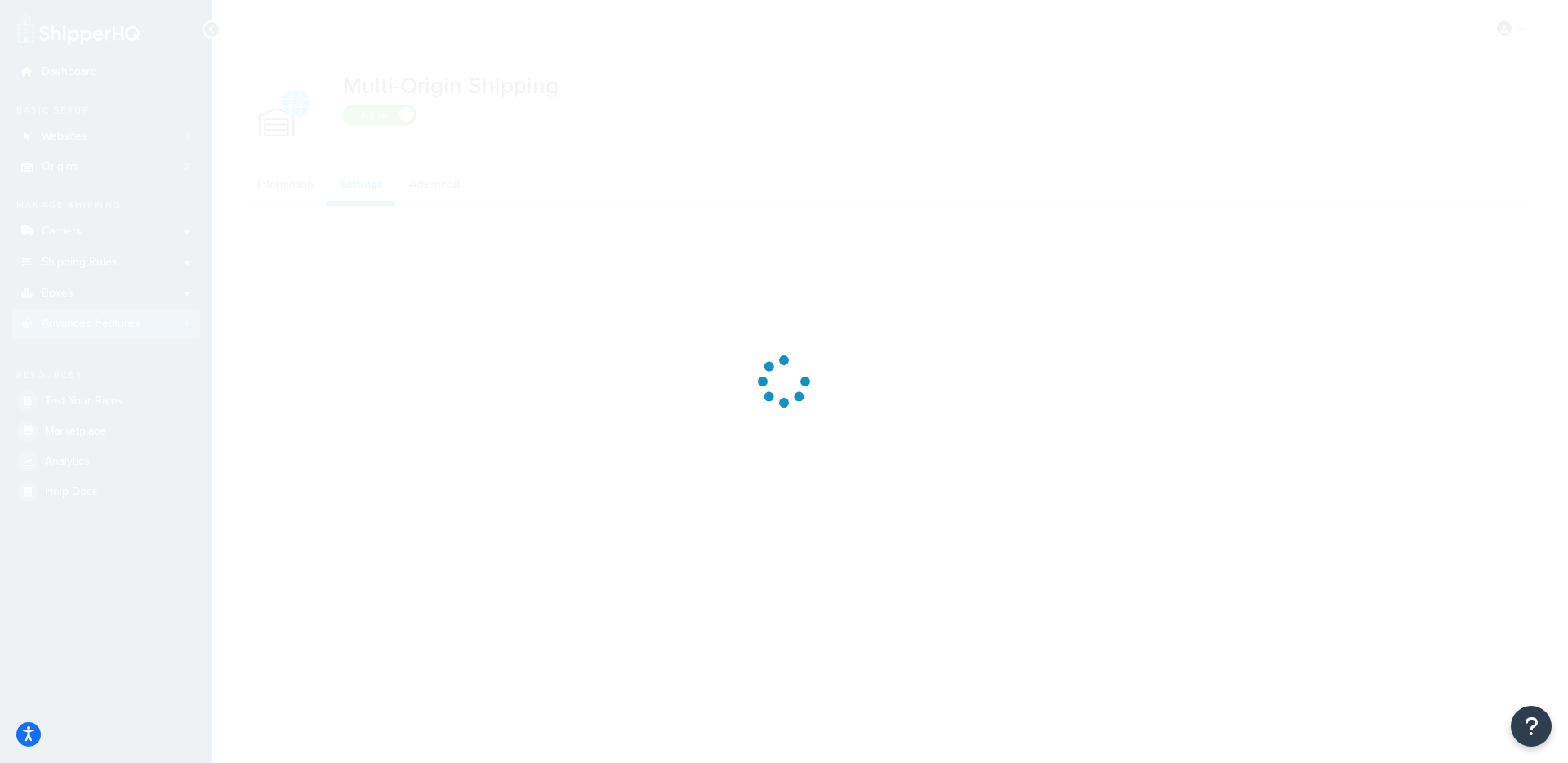
select select "false"
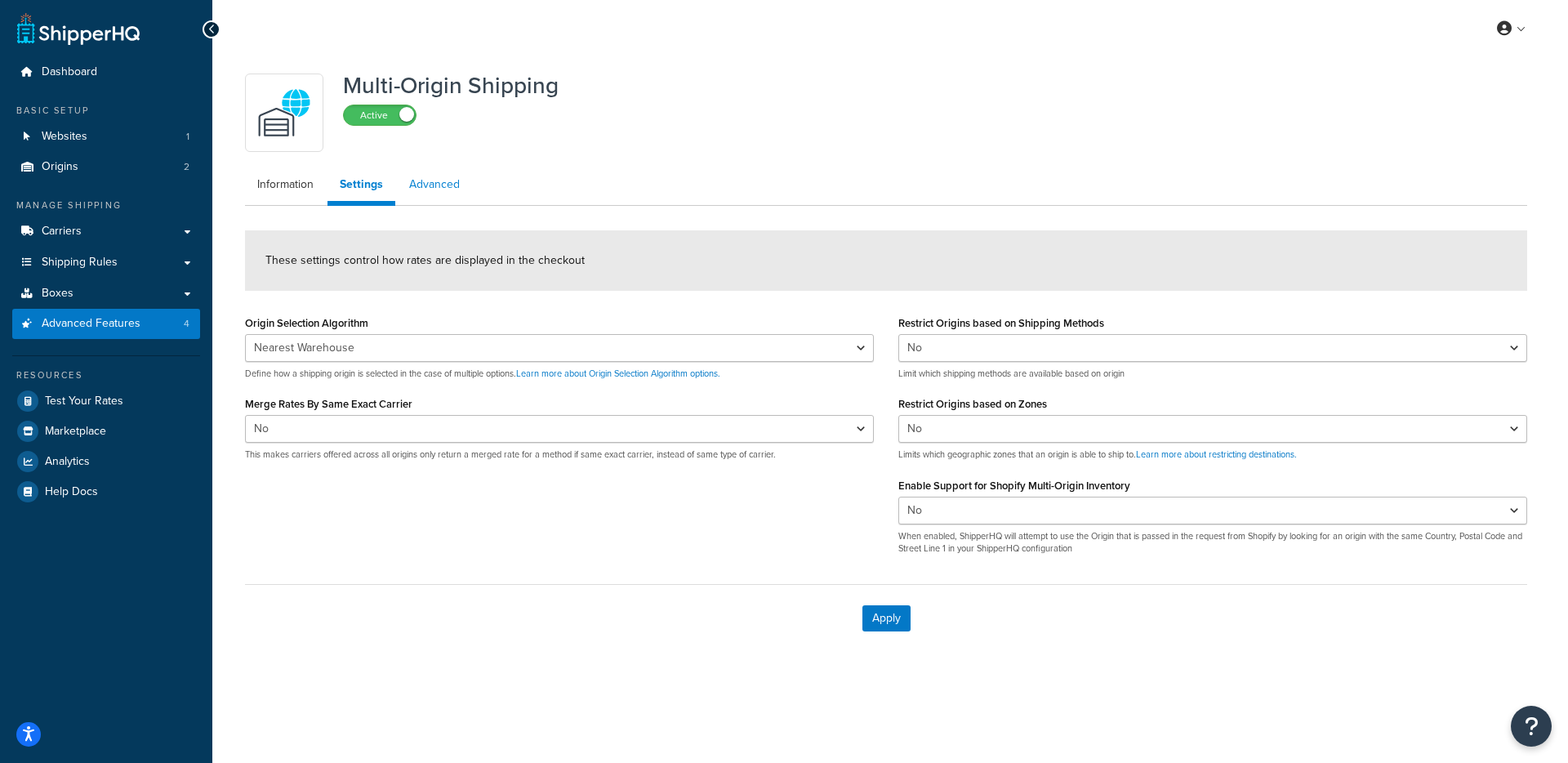
click at [466, 188] on link "Advanced" at bounding box center [434, 184] width 76 height 33
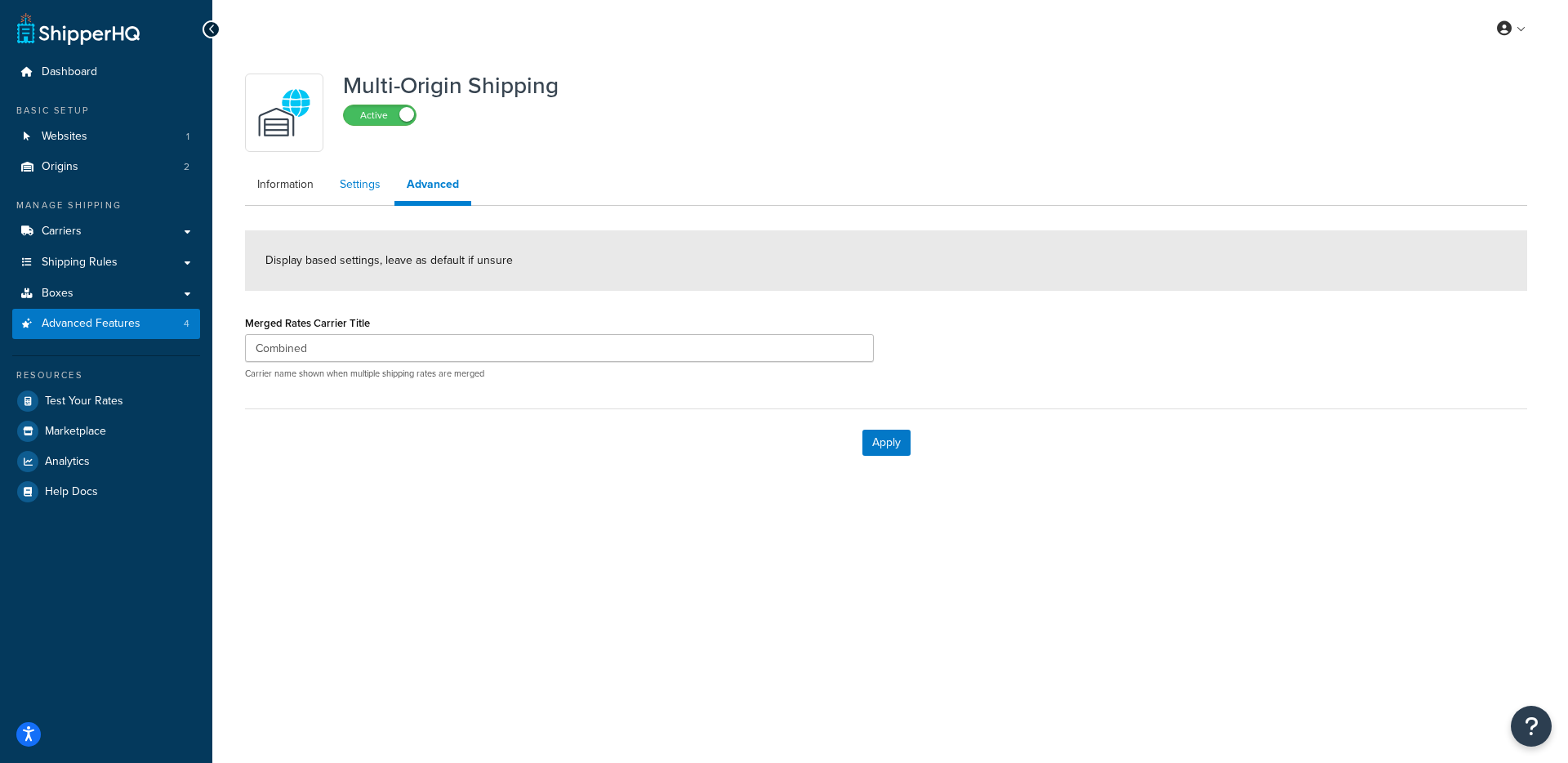
click at [348, 191] on link "Settings" at bounding box center [360, 184] width 65 height 33
select select "false"
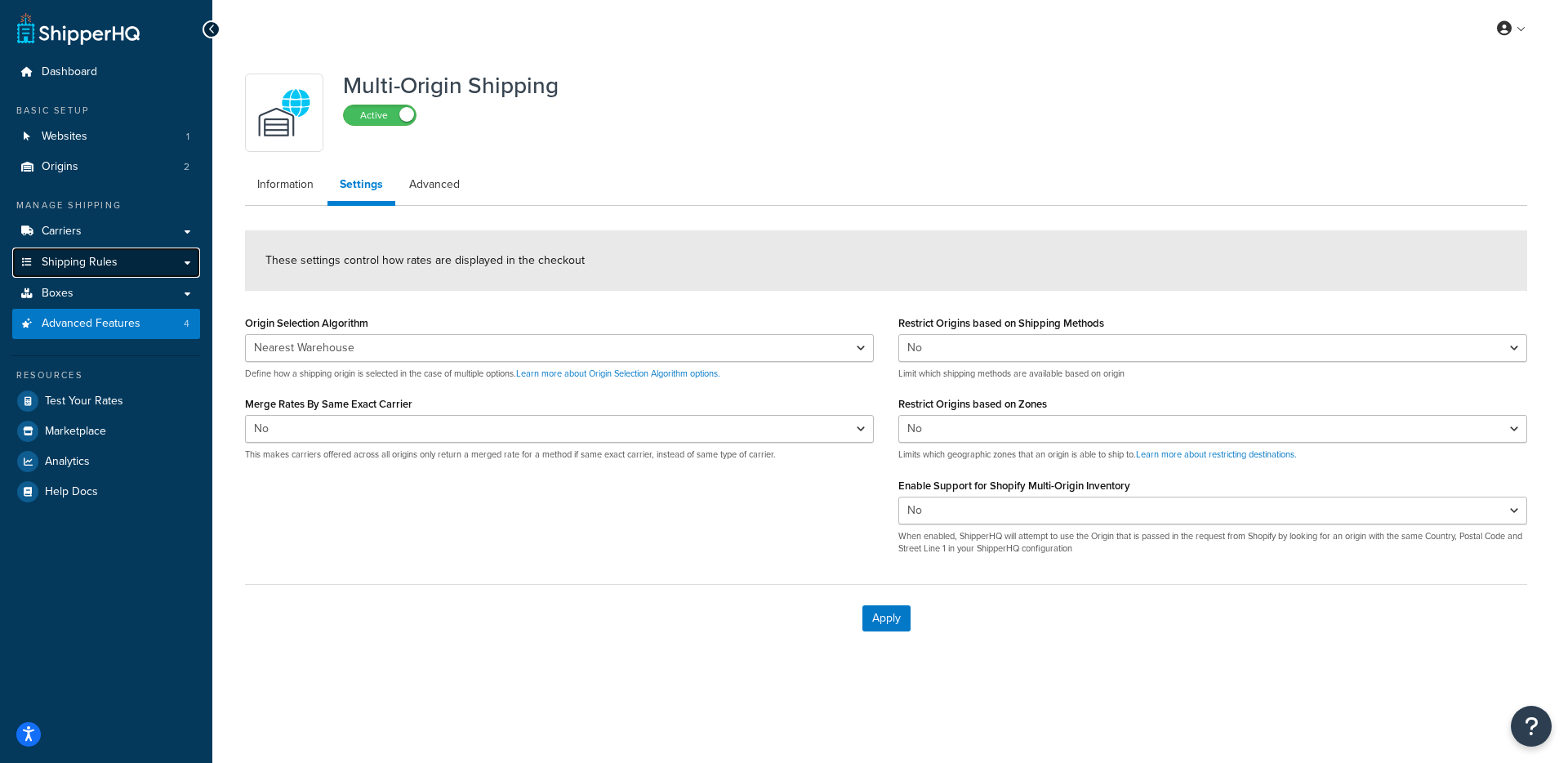
click at [144, 276] on link "Shipping Rules" at bounding box center [105, 262] width 188 height 30
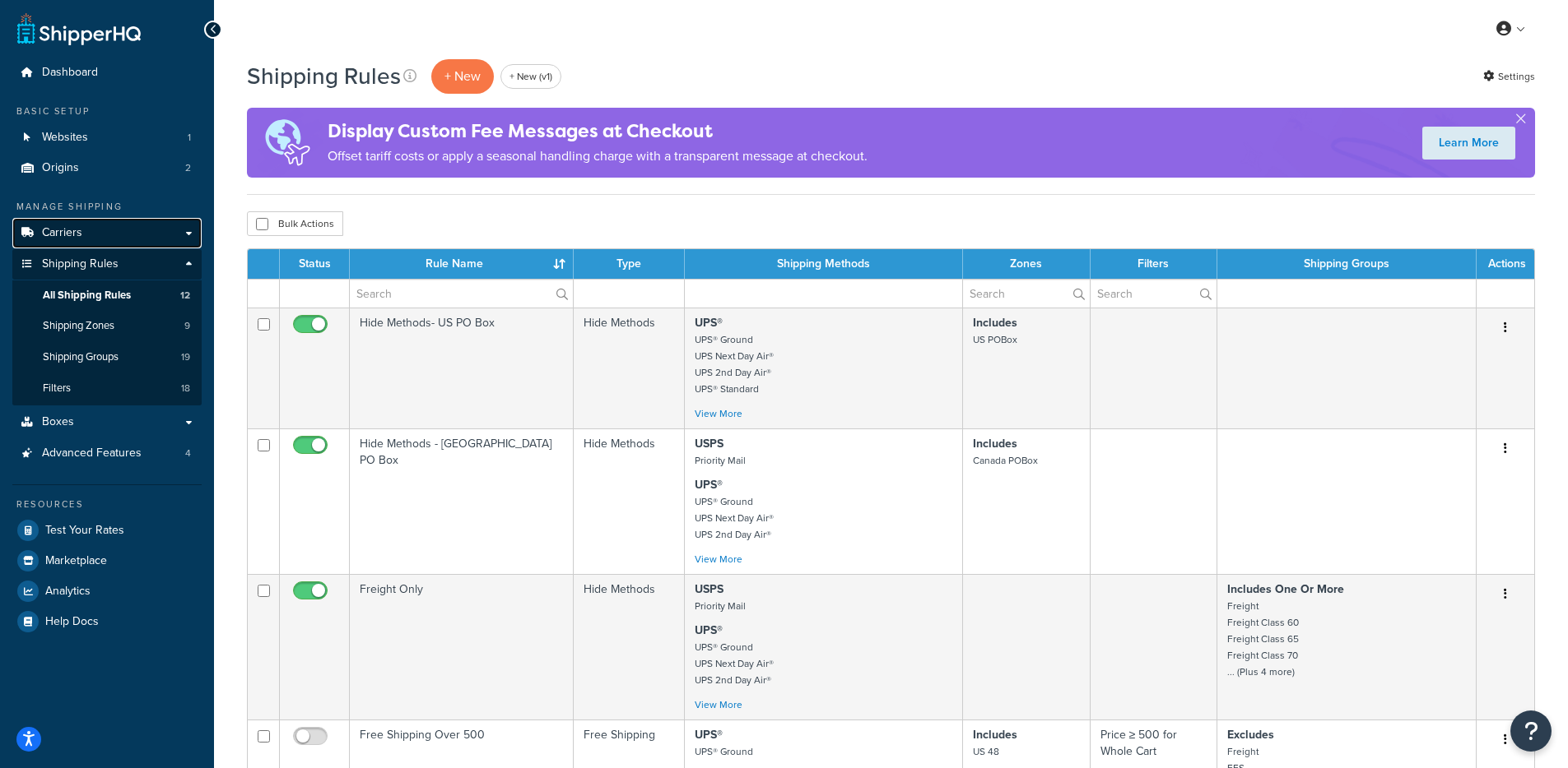
click at [177, 227] on link "Carriers" at bounding box center [106, 233] width 189 height 30
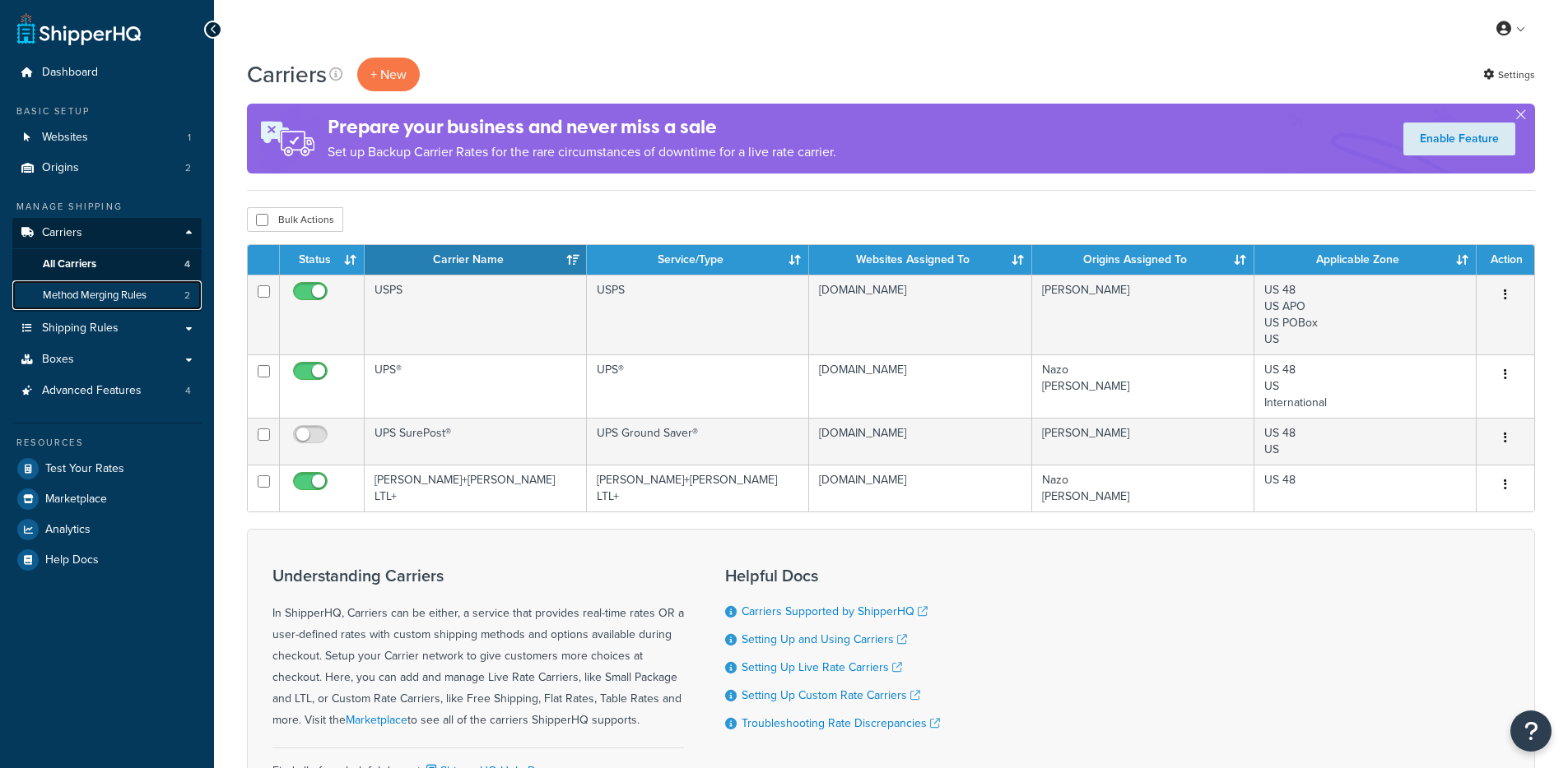
click at [135, 297] on span "Method Merging Rules" at bounding box center [95, 295] width 103 height 14
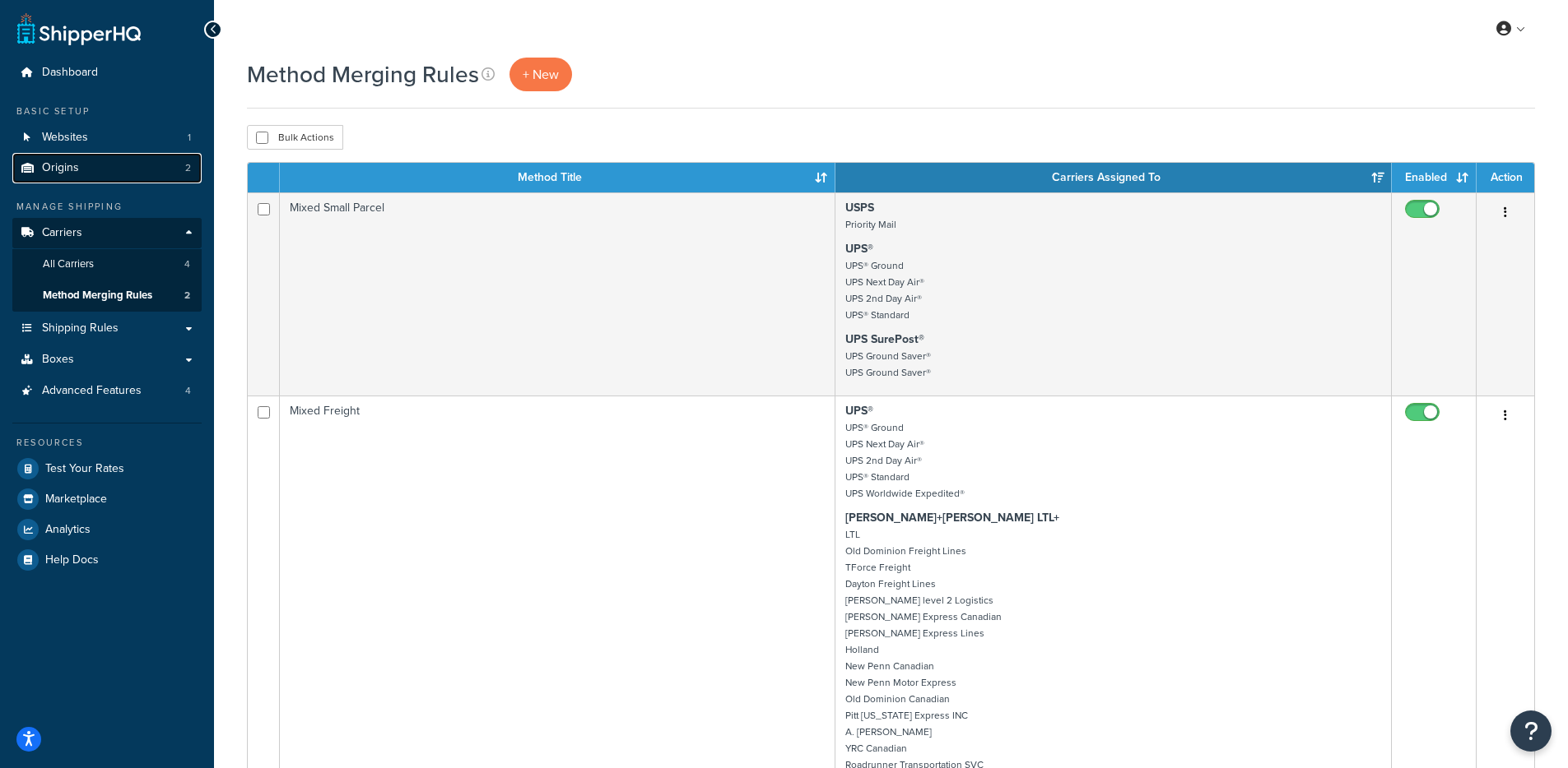
click at [82, 171] on link "Origins 2" at bounding box center [106, 168] width 189 height 30
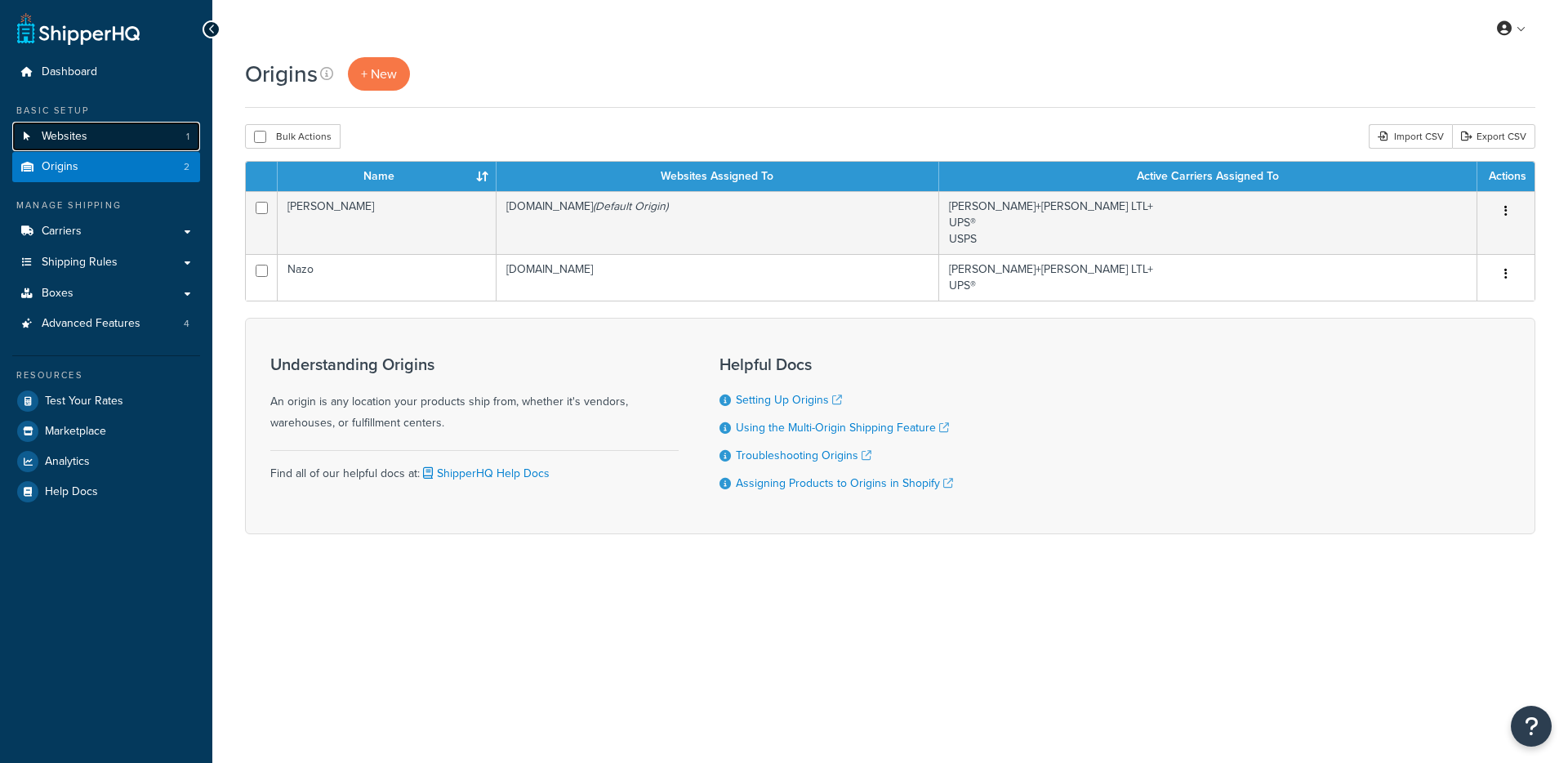
click at [120, 145] on link "Websites 1" at bounding box center [105, 136] width 188 height 30
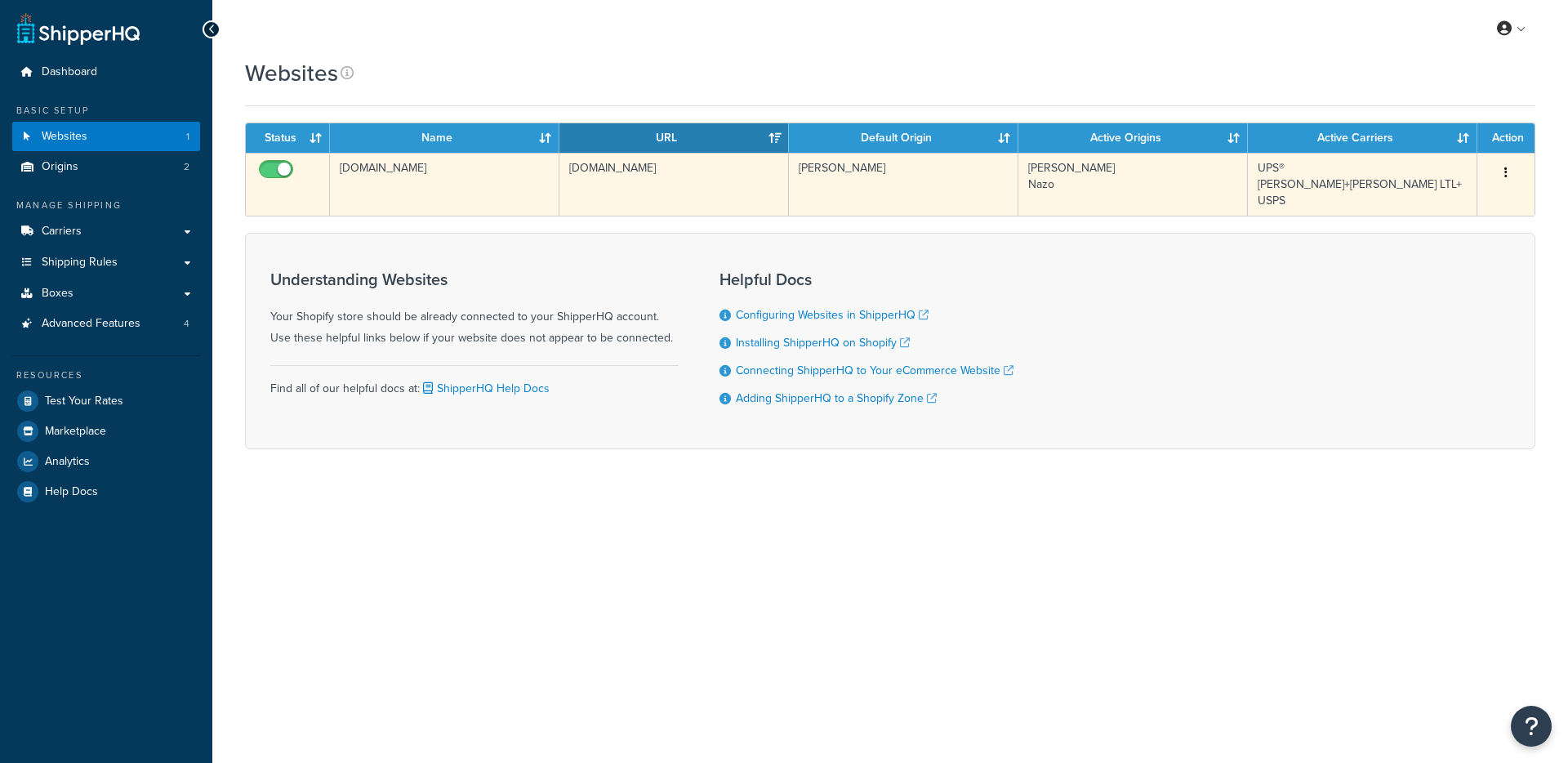
click at [598, 192] on td "[DOMAIN_NAME]" at bounding box center [674, 184] width 230 height 63
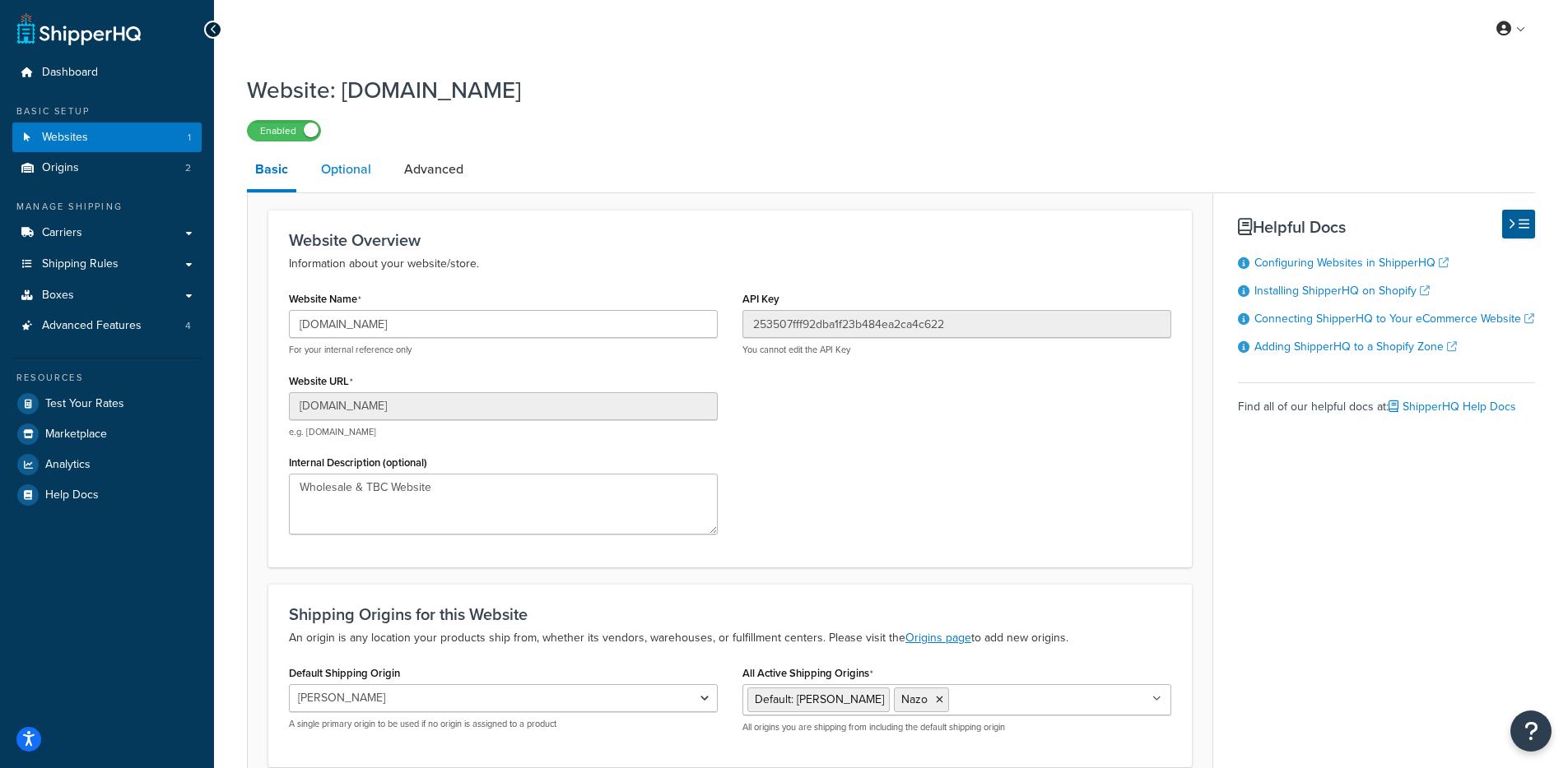
click at [369, 184] on link "Optional" at bounding box center [346, 169] width 67 height 39
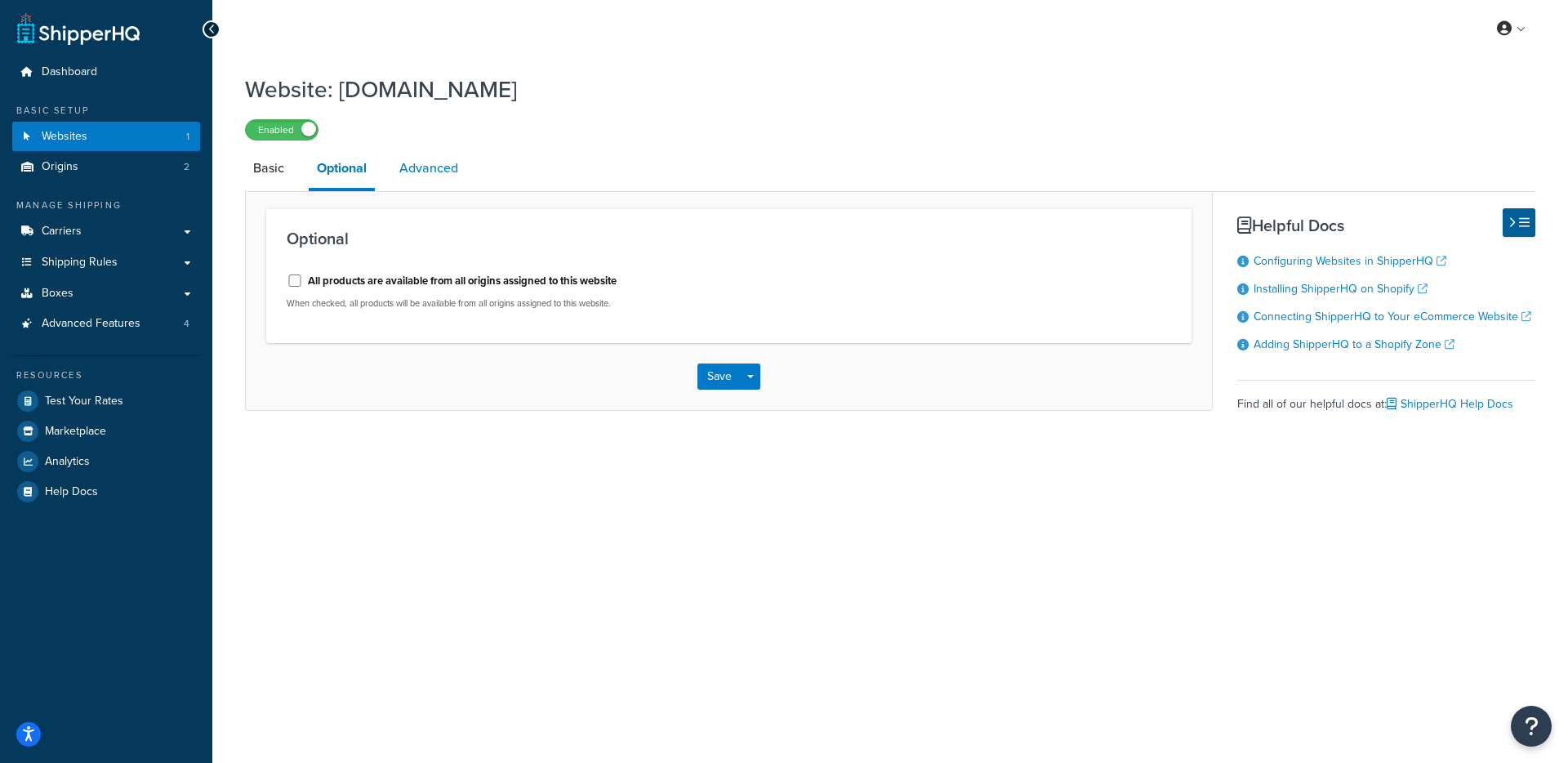
click at [435, 176] on link "Advanced" at bounding box center [428, 168] width 76 height 39
click at [293, 173] on li "Basic" at bounding box center [277, 168] width 63 height 39
click at [387, 167] on li "Optional" at bounding box center [350, 168] width 82 height 39
click at [338, 169] on link "Optional" at bounding box center [342, 168] width 66 height 39
click at [103, 252] on link "Shipping Rules" at bounding box center [105, 262] width 188 height 30
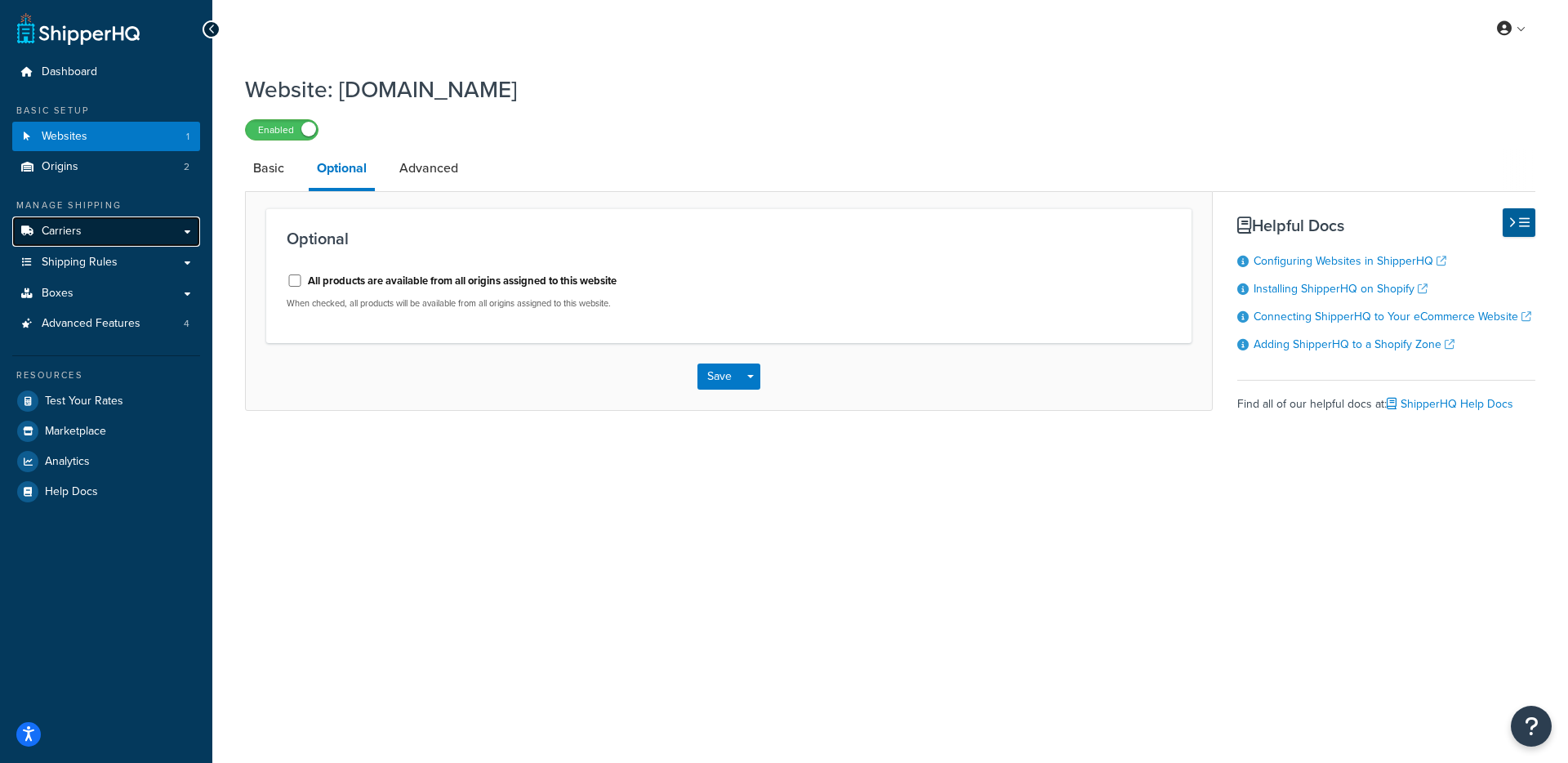
click at [108, 243] on link "Carriers" at bounding box center [105, 232] width 188 height 30
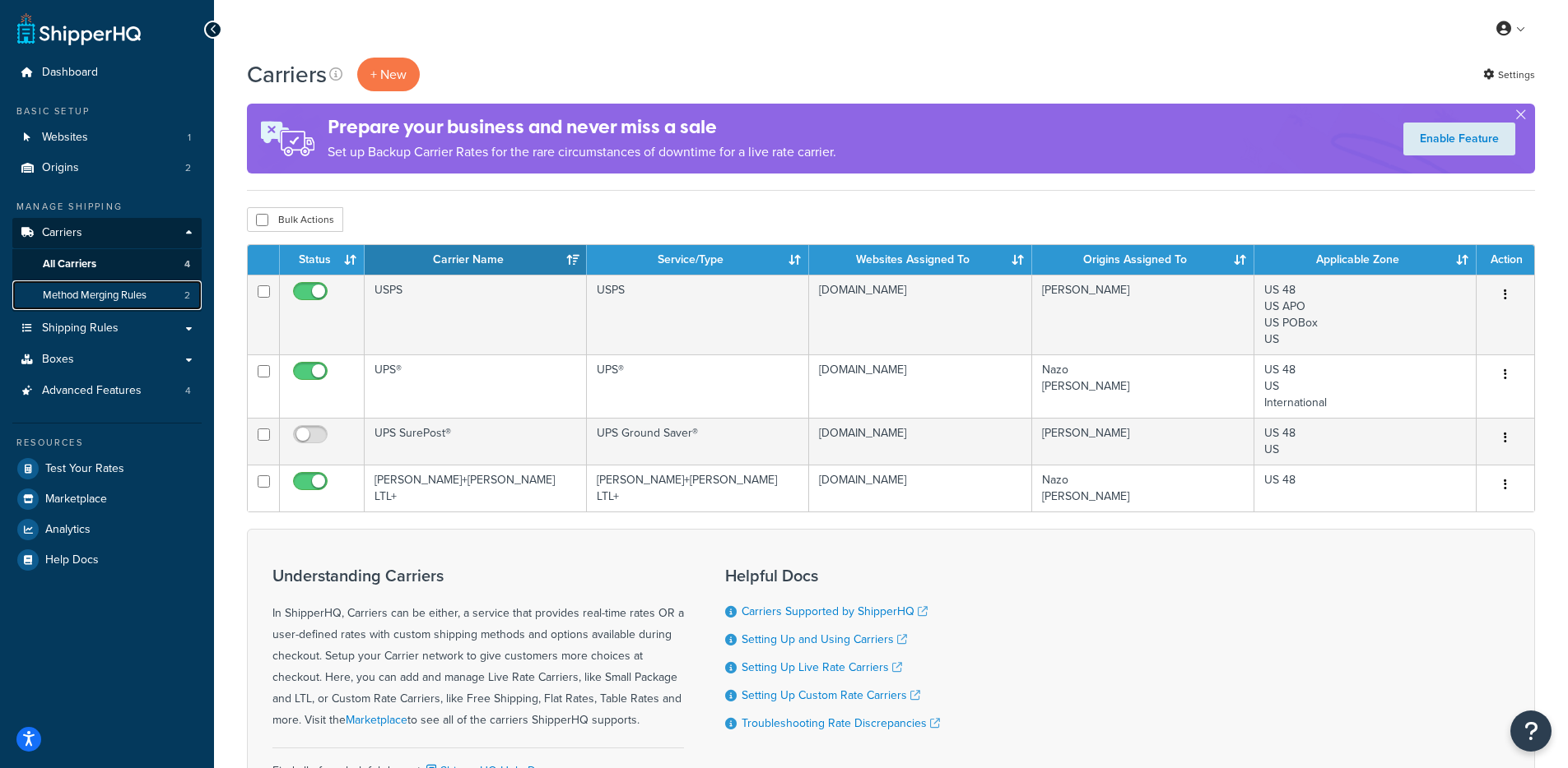
click at [90, 290] on span "Method Merging Rules" at bounding box center [95, 295] width 103 height 14
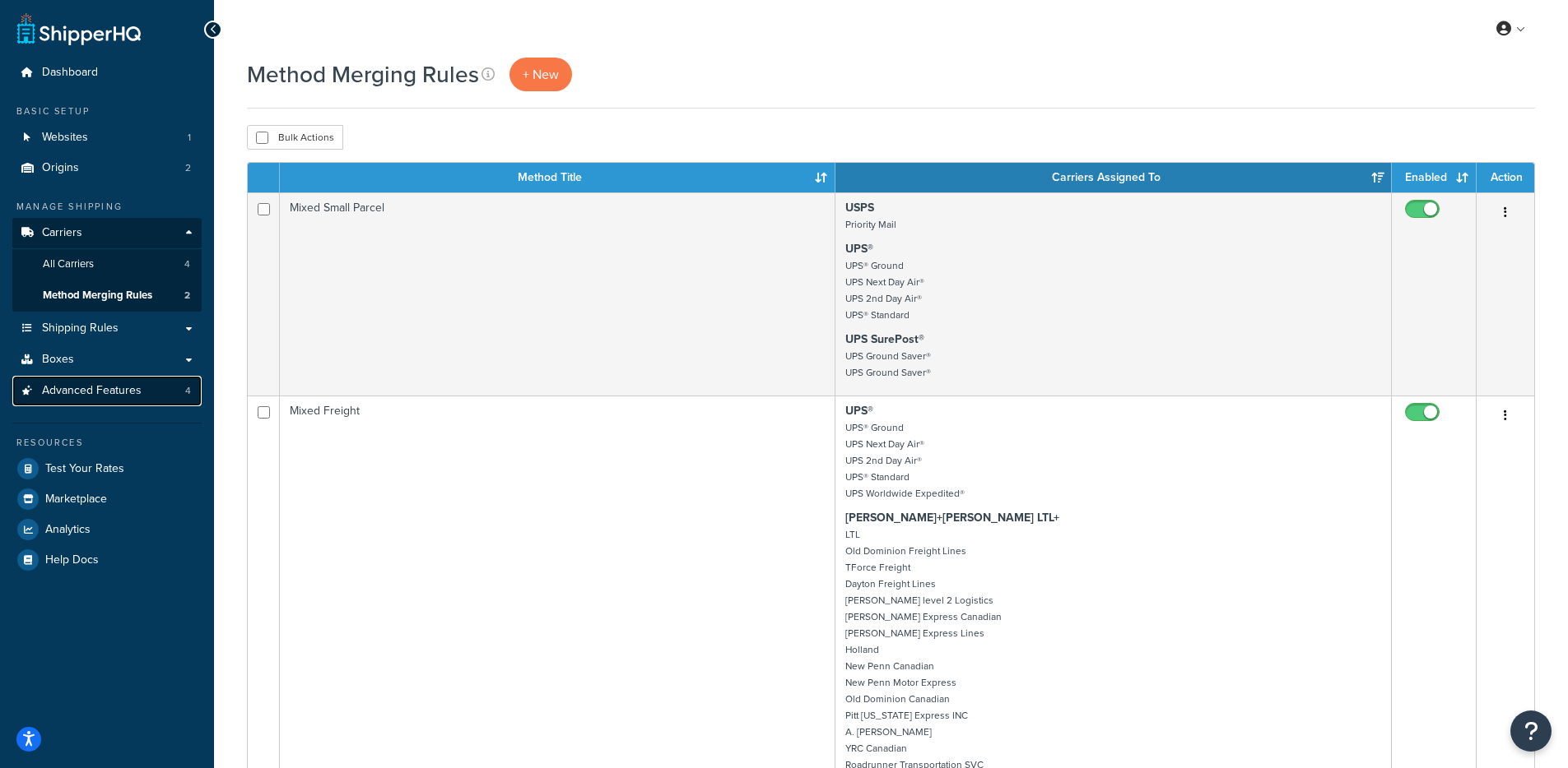
click at [130, 394] on span "Advanced Features" at bounding box center [92, 391] width 100 height 14
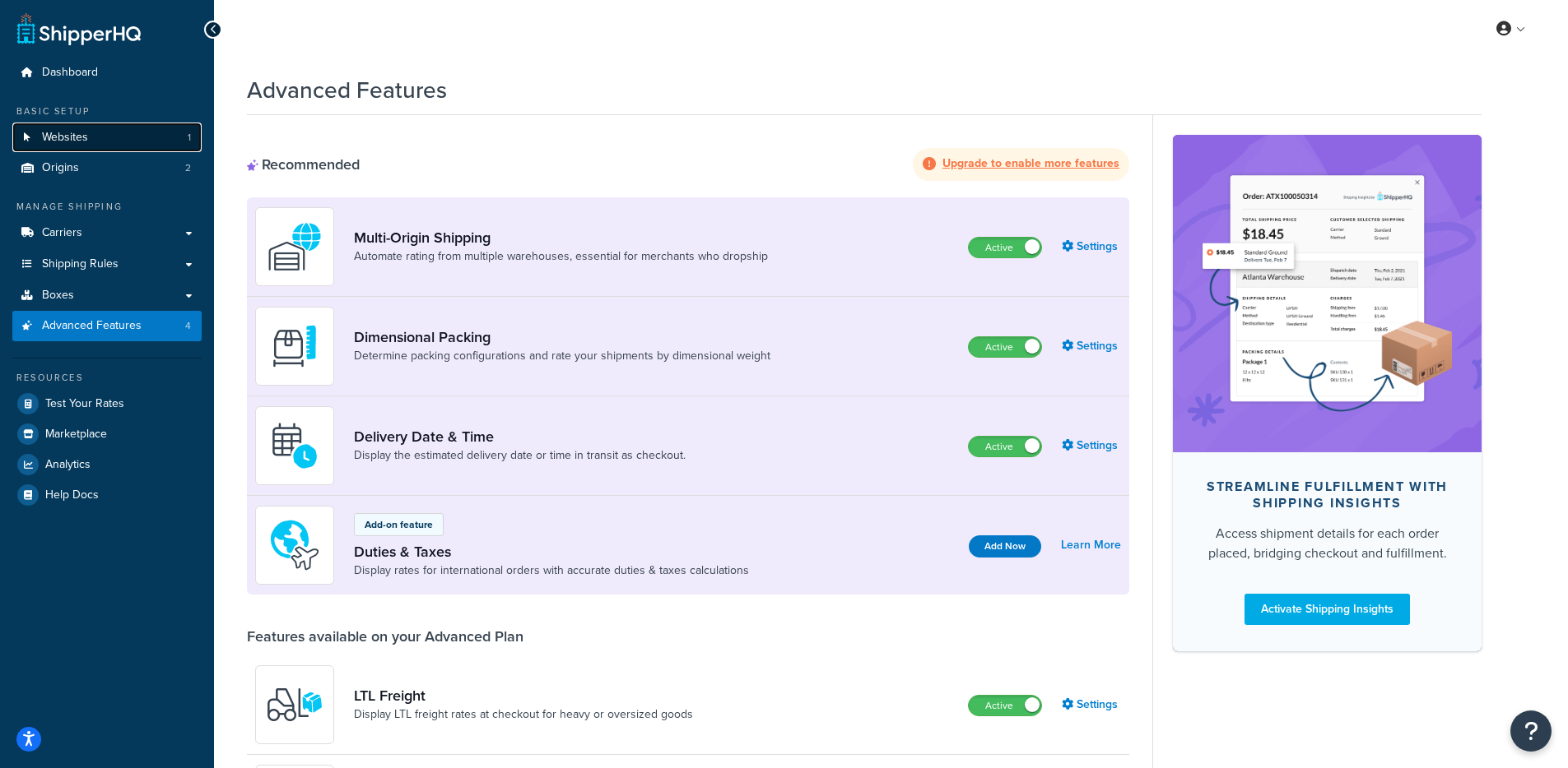
click at [134, 142] on link "Websites 1" at bounding box center [106, 137] width 189 height 30
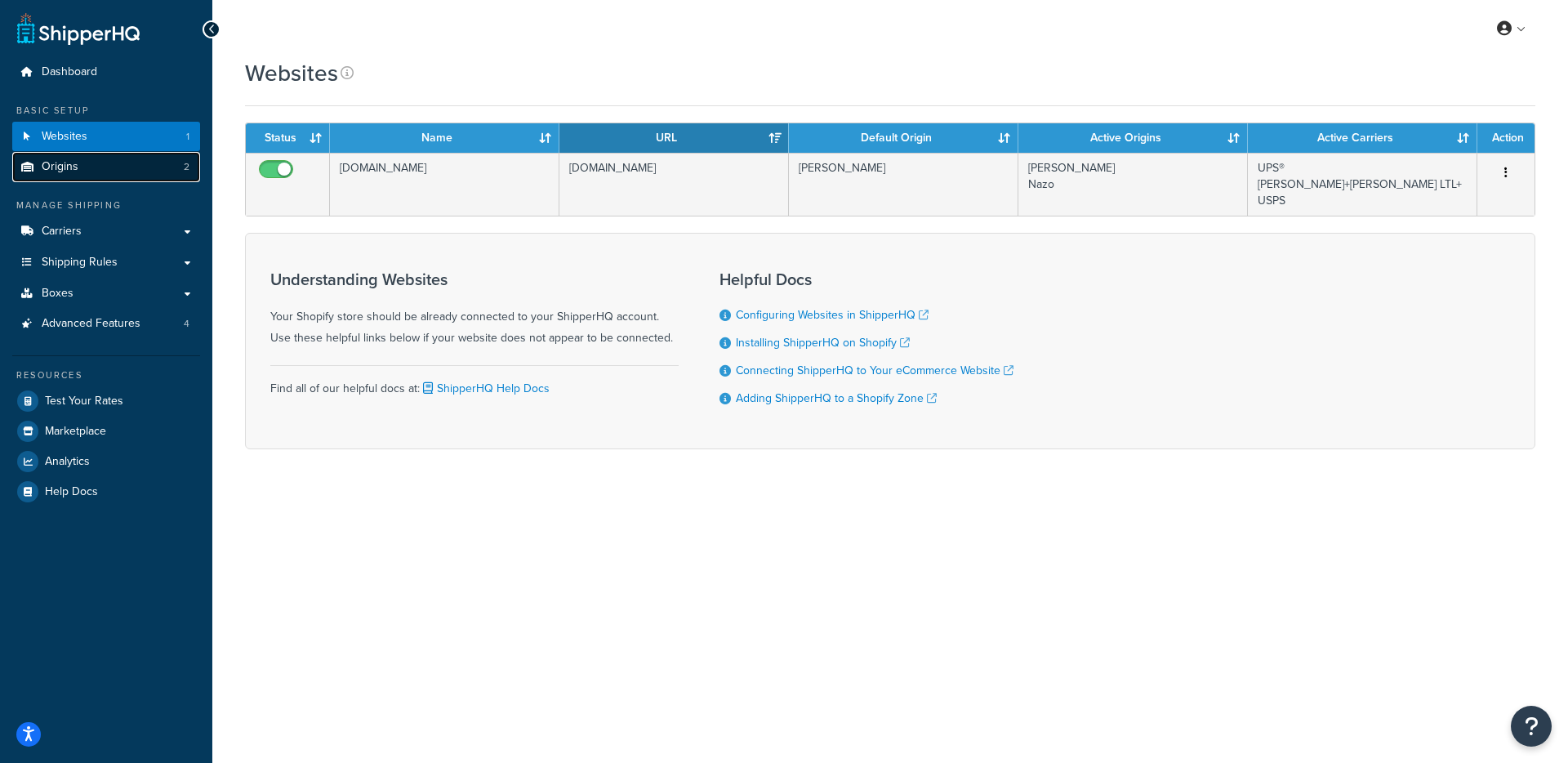
click at [117, 174] on link "Origins 2" at bounding box center [105, 167] width 188 height 30
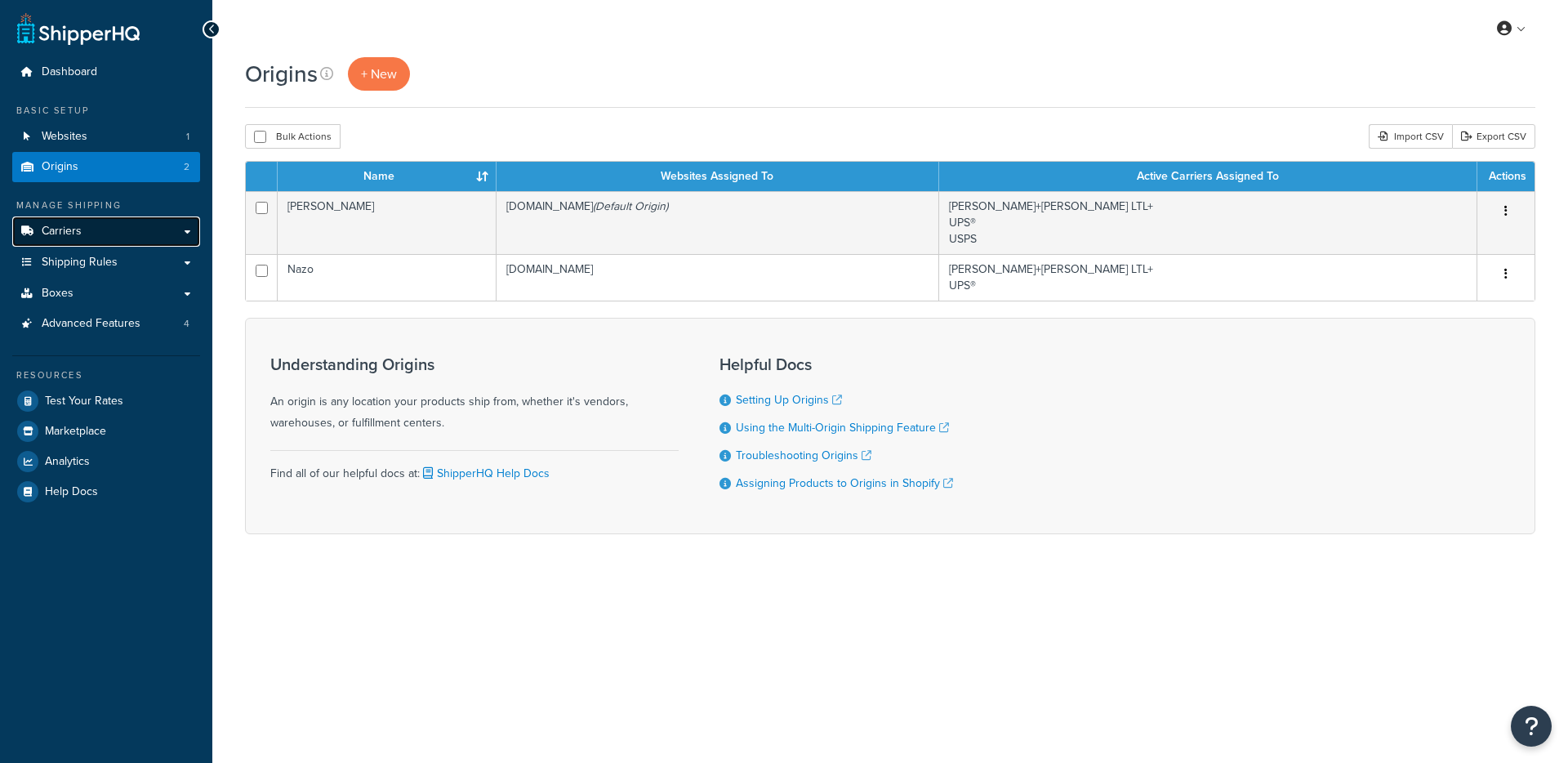
click at [99, 238] on link "Carriers" at bounding box center [105, 232] width 188 height 30
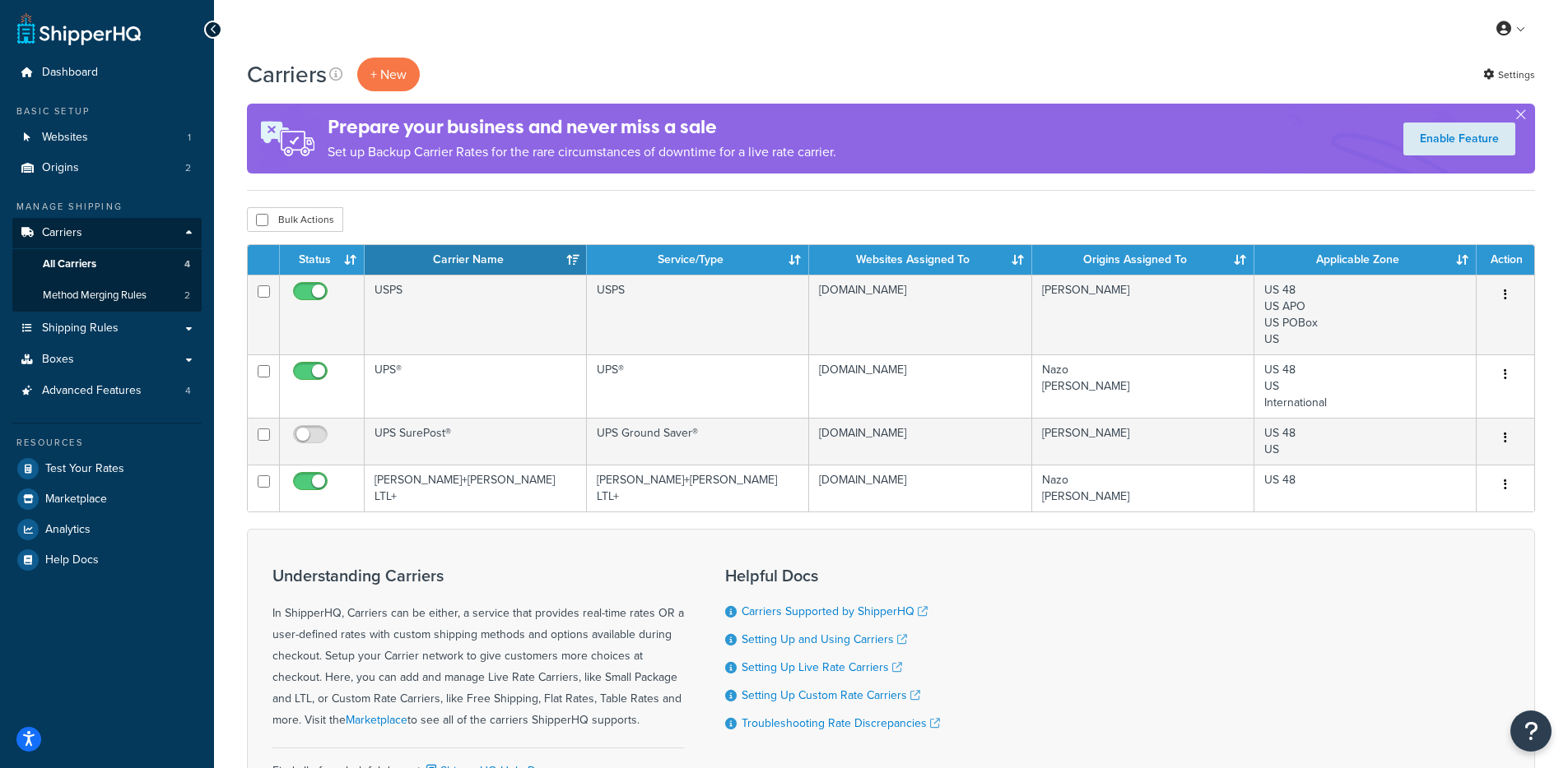
drag, startPoint x: 549, startPoint y: 207, endPoint x: 629, endPoint y: 188, distance: 82.2
click at [550, 204] on div "Carriers + New Settings Prepare your business and never miss a sale Set up Back…" at bounding box center [892, 474] width 1354 height 833
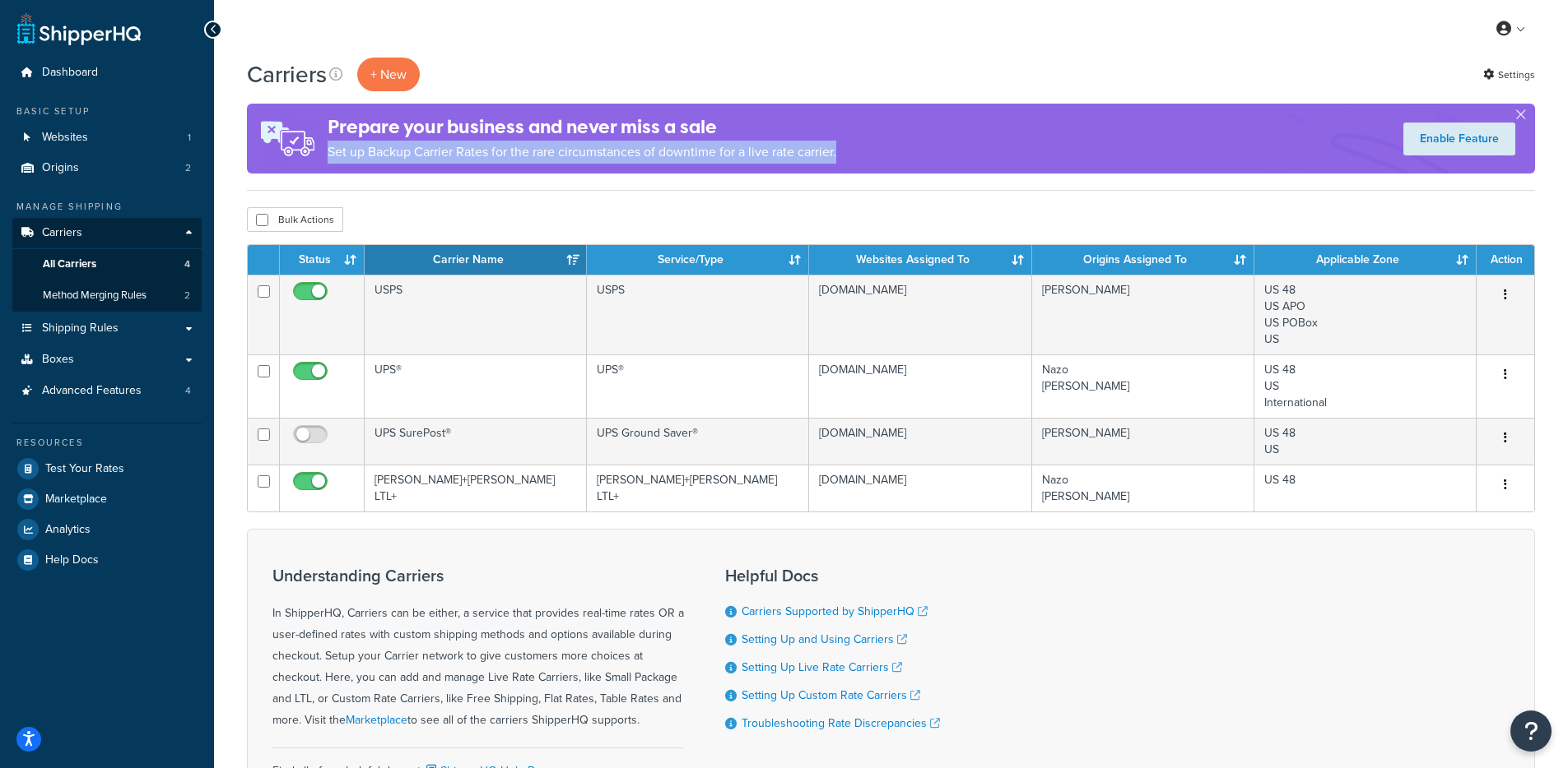
drag, startPoint x: 807, startPoint y: 164, endPoint x: 578, endPoint y: 141, distance: 230.2
click at [578, 141] on div "Prepare your business and never miss a sale Set up Backup Carrier Rates for the…" at bounding box center [581, 138] width 509 height 67
click at [95, 385] on span "Advanced Features" at bounding box center [92, 391] width 100 height 14
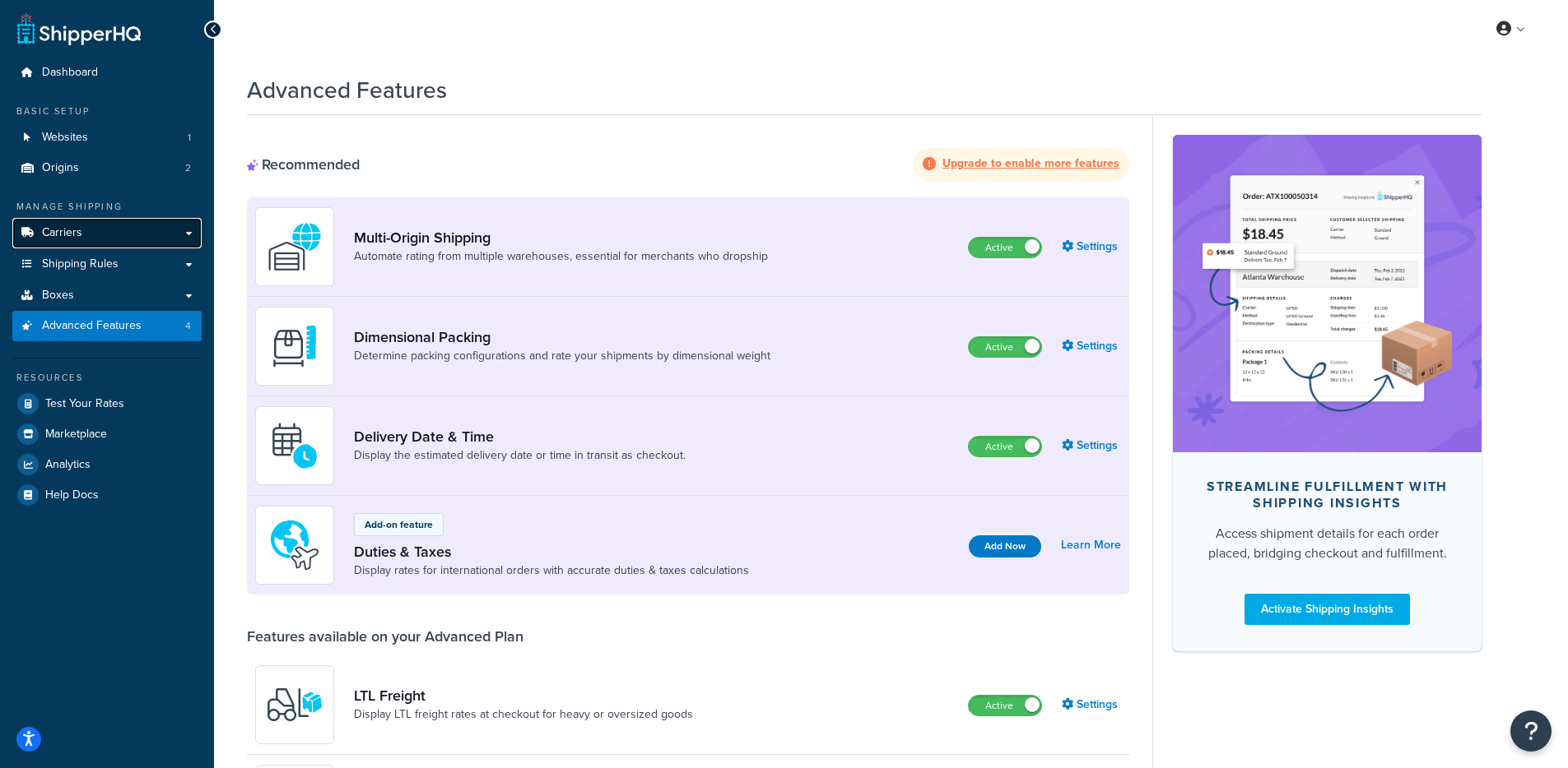
click at [99, 228] on link "Carriers" at bounding box center [106, 233] width 189 height 30
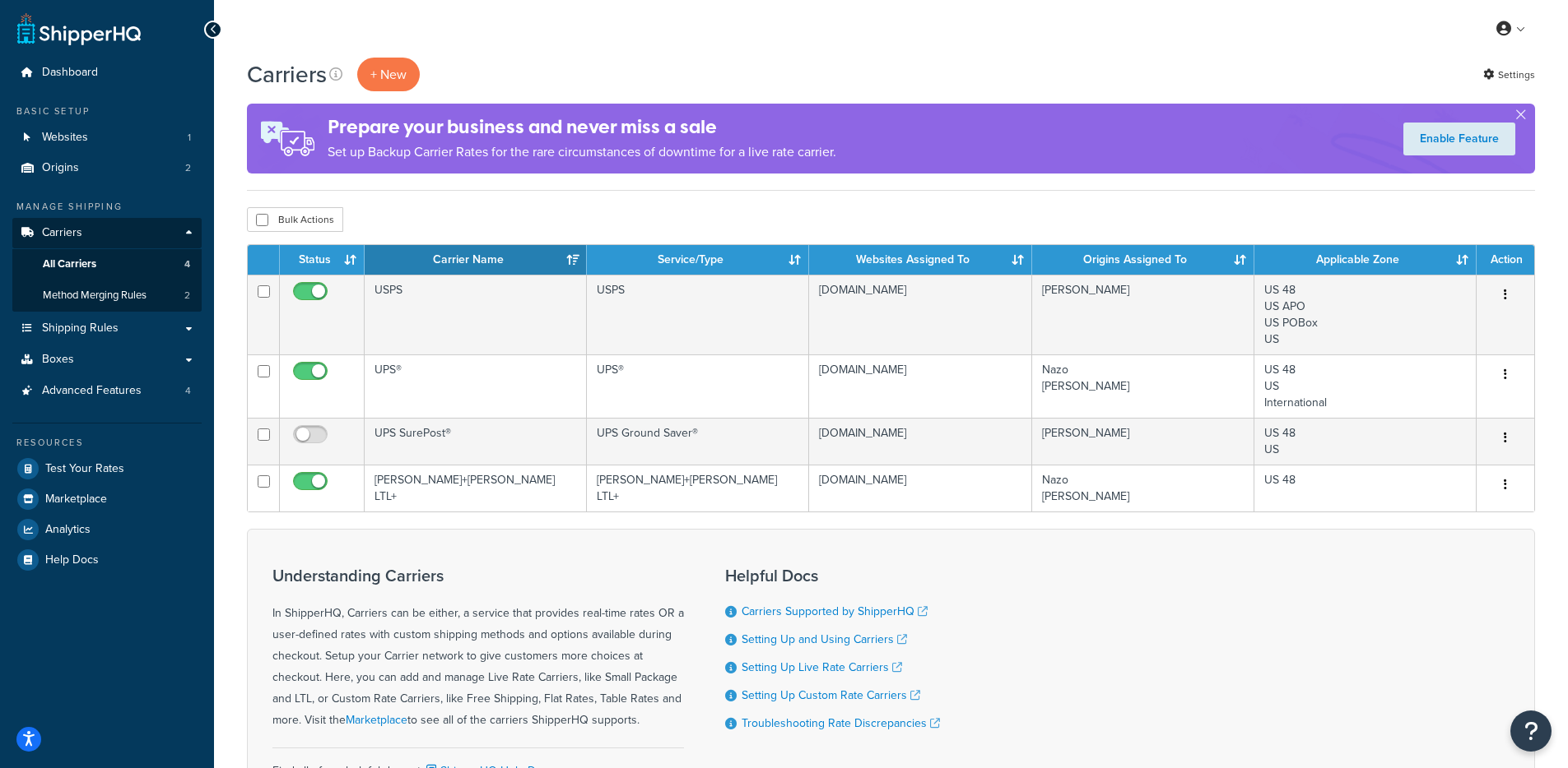
drag, startPoint x: 626, startPoint y: 118, endPoint x: 554, endPoint y: 14, distance: 126.5
click at [623, 112] on div "Prepare your business and never miss a sale Set up Backup Carrier Rates for the…" at bounding box center [581, 138] width 509 height 67
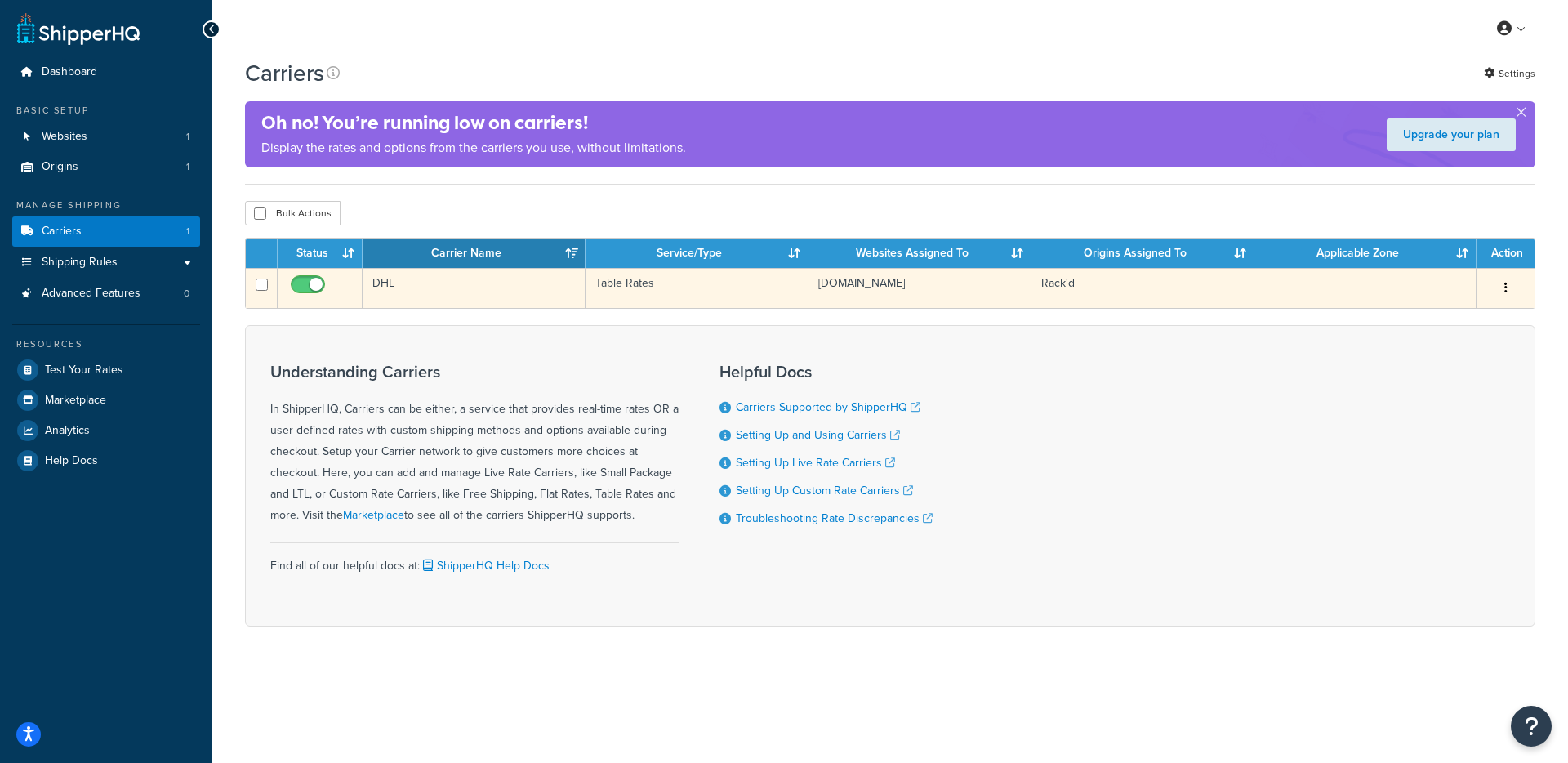
click at [471, 276] on td "DHL" at bounding box center [474, 288] width 223 height 40
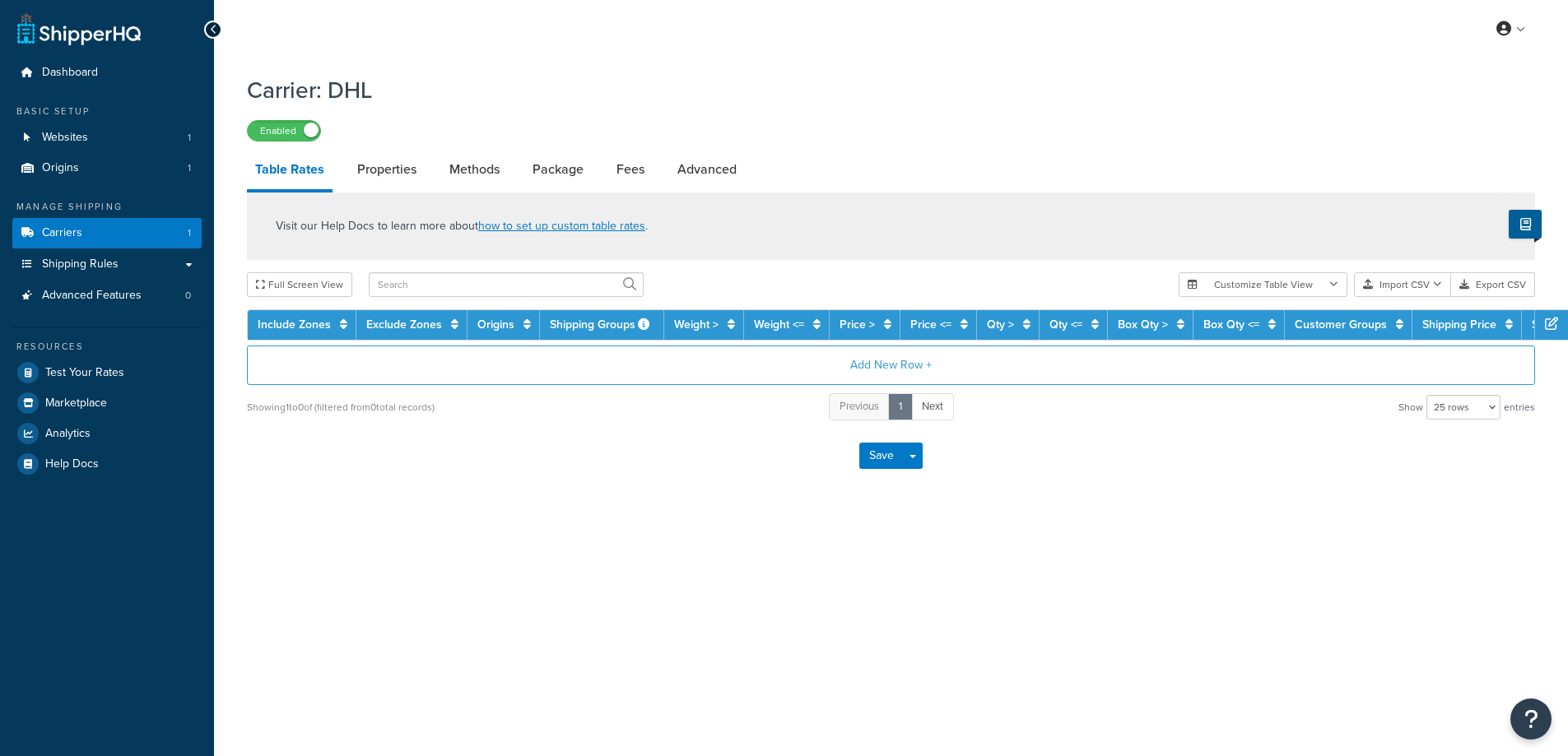
select select "25"
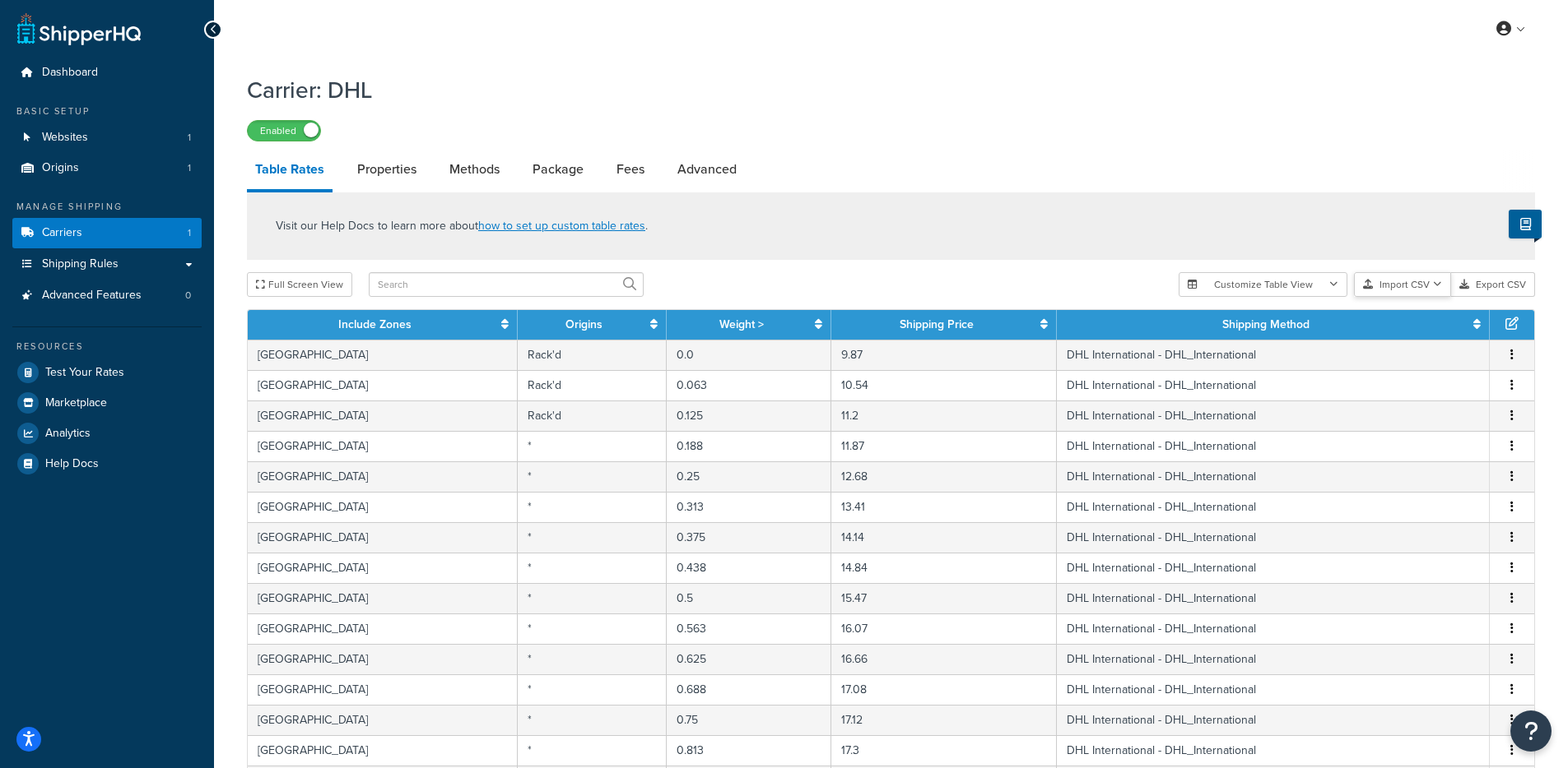
click at [1386, 280] on button "Import CSV" at bounding box center [1402, 285] width 97 height 24
click at [1048, 231] on div "Visit our Help Docs to learn more about how to set up custom table rates ." at bounding box center [892, 227] width 1289 height 68
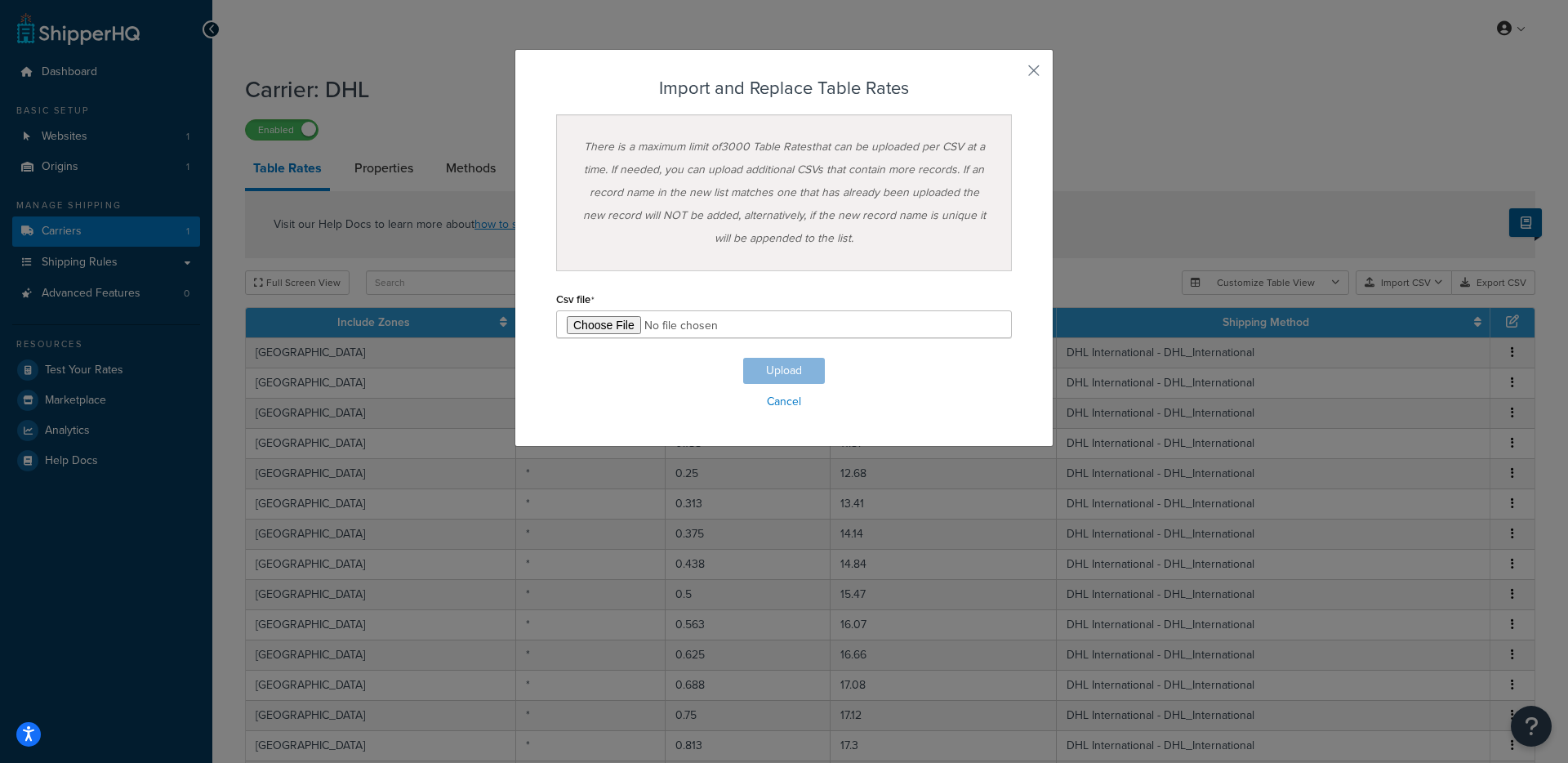
click at [1393, 295] on div "Customize Table View Show all columns Show selected columns Import CSV Import a…" at bounding box center [1358, 283] width 354 height 24
click at [1012, 75] on button "button" at bounding box center [1010, 77] width 4 height 4
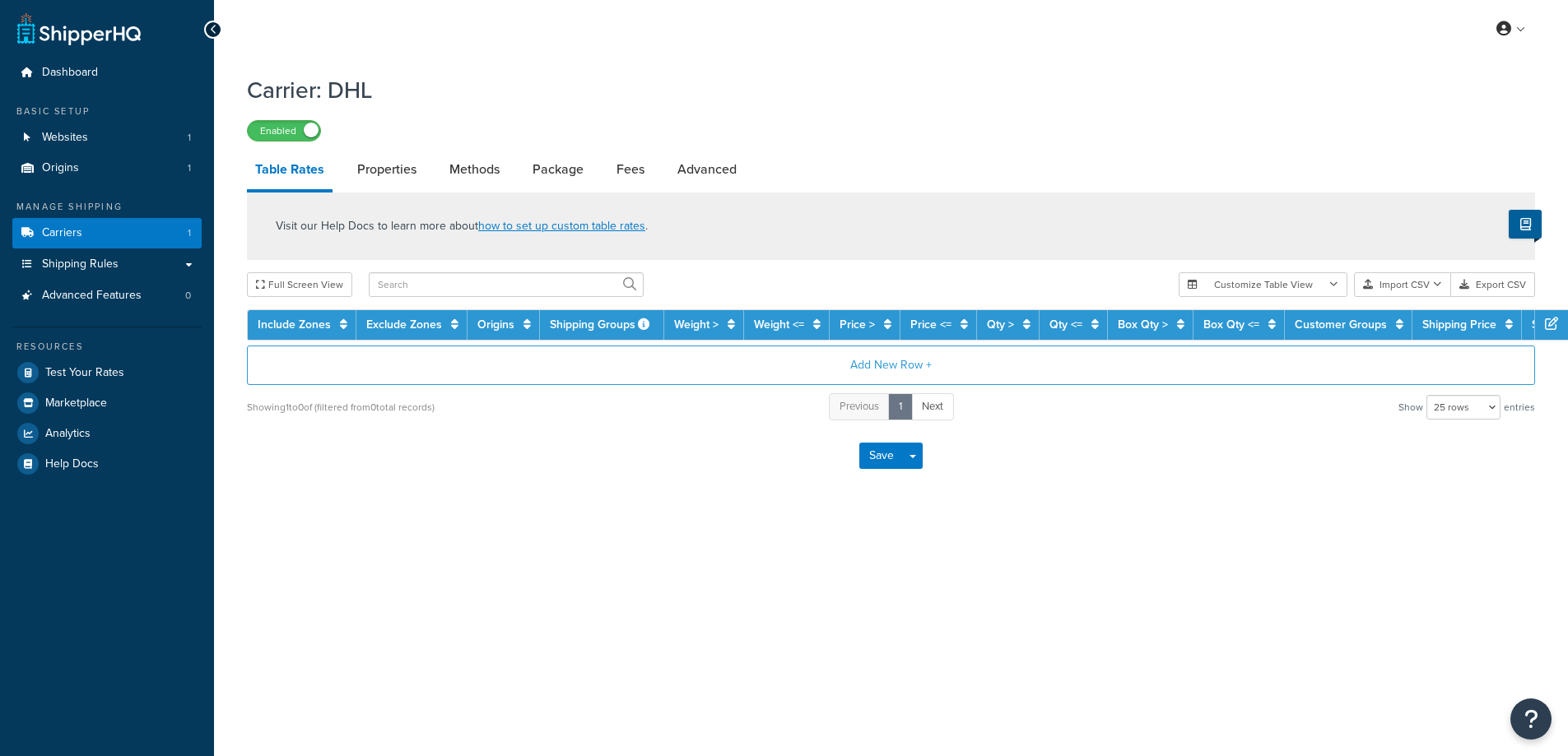
select select "25"
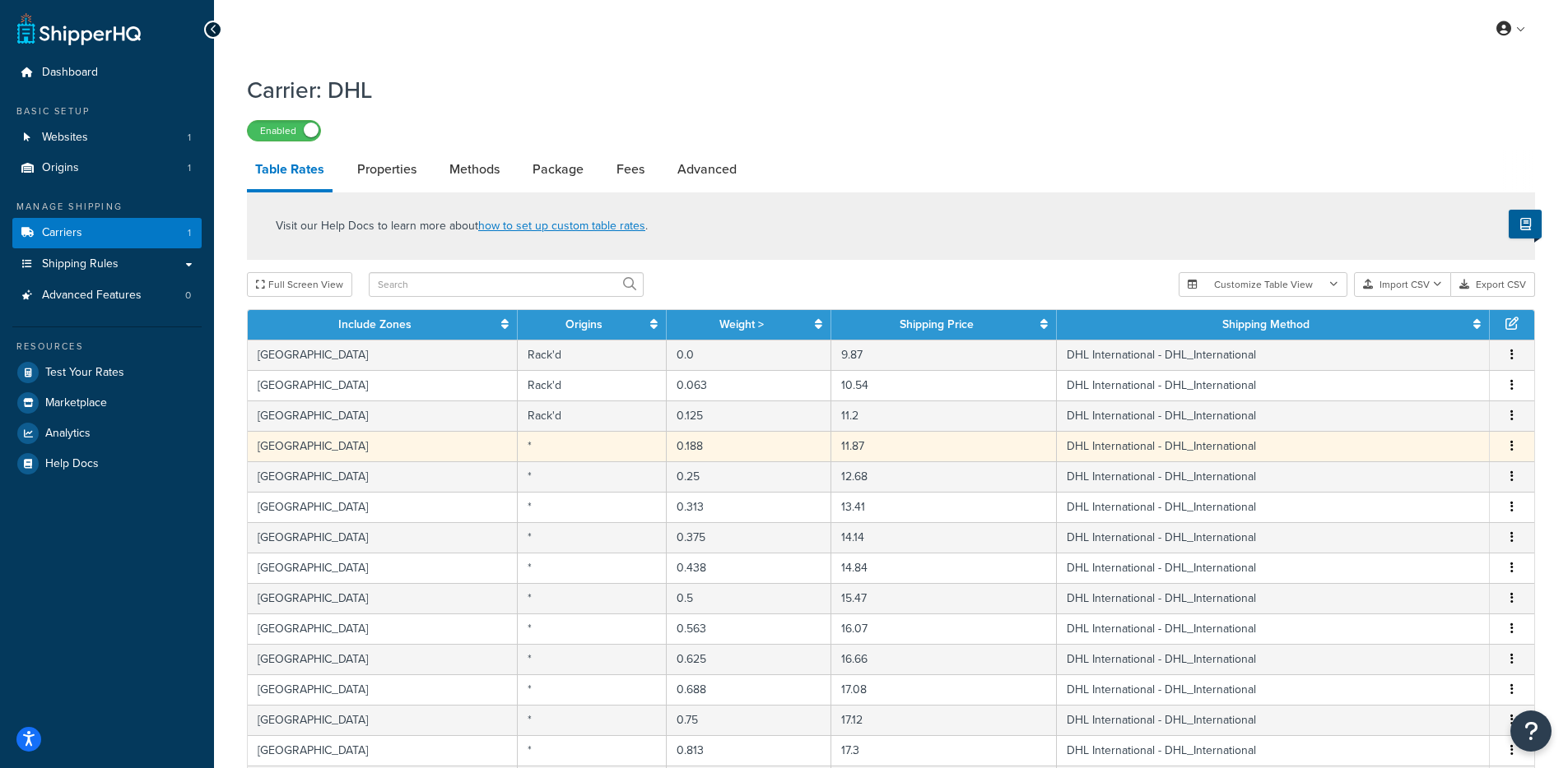
click at [460, 455] on td "[GEOGRAPHIC_DATA]" at bounding box center [382, 447] width 270 height 30
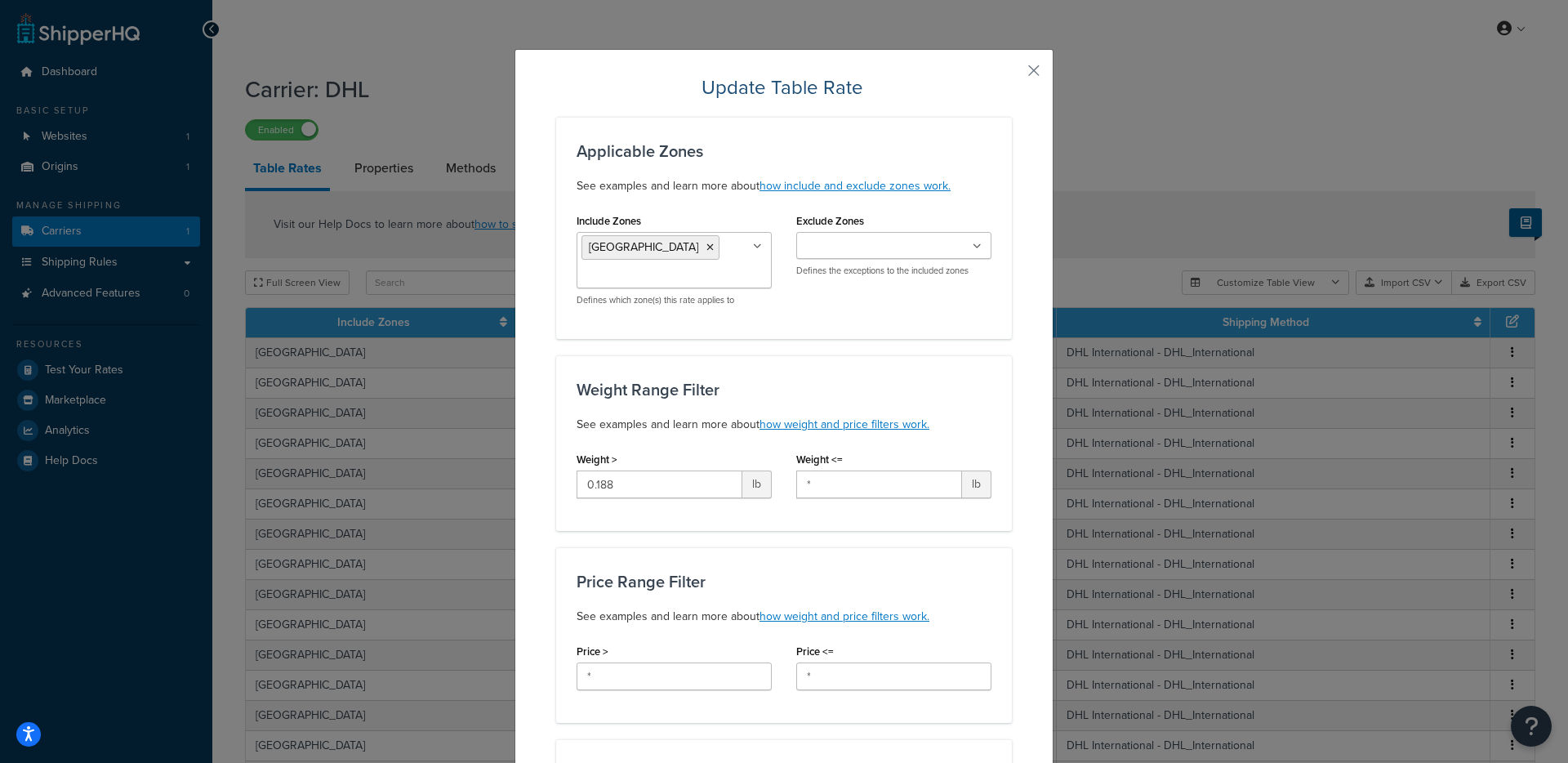
drag, startPoint x: 1035, startPoint y: 68, endPoint x: 1104, endPoint y: 79, distance: 69.9
click at [1012, 75] on button "button" at bounding box center [1010, 77] width 4 height 4
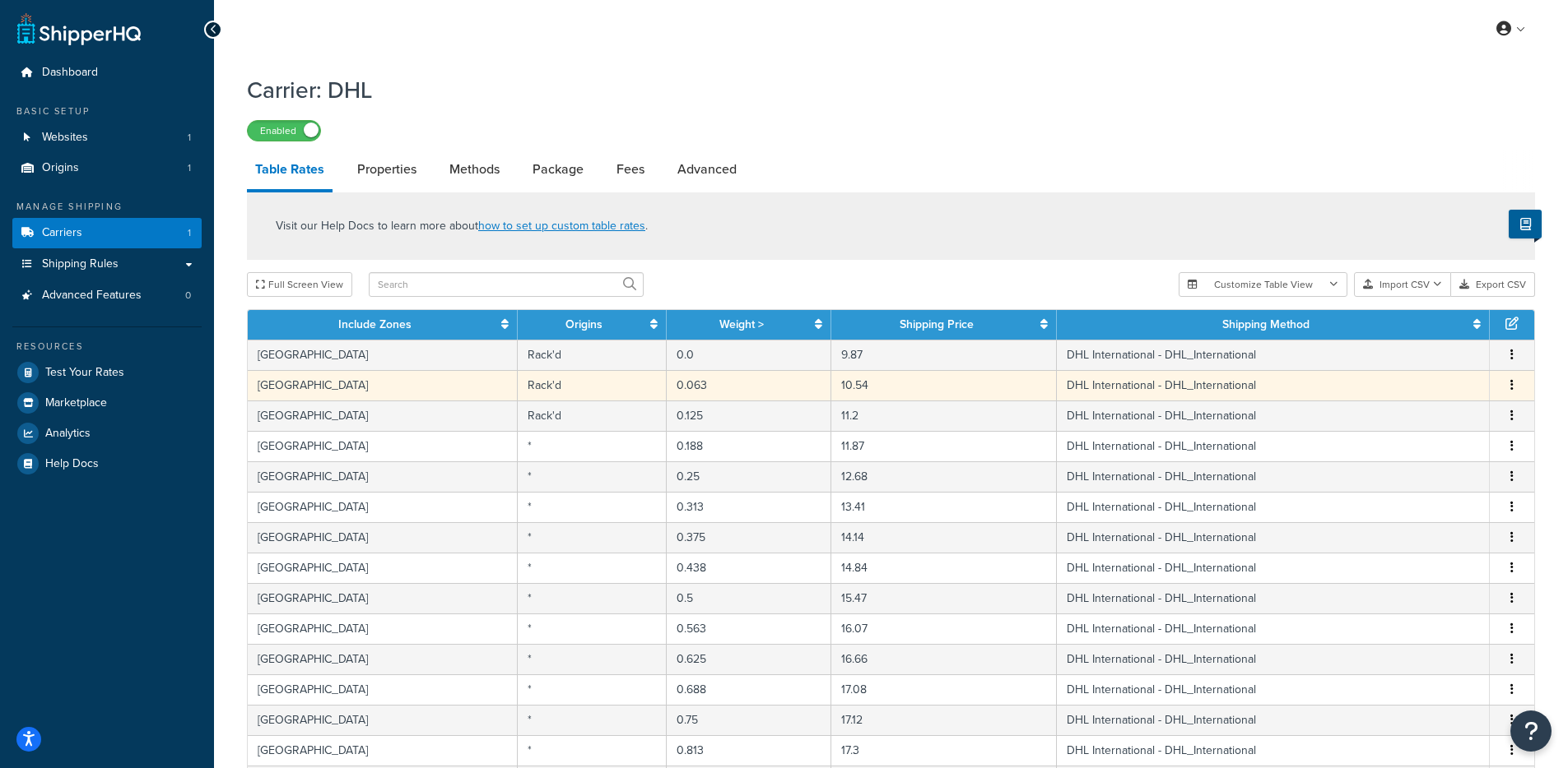
drag, startPoint x: 459, startPoint y: 386, endPoint x: 478, endPoint y: 372, distance: 23.6
click at [462, 384] on td "Andorra" at bounding box center [382, 385] width 270 height 30
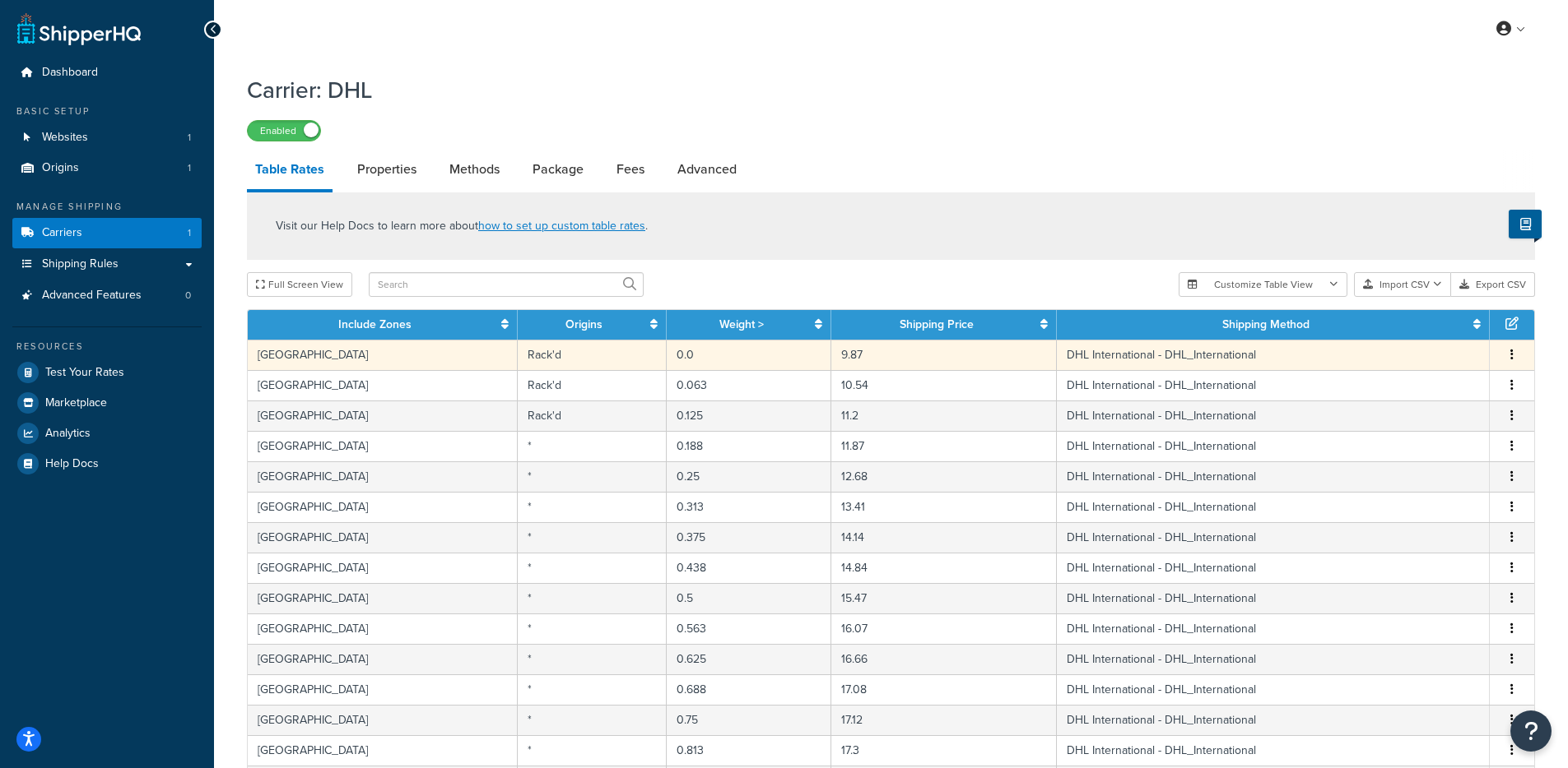
click at [505, 356] on div "Visit our Help Docs to learn more about how to set up custom table rates . Full…" at bounding box center [891, 688] width 1313 height 991
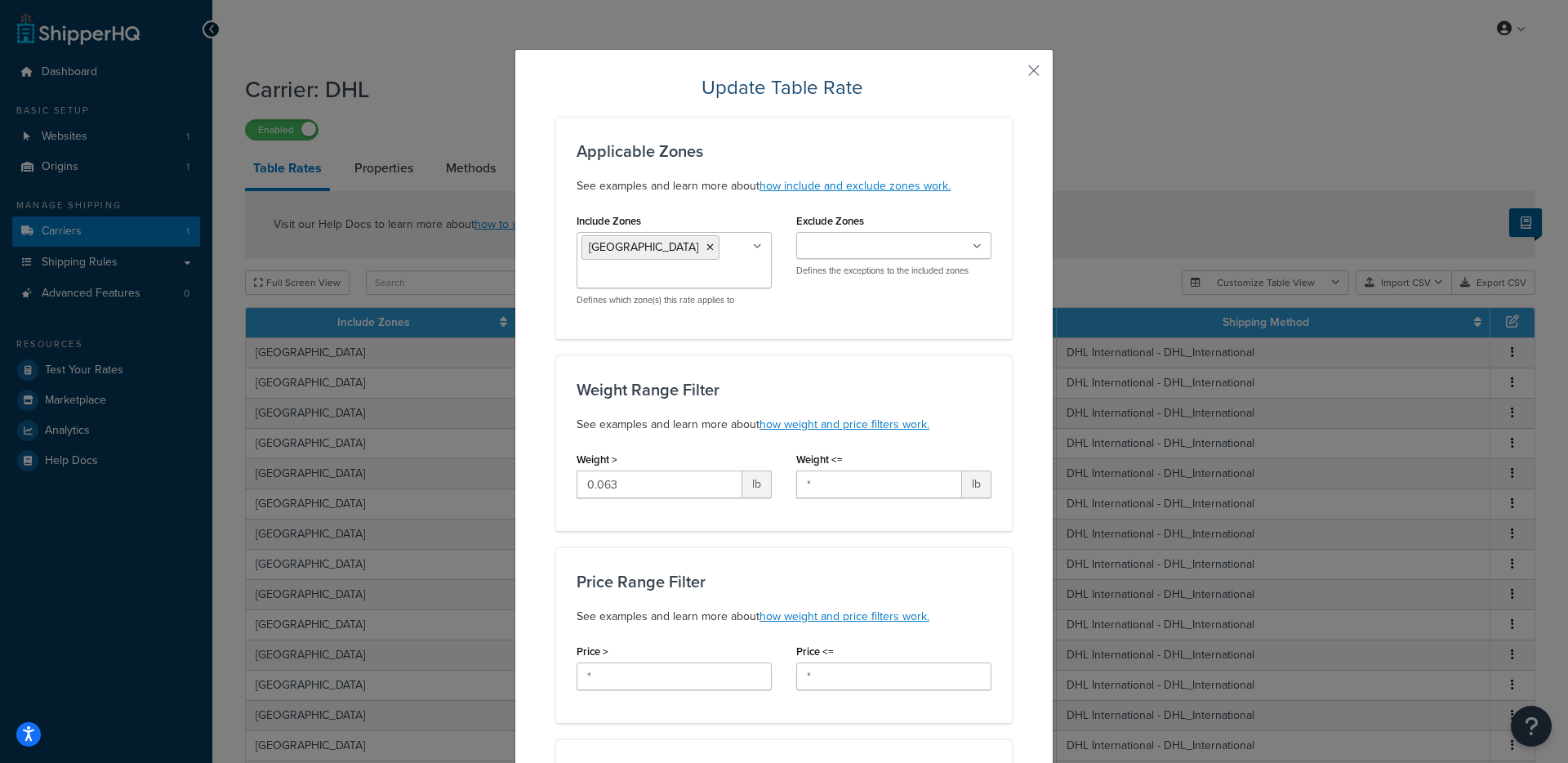
click at [1012, 75] on button "button" at bounding box center [1010, 77] width 4 height 4
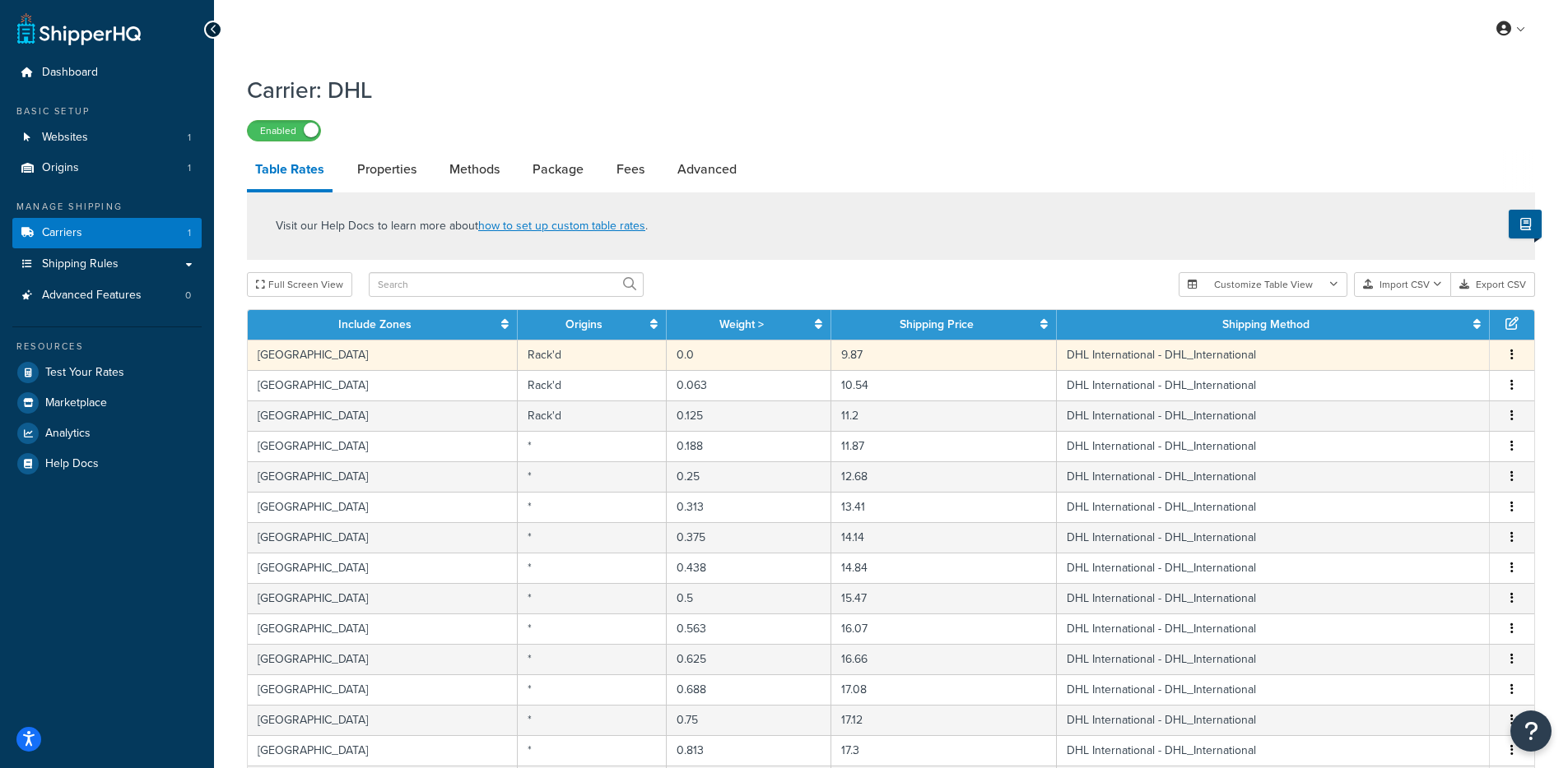
click at [517, 368] on td "Rack'd" at bounding box center [592, 354] width 149 height 30
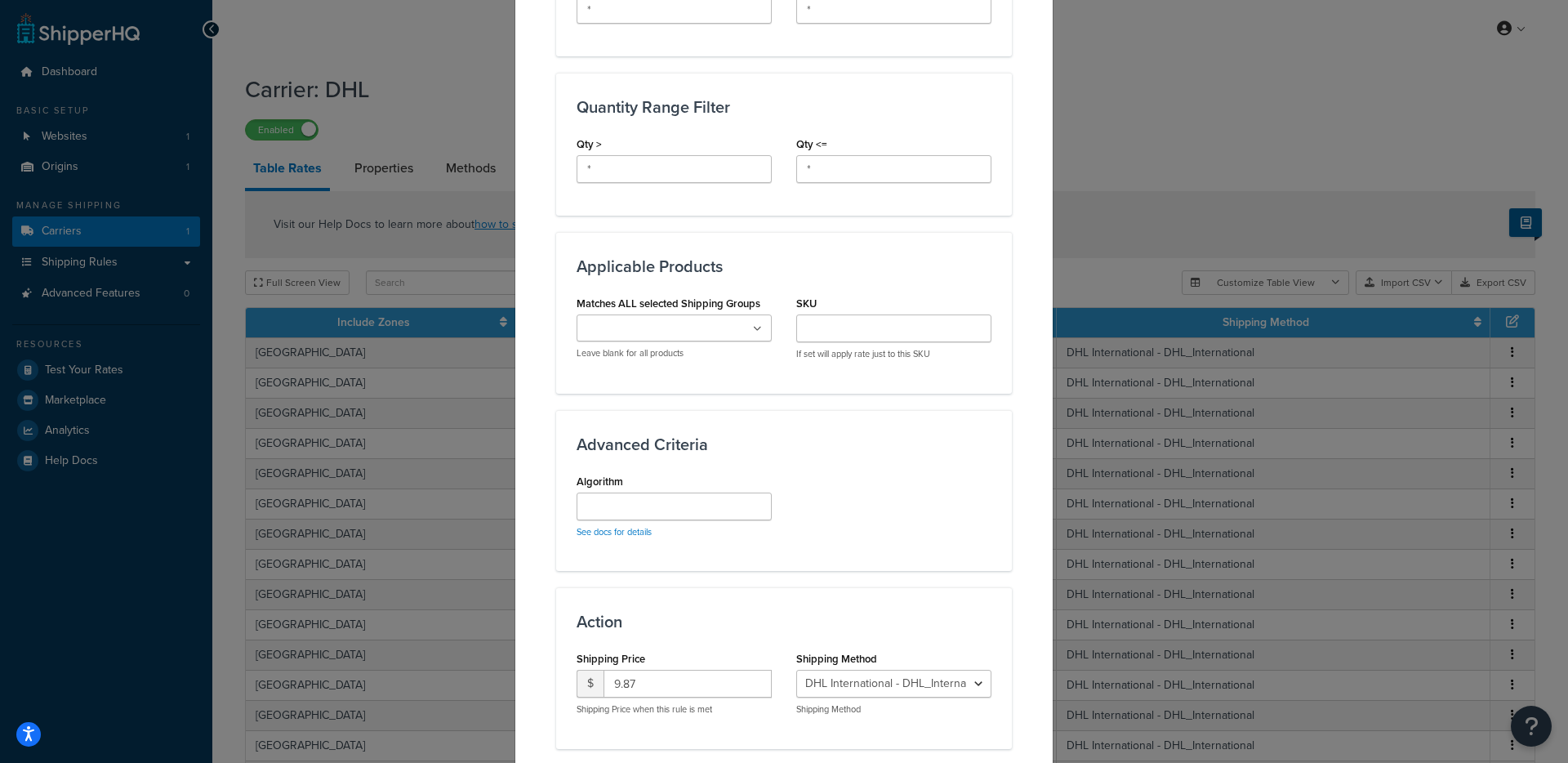
scroll to position [773, 0]
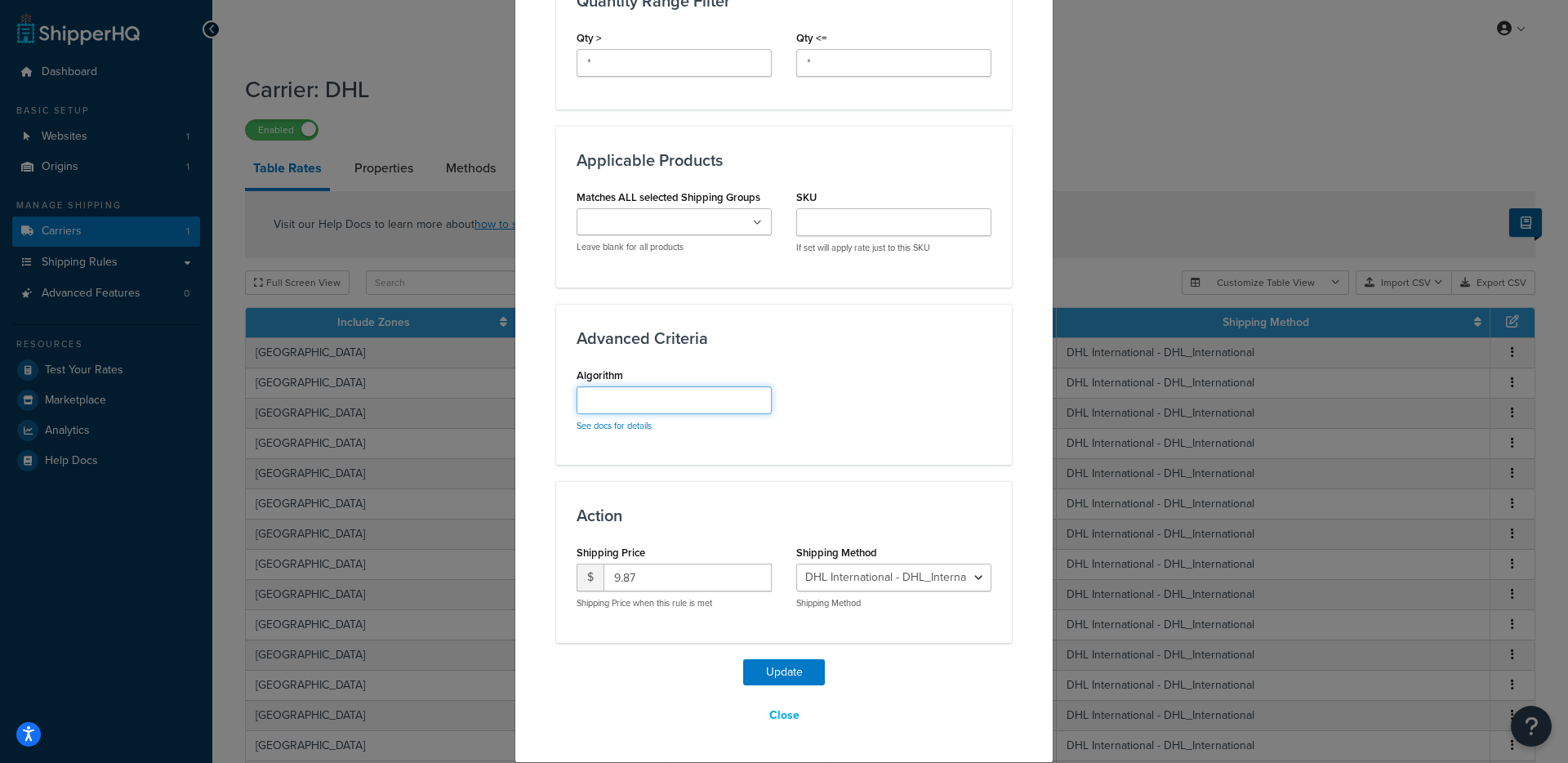
click at [707, 406] on input "Algorithm" at bounding box center [674, 401] width 195 height 28
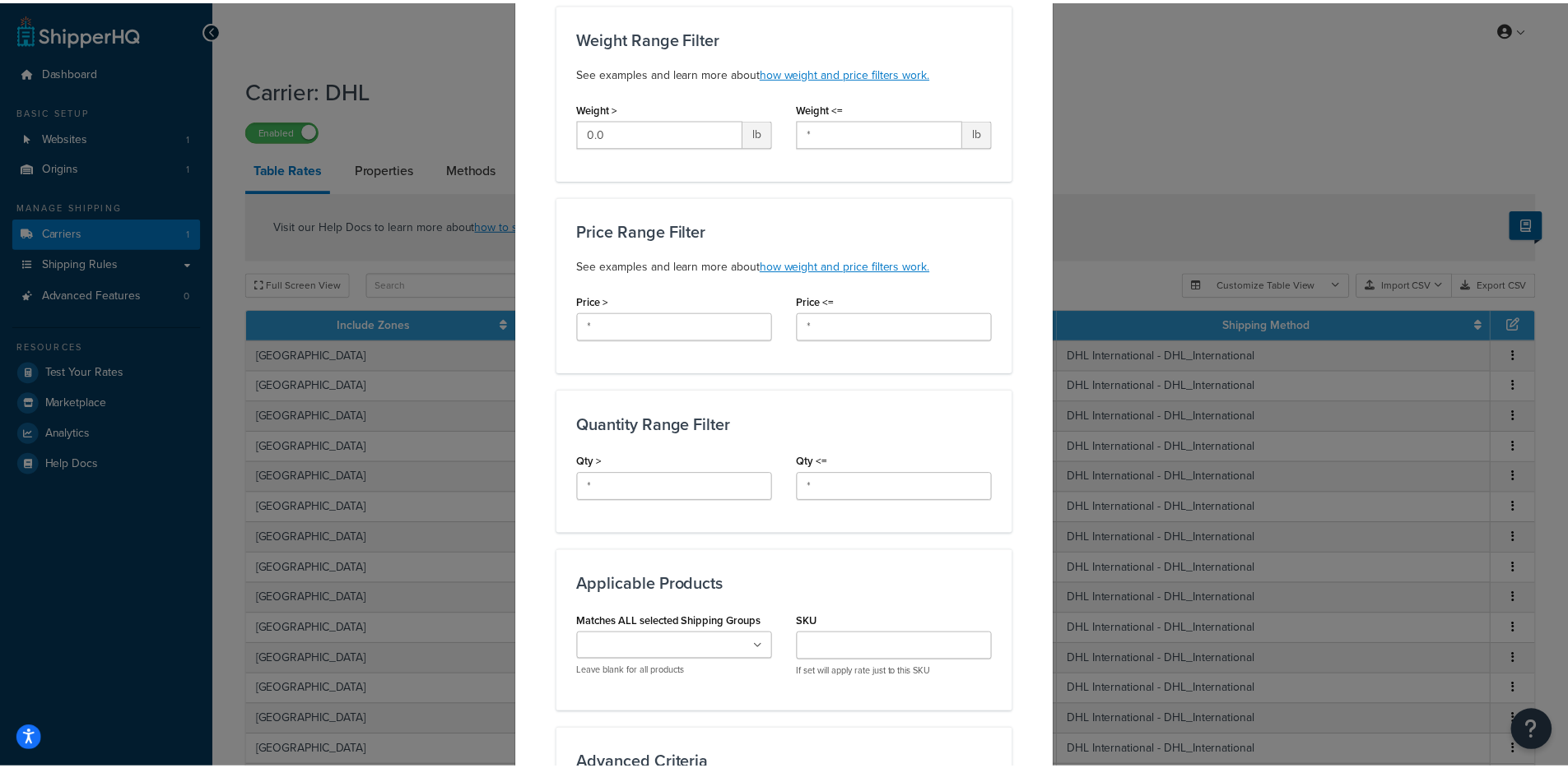
scroll to position [0, 0]
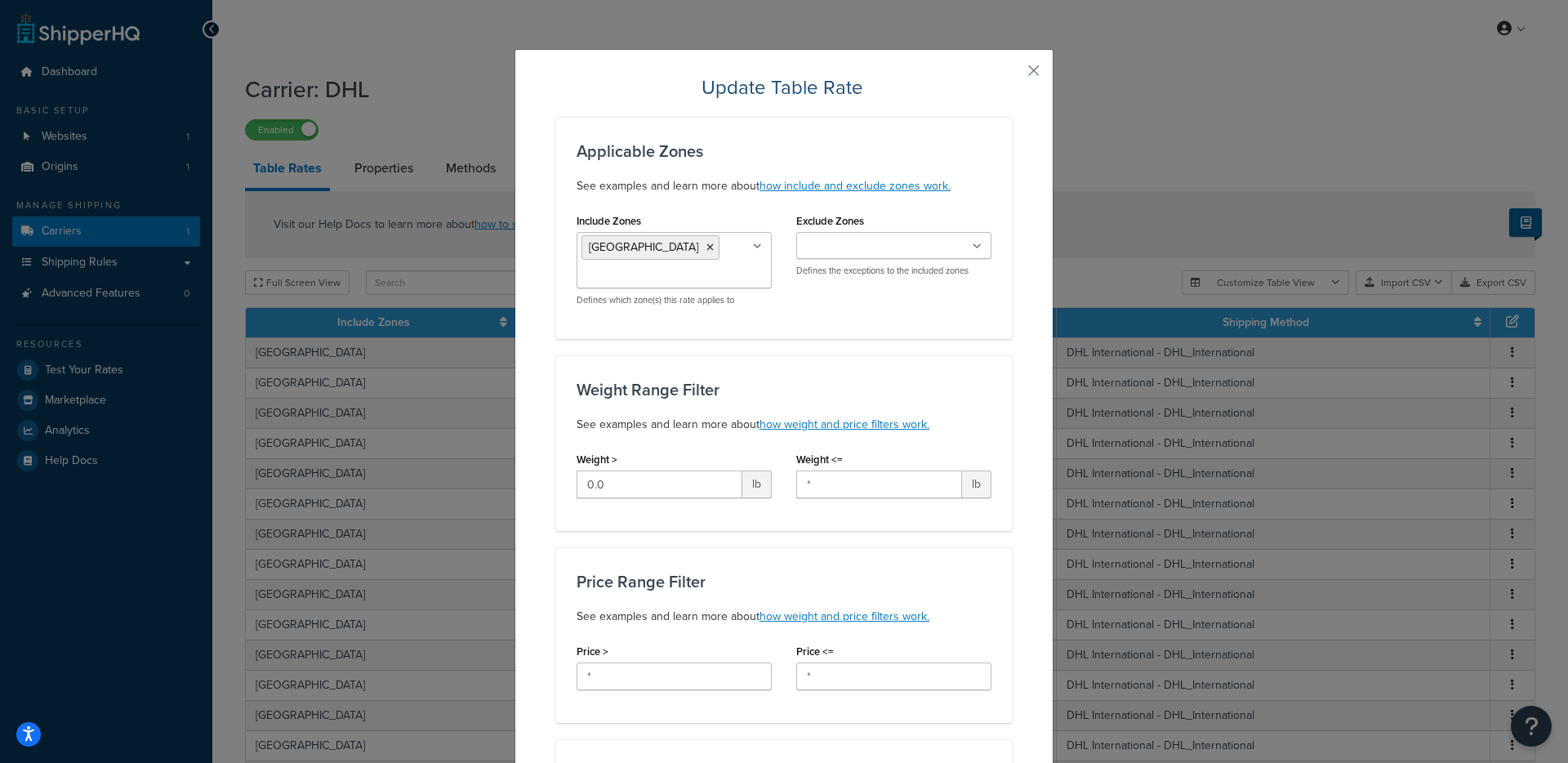
drag, startPoint x: 991, startPoint y: 222, endPoint x: 1019, endPoint y: 97, distance: 128.1
click at [991, 222] on div "Exclude Zones US 48 US APO US Turkmenistan Tunisia Tonga Turkey Trinidad and To…" at bounding box center [893, 249] width 219 height 80
click at [1012, 75] on button "button" at bounding box center [1010, 77] width 4 height 4
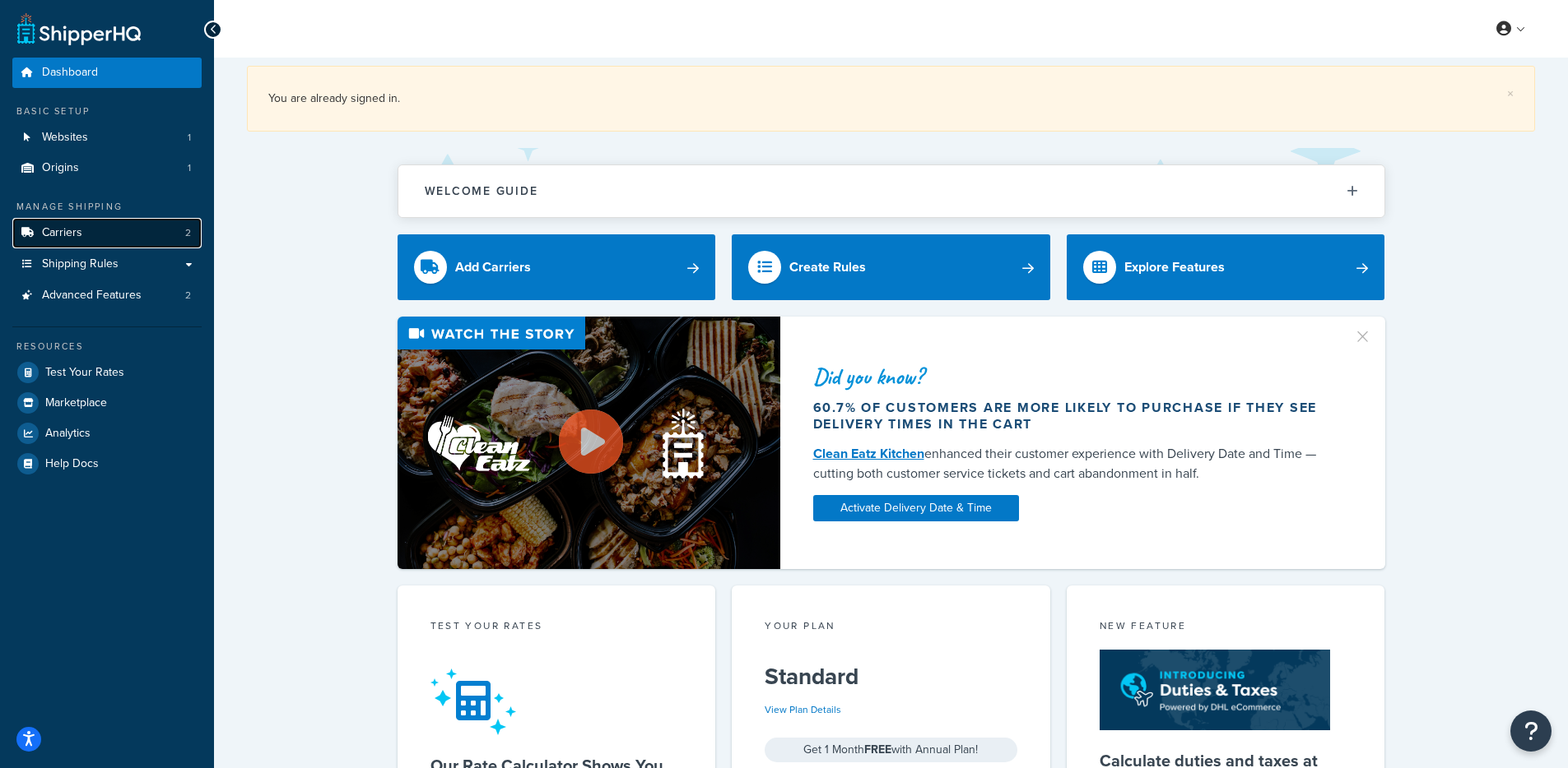
click at [96, 236] on link "Carriers 2" at bounding box center [106, 233] width 189 height 30
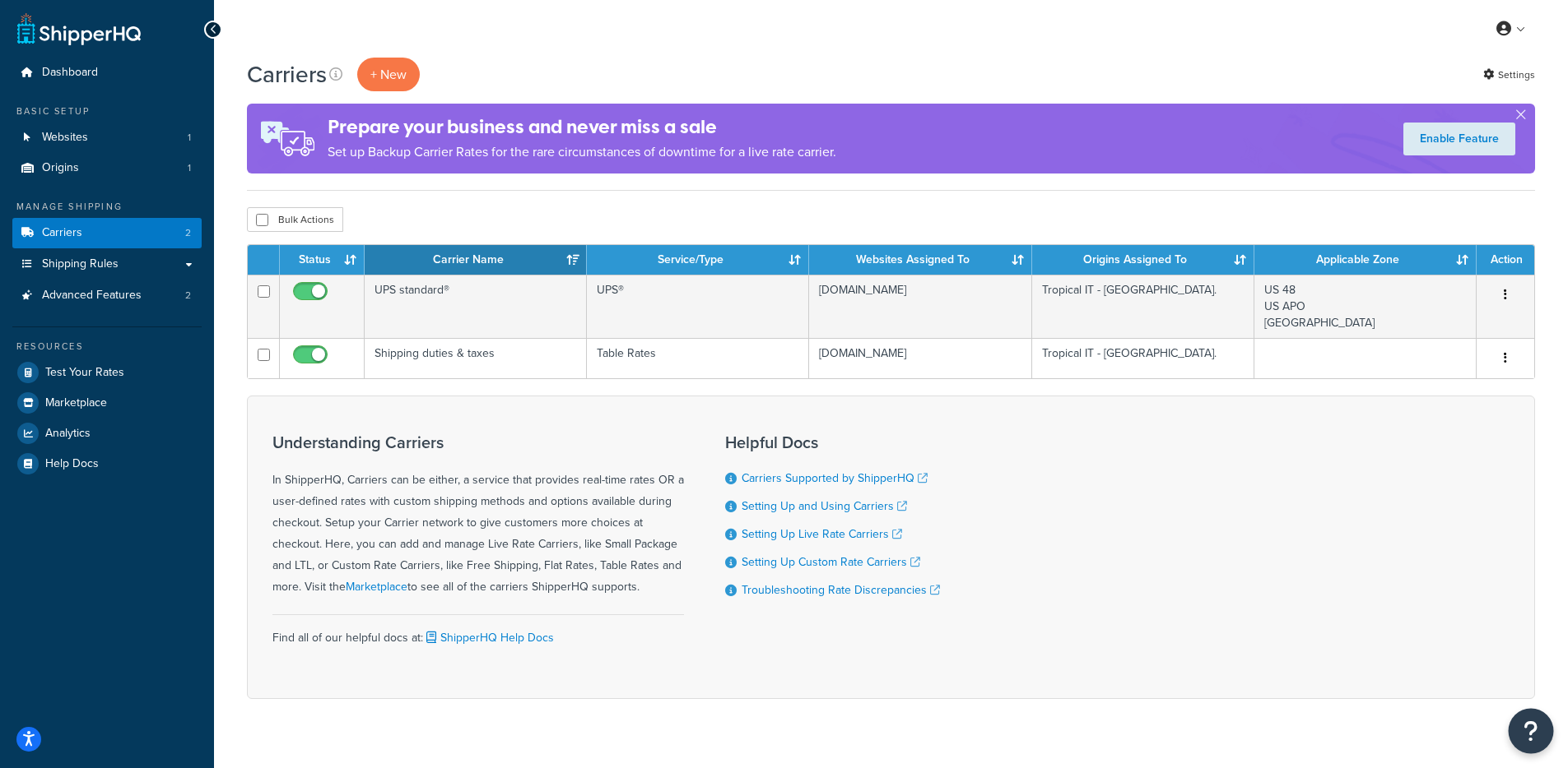
click at [1537, 748] on button "Open Resource Center" at bounding box center [1531, 731] width 45 height 45
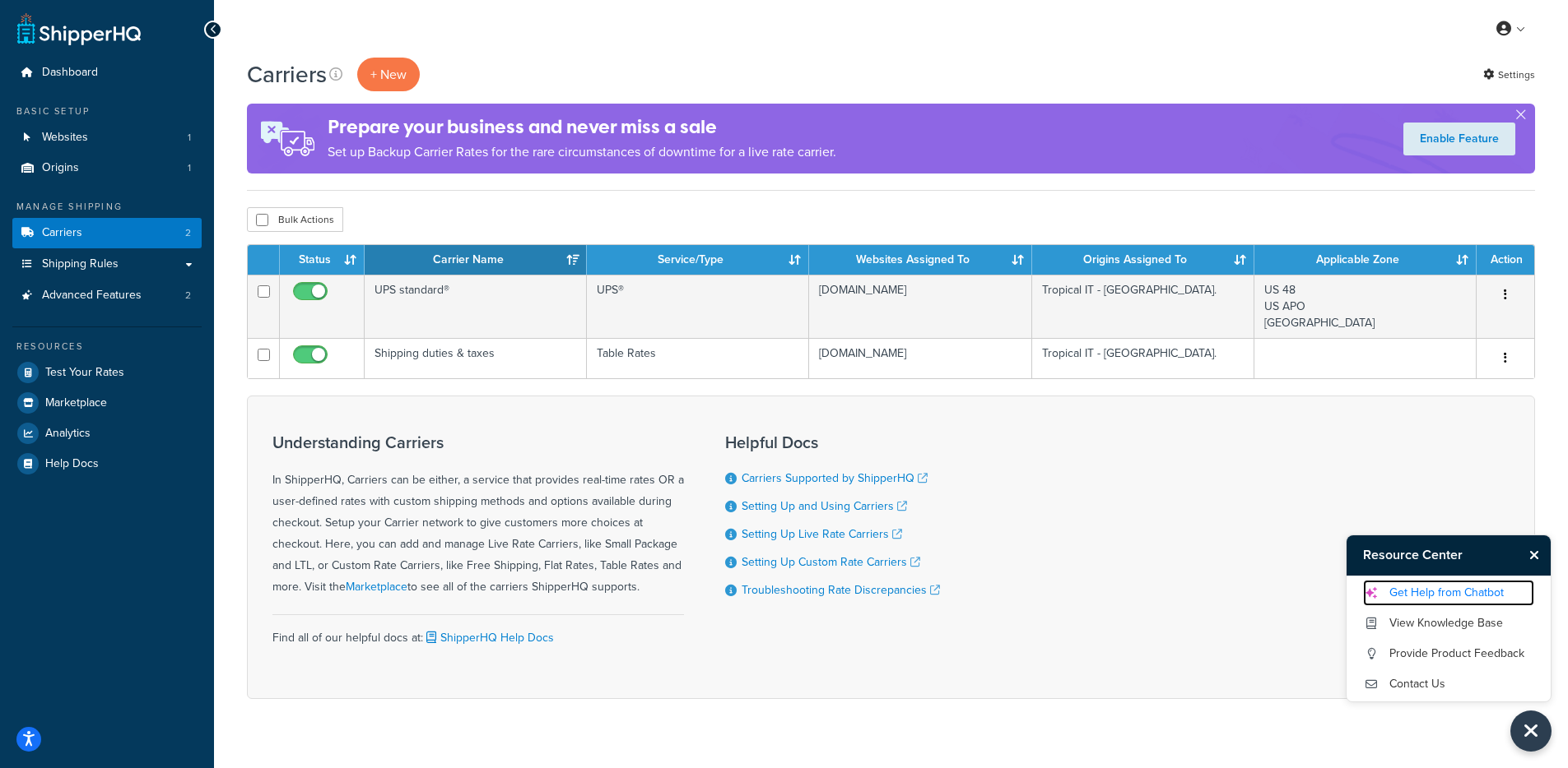
click at [1433, 596] on link "Get Help from Chatbot" at bounding box center [1449, 593] width 171 height 26
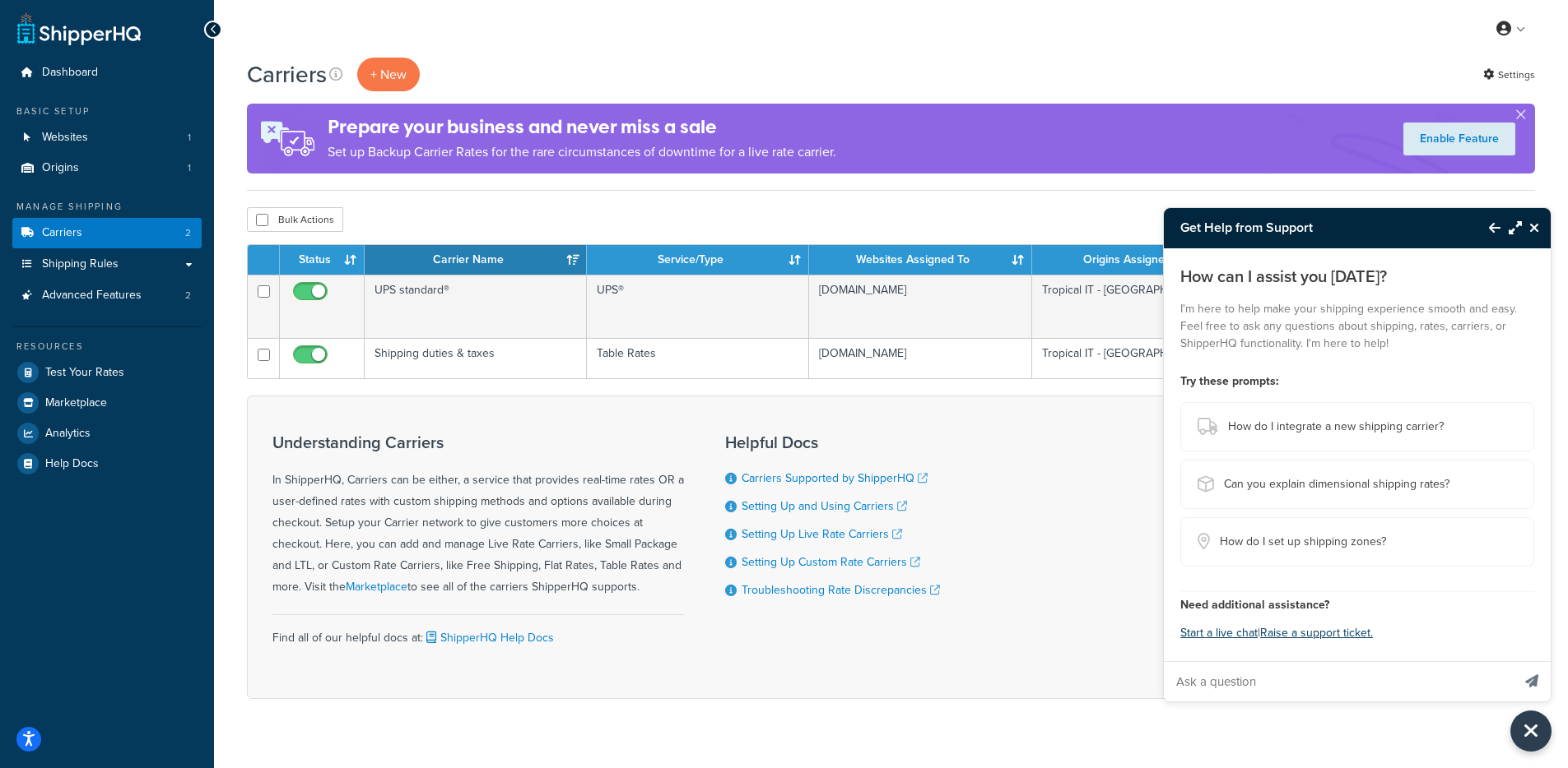
click at [1272, 679] on input "Ask a question" at bounding box center [1337, 682] width 347 height 39
paste input "Hi! I added a minimum fee to my shipping method, but it does not seem to be wor…"
type input "Hi! I added a minimum fee to my shipping method, but it does not seem to be wor…"
click at [1513, 662] on button "Send message" at bounding box center [1532, 682] width 38 height 40
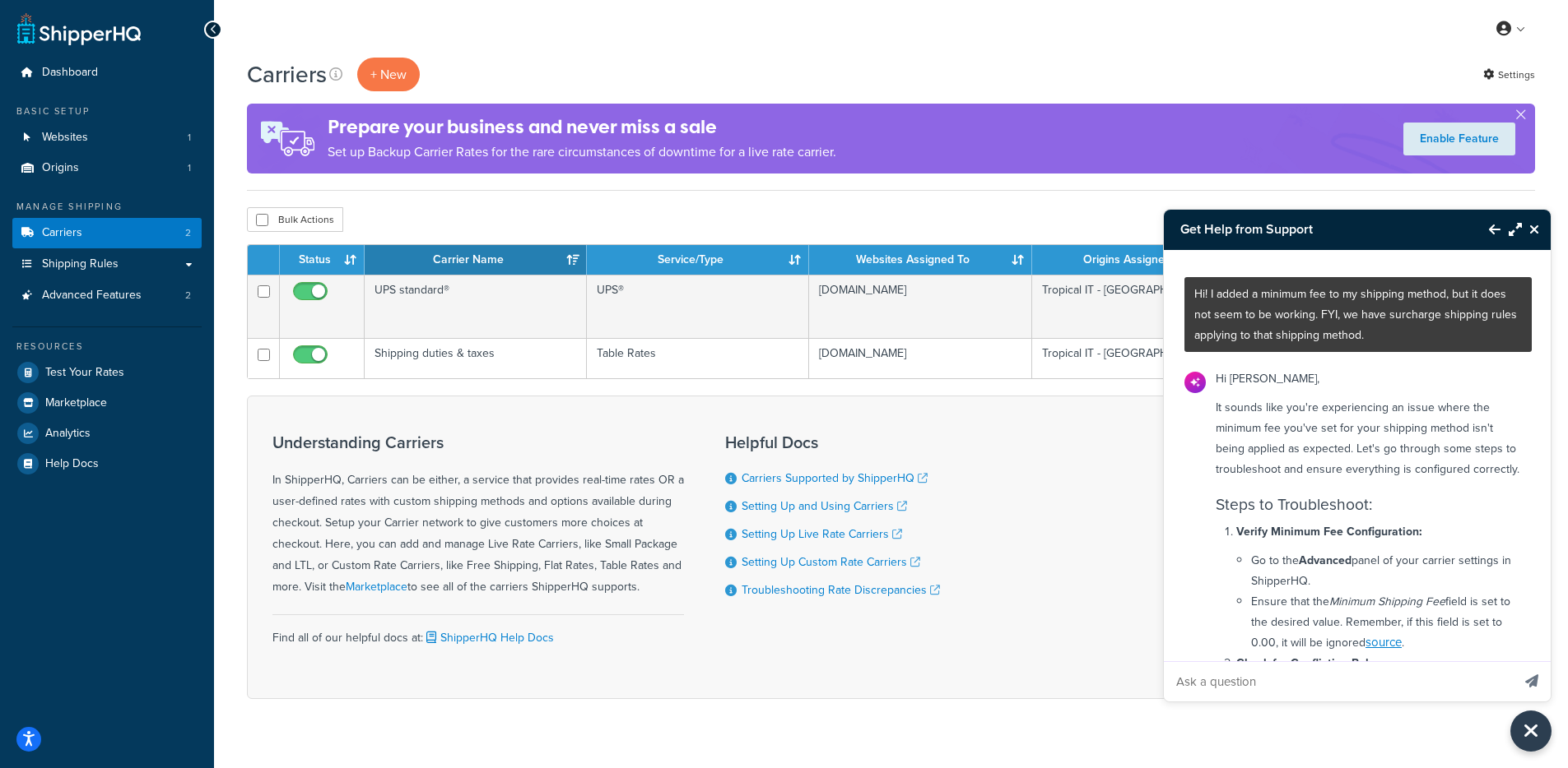
scroll to position [0, 0]
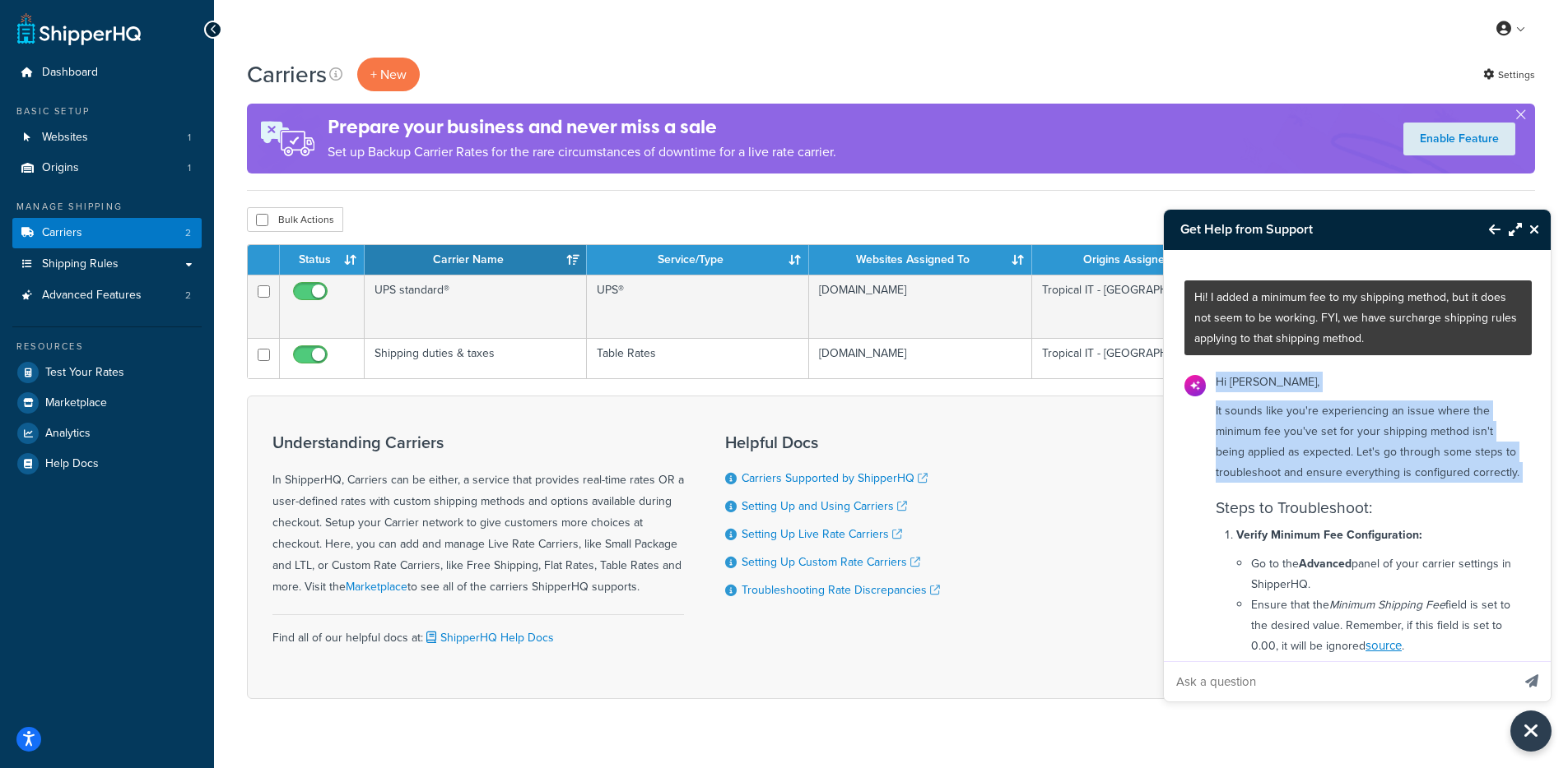
drag, startPoint x: 1216, startPoint y: 385, endPoint x: 1347, endPoint y: 509, distance: 180.4
click at [1339, 517] on h3 "Steps to Troubleshoot:" at bounding box center [1370, 508] width 307 height 17
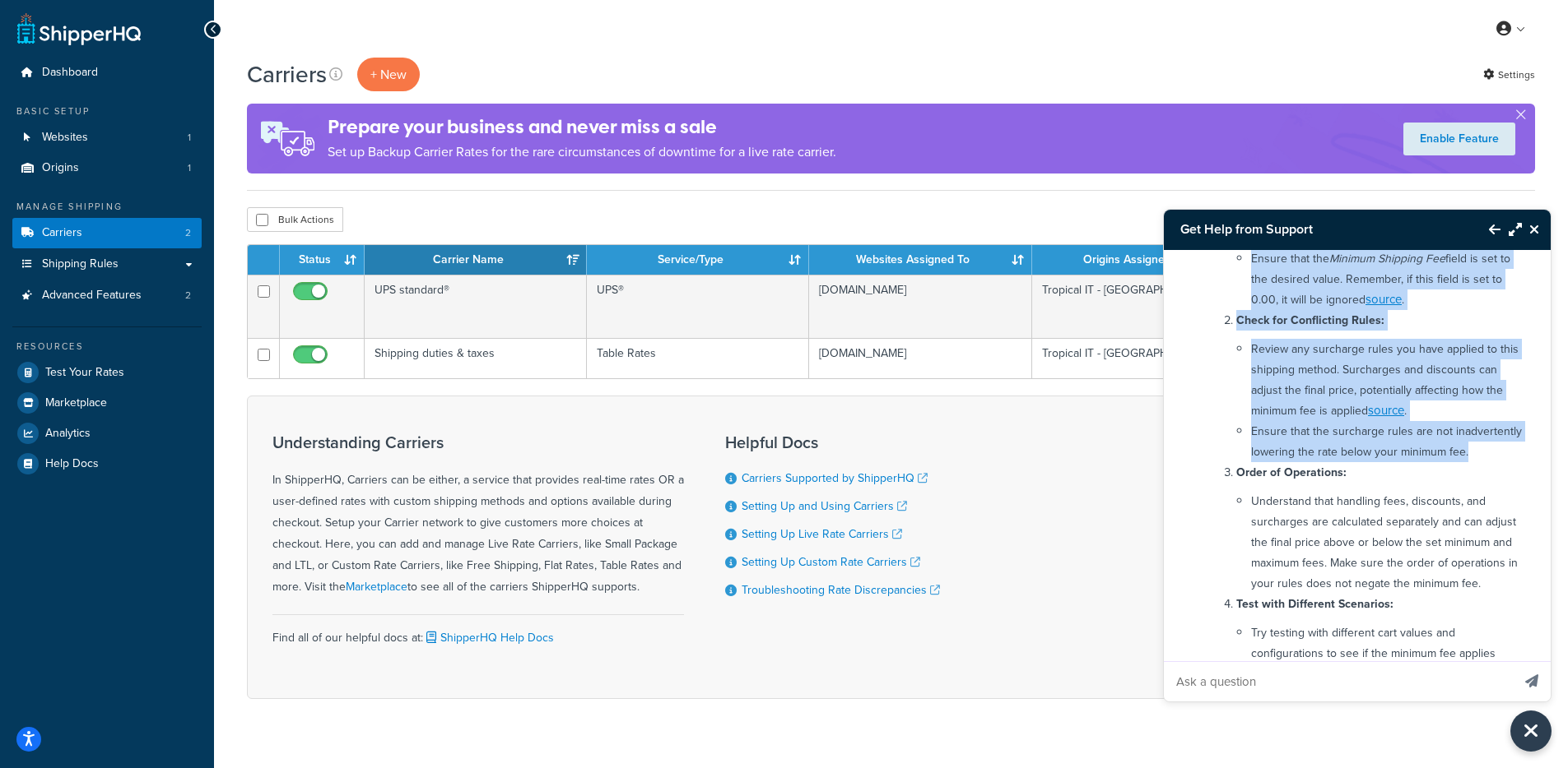
scroll to position [426, 0]
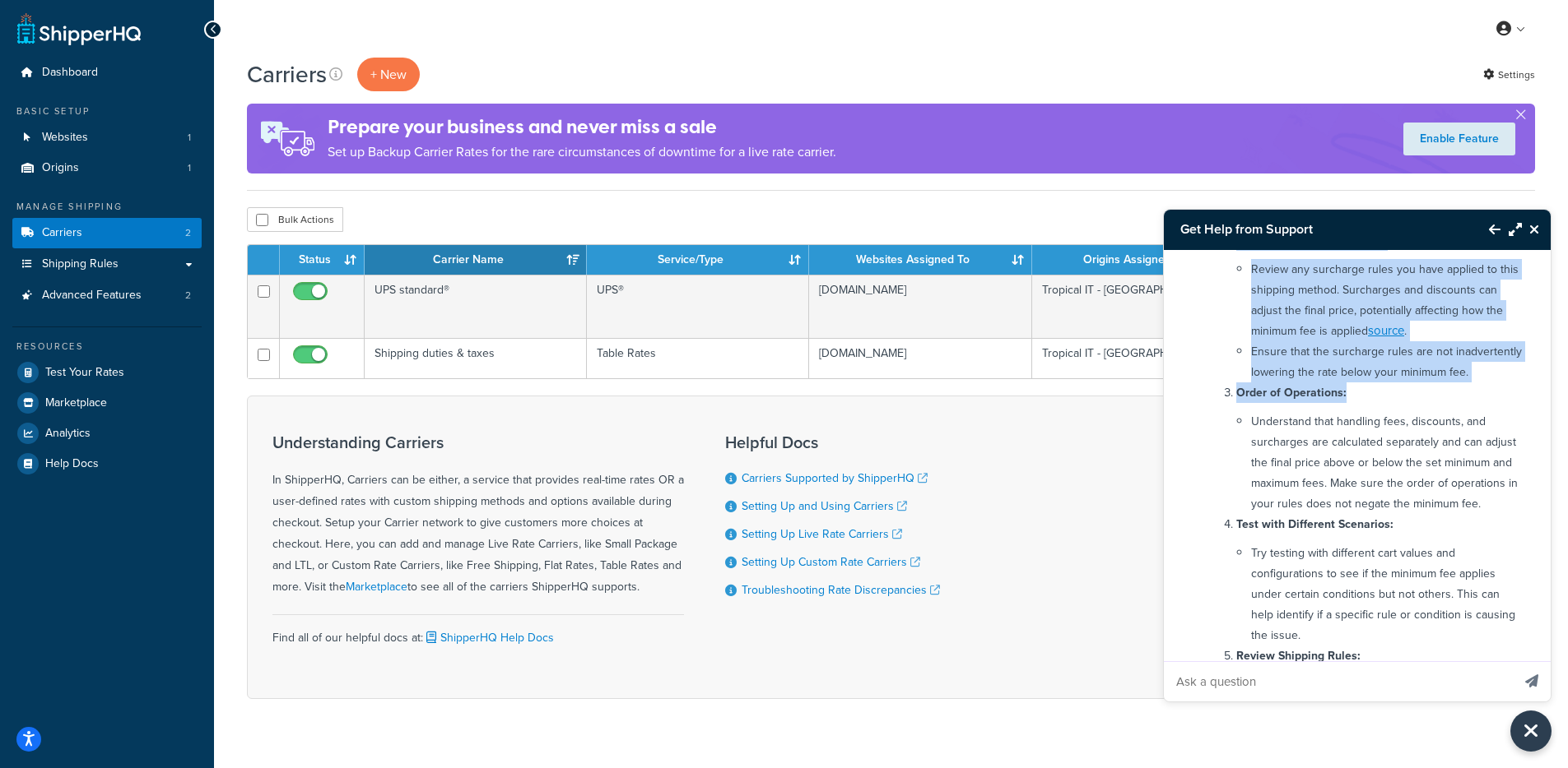
drag, startPoint x: 1214, startPoint y: 530, endPoint x: 1445, endPoint y: 430, distance: 251.7
click at [1447, 436] on div "Hi Luis, It sounds like you're experiencing an issue where the minimum fee you'…" at bounding box center [1369, 436] width 326 height 995
click at [1445, 403] on p "Order of Operations:" at bounding box center [1379, 393] width 286 height 21
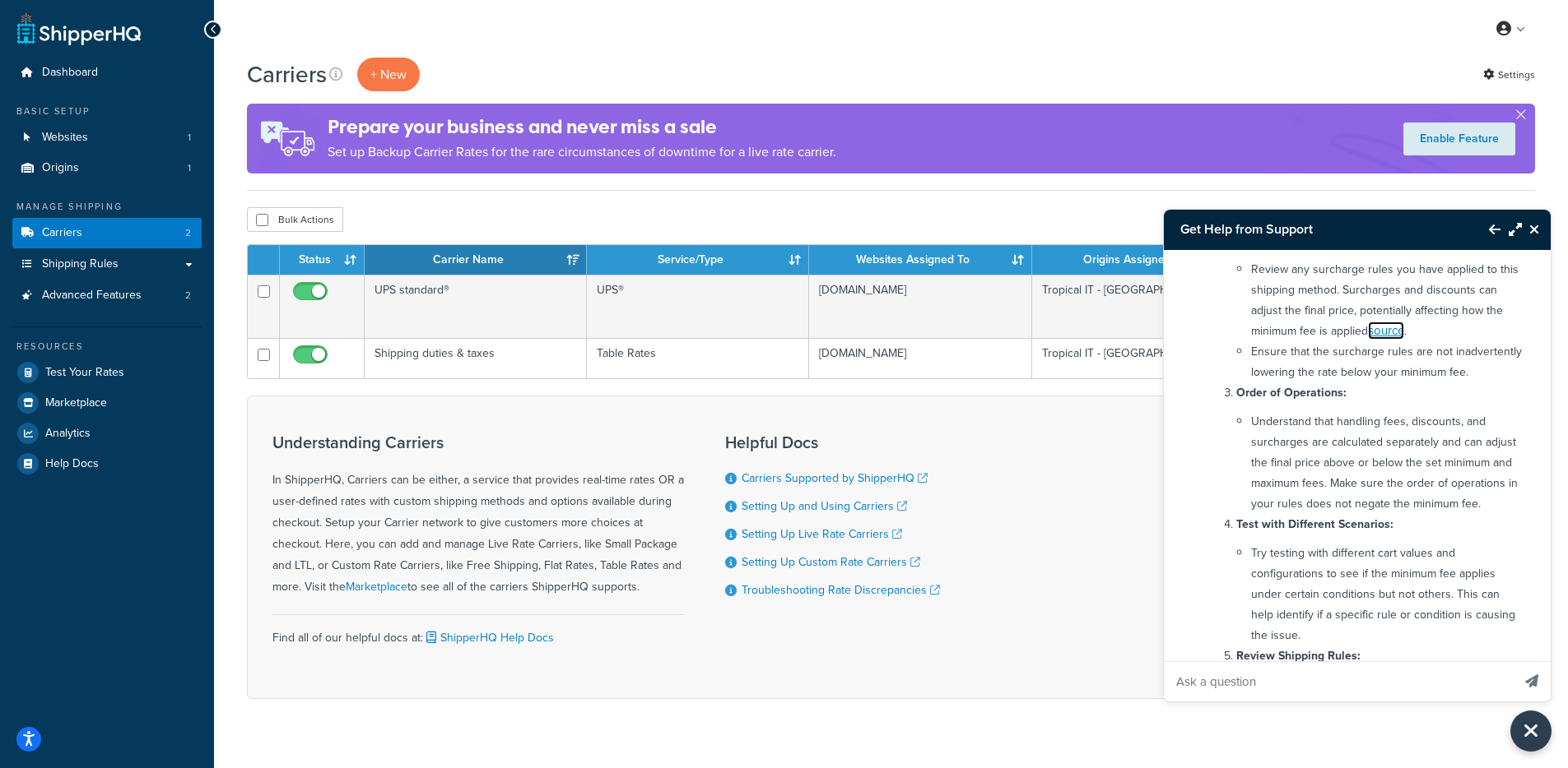
click at [1394, 339] on link "source" at bounding box center [1386, 330] width 37 height 18
drag, startPoint x: 1301, startPoint y: 326, endPoint x: 1418, endPoint y: 326, distance: 117.0
click at [1414, 325] on li "Review any surcharge rules you have applied to this shipping method. Surcharges…" at bounding box center [1386, 301] width 271 height 83
drag, startPoint x: 1250, startPoint y: 351, endPoint x: 1302, endPoint y: 308, distance: 67.5
click at [1358, 341] on li "Review any surcharge rules you have applied to this shipping method. Surcharges…" at bounding box center [1386, 301] width 271 height 83
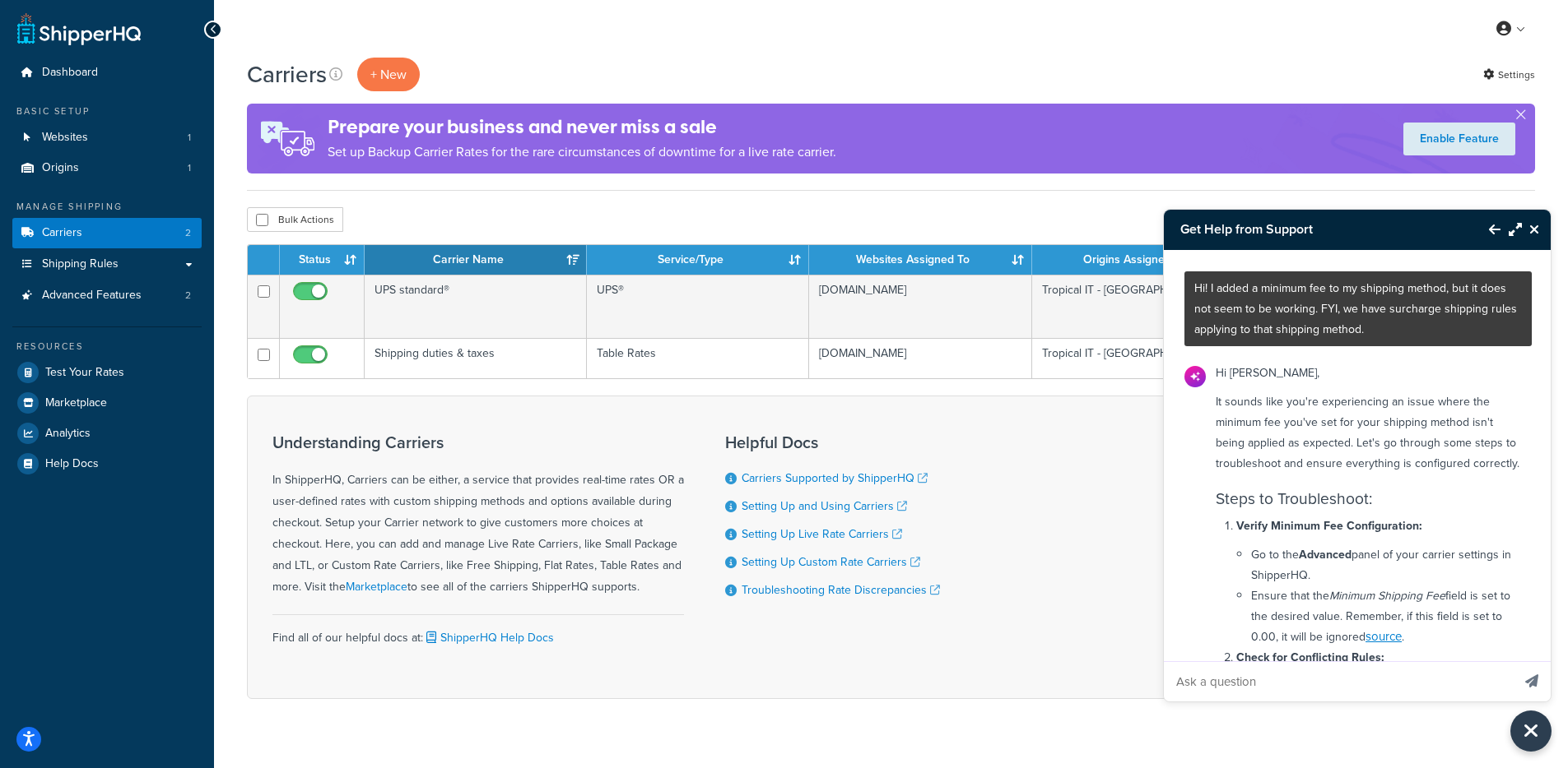
scroll to position [0, 0]
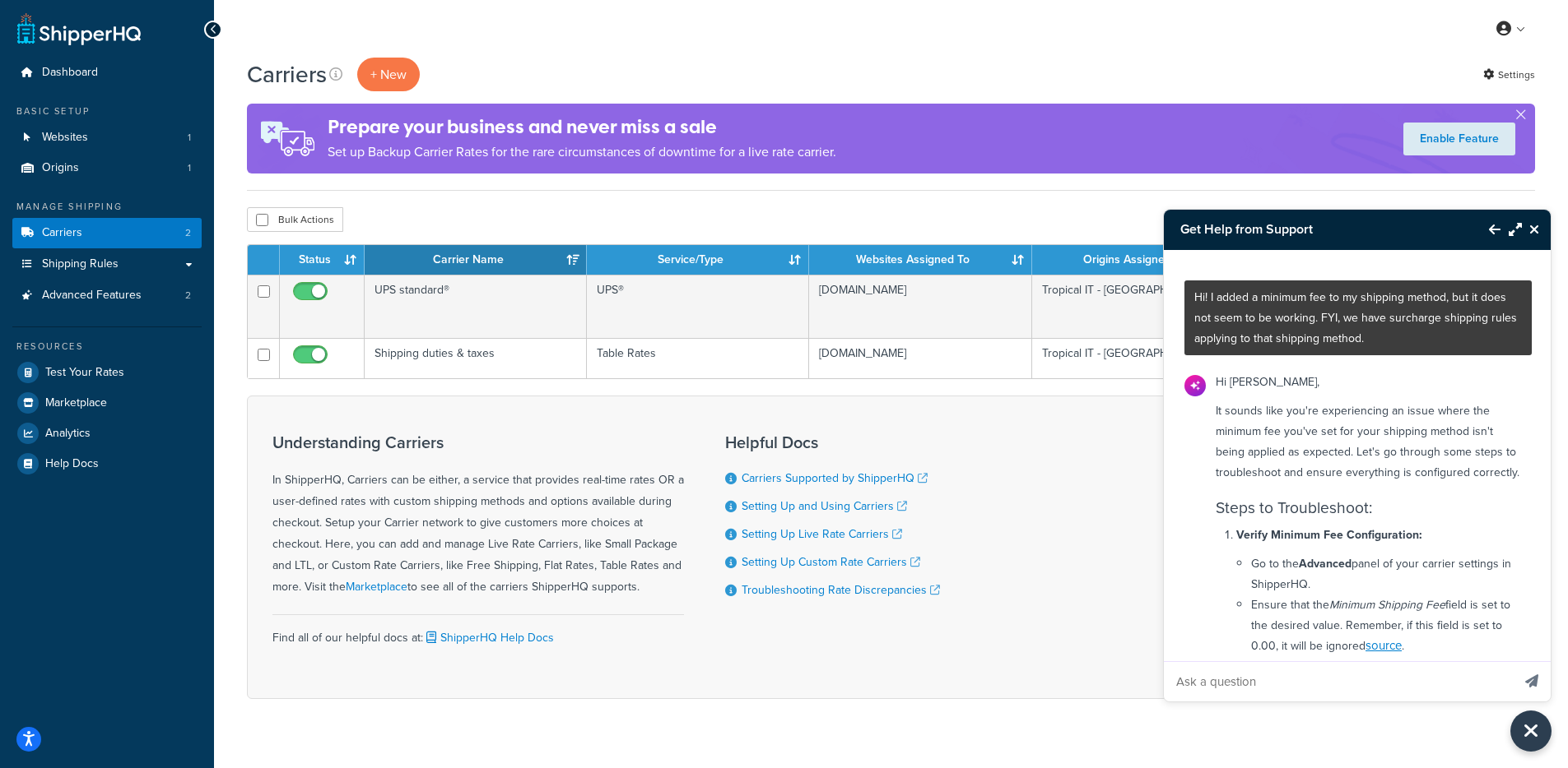
click at [1242, 391] on p "Hi Luis," at bounding box center [1370, 383] width 307 height 21
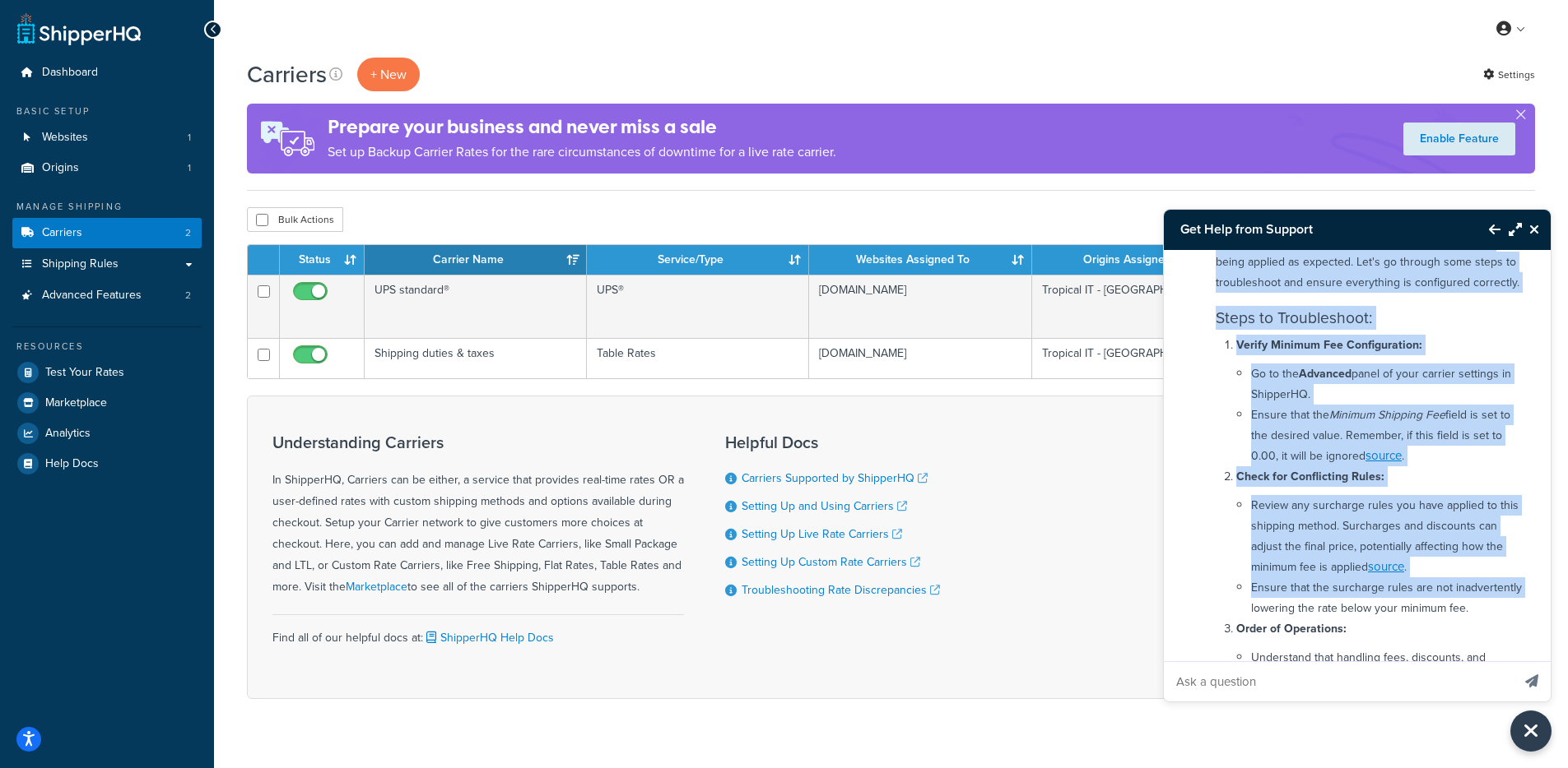
scroll to position [399, 0]
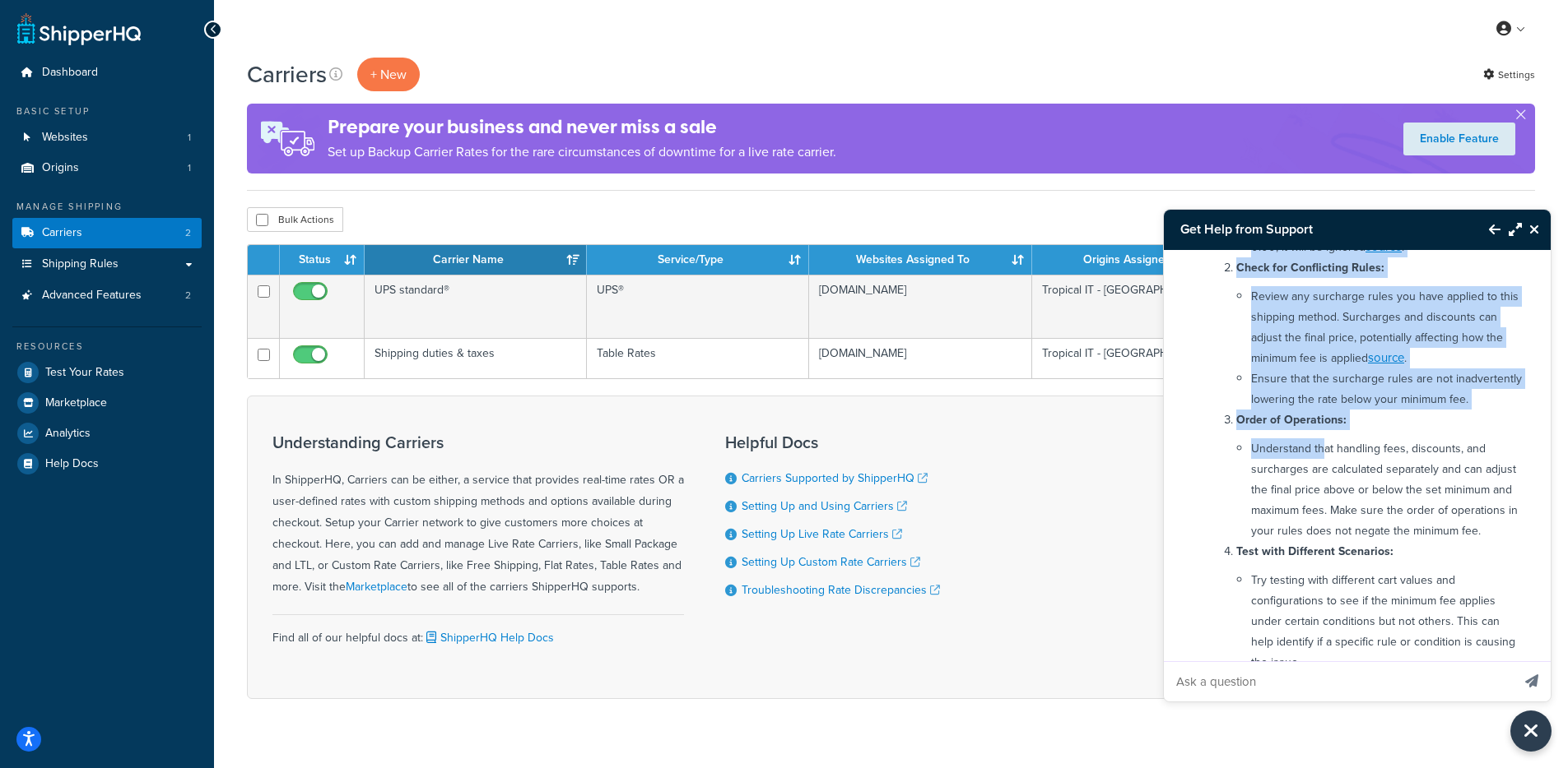
drag, startPoint x: 1188, startPoint y: 290, endPoint x: 1324, endPoint y: 497, distance: 247.7
click at [1324, 497] on div "Hi! I added a minimum fee to my shipping method, but it does not seem to be wor…" at bounding box center [1357, 456] width 388 height 412
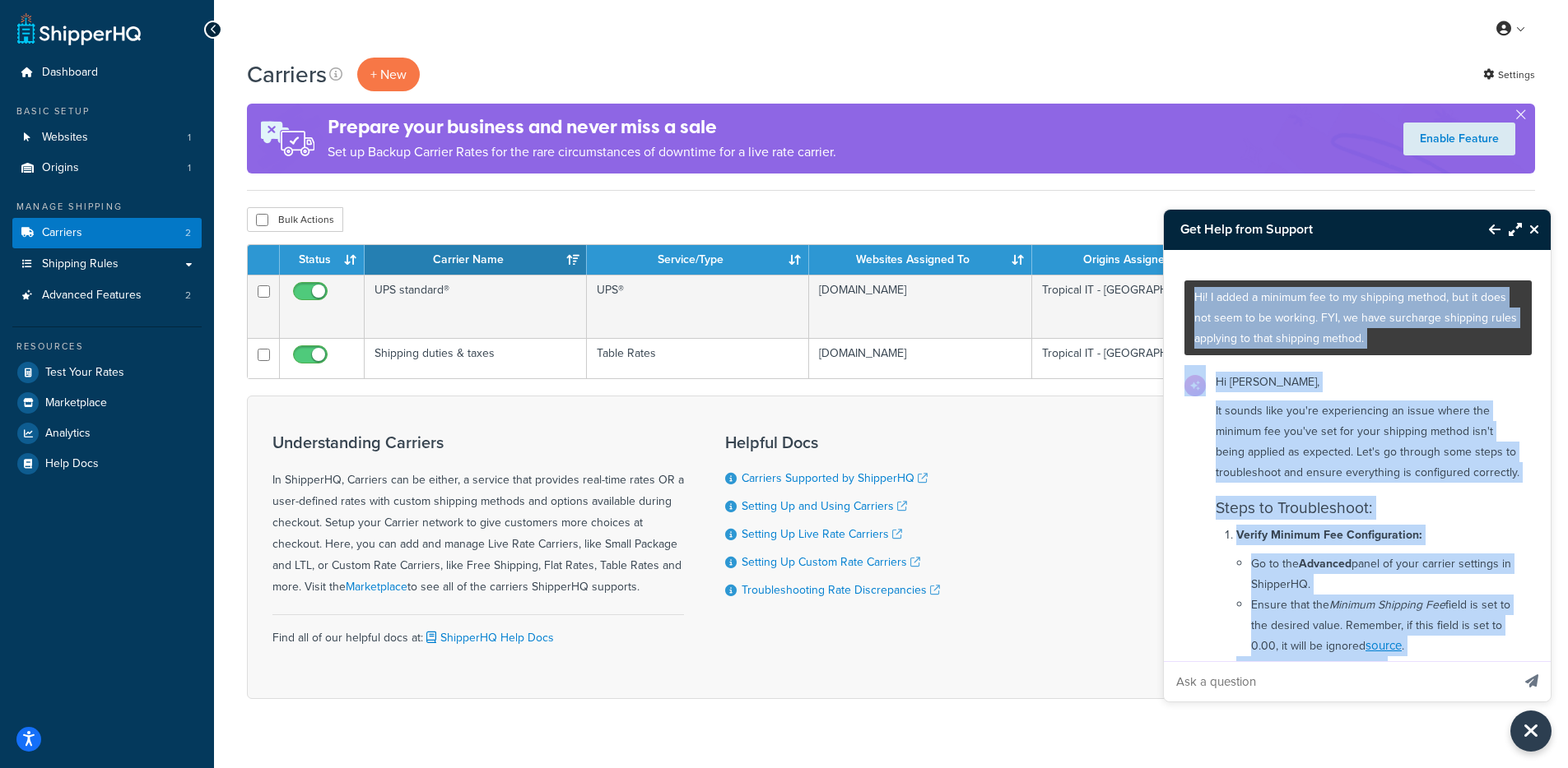
click at [1339, 320] on p "Hi! I added a minimum fee to my shipping method, but it does not seem to be wor…" at bounding box center [1358, 318] width 327 height 62
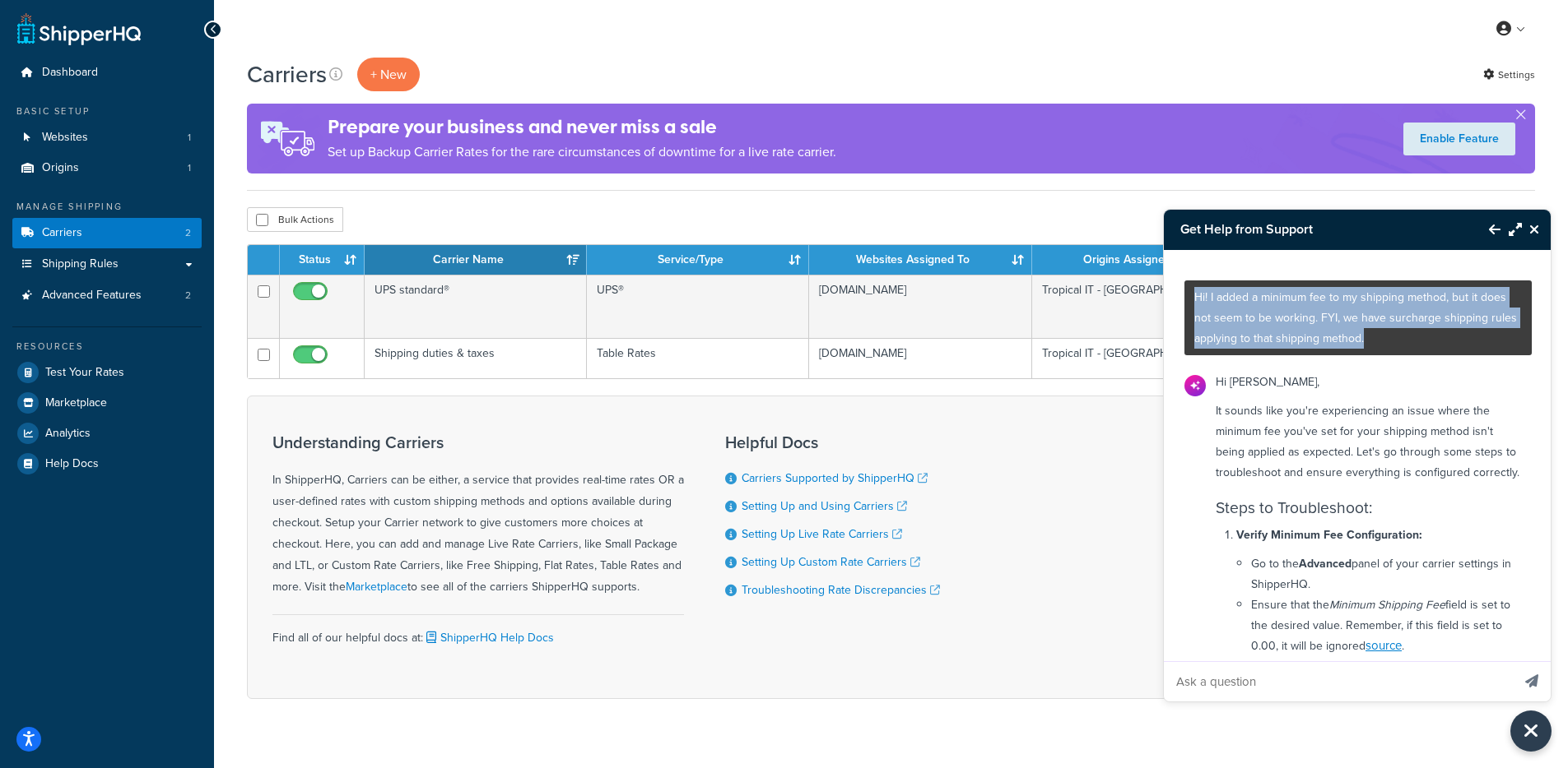
drag, startPoint x: 1427, startPoint y: 352, endPoint x: 1195, endPoint y: 293, distance: 239.4
click at [1195, 293] on div "Hi! I added a minimum fee to my shipping method, but it does not seem to be wor…" at bounding box center [1357, 318] width 347 height 75
copy p "Hi! I added a minimum fee to my shipping method, but it does not seem to be wor…"
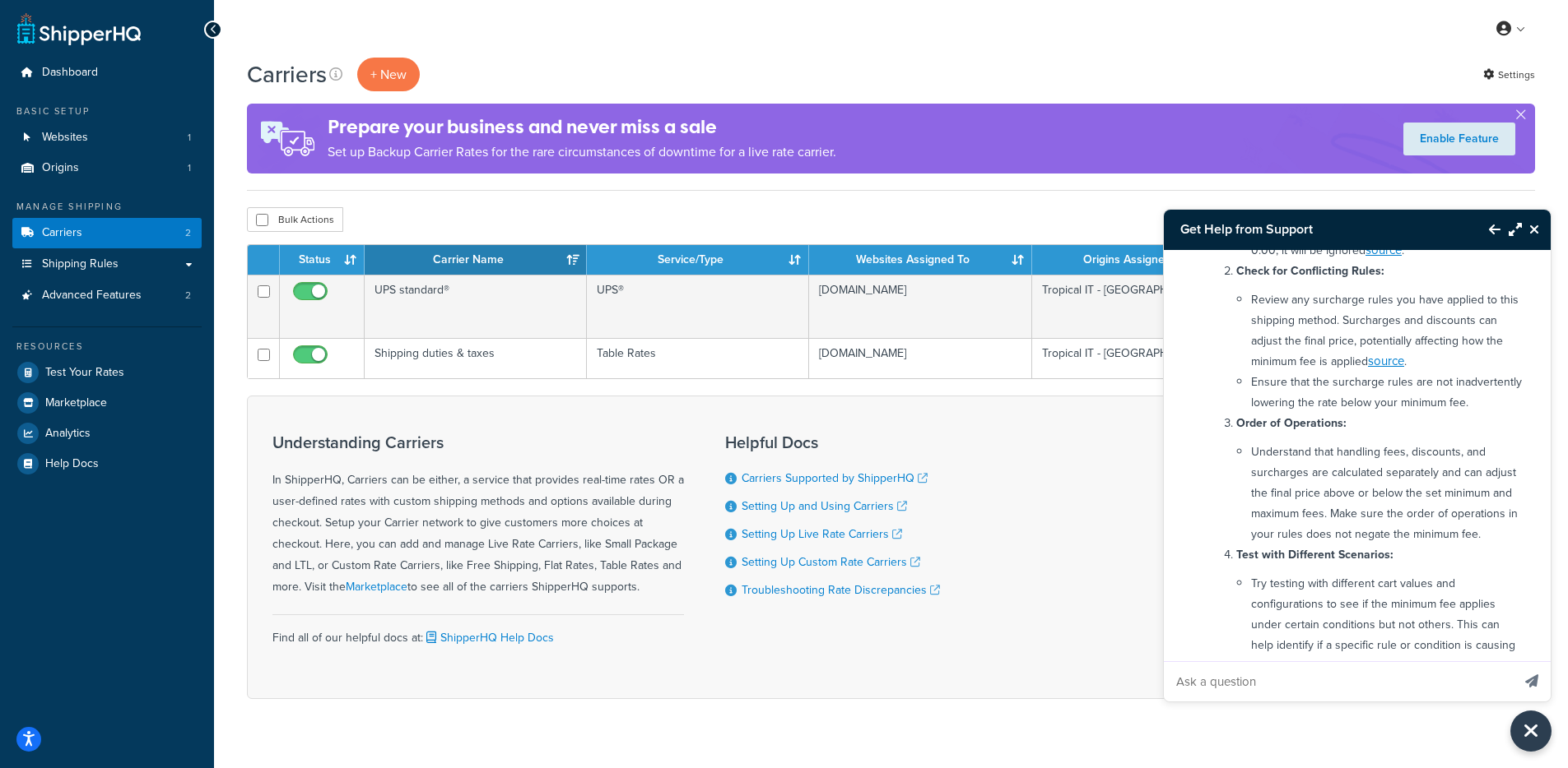
scroll to position [412, 0]
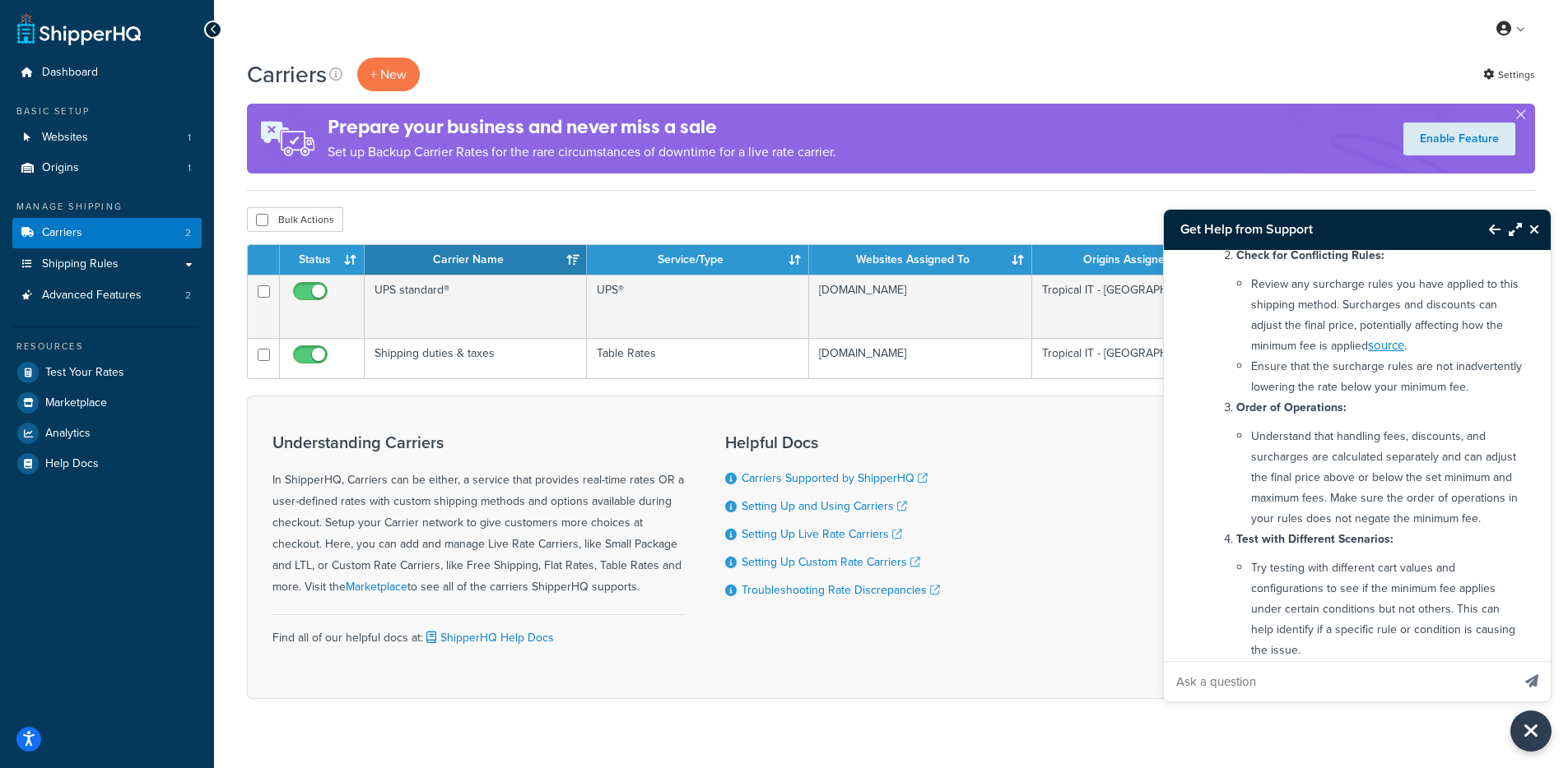
drag, startPoint x: 1269, startPoint y: 500, endPoint x: 1274, endPoint y: 485, distance: 15.8
click at [1270, 500] on li "Understand that handling fees, discounts, and surcharges are calculated separat…" at bounding box center [1386, 477] width 271 height 102
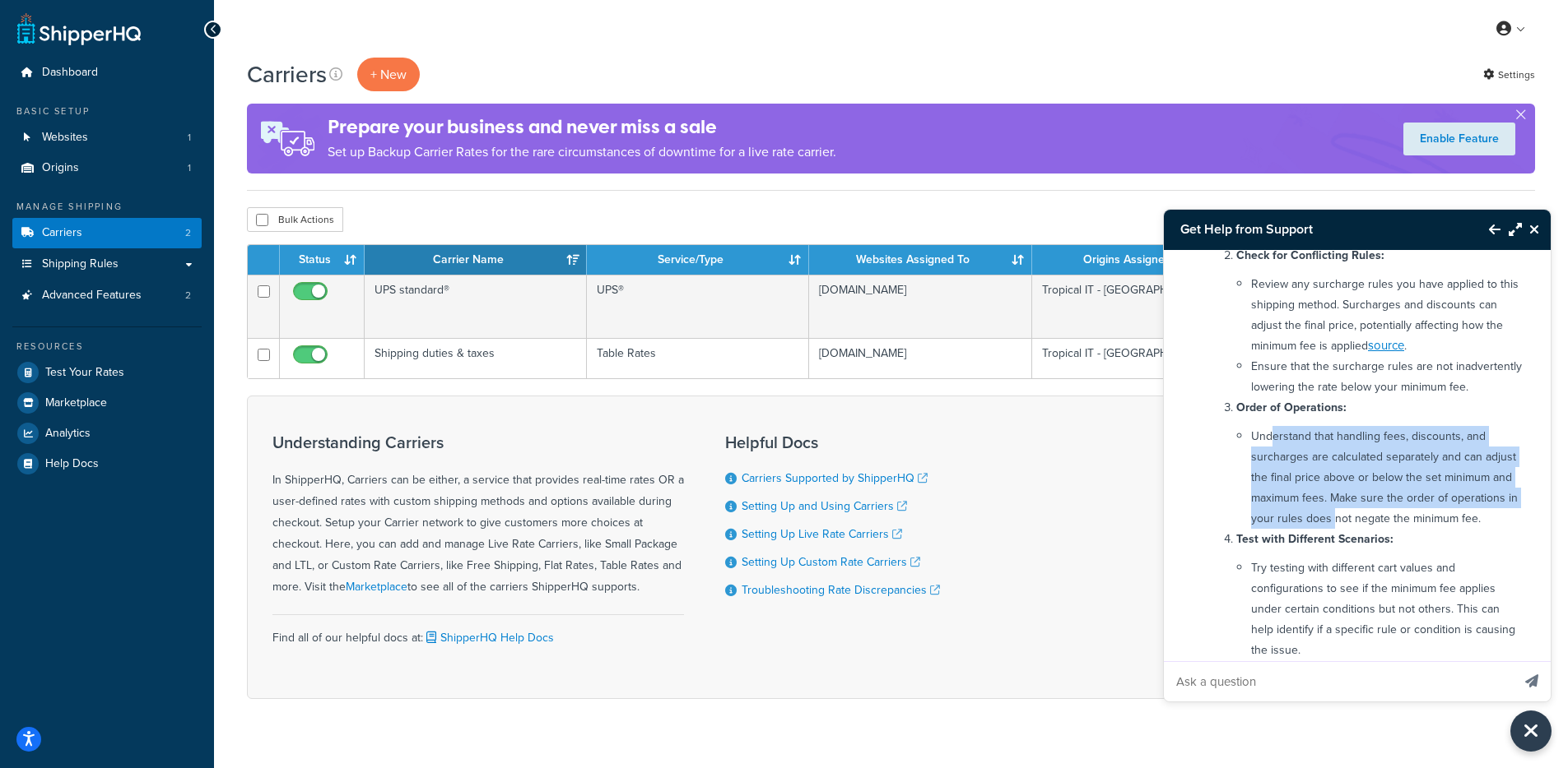
drag, startPoint x: 1274, startPoint y: 484, endPoint x: 1413, endPoint y: 553, distance: 155.2
click at [1414, 529] on li "Understand that handling fees, discounts, and surcharges are calculated separat…" at bounding box center [1386, 477] width 271 height 102
click at [1413, 529] on li "Understand that handling fees, discounts, and surcharges are calculated separat…" at bounding box center [1386, 477] width 271 height 102
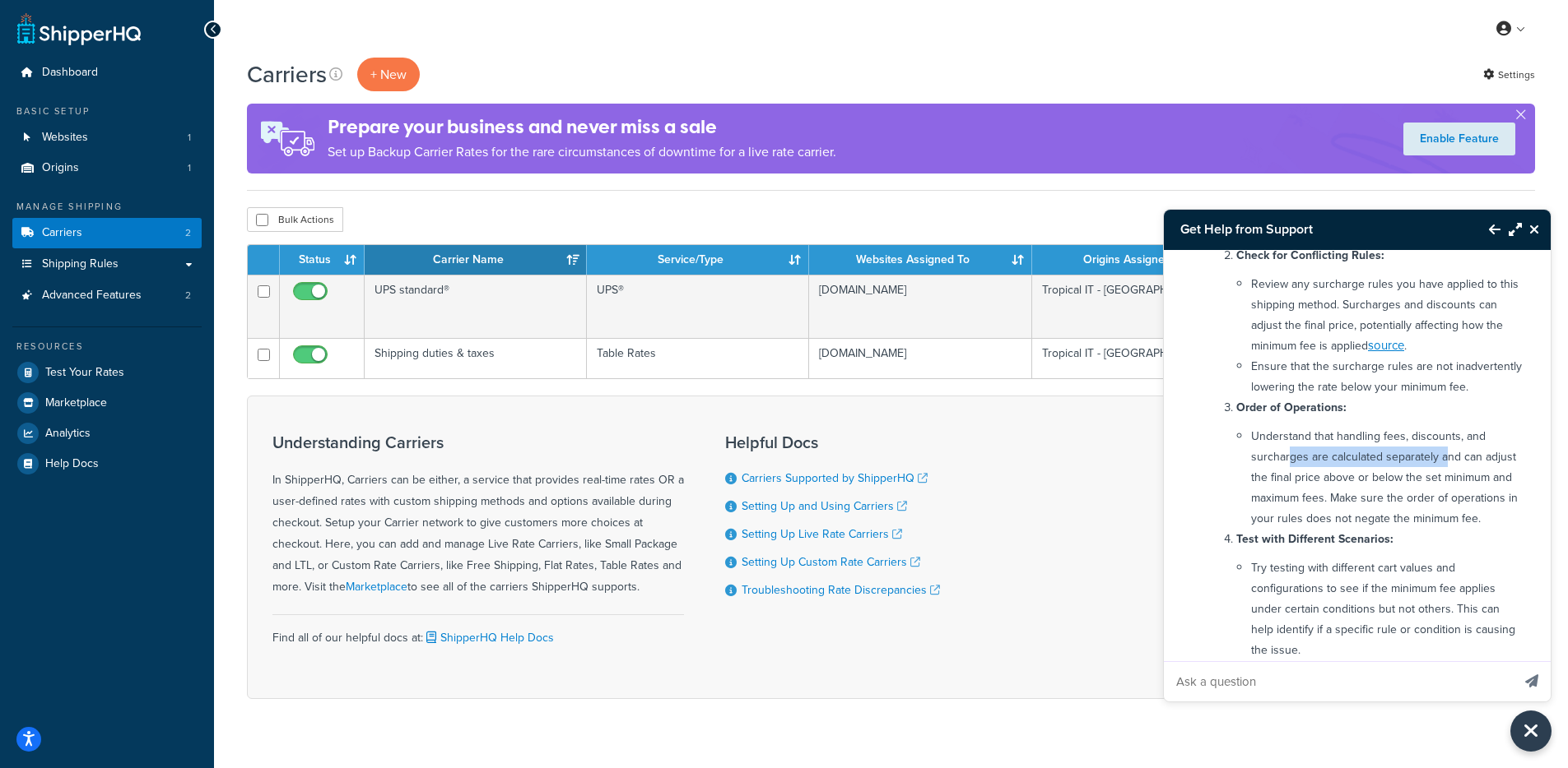
drag, startPoint x: 1295, startPoint y: 500, endPoint x: 1441, endPoint y: 505, distance: 146.1
click at [1444, 504] on li "Understand that handling fees, discounts, and surcharges are calculated separat…" at bounding box center [1386, 477] width 271 height 102
click at [1407, 519] on li "Understand that handling fees, discounts, and surcharges are calculated separat…" at bounding box center [1386, 477] width 271 height 102
drag, startPoint x: 1327, startPoint y: 522, endPoint x: 1408, endPoint y: 555, distance: 87.5
click at [1425, 529] on li "Understand that handling fees, discounts, and surcharges are calculated separat…" at bounding box center [1386, 477] width 271 height 102
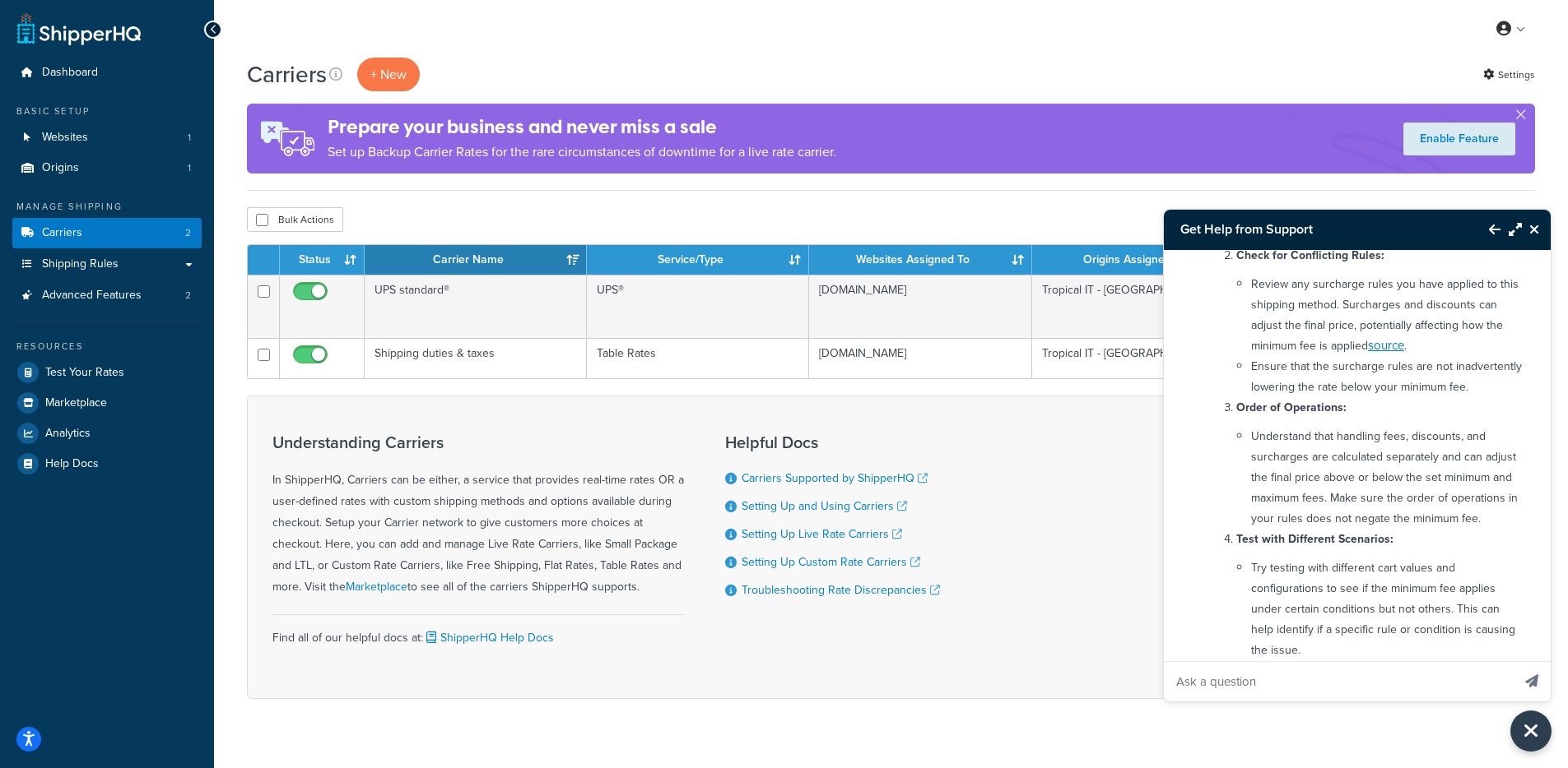
click at [1407, 529] on li "Understand that handling fees, discounts, and surcharges are calculated separat…" at bounding box center [1386, 477] width 271 height 102
drag, startPoint x: 1418, startPoint y: 539, endPoint x: 1421, endPoint y: 574, distance: 35.1
click at [1420, 529] on li "Understand that handling fees, discounts, and surcharges are calculated separat…" at bounding box center [1386, 477] width 271 height 102
click at [1421, 529] on li "Understand that handling fees, discounts, and surcharges are calculated separat…" at bounding box center [1386, 477] width 271 height 102
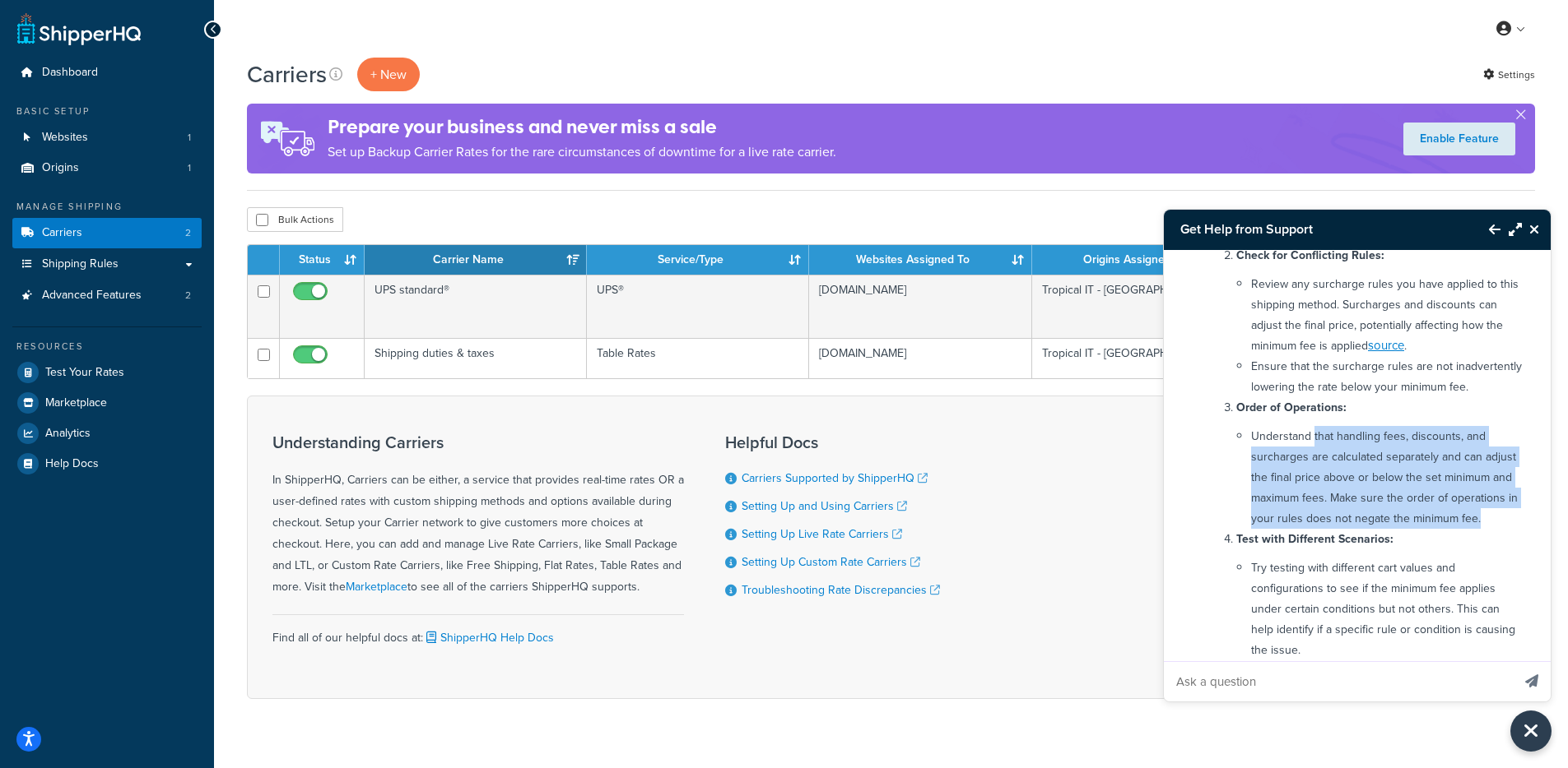
drag, startPoint x: 1422, startPoint y: 583, endPoint x: 1282, endPoint y: 473, distance: 178.0
click at [1284, 474] on li "Understand that handling fees, discounts, and surcharges are calculated separat…" at bounding box center [1386, 477] width 271 height 102
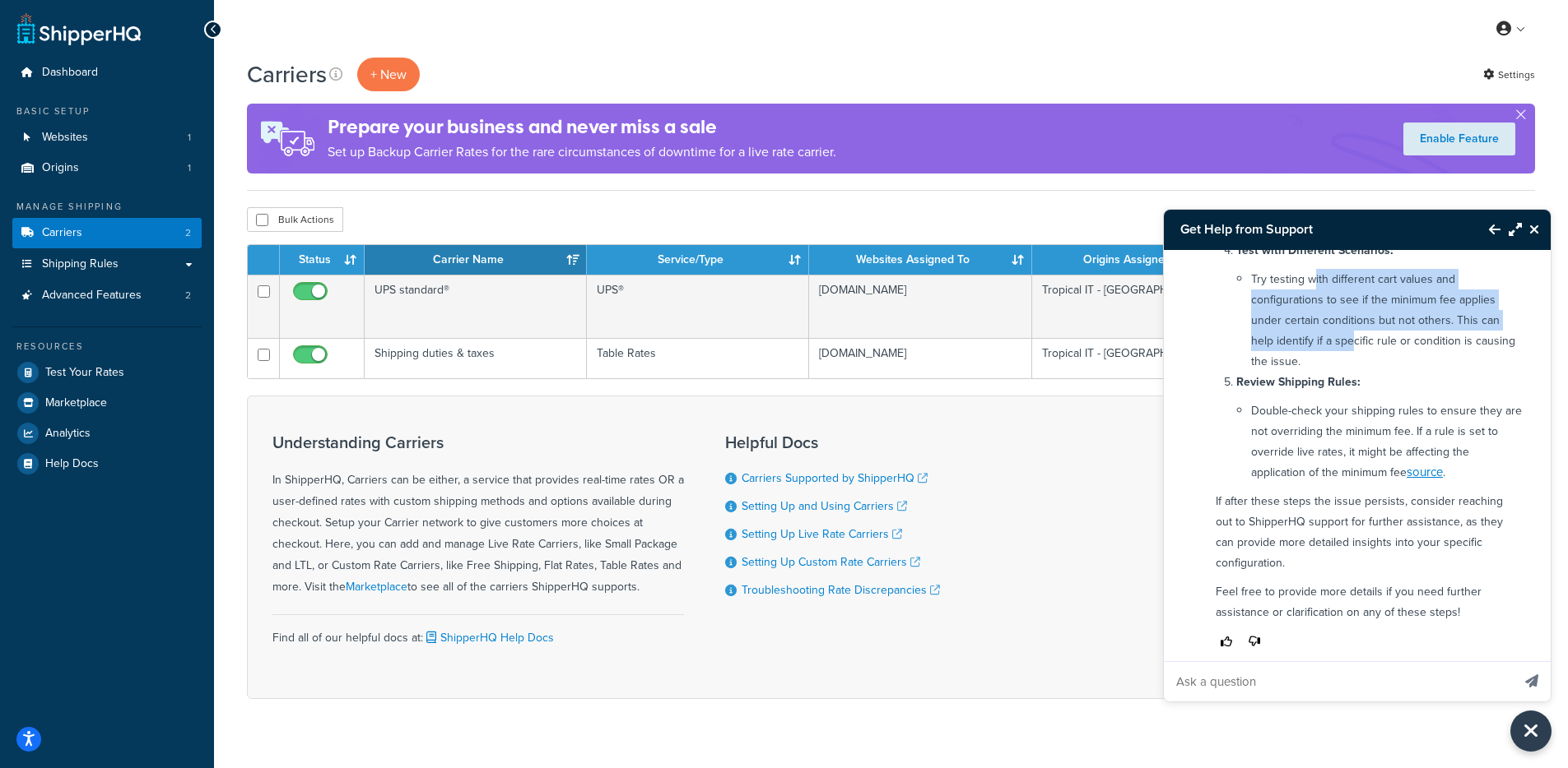
drag, startPoint x: 1313, startPoint y: 339, endPoint x: 1358, endPoint y: 412, distance: 85.8
click at [1354, 372] on li "Try testing with different cart values and configurations to see if the minimum…" at bounding box center [1386, 320] width 271 height 102
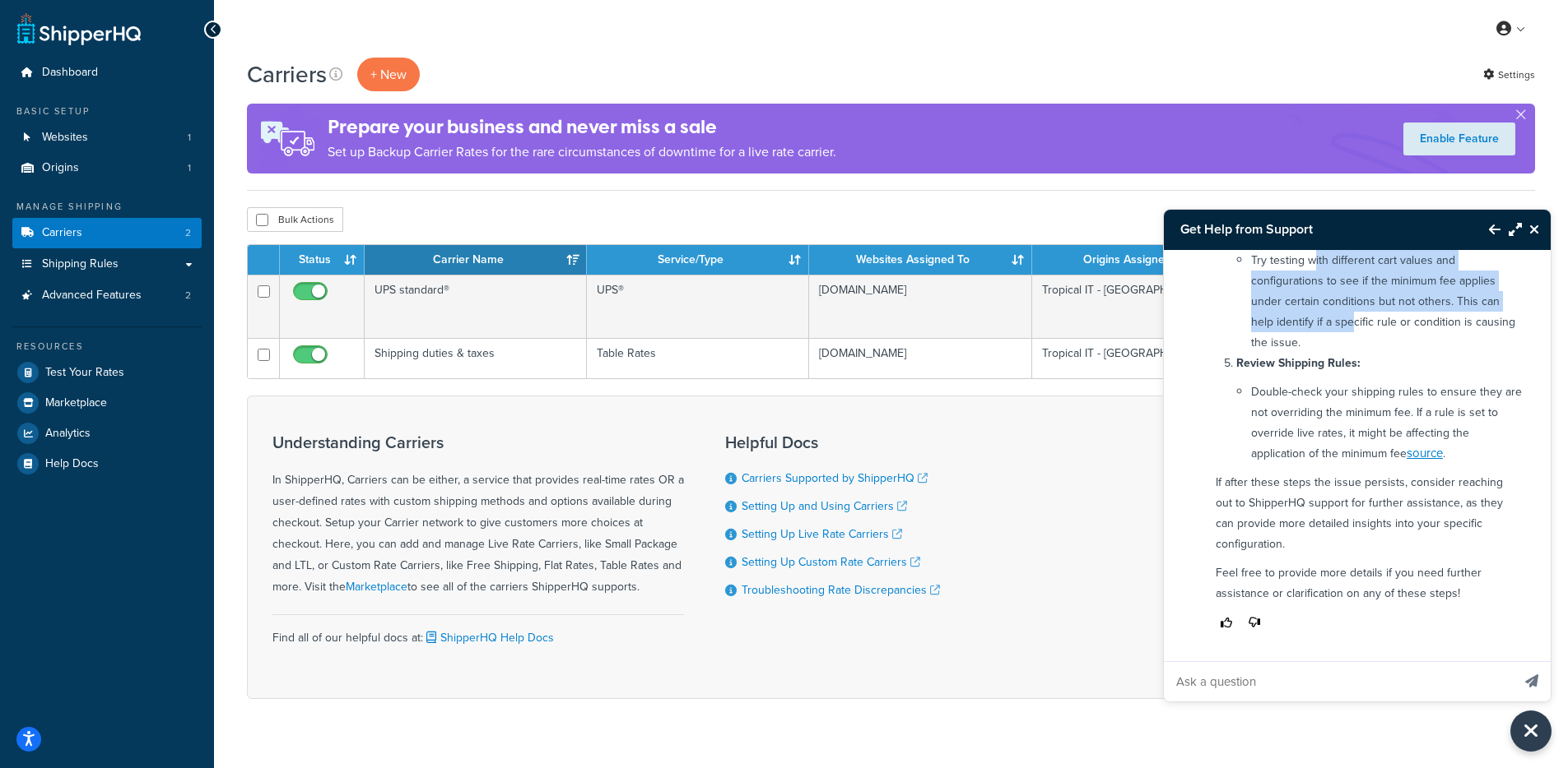
scroll to position [783, 0]
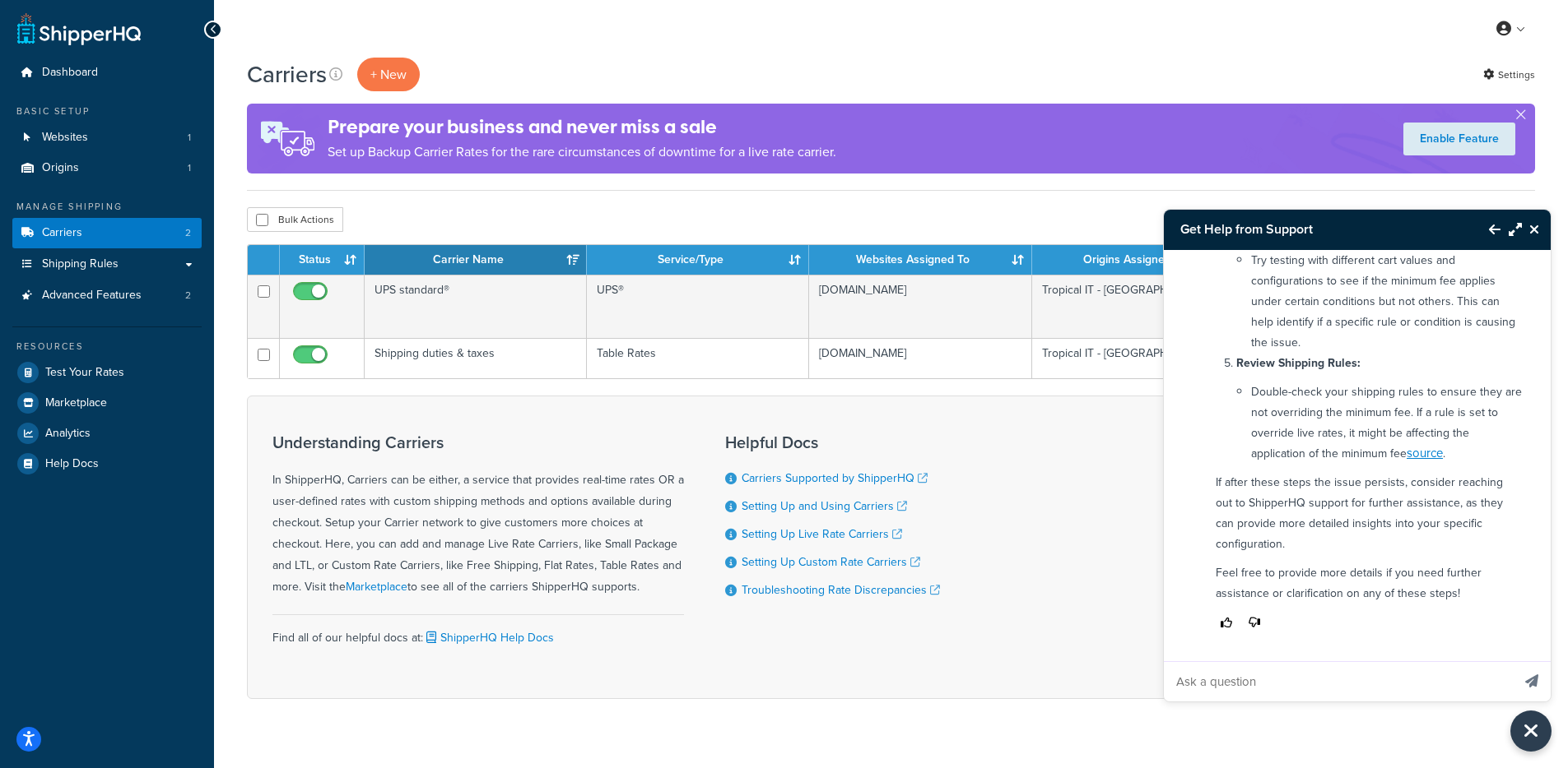
click at [1261, 385] on li "Double-check your shipping rules to ensure they are not overriding the minimum …" at bounding box center [1386, 423] width 271 height 83
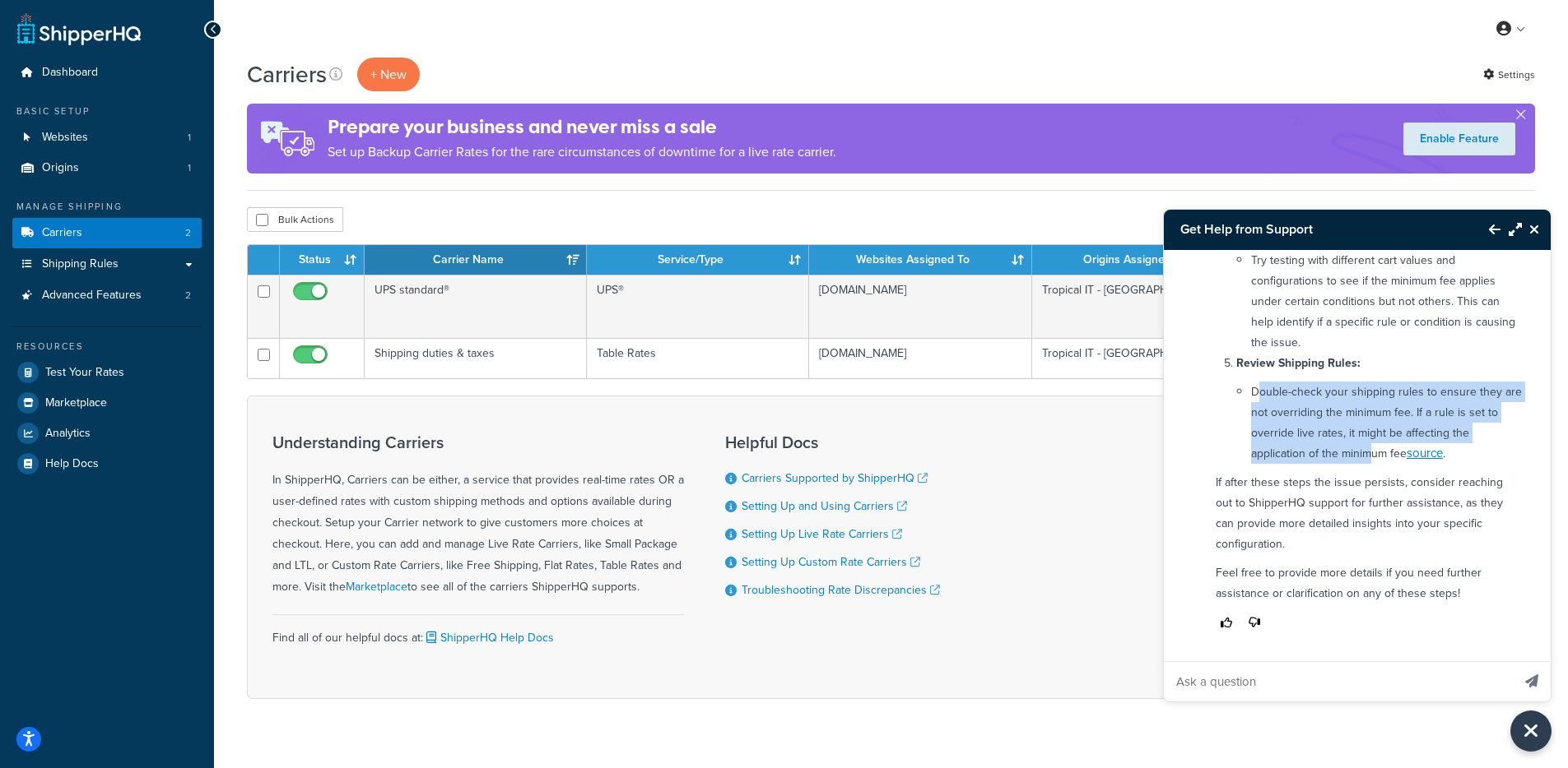
drag, startPoint x: 1259, startPoint y: 390, endPoint x: 1368, endPoint y: 445, distance: 122.1
click at [1368, 445] on li "Double-check your shipping rules to ensure they are not overriding the minimum …" at bounding box center [1386, 423] width 271 height 83
click at [1368, 447] on li "Double-check your shipping rules to ensure they are not overriding the minimum …" at bounding box center [1386, 423] width 271 height 83
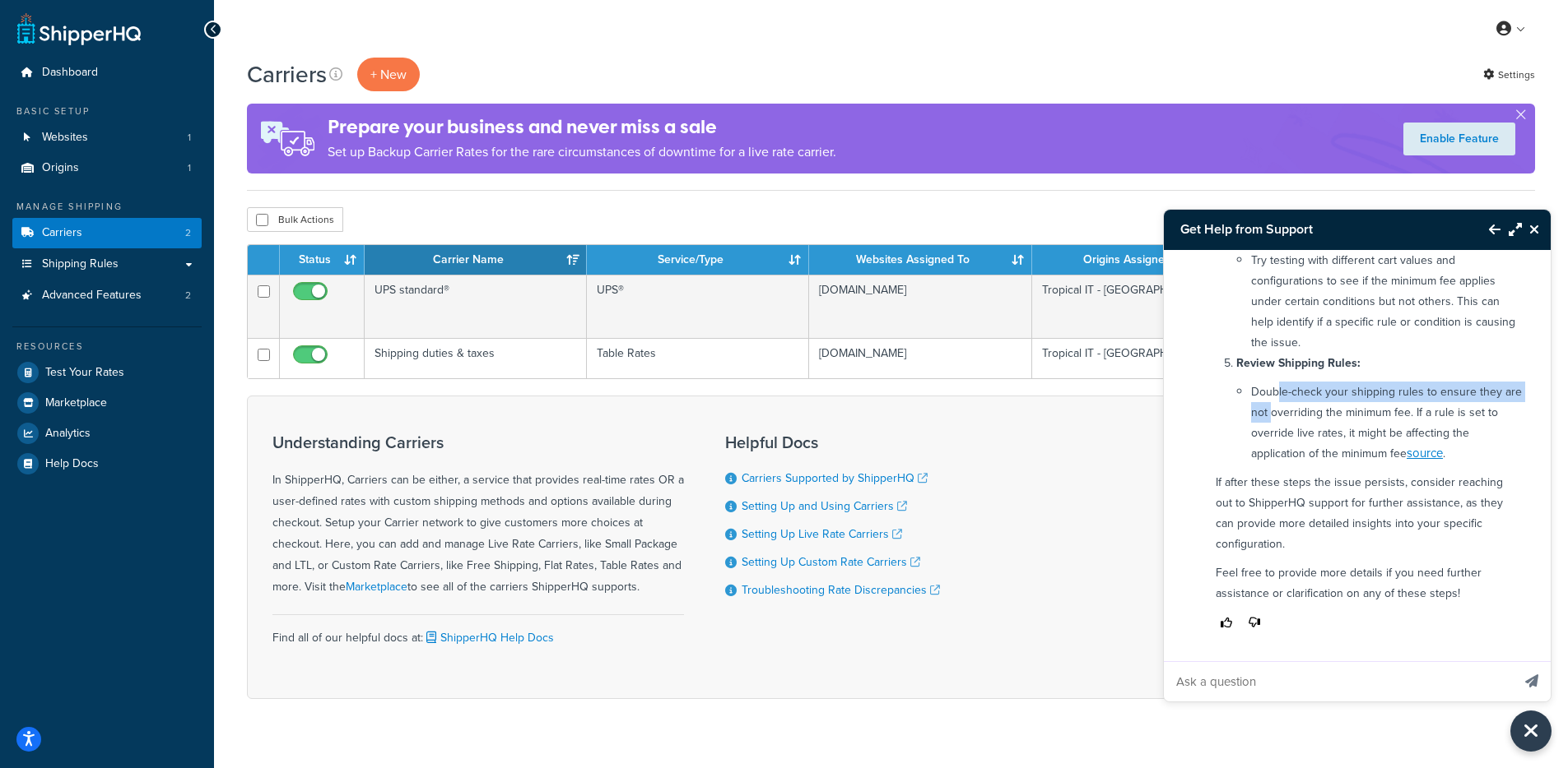
drag, startPoint x: 1276, startPoint y: 396, endPoint x: 1292, endPoint y: 420, distance: 28.8
click at [1292, 419] on li "Double-check your shipping rules to ensure they are not overriding the minimum …" at bounding box center [1386, 423] width 271 height 83
click at [1293, 427] on li "Double-check your shipping rules to ensure they are not overriding the minimum …" at bounding box center [1386, 423] width 271 height 83
drag, startPoint x: 1278, startPoint y: 431, endPoint x: 1389, endPoint y: 434, distance: 111.0
click at [1389, 434] on li "Double-check your shipping rules to ensure they are not overriding the minimum …" at bounding box center [1386, 423] width 271 height 83
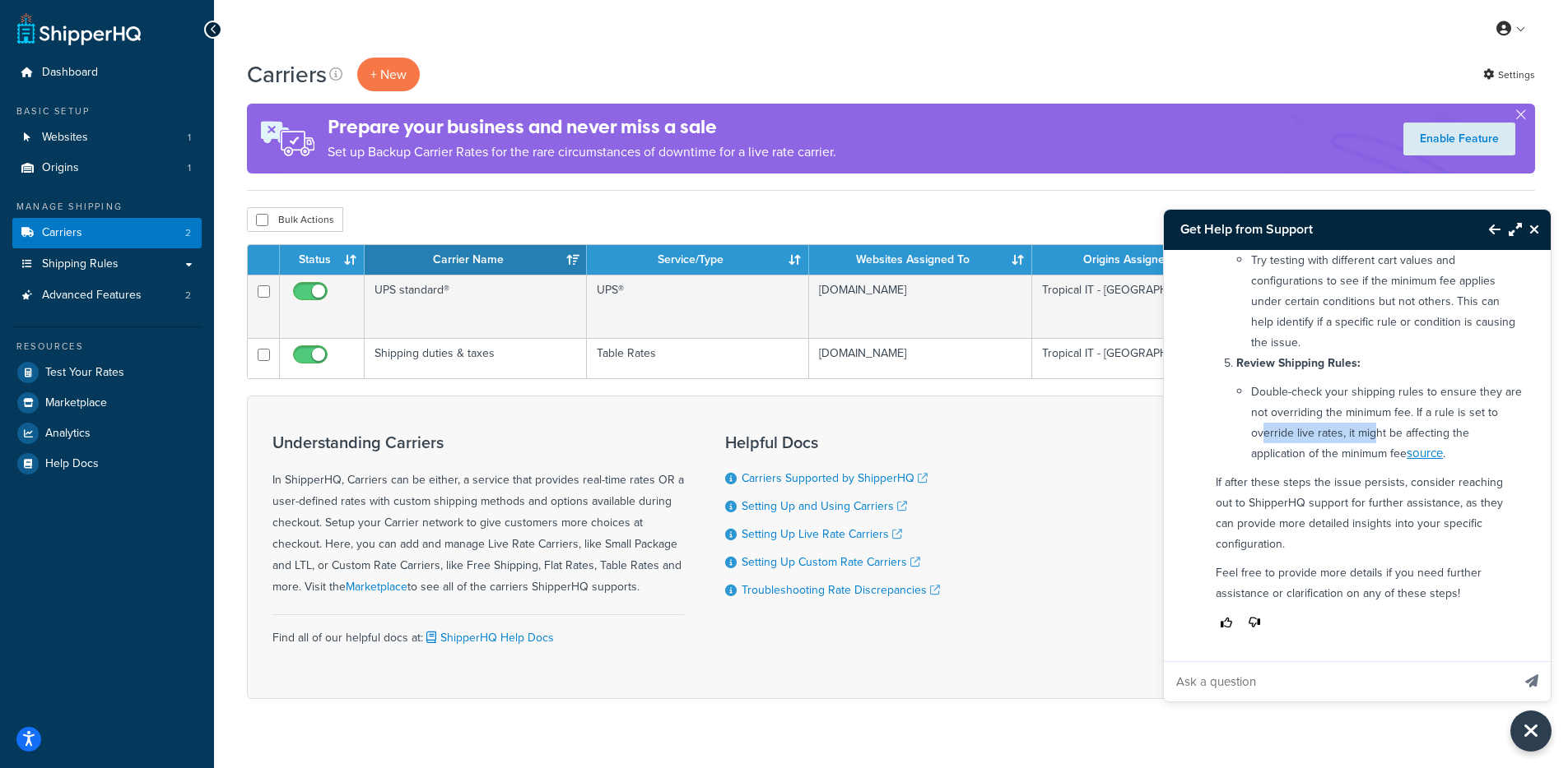
click at [1390, 435] on li "Double-check your shipping rules to ensure they are not overriding the minimum …" at bounding box center [1386, 423] width 271 height 83
drag, startPoint x: 1364, startPoint y: 431, endPoint x: 1491, endPoint y: 436, distance: 127.1
click at [1491, 436] on li "Double-check your shipping rules to ensure they are not overriding the minimum …" at bounding box center [1386, 423] width 271 height 83
drag, startPoint x: 1275, startPoint y: 452, endPoint x: 1289, endPoint y: 453, distance: 14.0
click at [1289, 453] on li "Double-check your shipping rules to ensure they are not overriding the minimum …" at bounding box center [1386, 423] width 271 height 83
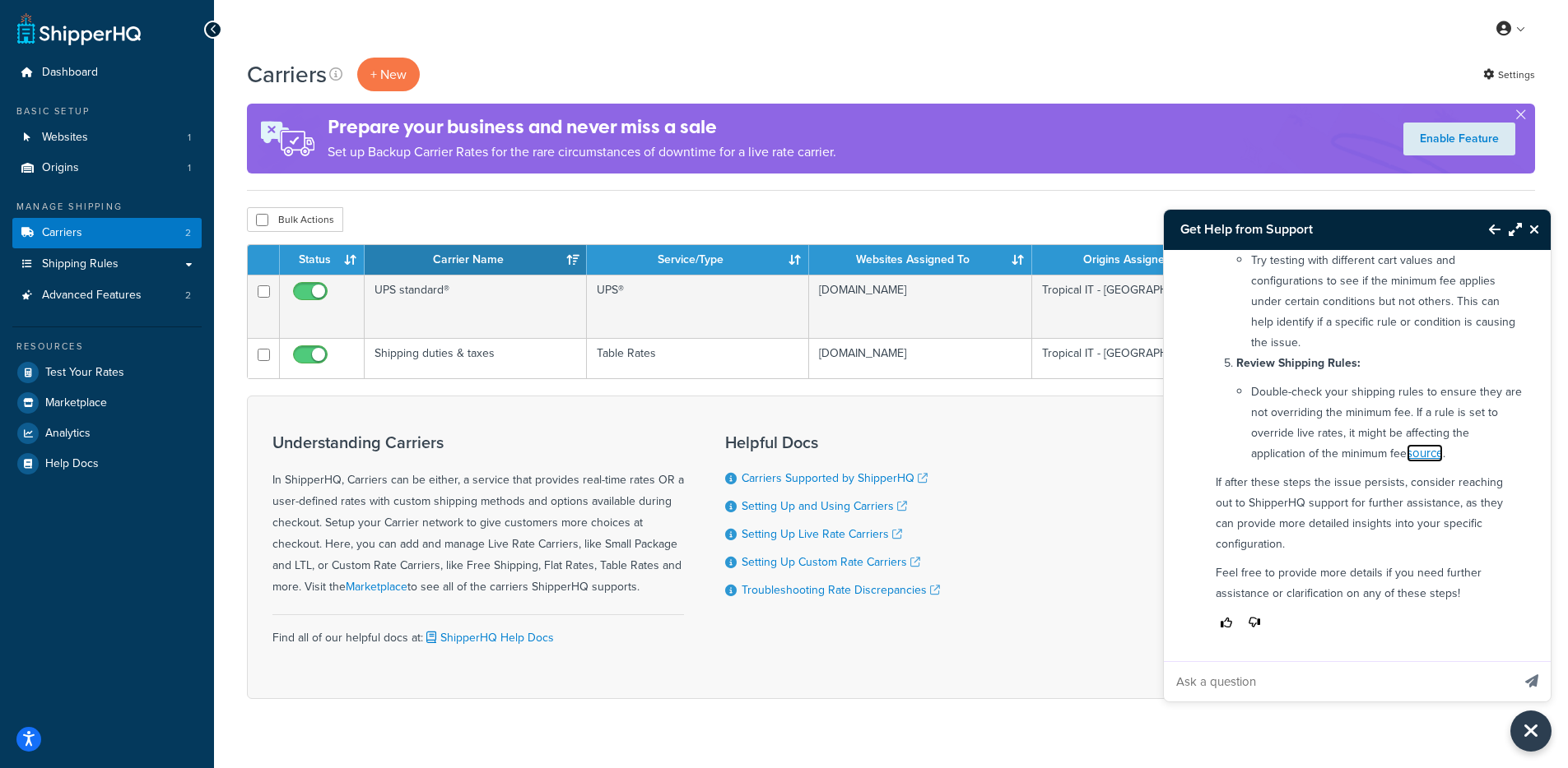
click at [1421, 456] on link "source" at bounding box center [1425, 453] width 37 height 18
click at [1308, 521] on p "If after these steps the issue persists, consider reaching out to ShipperHQ sup…" at bounding box center [1370, 513] width 307 height 83
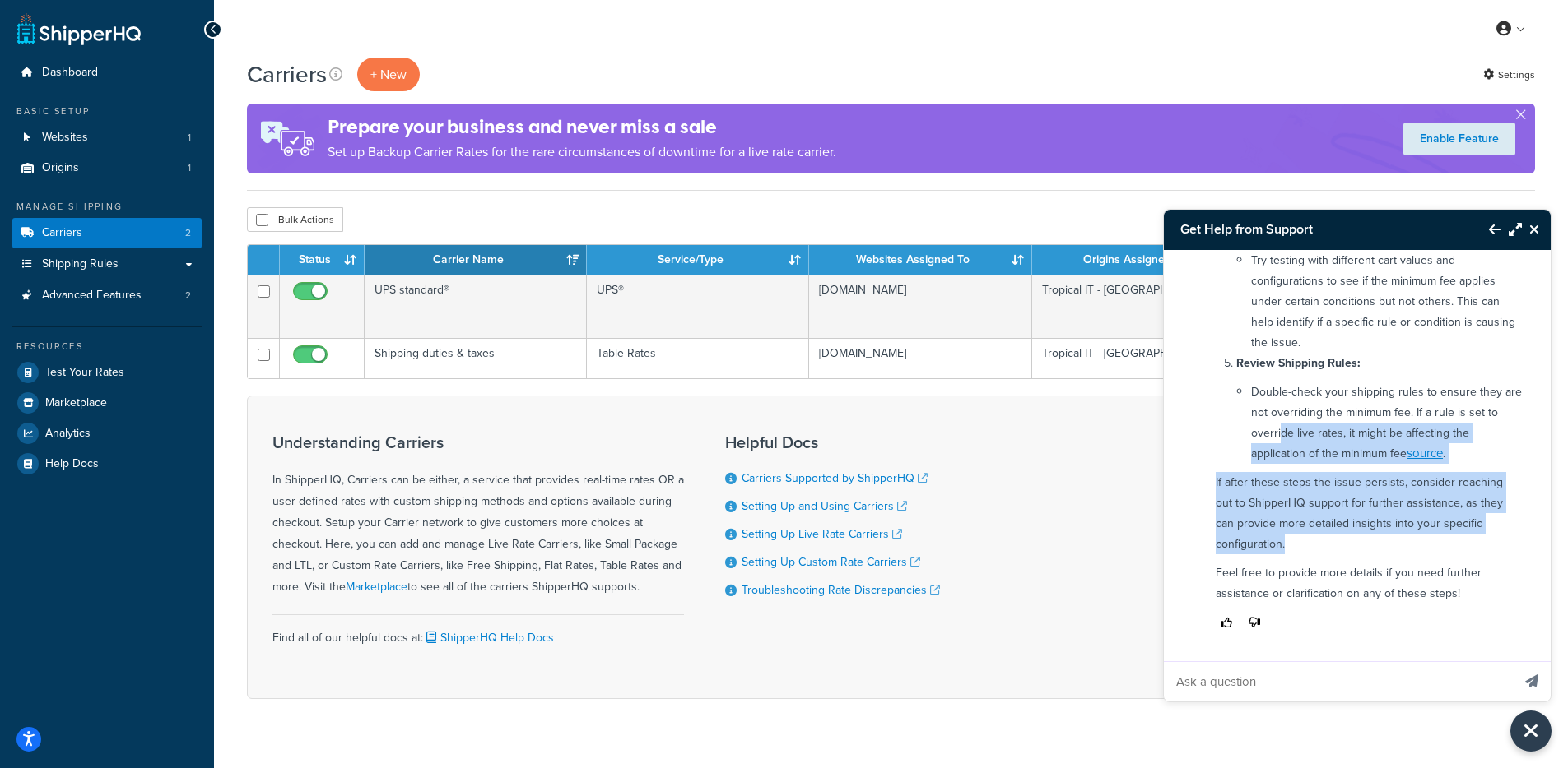
drag, startPoint x: 1310, startPoint y: 545, endPoint x: 1295, endPoint y: 439, distance: 107.1
click at [1295, 439] on div "Hi Luis, It sounds like you're experiencing an issue where the minimum fee you'…" at bounding box center [1369, 144] width 326 height 995
click at [1296, 440] on li "Double-check your shipping rules to ensure they are not overriding the minimum …" at bounding box center [1386, 423] width 271 height 83
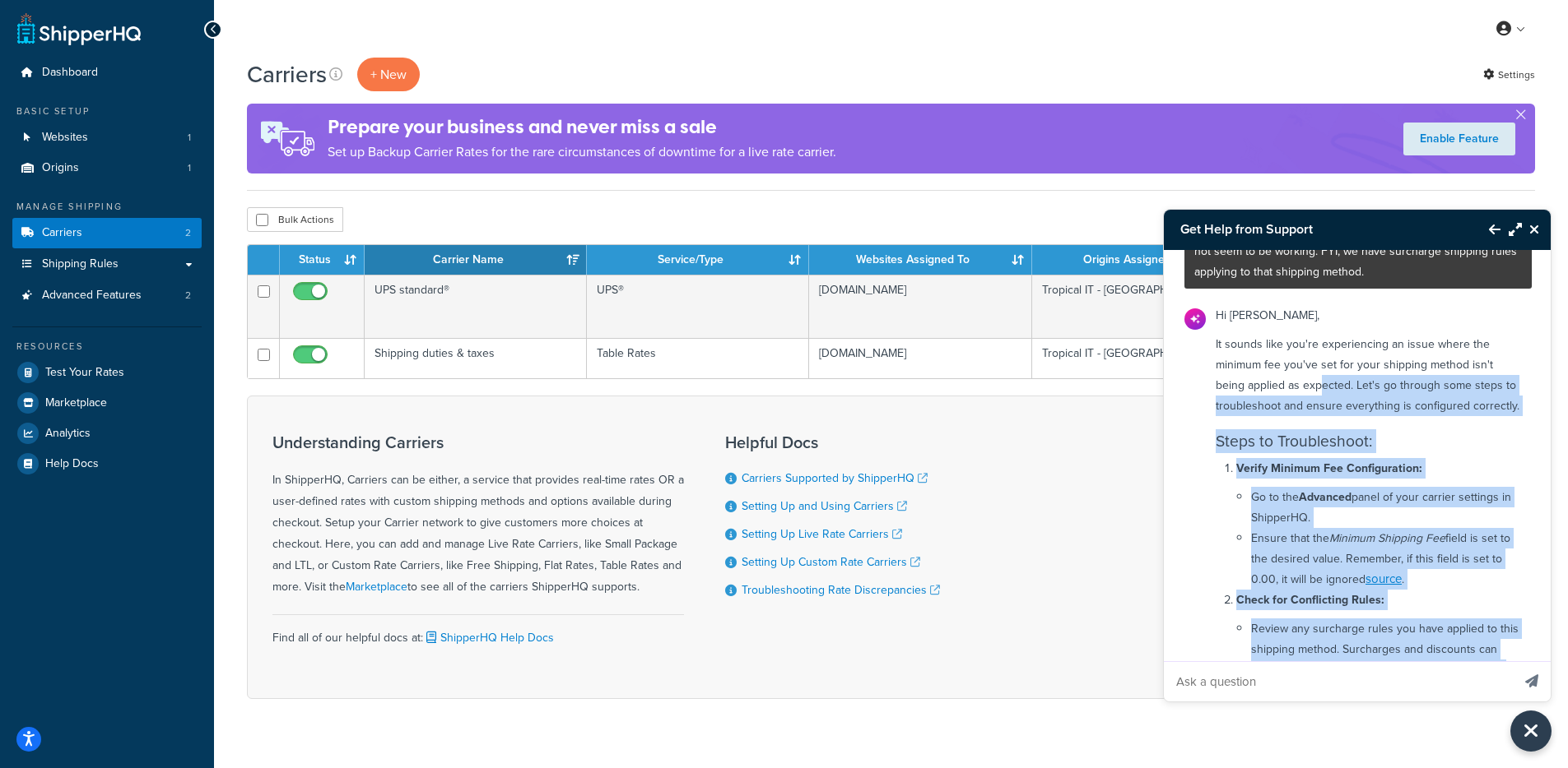
scroll to position [31, 0]
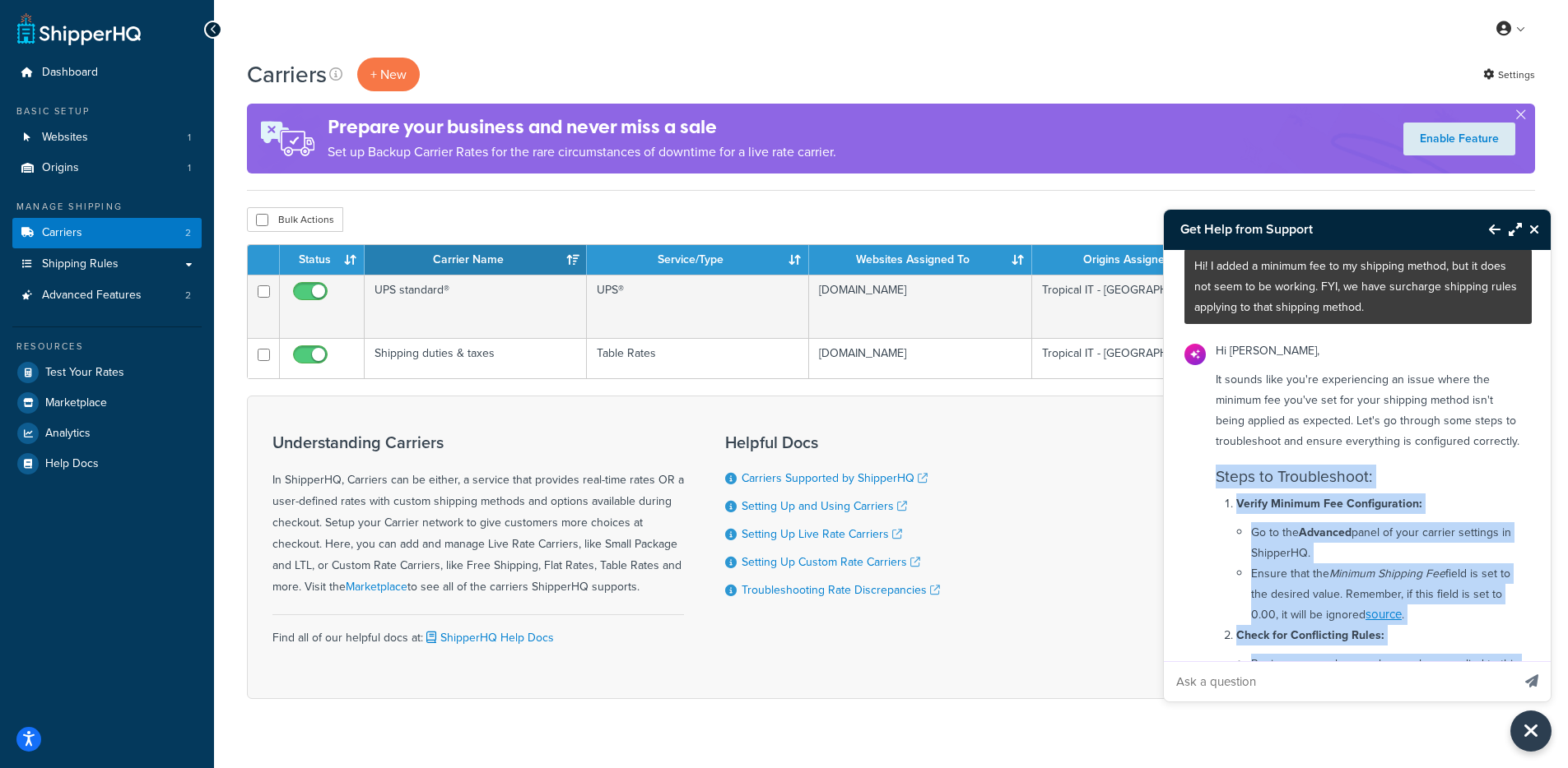
drag, startPoint x: 1469, startPoint y: 451, endPoint x: 1210, endPoint y: 502, distance: 264.0
copy div "Steps to Troubleshoot: Verify Minimum Fee Configuration: Go to the Advanced pan…"
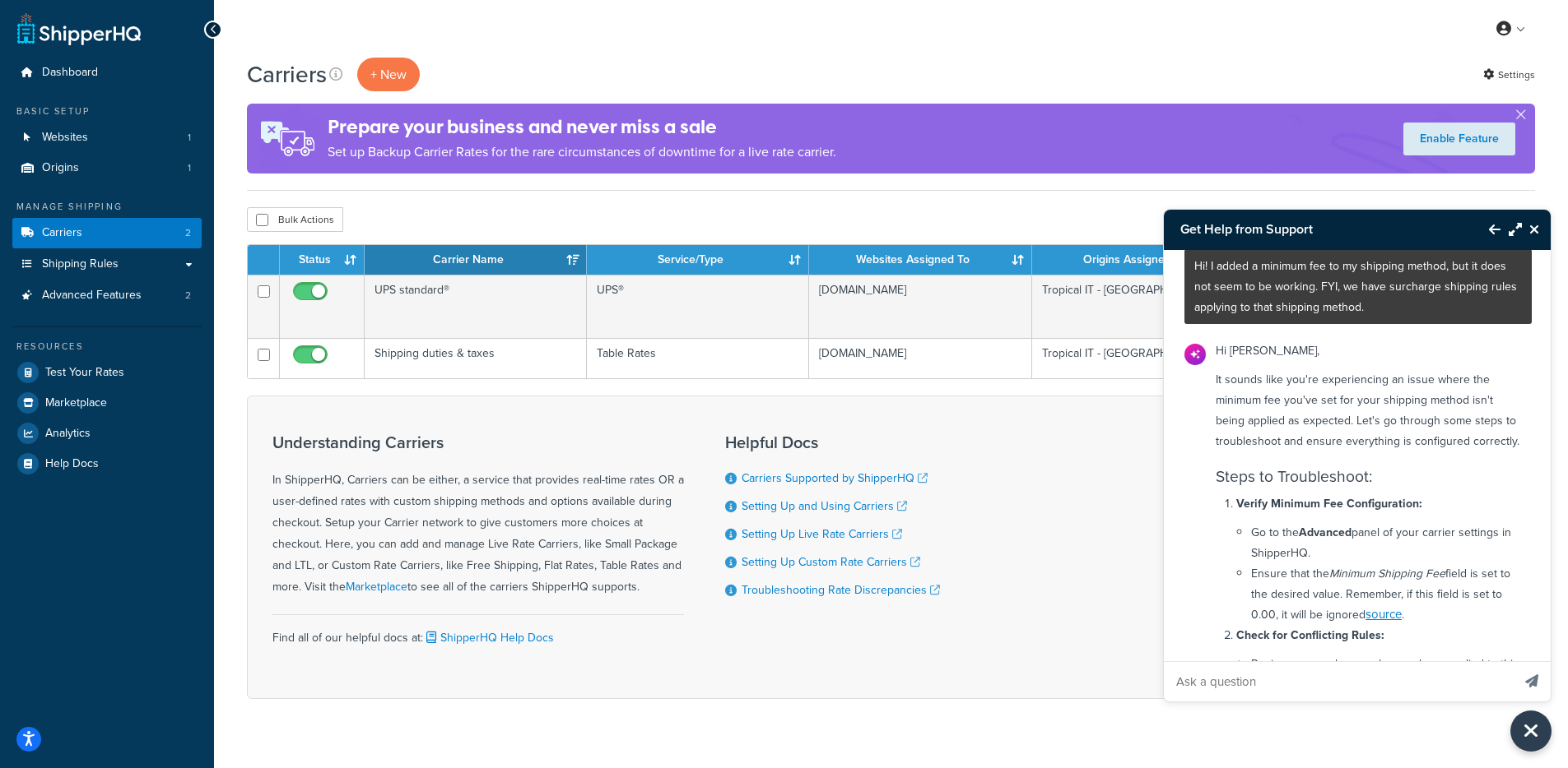
click at [1271, 404] on p "It sounds like you're experiencing an issue where the minimum fee you've set fo…" at bounding box center [1370, 411] width 307 height 83
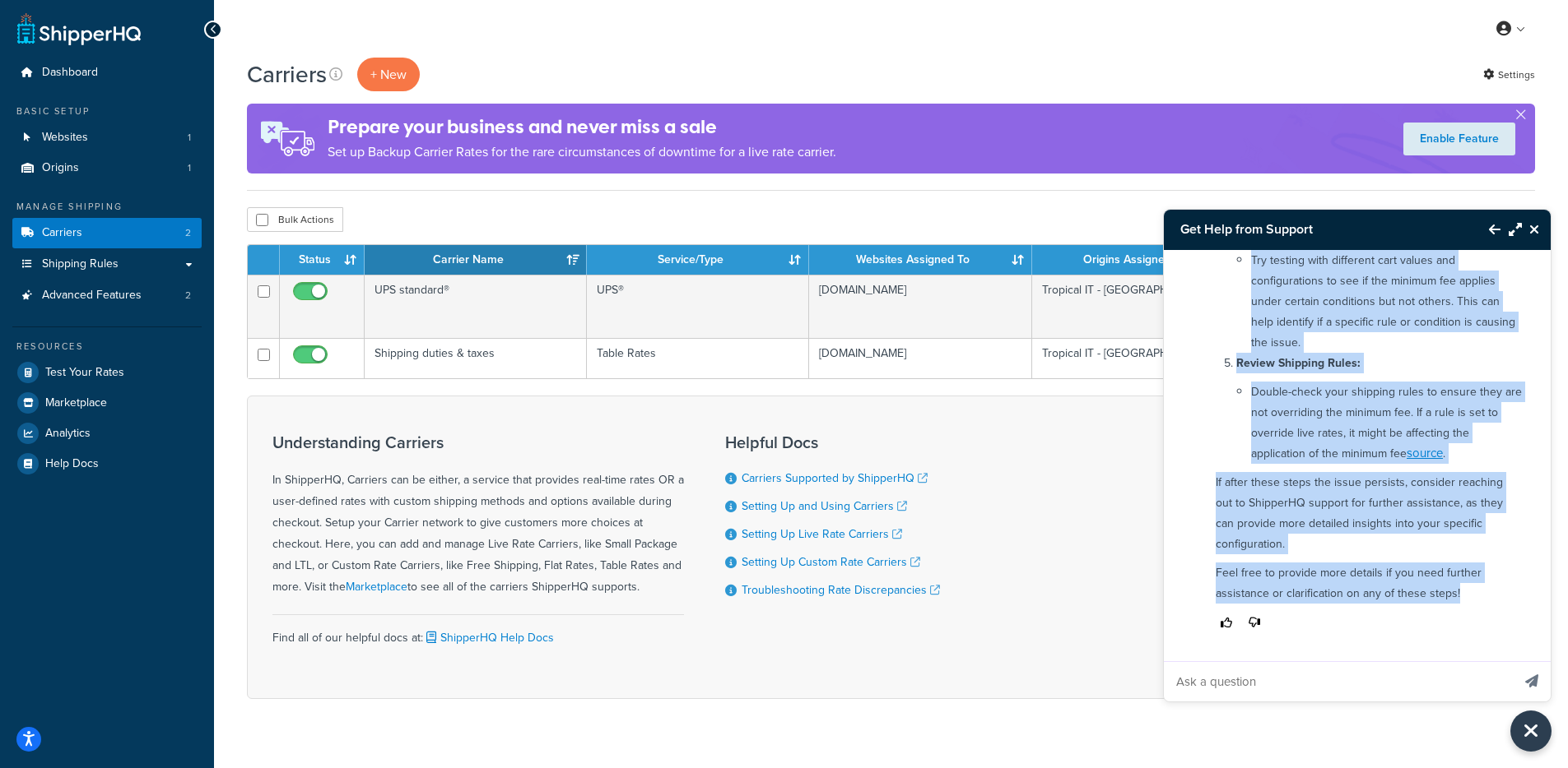
scroll to position [783, 0]
drag, startPoint x: 1190, startPoint y: 289, endPoint x: 1341, endPoint y: 624, distance: 367.5
click at [1341, 624] on div "Hi! I added a minimum fee to my shipping method, but it does not seem to be wor…" at bounding box center [1357, 456] width 388 height 412
copy div "Hi! I added a minimum fee to my shipping method, but it does not seem to be wor…"
